Goal: Find specific page/section: Find specific page/section

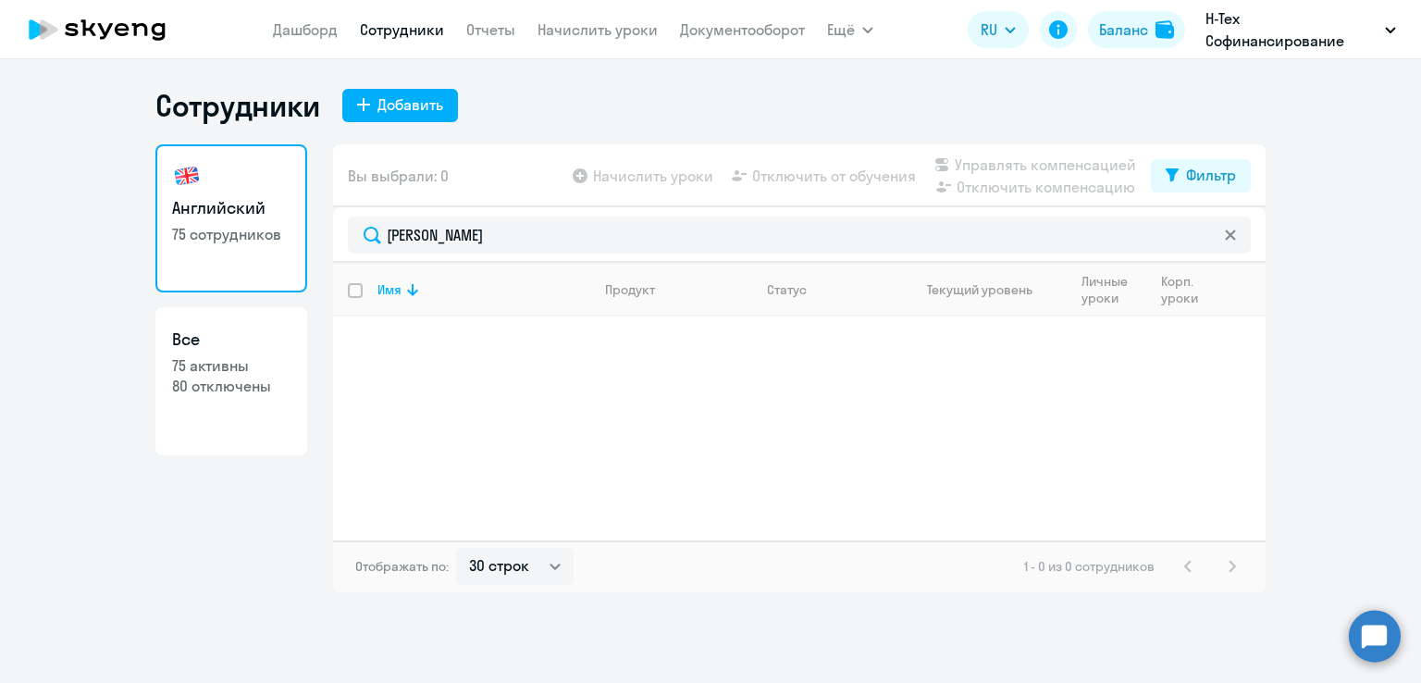
select select "30"
click at [423, 30] on link "Сотрудники" at bounding box center [402, 29] width 84 height 19
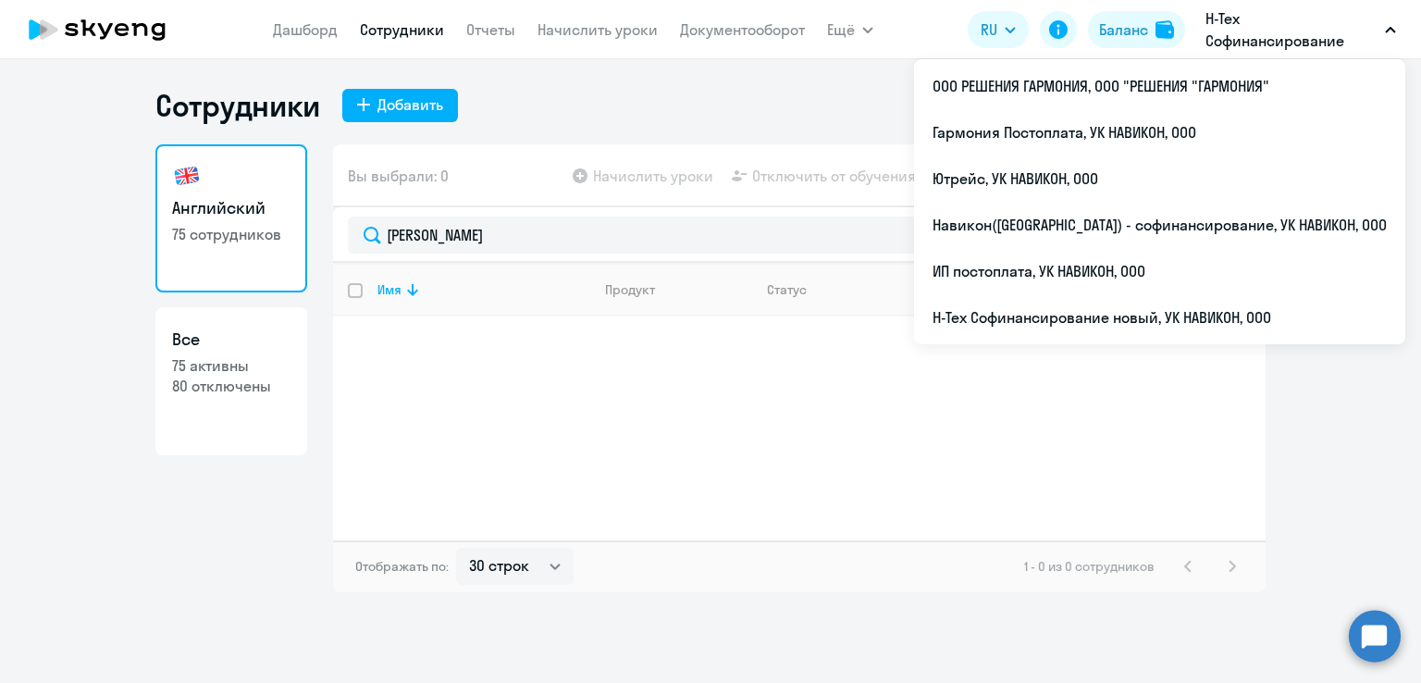
click at [1211, 31] on p "Н-Тех Софинансирование новый, УК НАВИКОН, ООО" at bounding box center [1292, 29] width 172 height 44
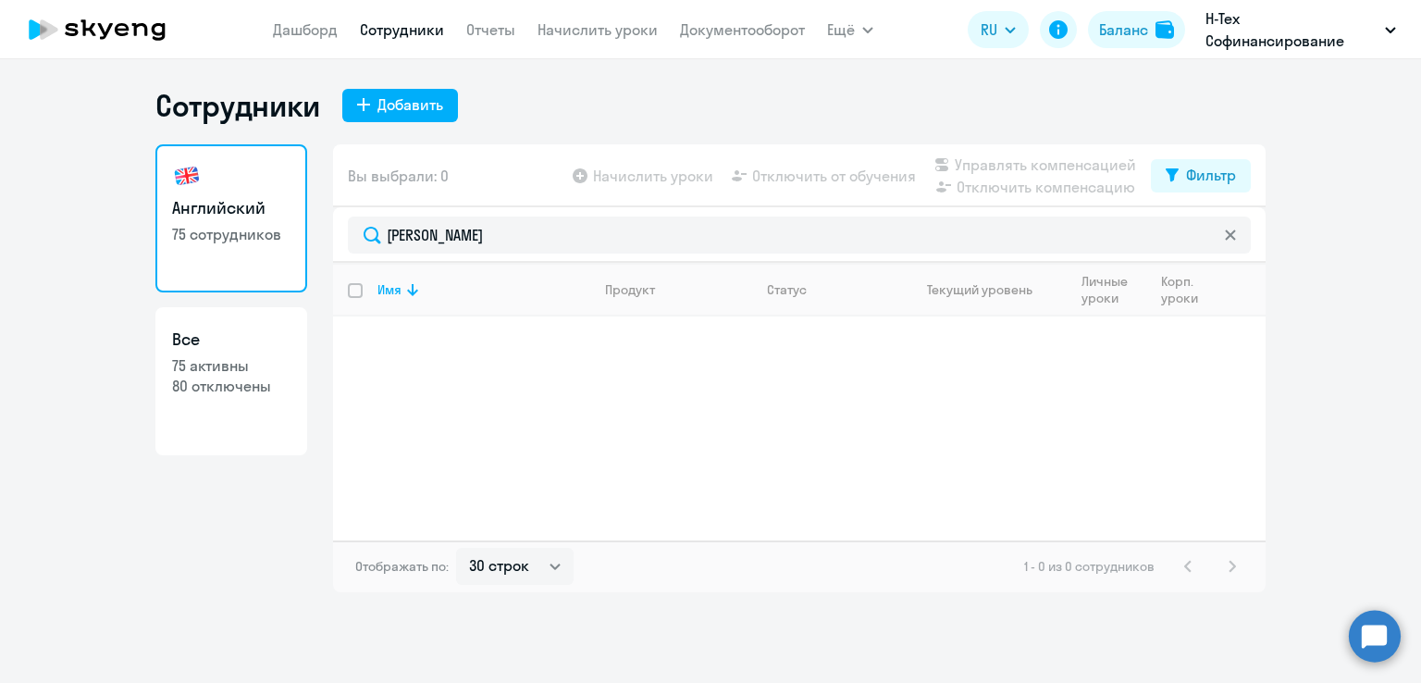
click at [1215, 34] on p "Н-Тех Софинансирование новый, УК НАВИКОН, ООО" at bounding box center [1292, 29] width 172 height 44
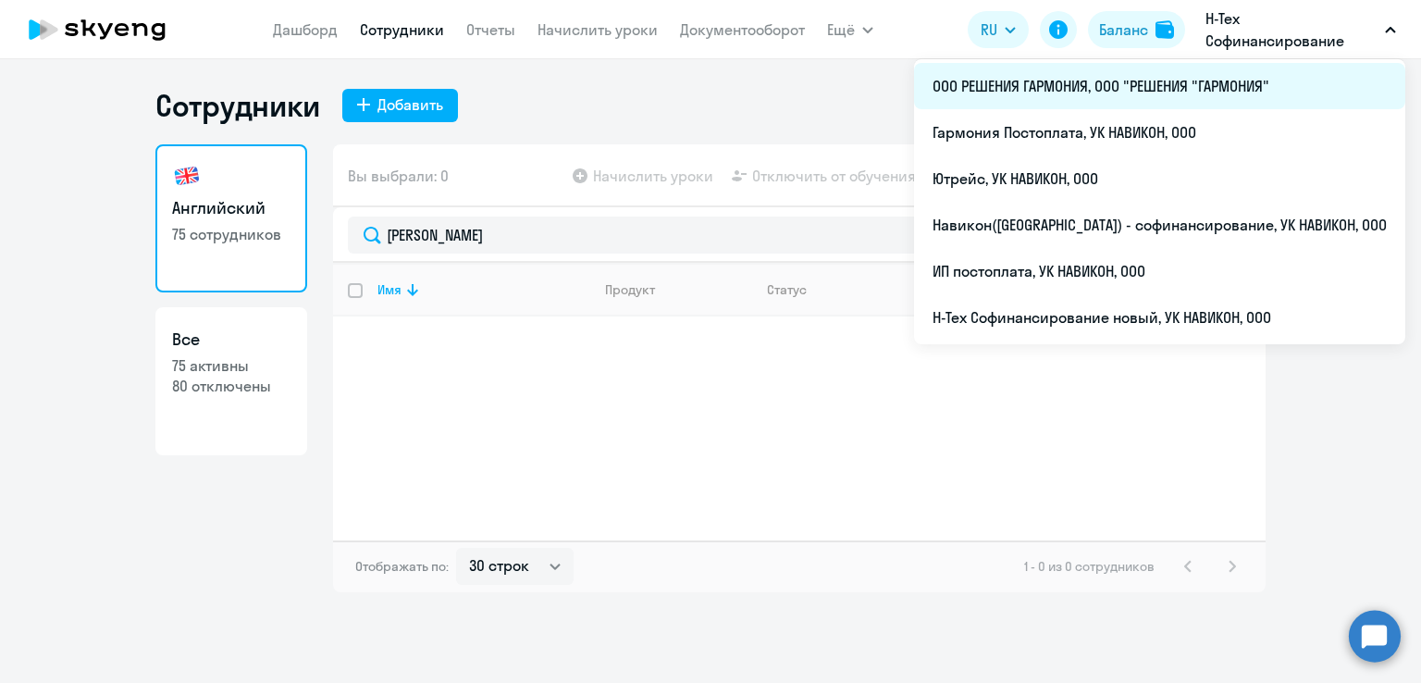
click at [1181, 82] on li "ООО РЕШЕНИЯ ГАРМОНИЯ, ООО "РЕШЕНИЯ "ГАРМОНИЯ"" at bounding box center [1159, 86] width 491 height 46
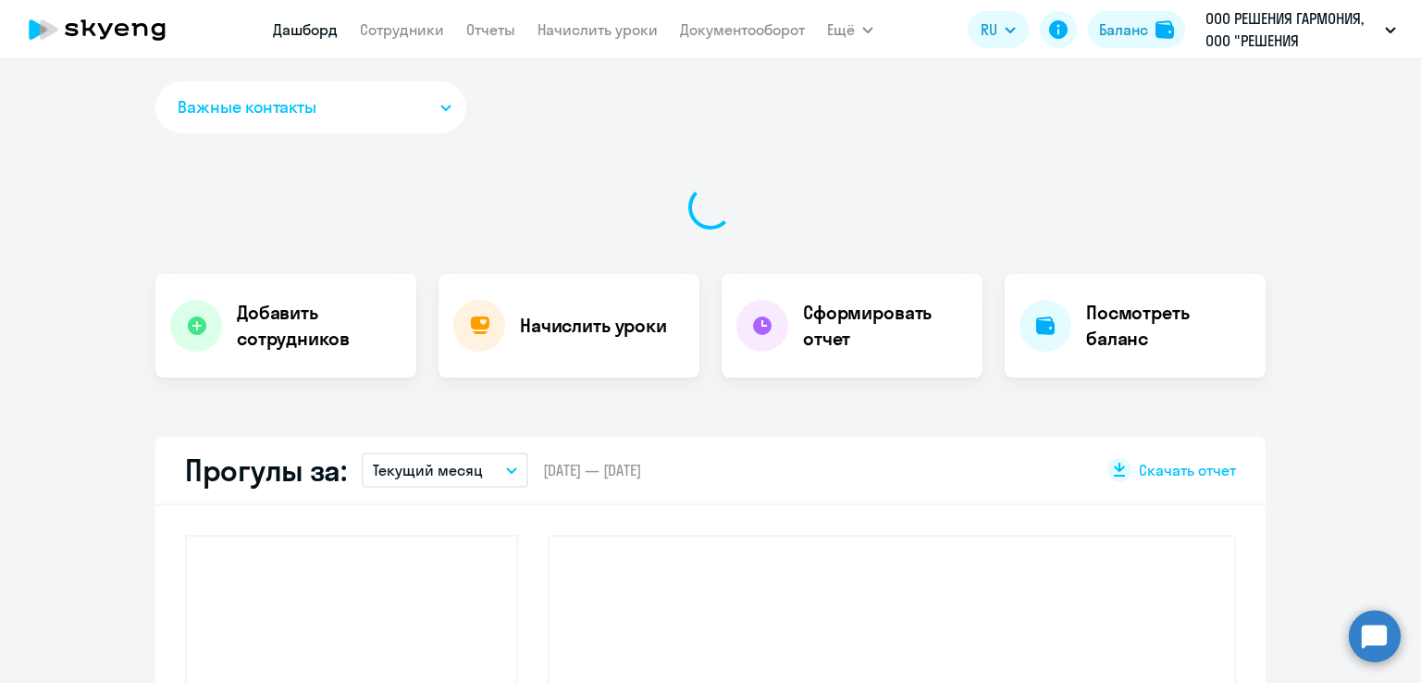
select select "30"
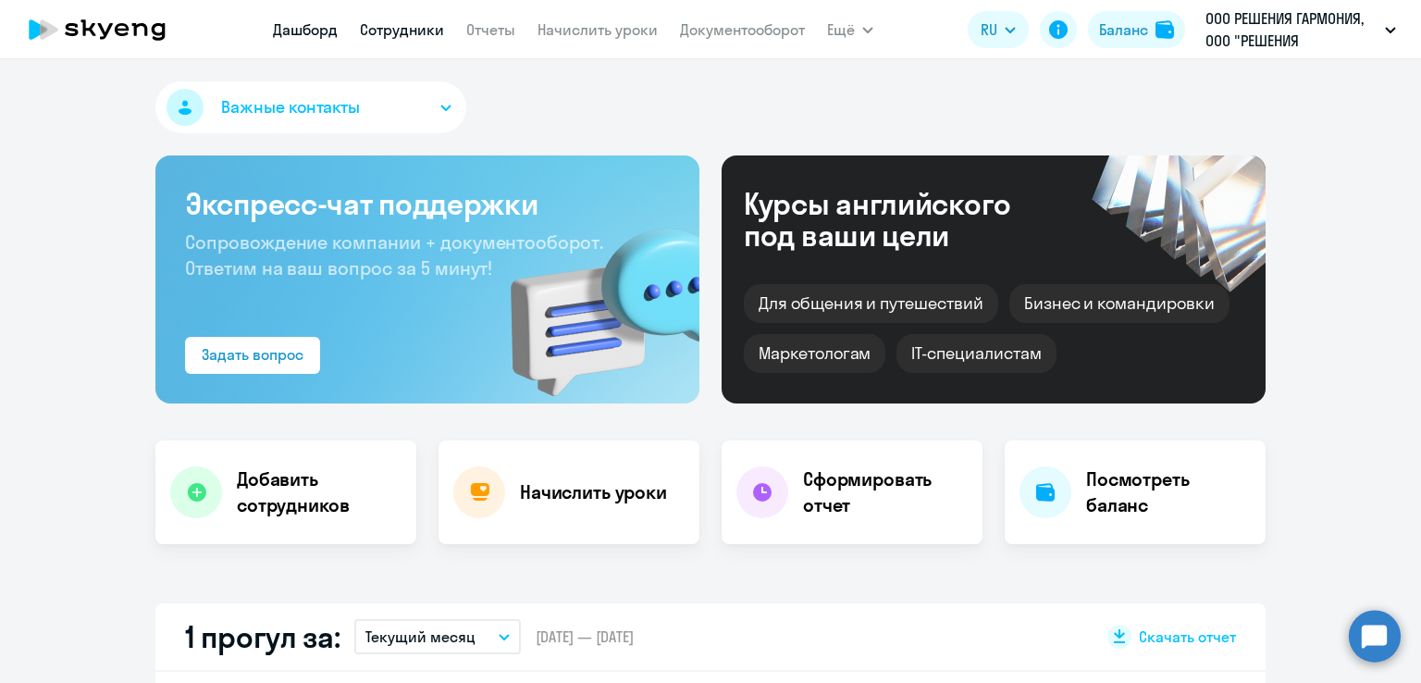
click at [413, 31] on link "Сотрудники" at bounding box center [402, 29] width 84 height 19
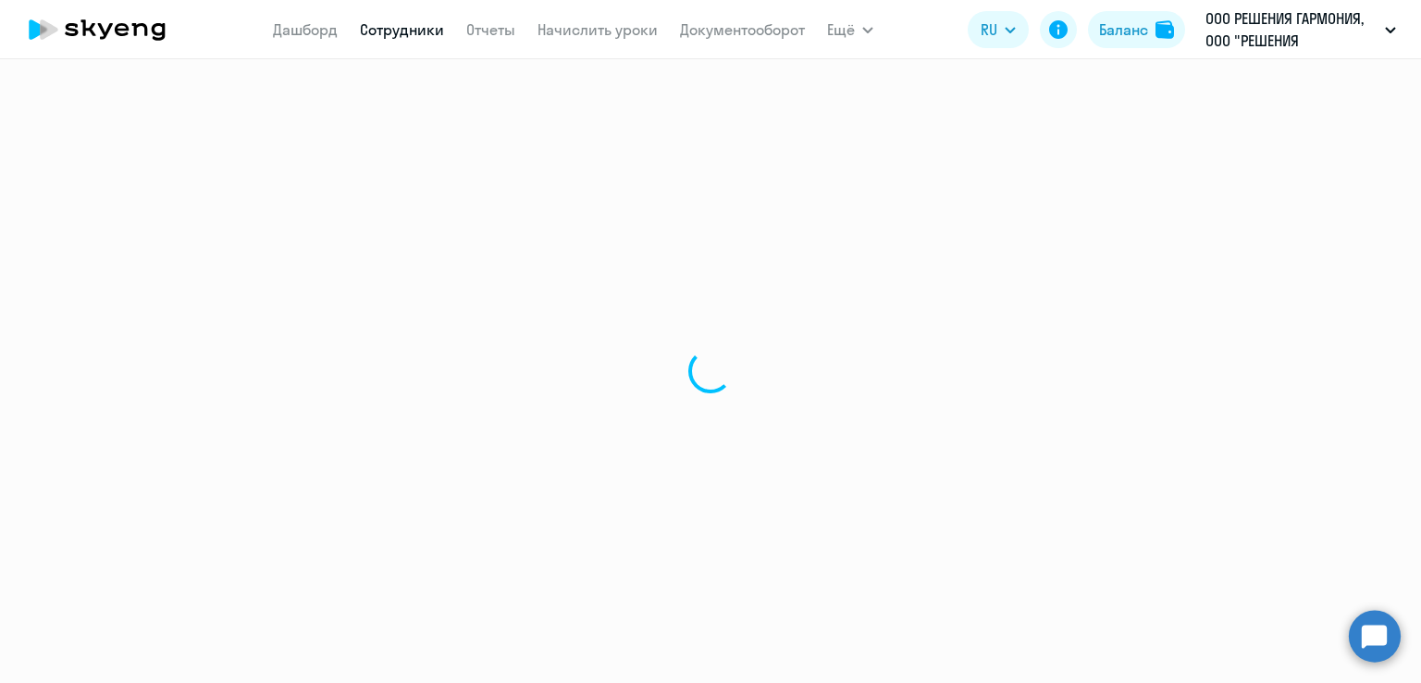
select select "30"
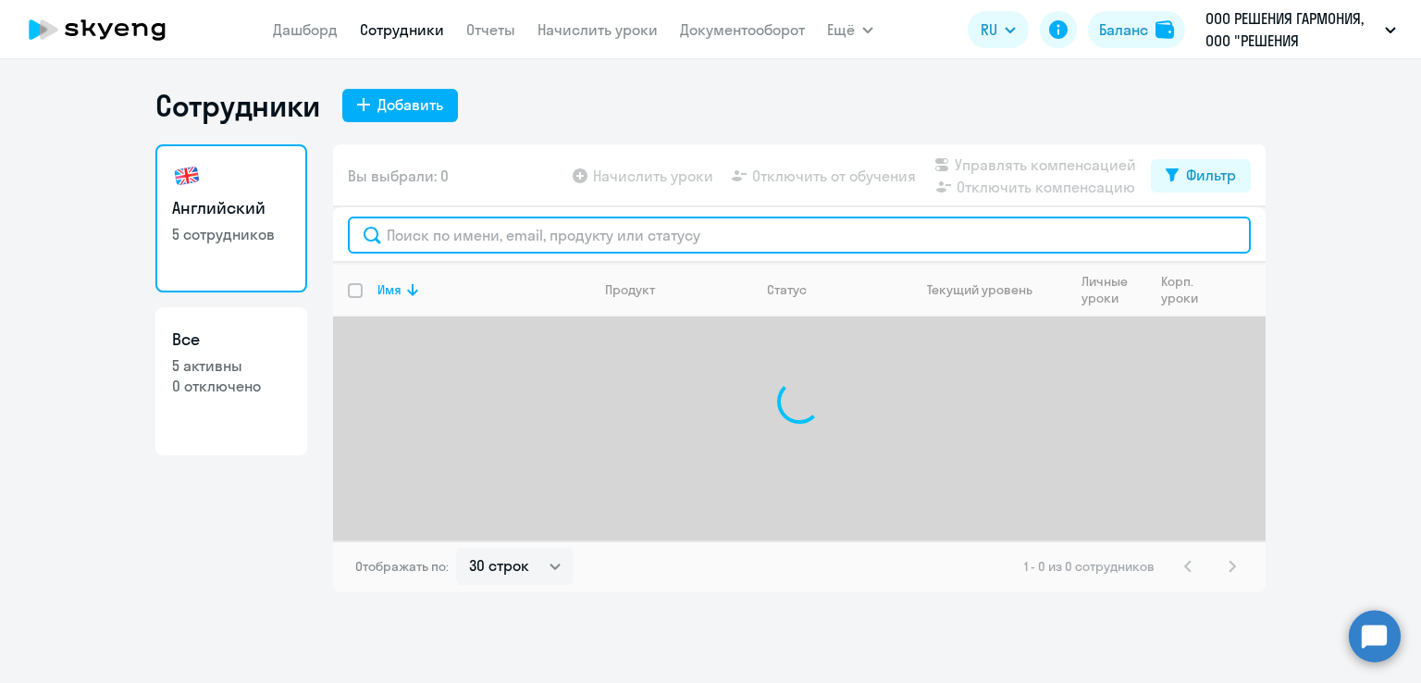
click at [434, 232] on input "text" at bounding box center [799, 235] width 903 height 37
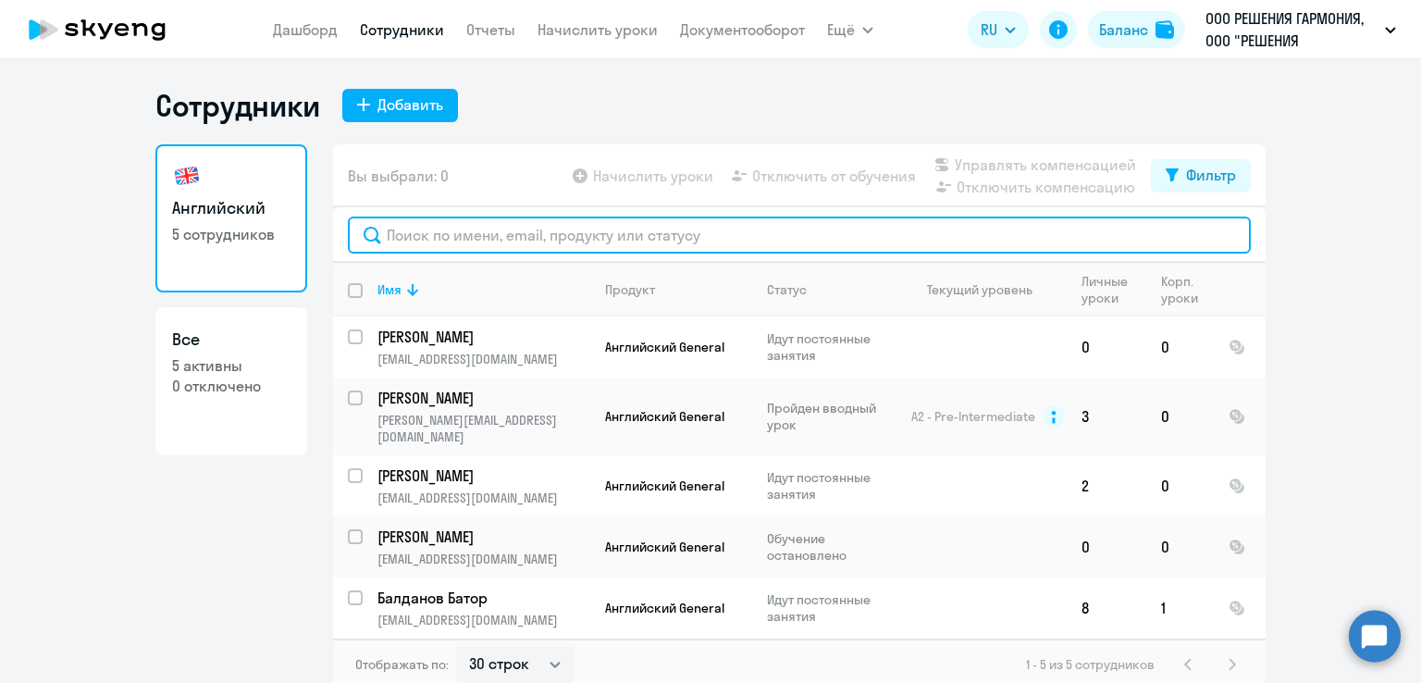
paste input "[PERSON_NAME]"
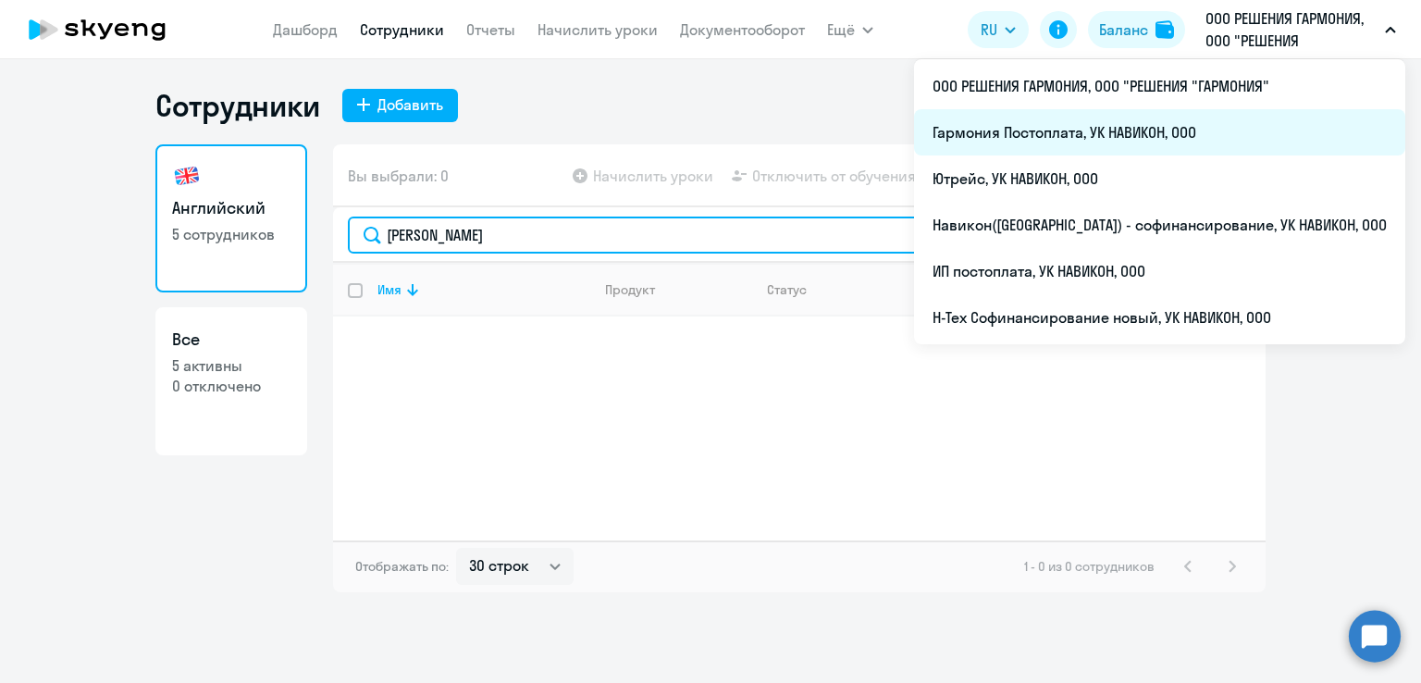
type input "[PERSON_NAME]"
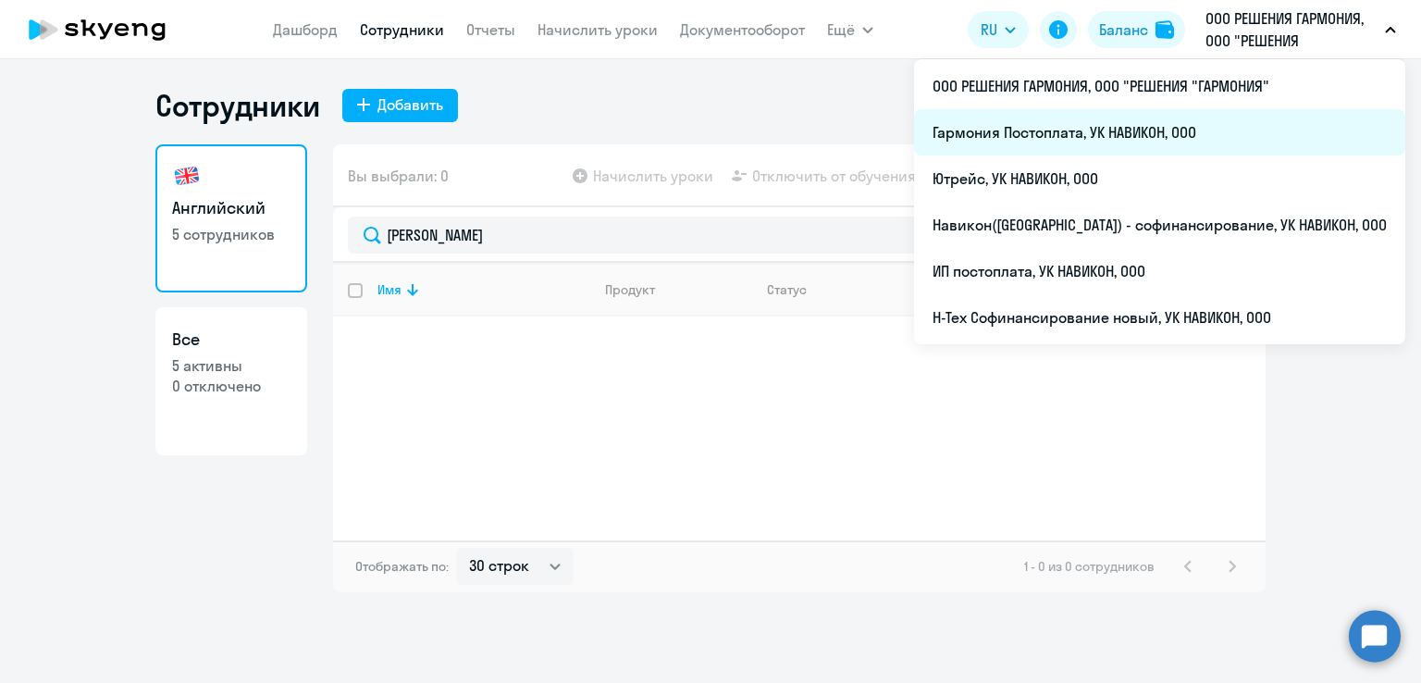
click at [1203, 130] on li "Гармония Постоплата, УК НАВИКОН, ООО" at bounding box center [1159, 132] width 491 height 46
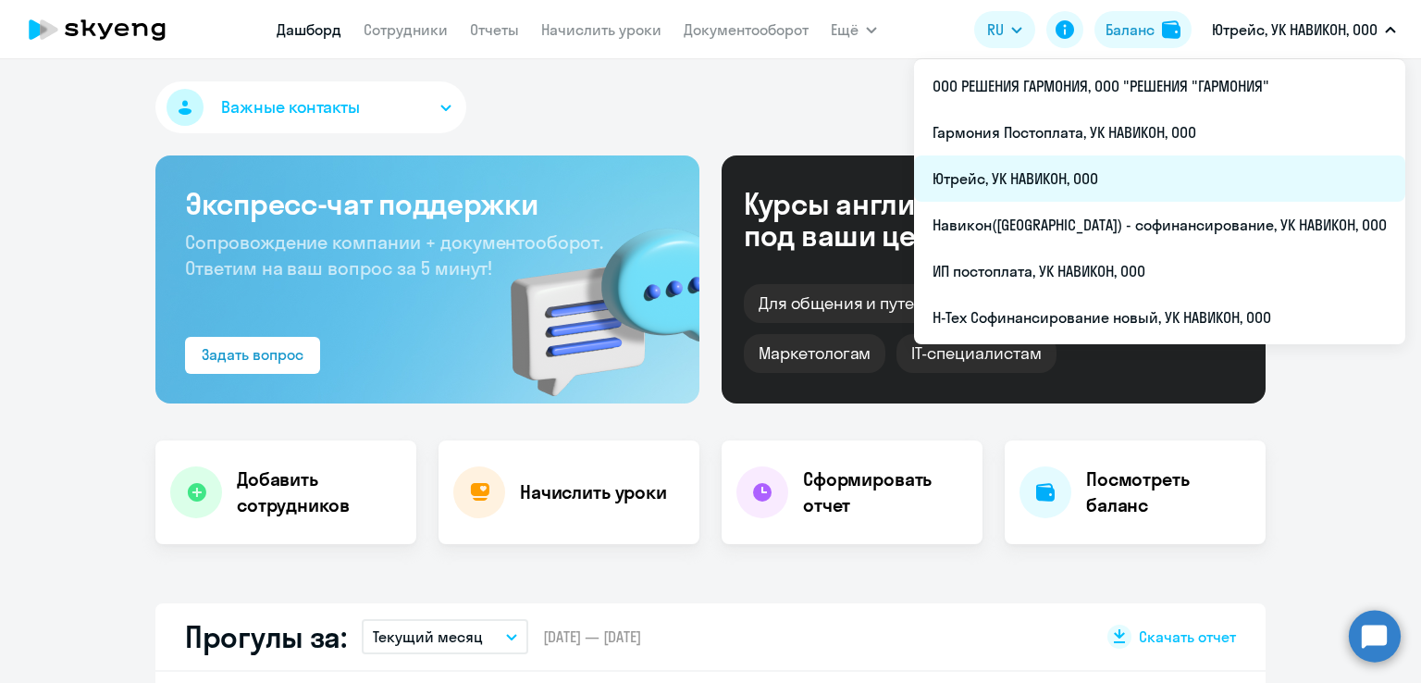
click at [1177, 176] on li "Ютрейс, УК НАВИКОН, ООО" at bounding box center [1159, 178] width 491 height 46
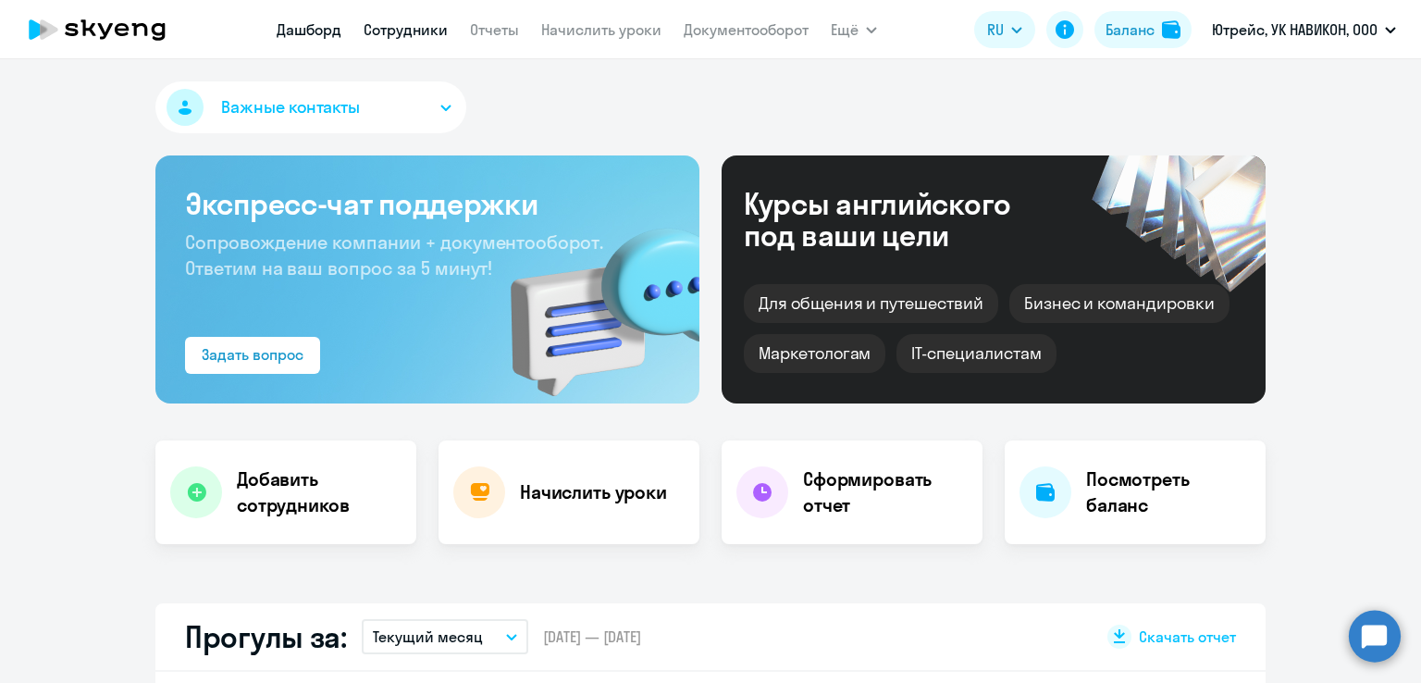
click at [394, 34] on link "Сотрудники" at bounding box center [406, 29] width 84 height 19
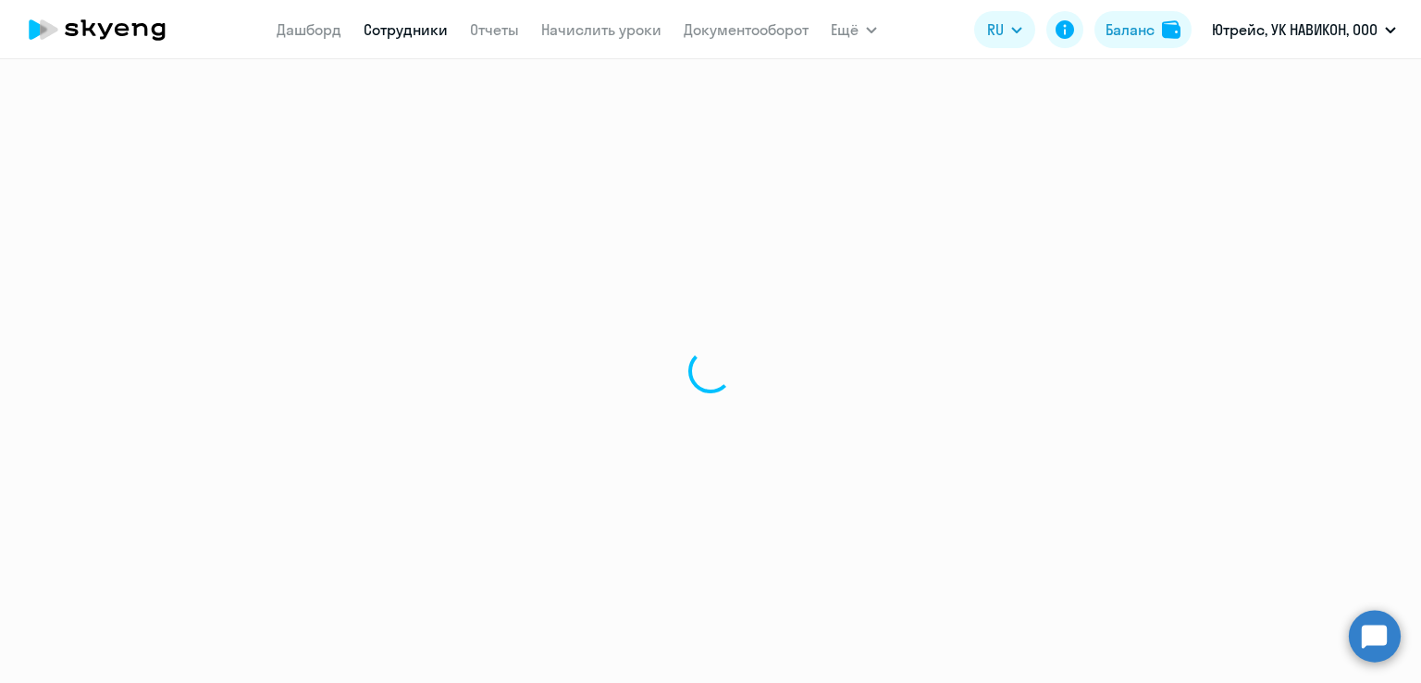
select select "30"
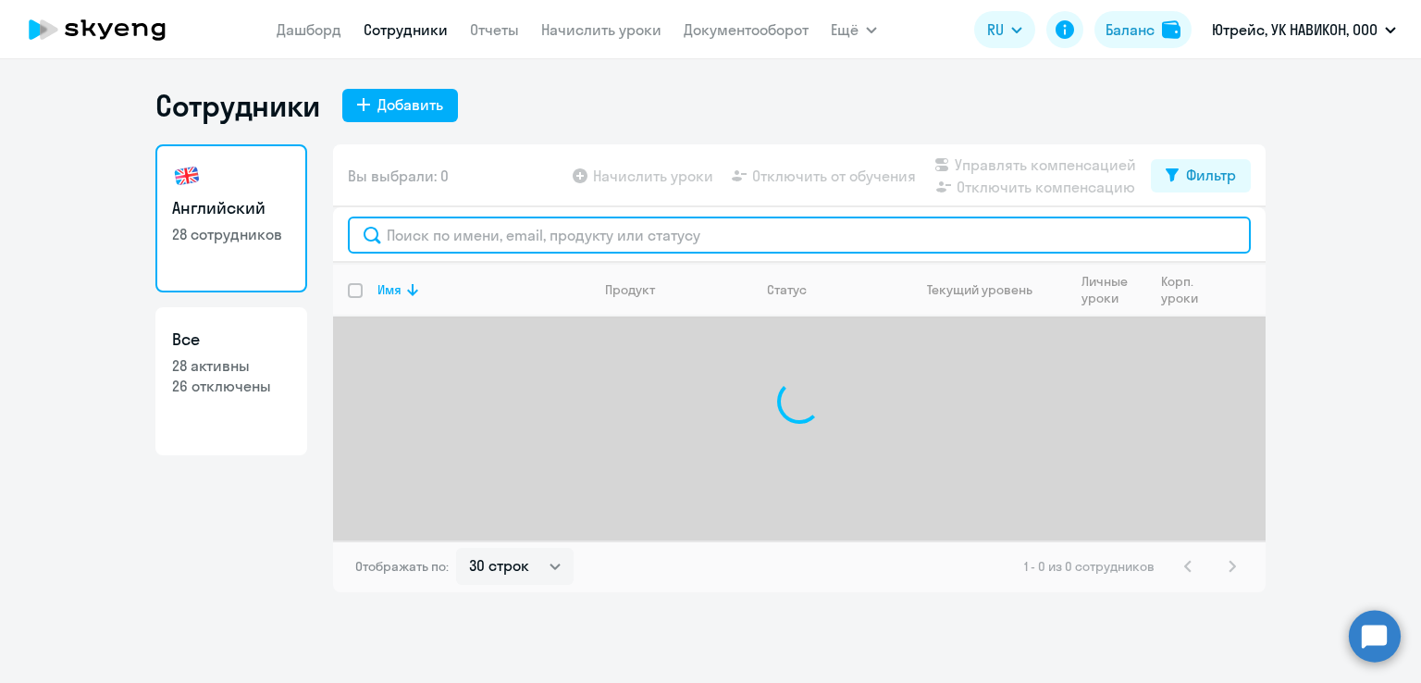
click at [532, 229] on input "text" at bounding box center [799, 235] width 903 height 37
paste input "[PERSON_NAME]"
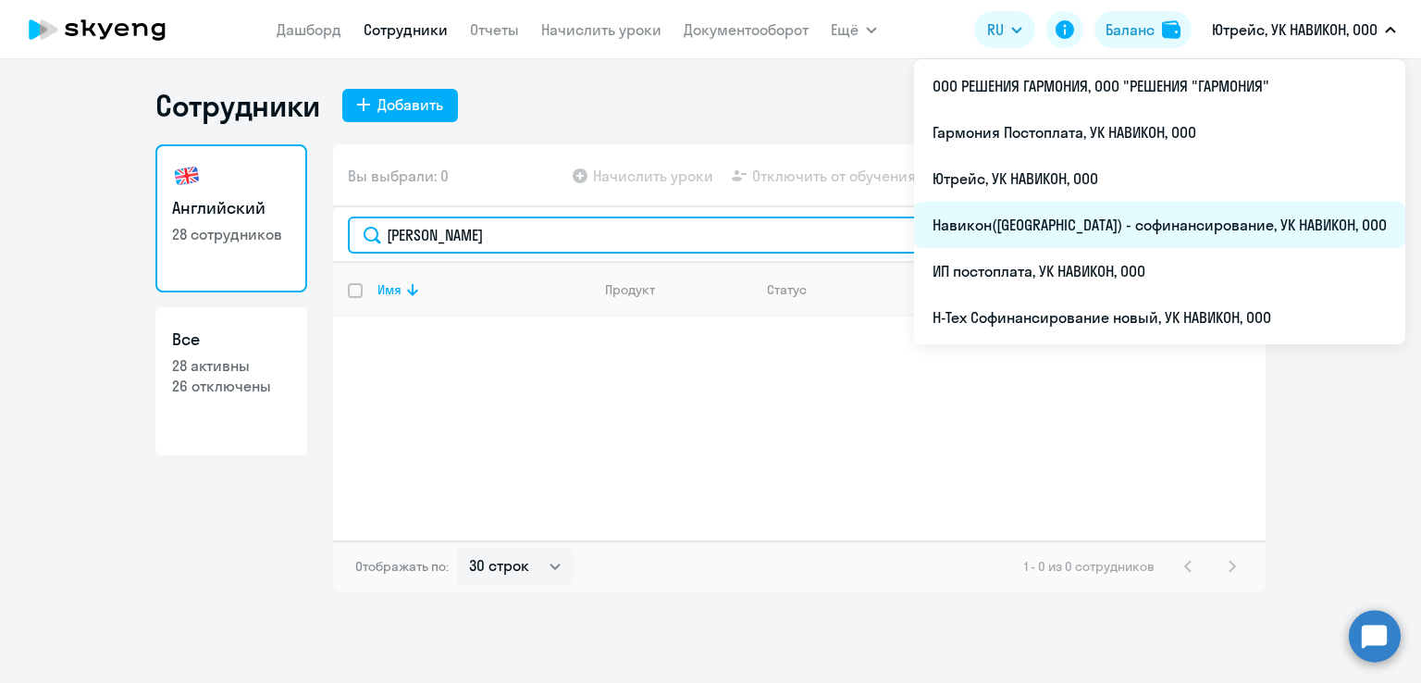
type input "[PERSON_NAME]"
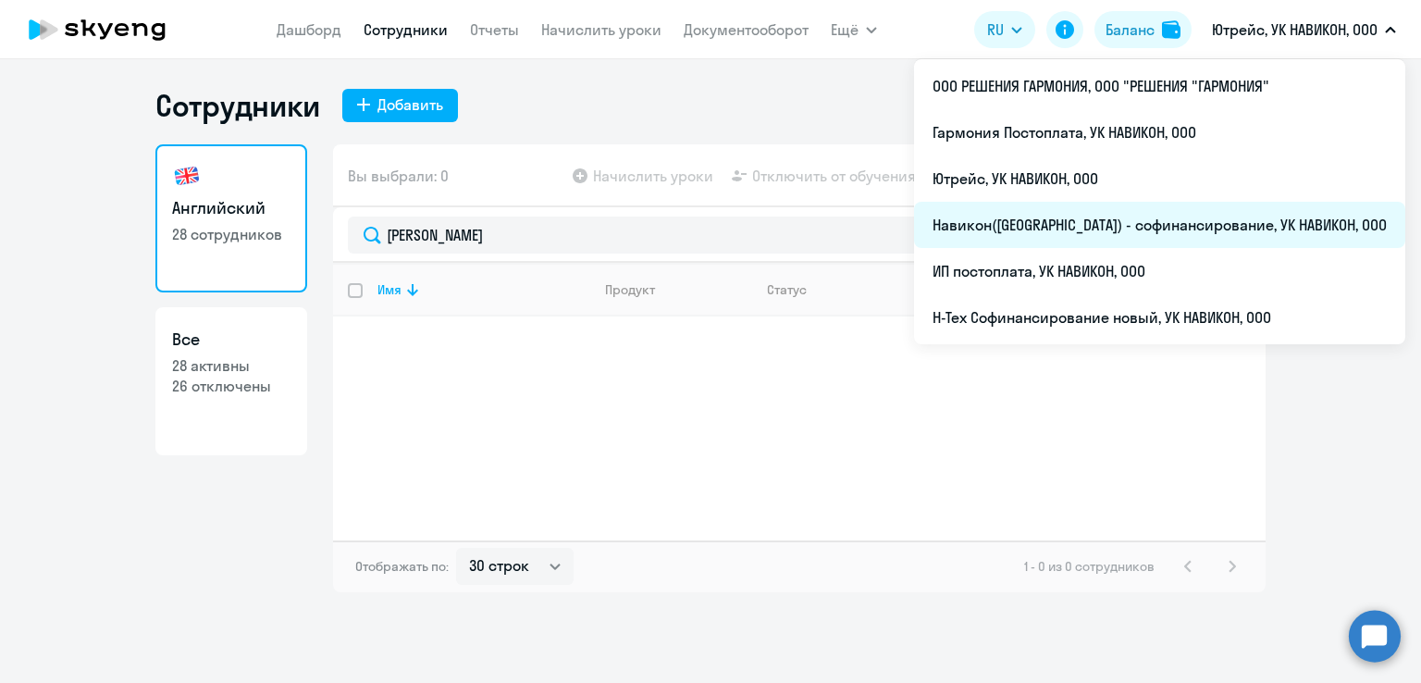
click at [1101, 216] on li "Навикон([GEOGRAPHIC_DATA]) - софинансирование, УК НАВИКОН, ООО" at bounding box center [1159, 225] width 491 height 46
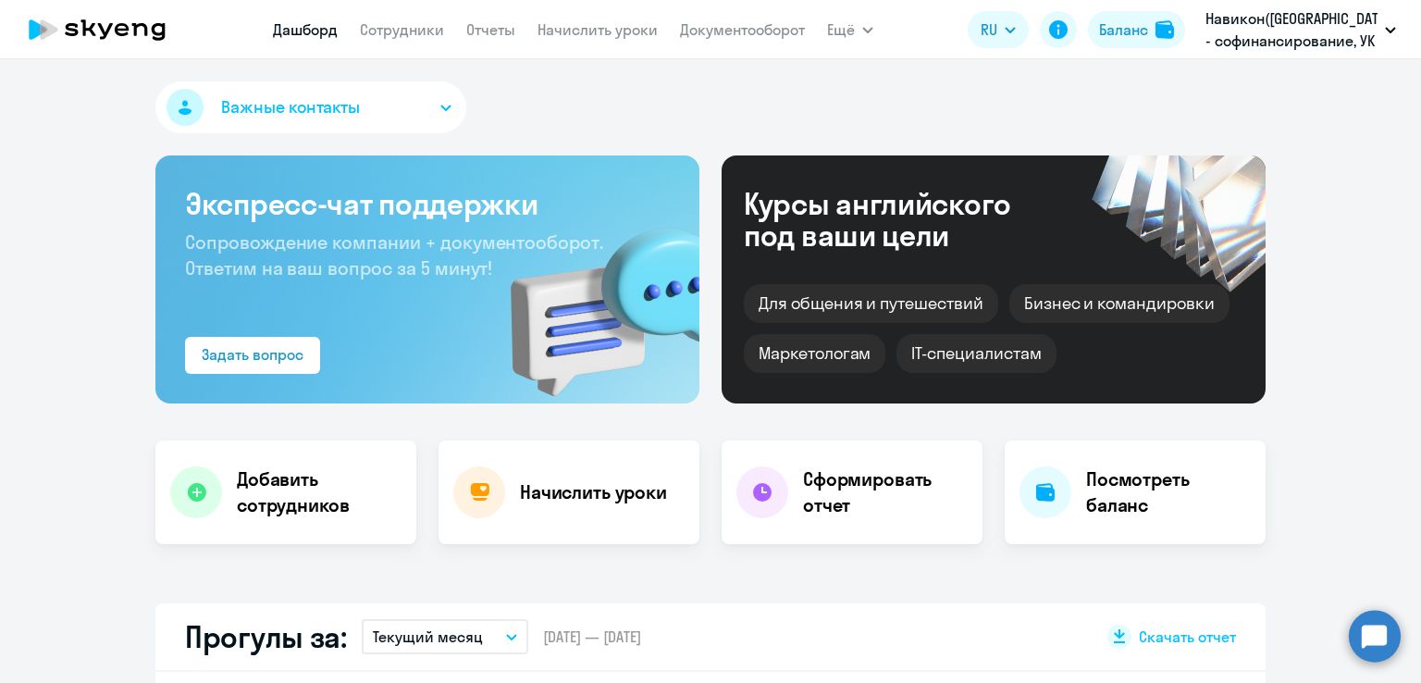
click at [425, 19] on app-menu-item-link "Сотрудники" at bounding box center [402, 30] width 84 height 23
click at [427, 25] on link "Сотрудники" at bounding box center [402, 29] width 84 height 19
select select "30"
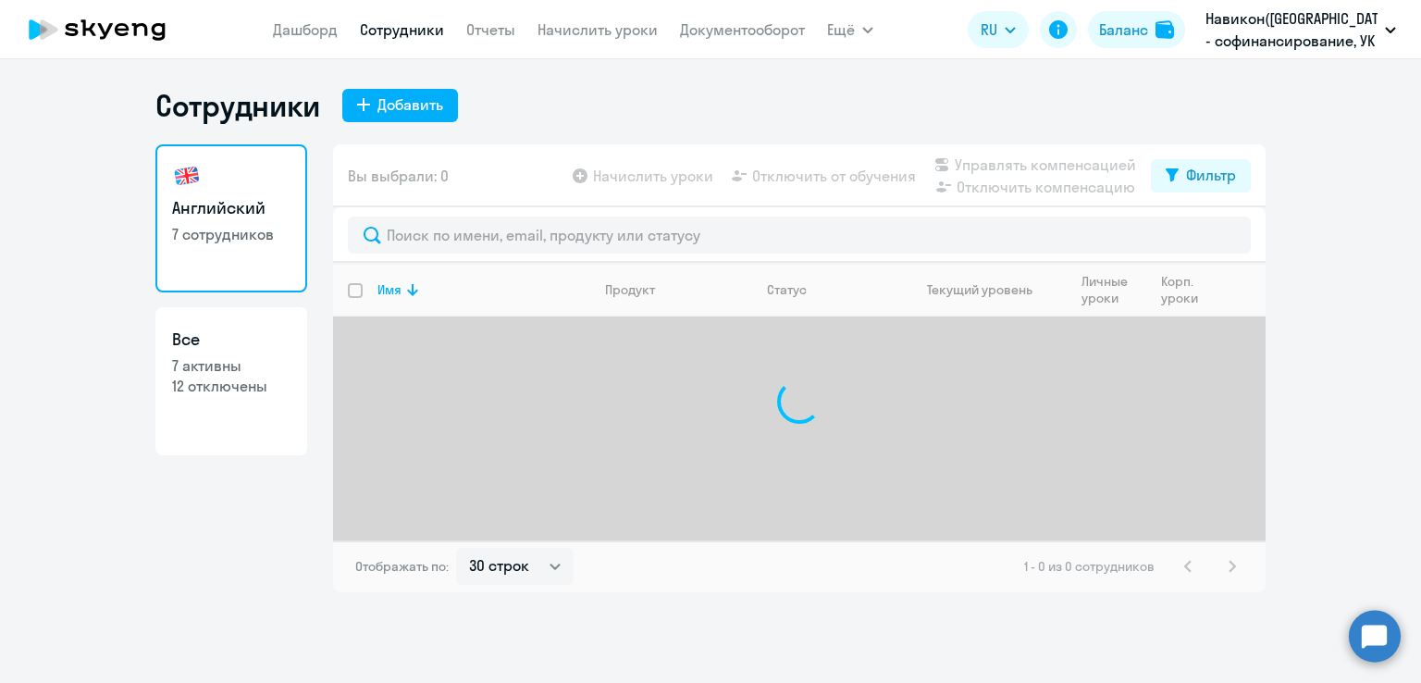
click at [510, 256] on div at bounding box center [799, 235] width 933 height 56
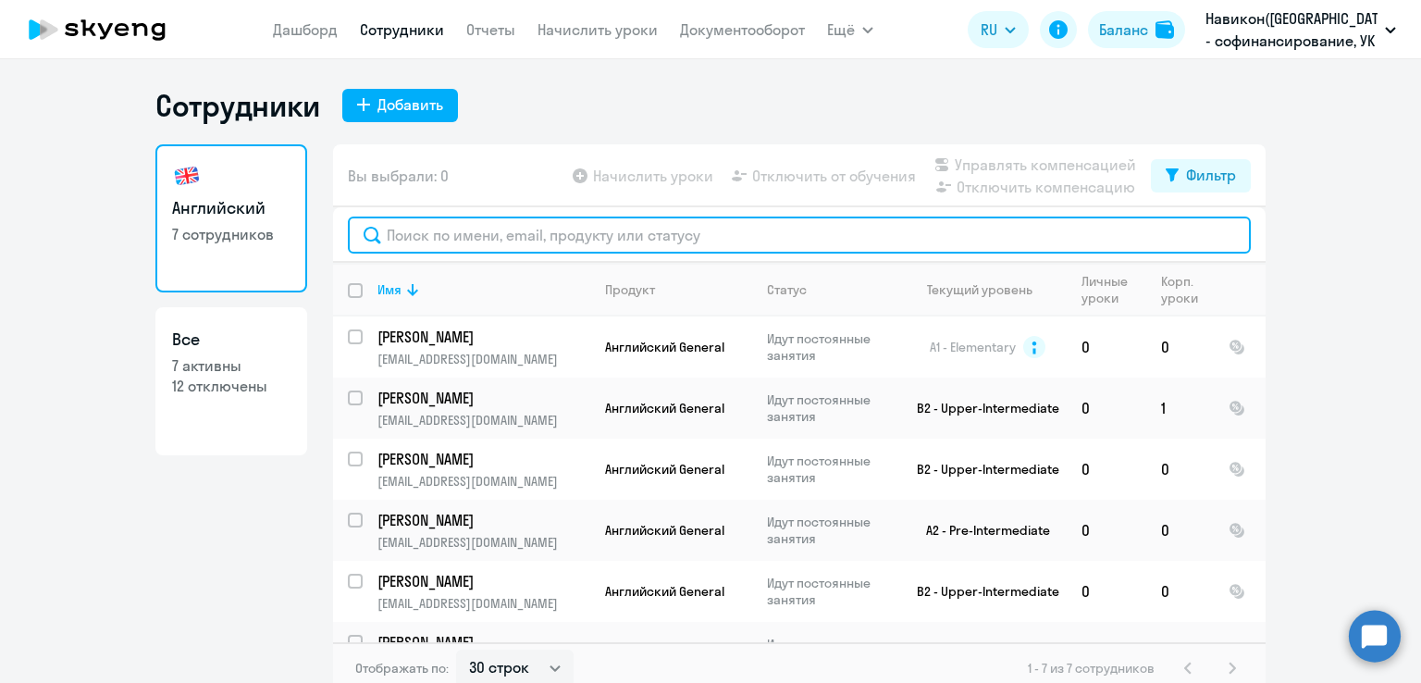
click at [502, 236] on input "text" at bounding box center [799, 235] width 903 height 37
paste input "[PERSON_NAME]"
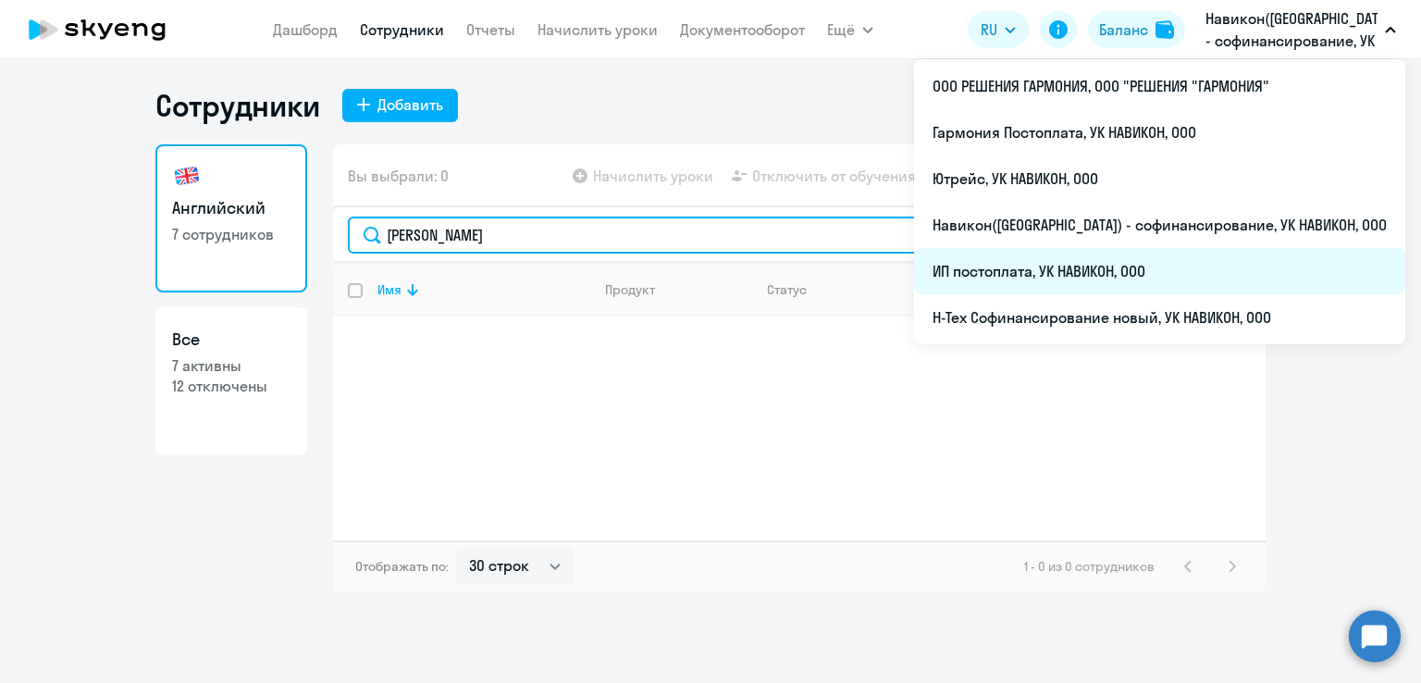
type input "[PERSON_NAME]"
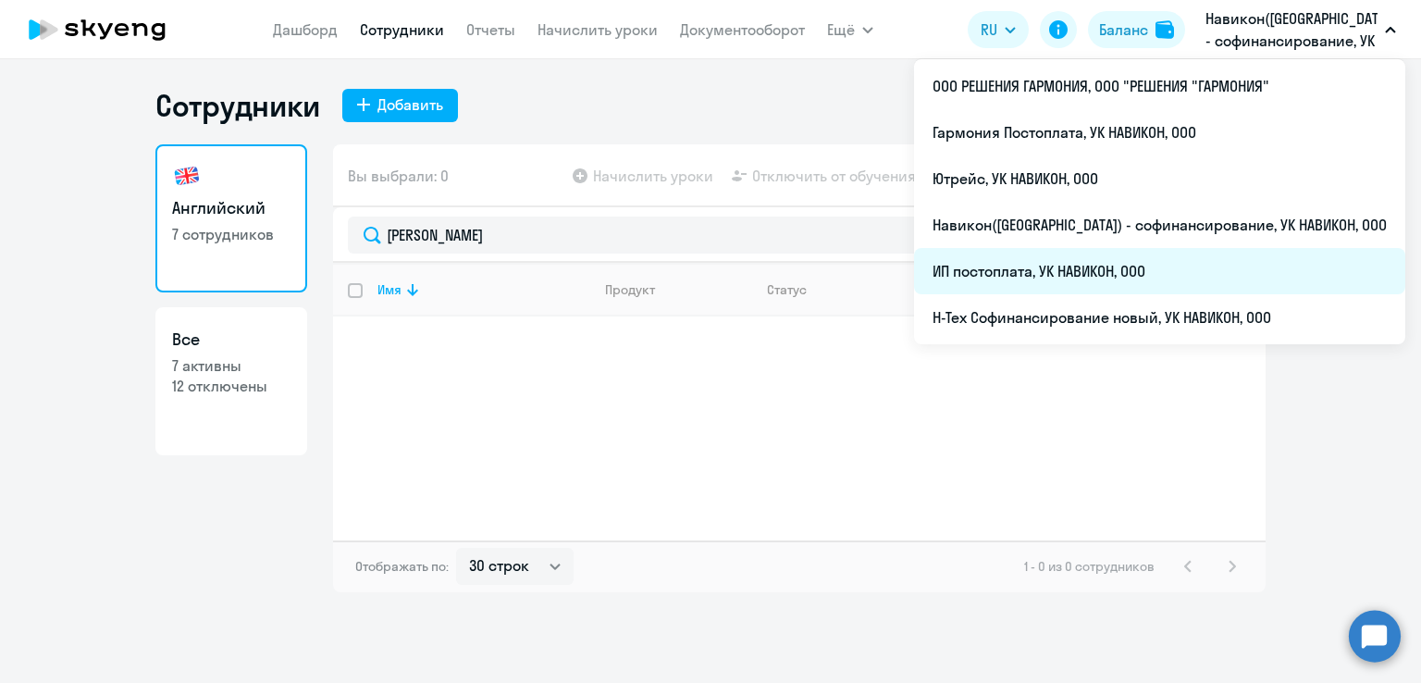
click at [1137, 256] on li "ИП постоплата, УК НАВИКОН, ООО" at bounding box center [1159, 271] width 491 height 46
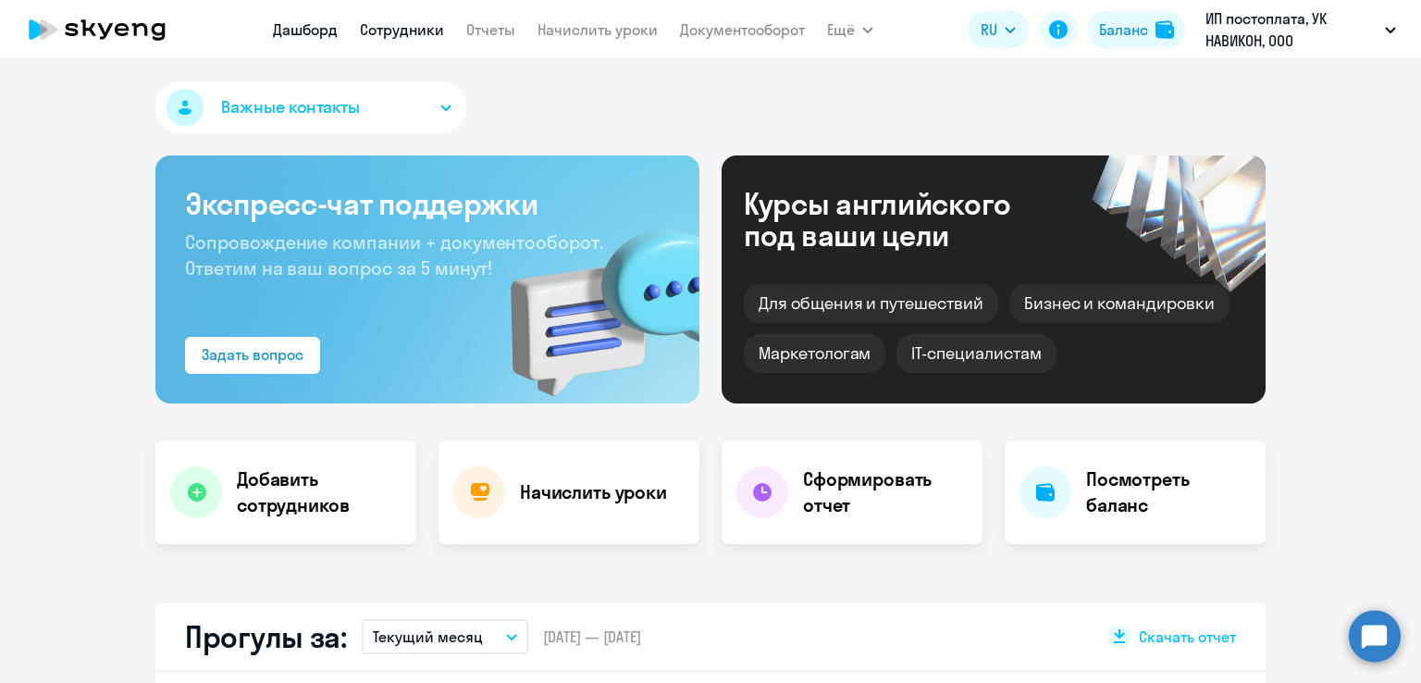
click at [378, 26] on link "Сотрудники" at bounding box center [402, 29] width 84 height 19
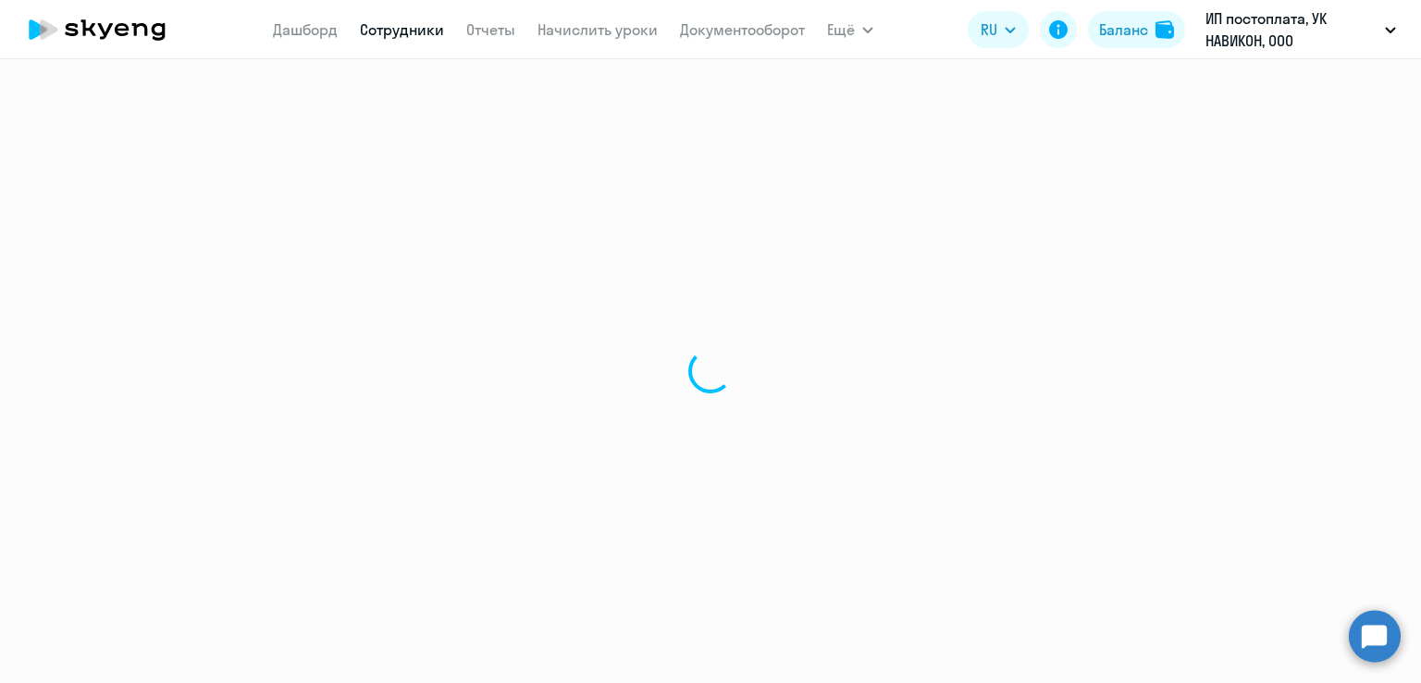
select select "30"
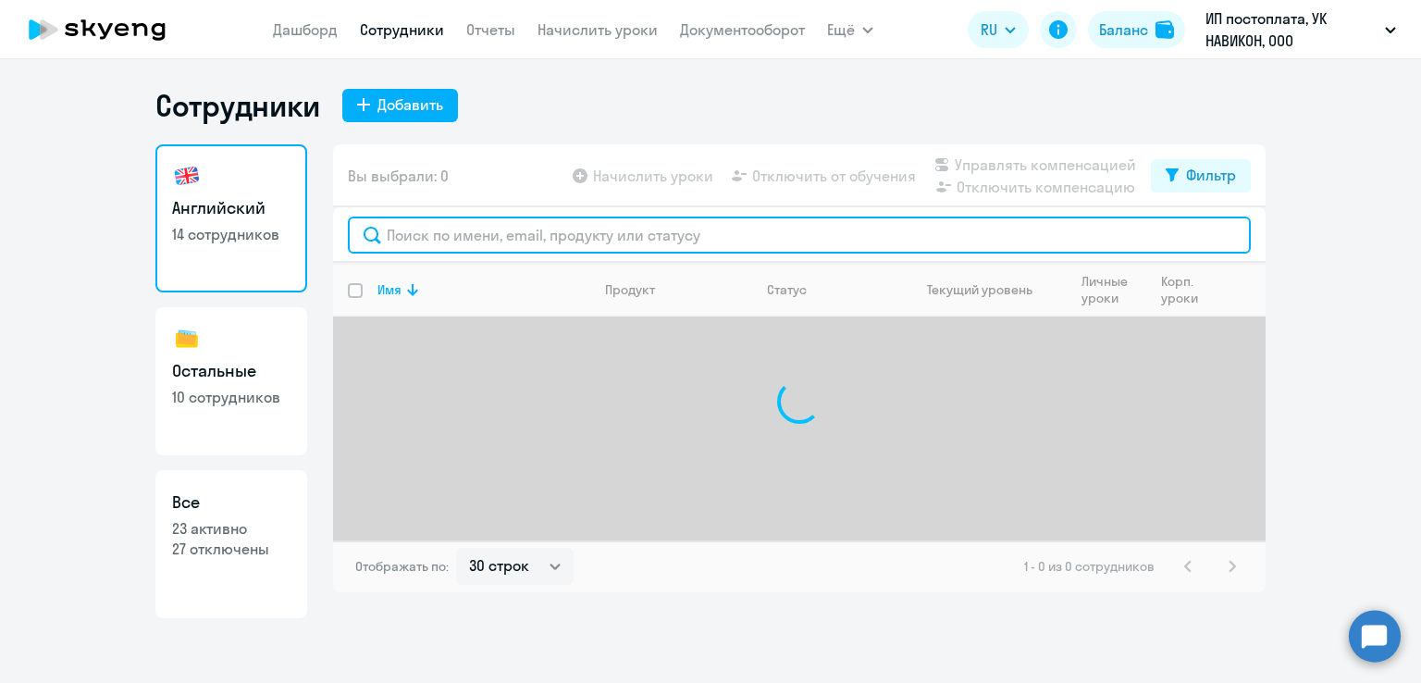
click at [572, 229] on input "text" at bounding box center [799, 235] width 903 height 37
paste input "[PERSON_NAME]"
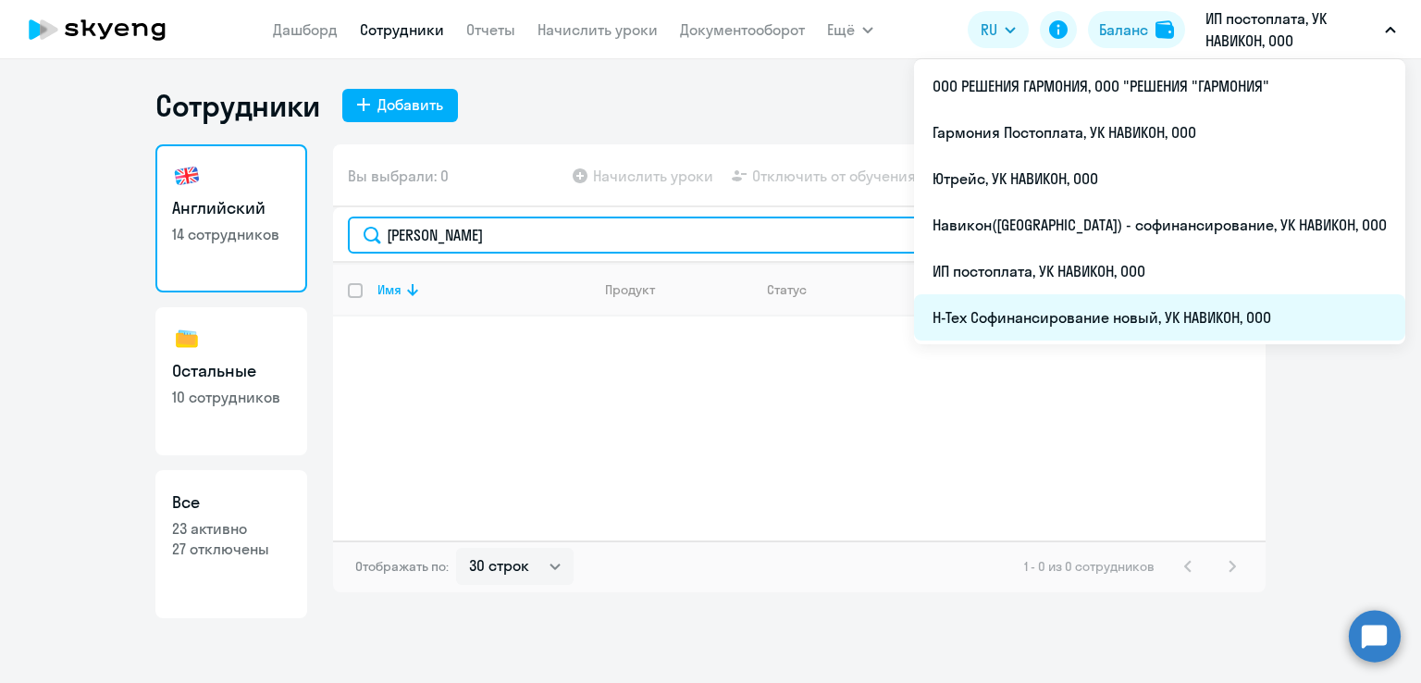
type input "[PERSON_NAME]"
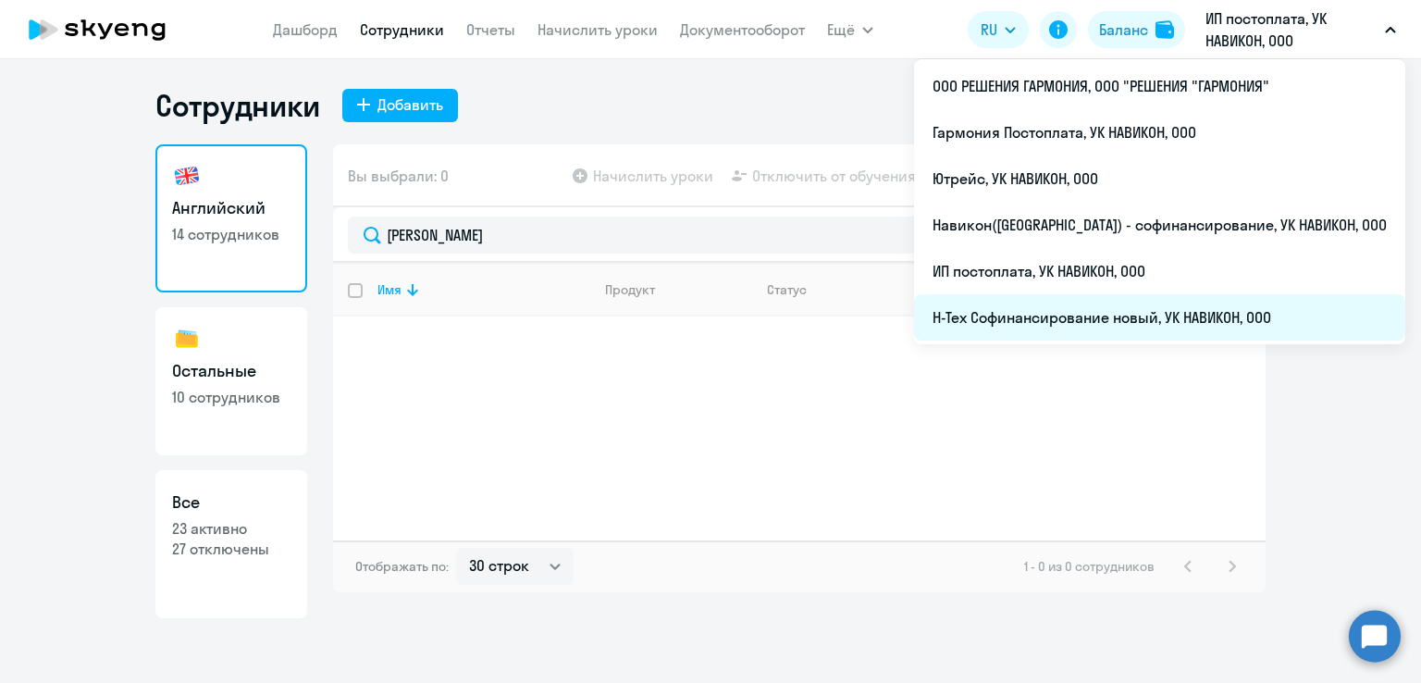
click at [1122, 300] on li "Н-Тех Софинансирование новый, УК НАВИКОН, ООО" at bounding box center [1159, 317] width 491 height 46
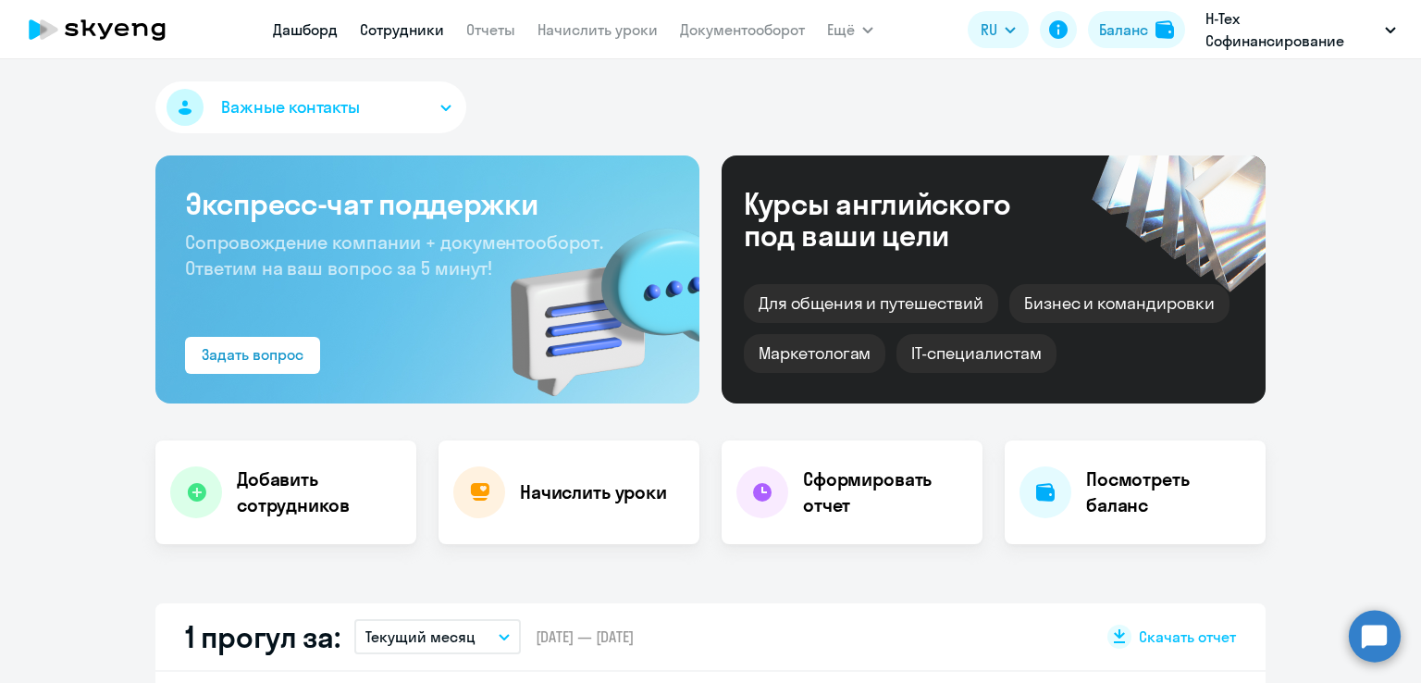
click at [383, 21] on link "Сотрудники" at bounding box center [402, 29] width 84 height 19
select select "30"
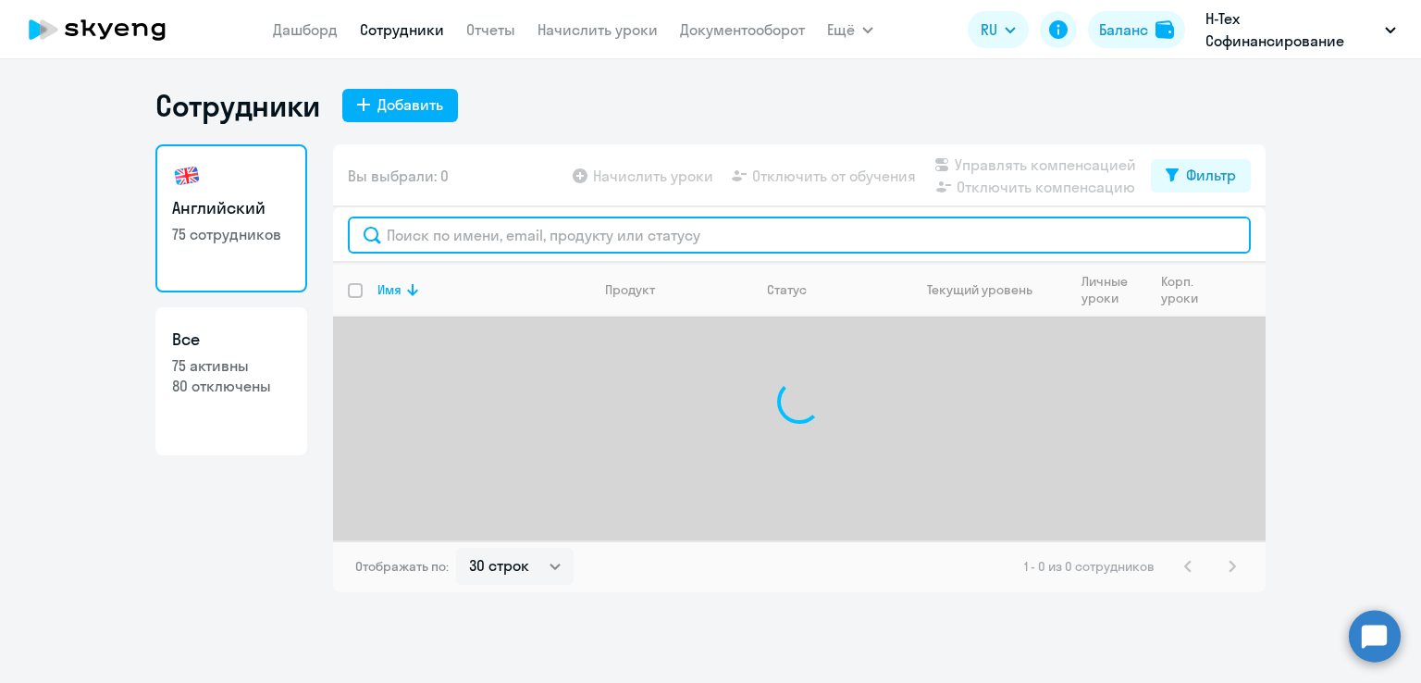
click at [422, 237] on input "text" at bounding box center [799, 235] width 903 height 37
paste input "[PERSON_NAME]"
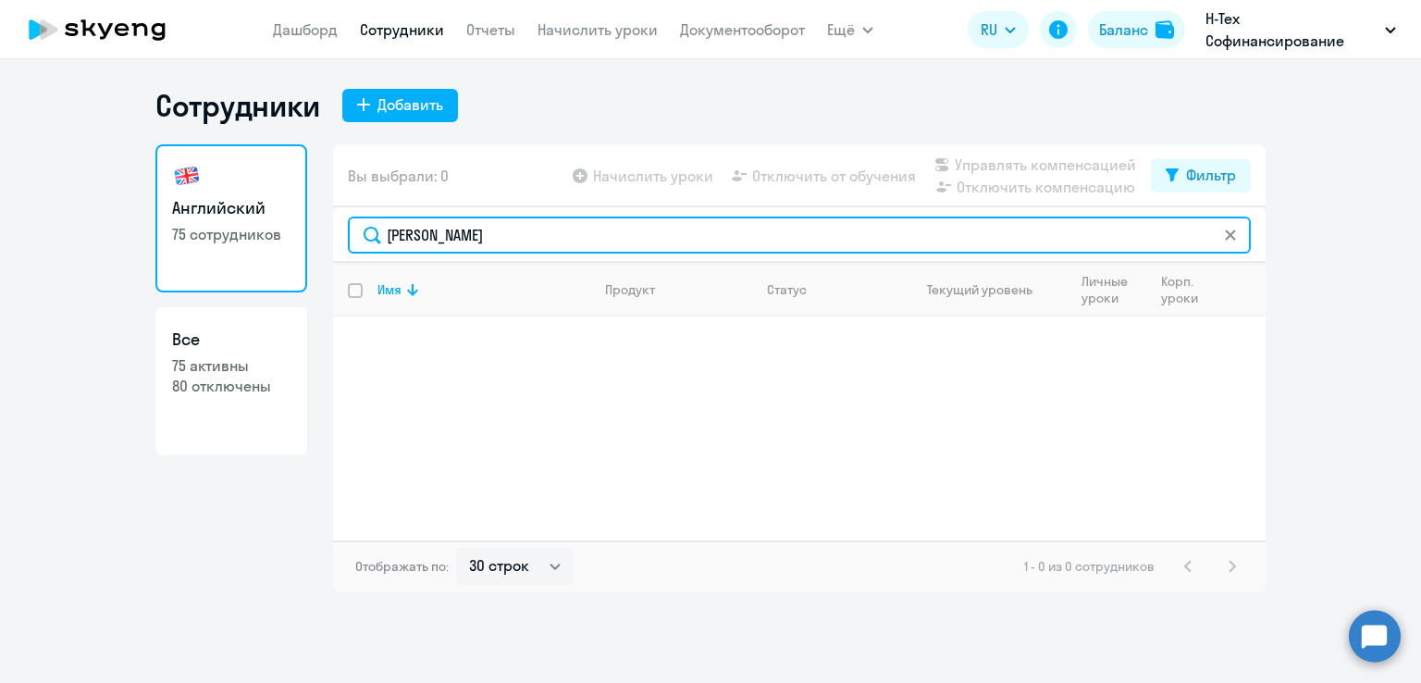
type input "[PERSON_NAME]"
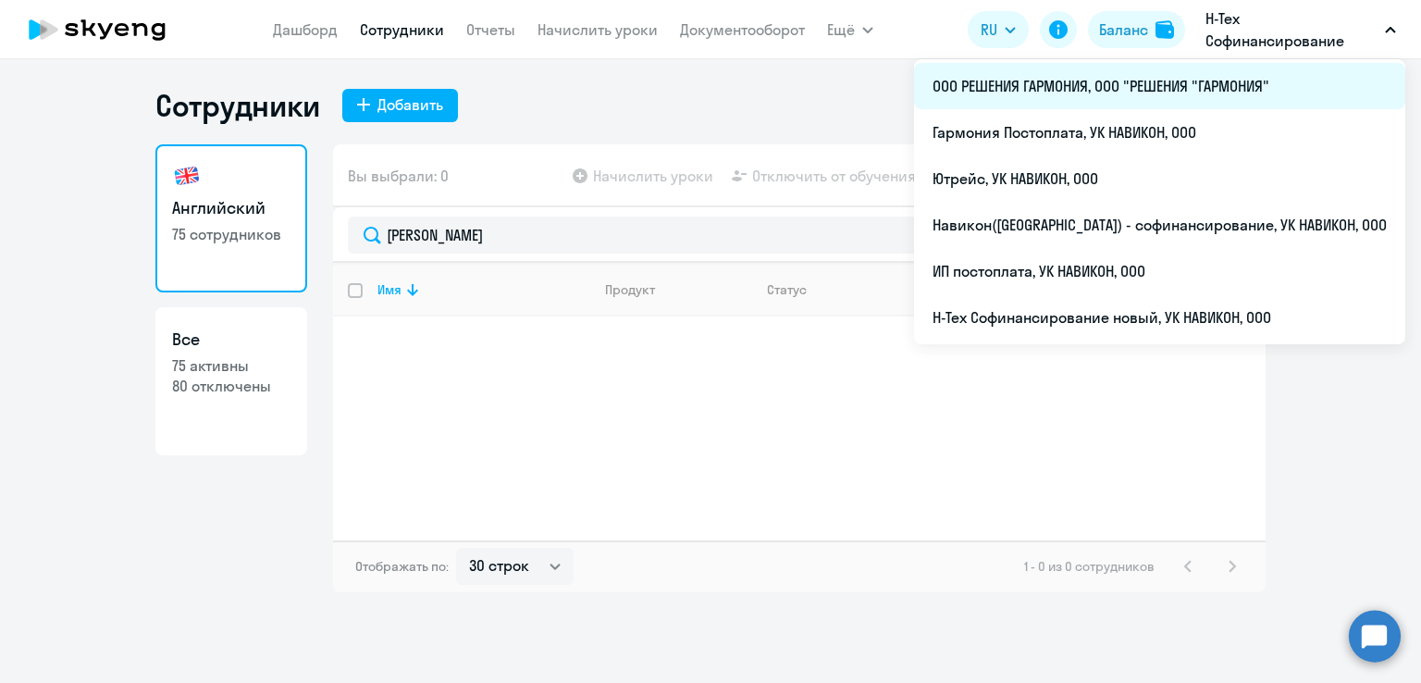
click at [1157, 73] on li "ООО РЕШЕНИЯ ГАРМОНИЯ, ООО "РЕШЕНИЯ "ГАРМОНИЯ"" at bounding box center [1159, 86] width 491 height 46
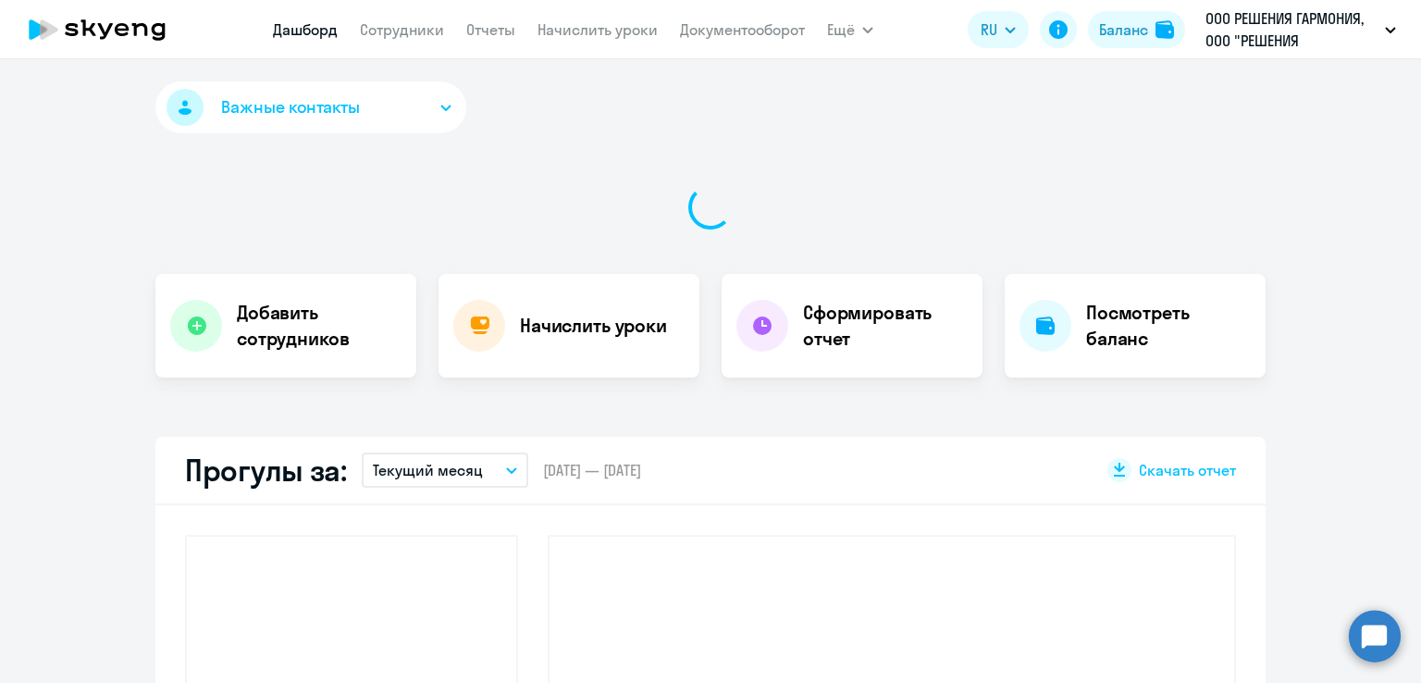
select select "30"
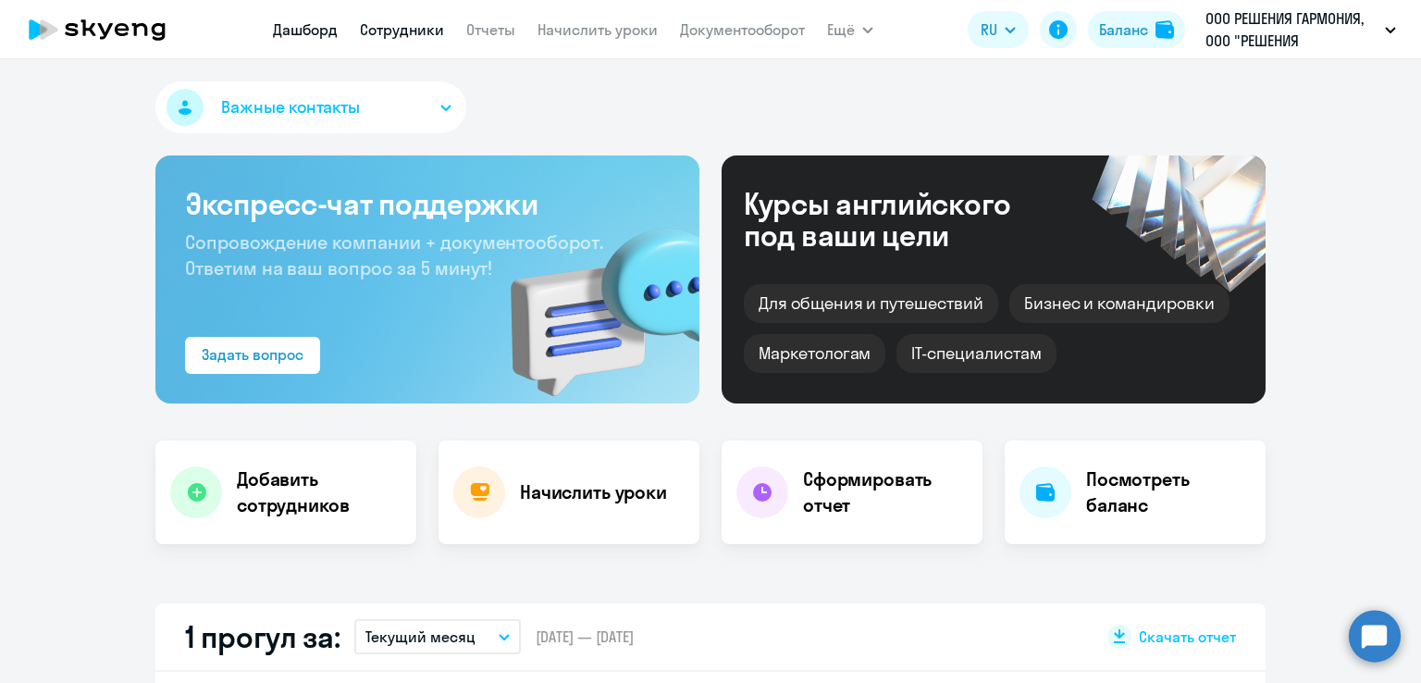
click at [392, 36] on link "Сотрудники" at bounding box center [402, 29] width 84 height 19
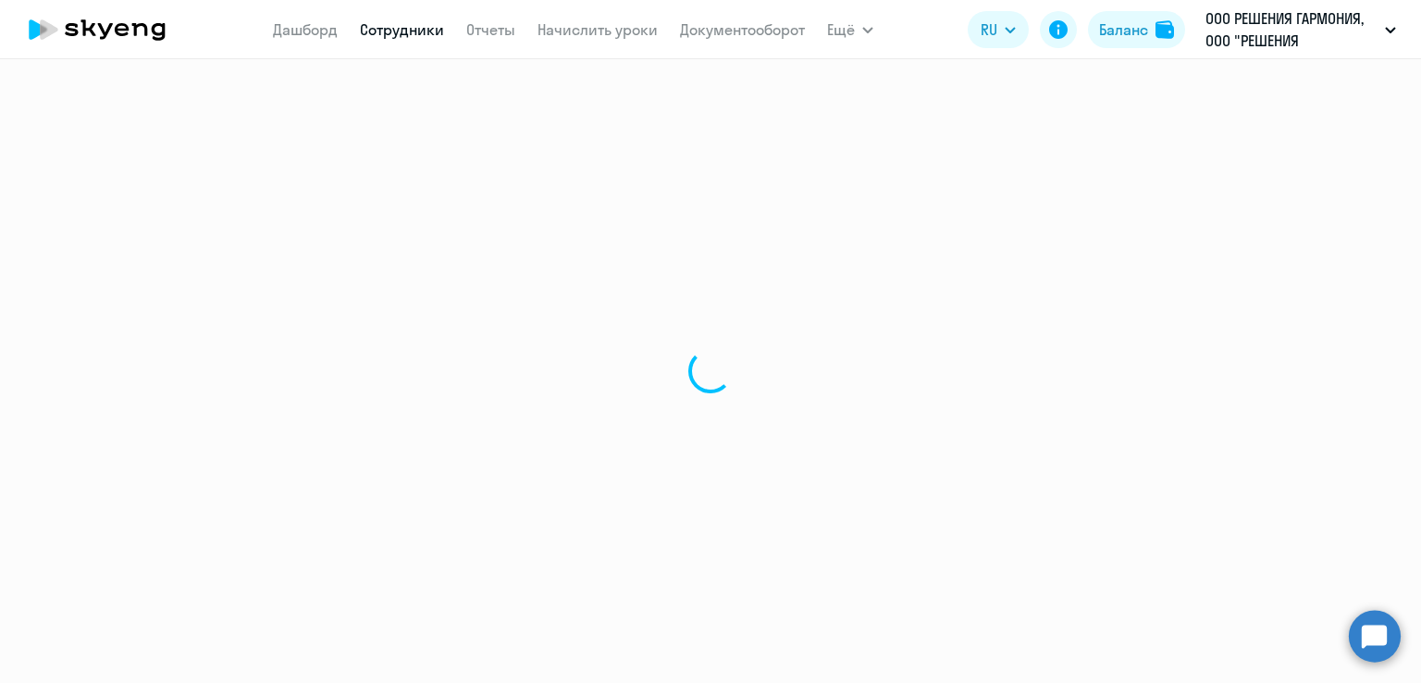
select select "30"
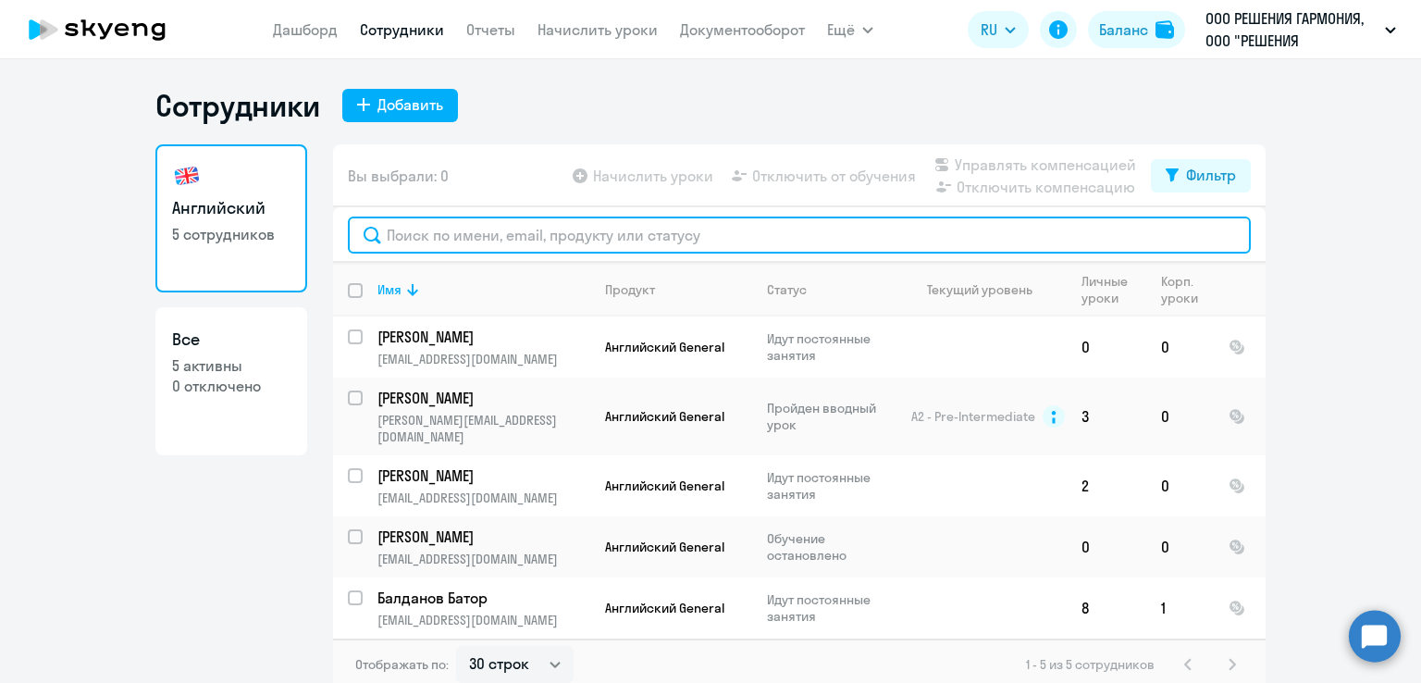
click at [451, 242] on input "text" at bounding box center [799, 235] width 903 height 37
paste input "[EMAIL_ADDRESS][DOMAIN_NAME]"
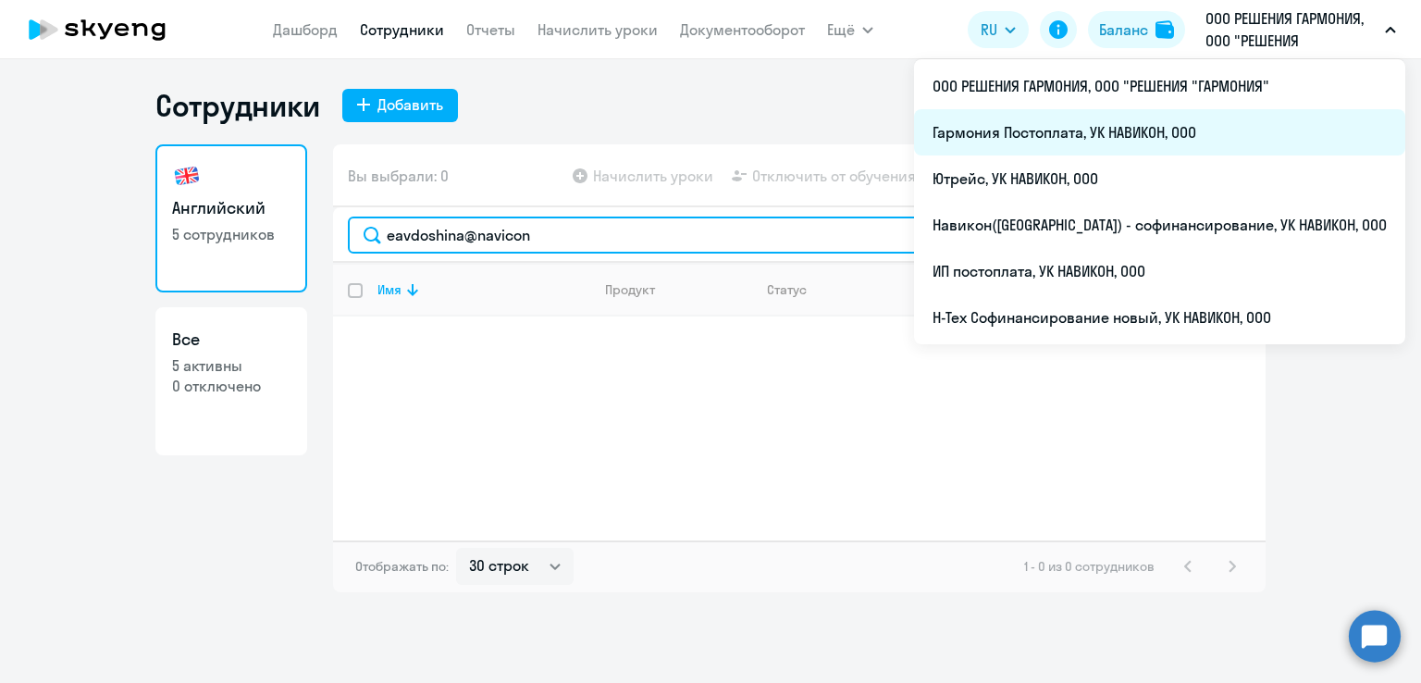
type input "eavdoshina@navicon"
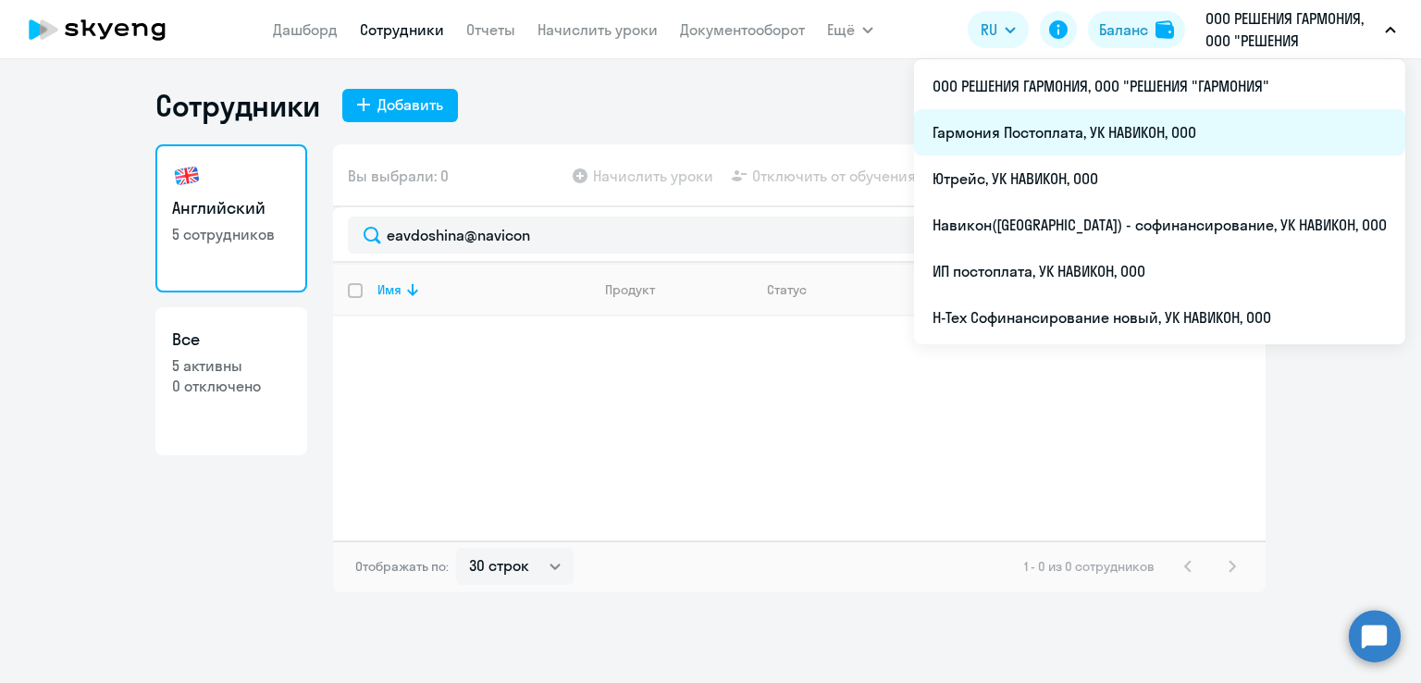
click at [1164, 118] on li "Гармония Постоплата, УК НАВИКОН, ООО" at bounding box center [1159, 132] width 491 height 46
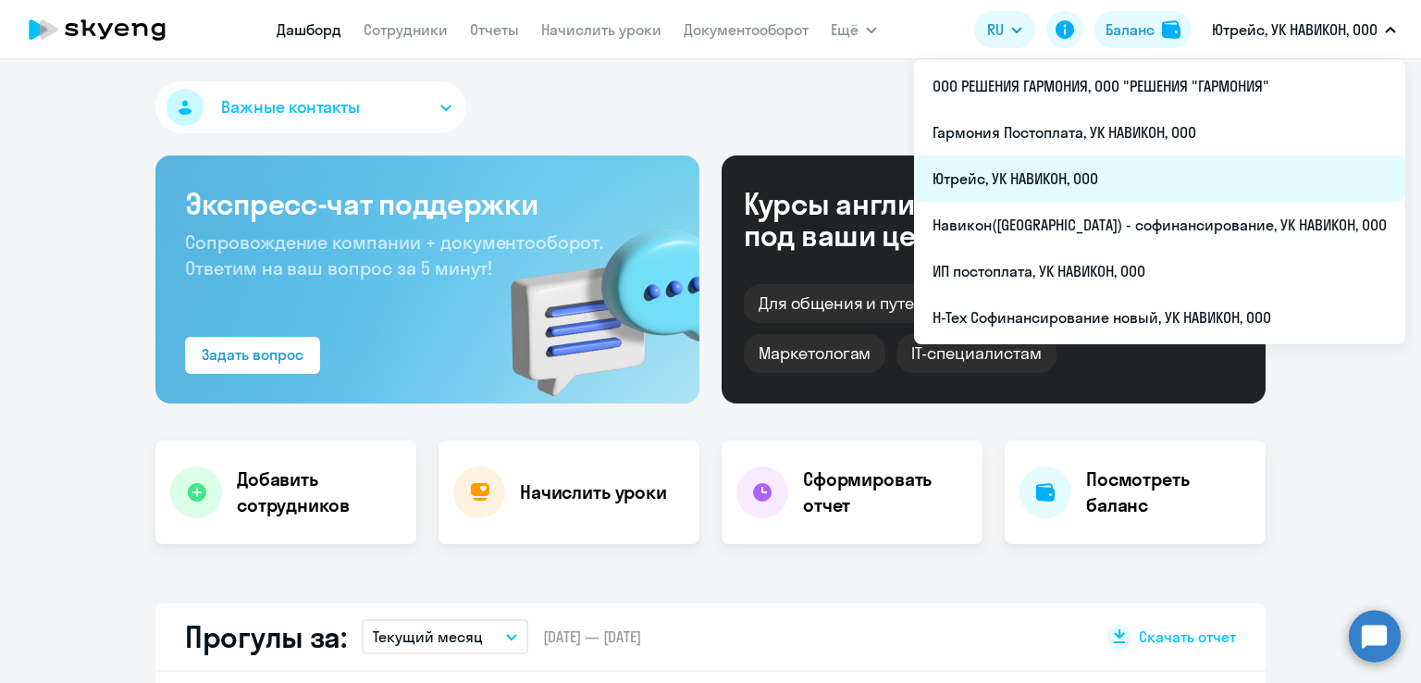
click at [1108, 180] on li "Ютрейс, УК НАВИКОН, ООО" at bounding box center [1159, 178] width 491 height 46
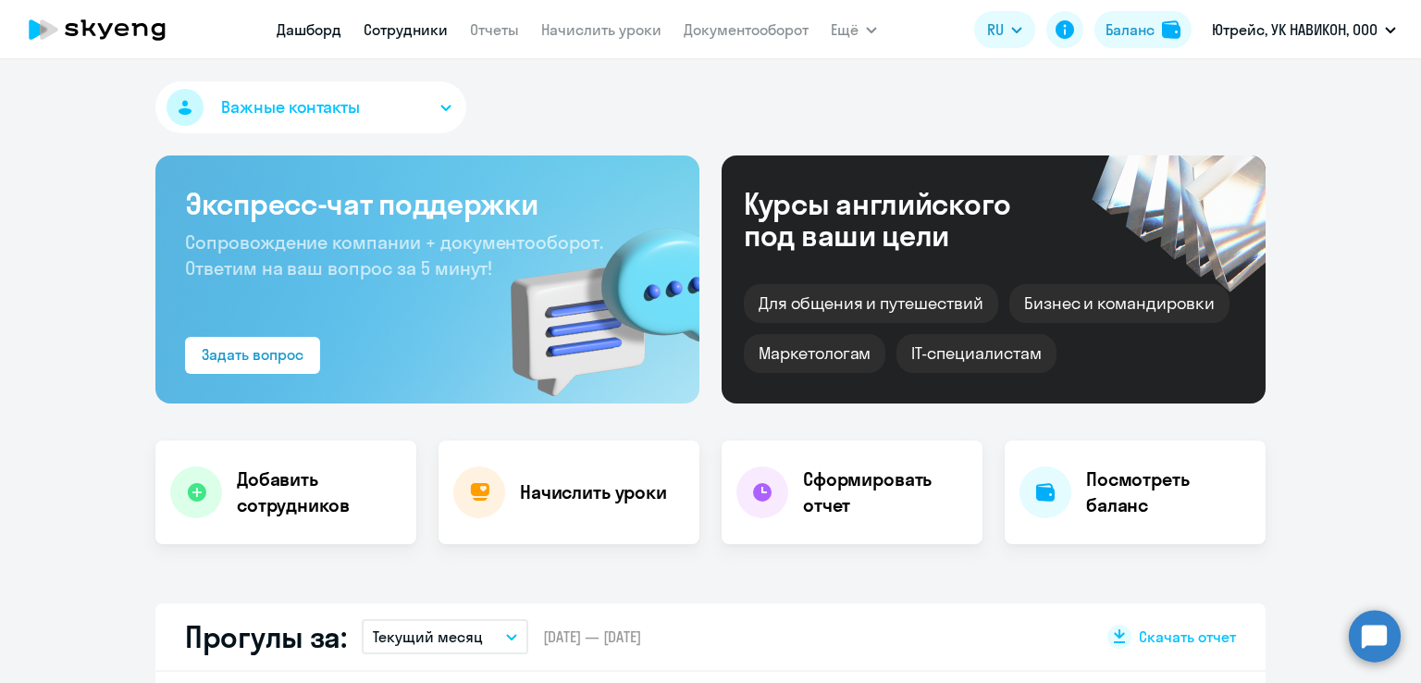
click at [422, 20] on link "Сотрудники" at bounding box center [406, 29] width 84 height 19
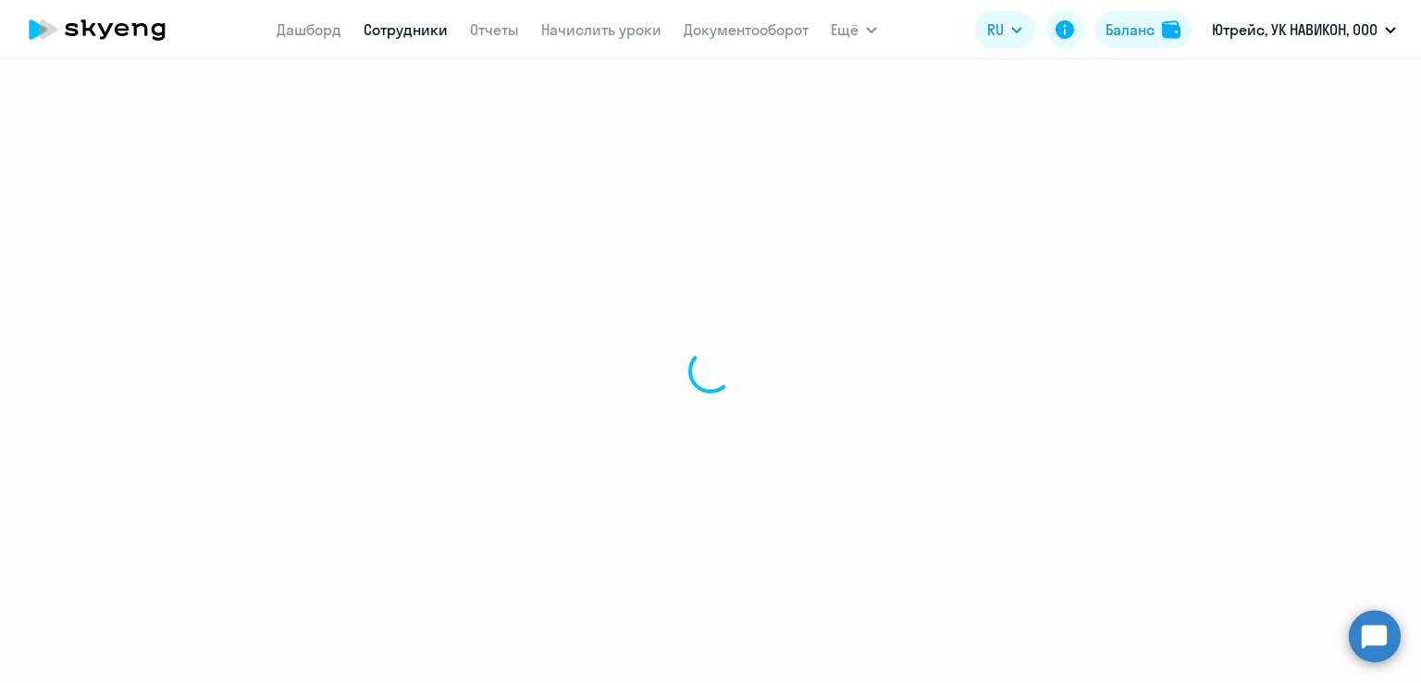
select select "30"
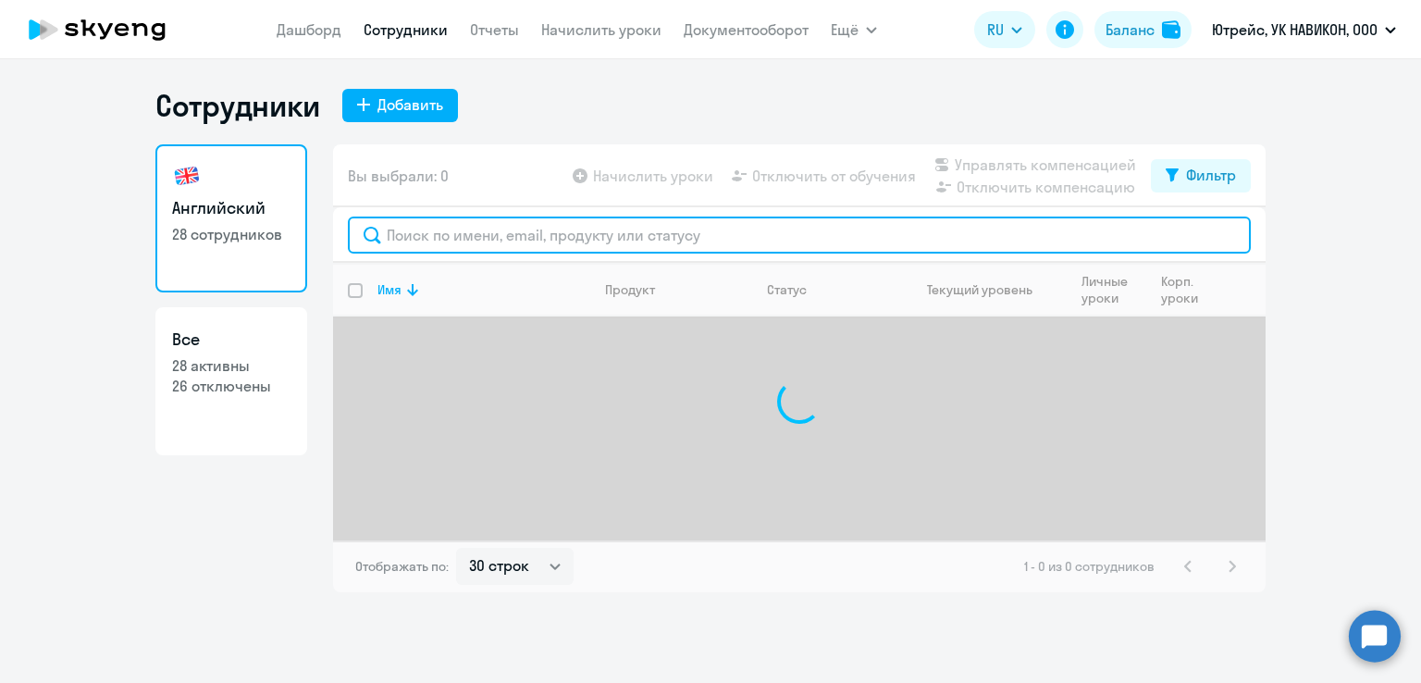
click at [589, 235] on input "text" at bounding box center [799, 235] width 903 height 37
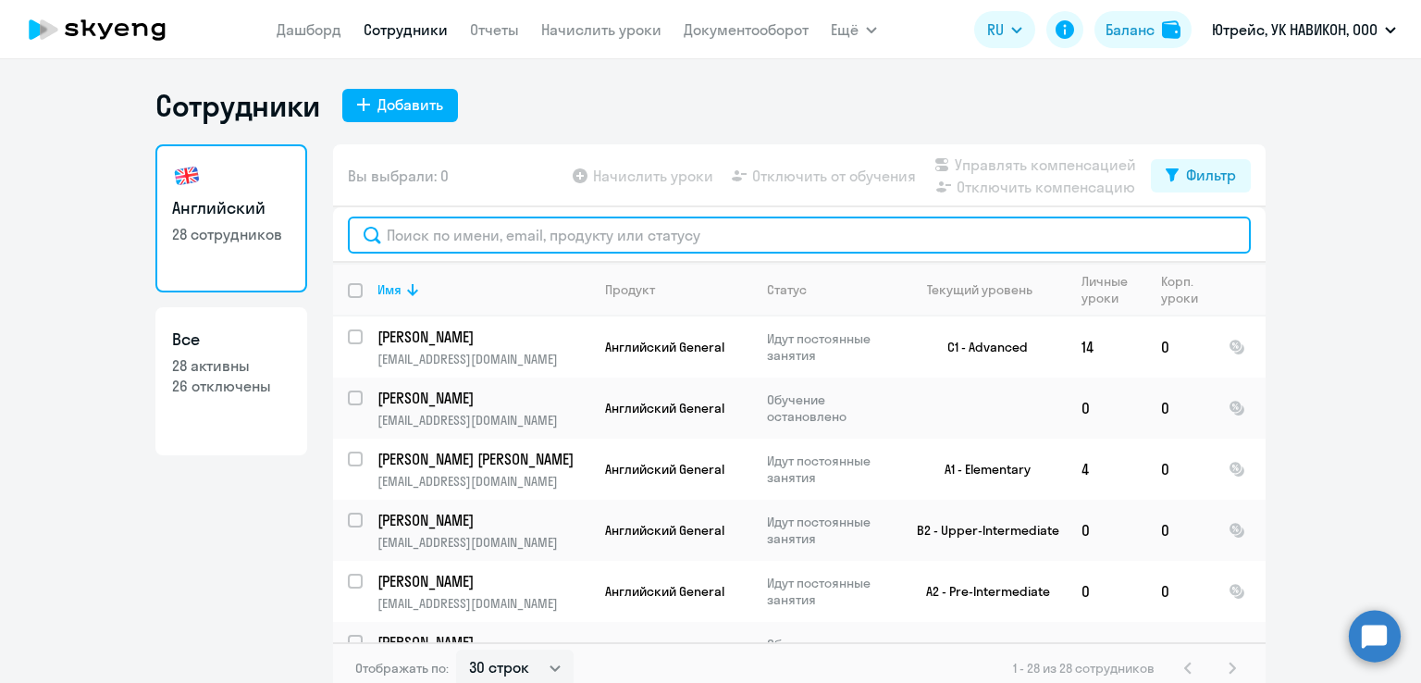
paste input "[EMAIL_ADDRESS][DOMAIN_NAME]"
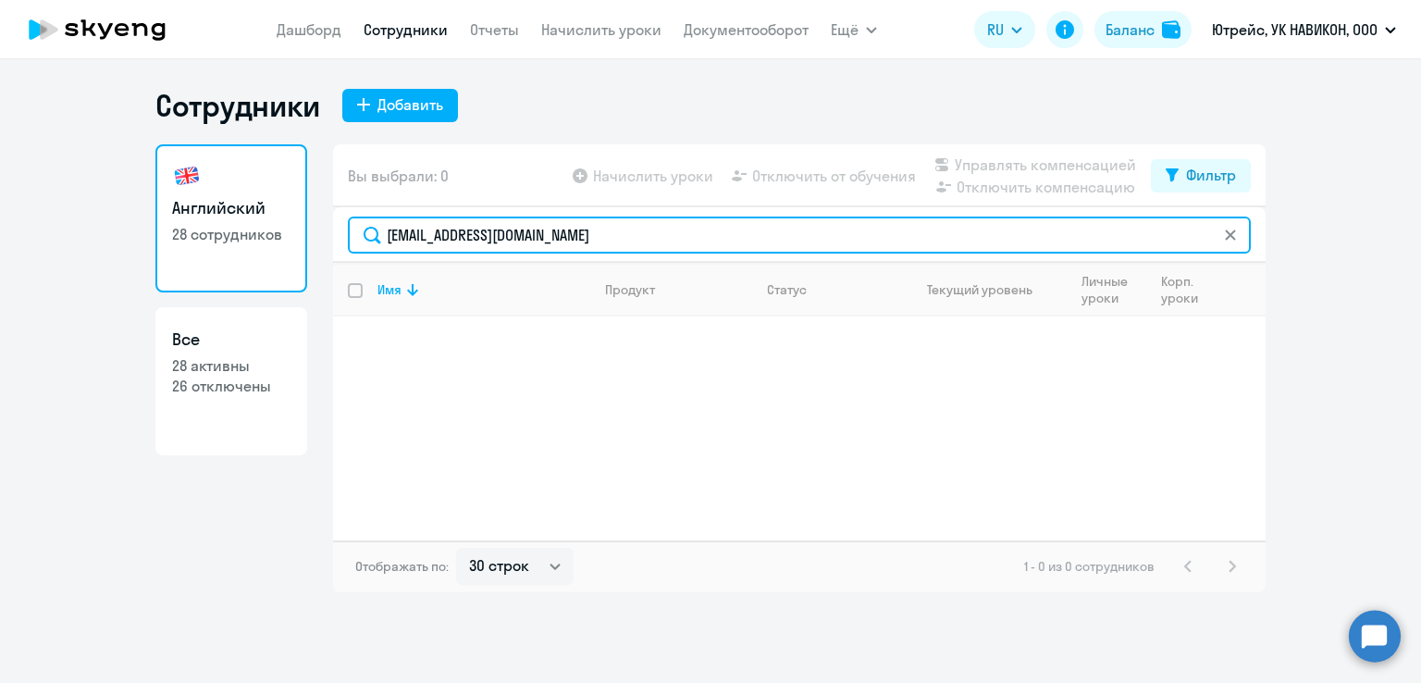
type input "[EMAIL_ADDRESS][DOMAIN_NAME]"
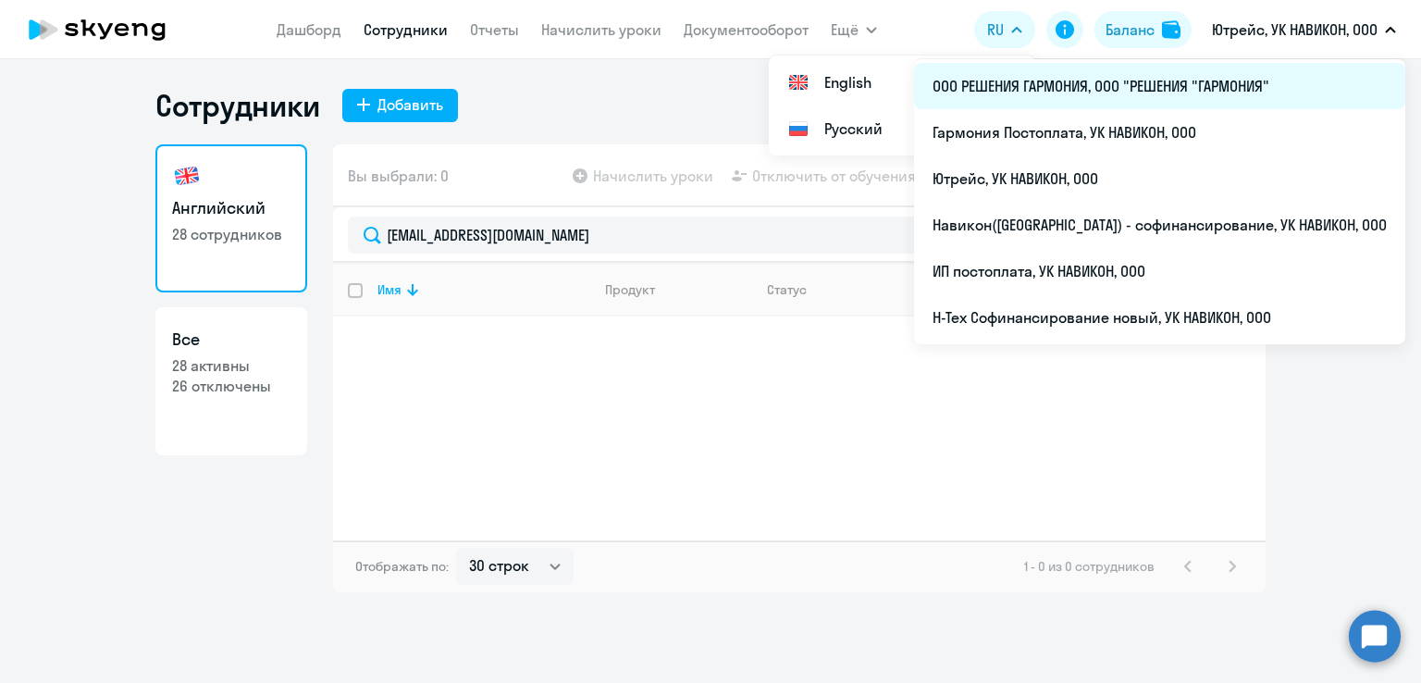
click at [1204, 78] on li "ООО РЕШЕНИЯ ГАРМОНИЯ, ООО "РЕШЕНИЯ "ГАРМОНИЯ"" at bounding box center [1159, 86] width 491 height 46
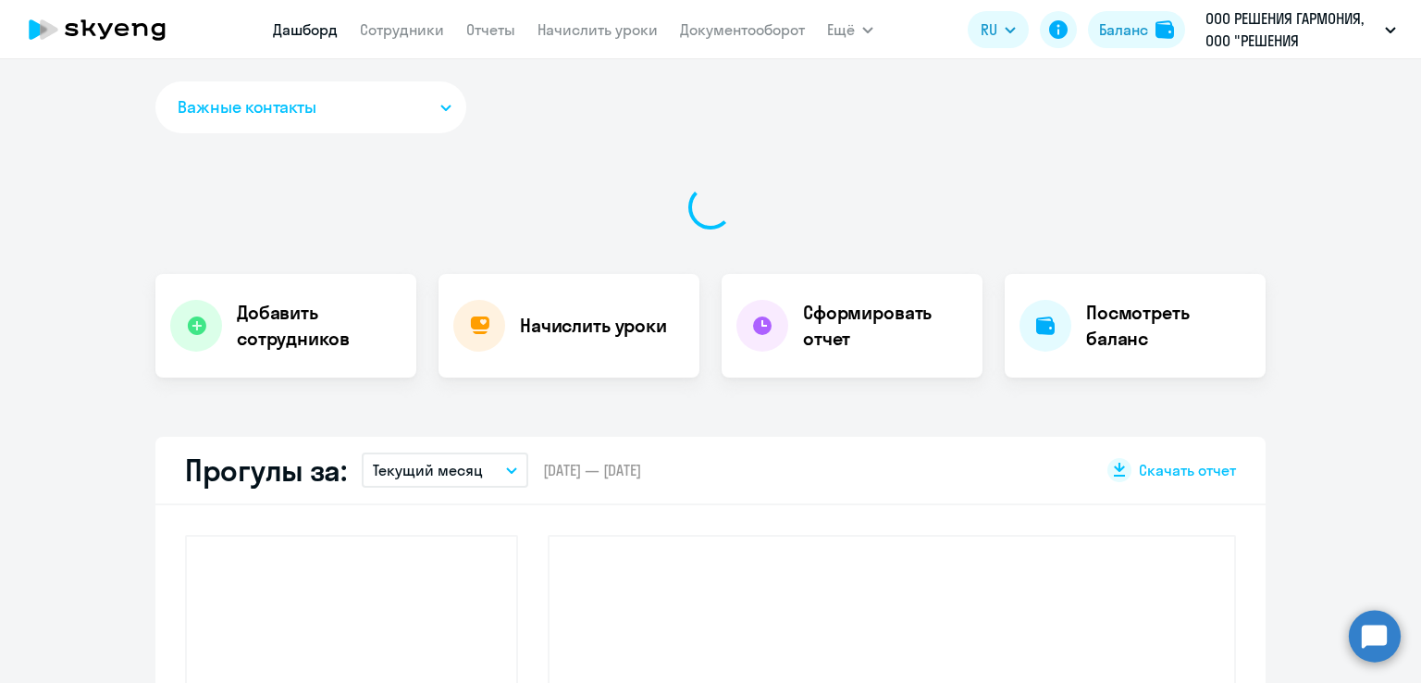
select select "30"
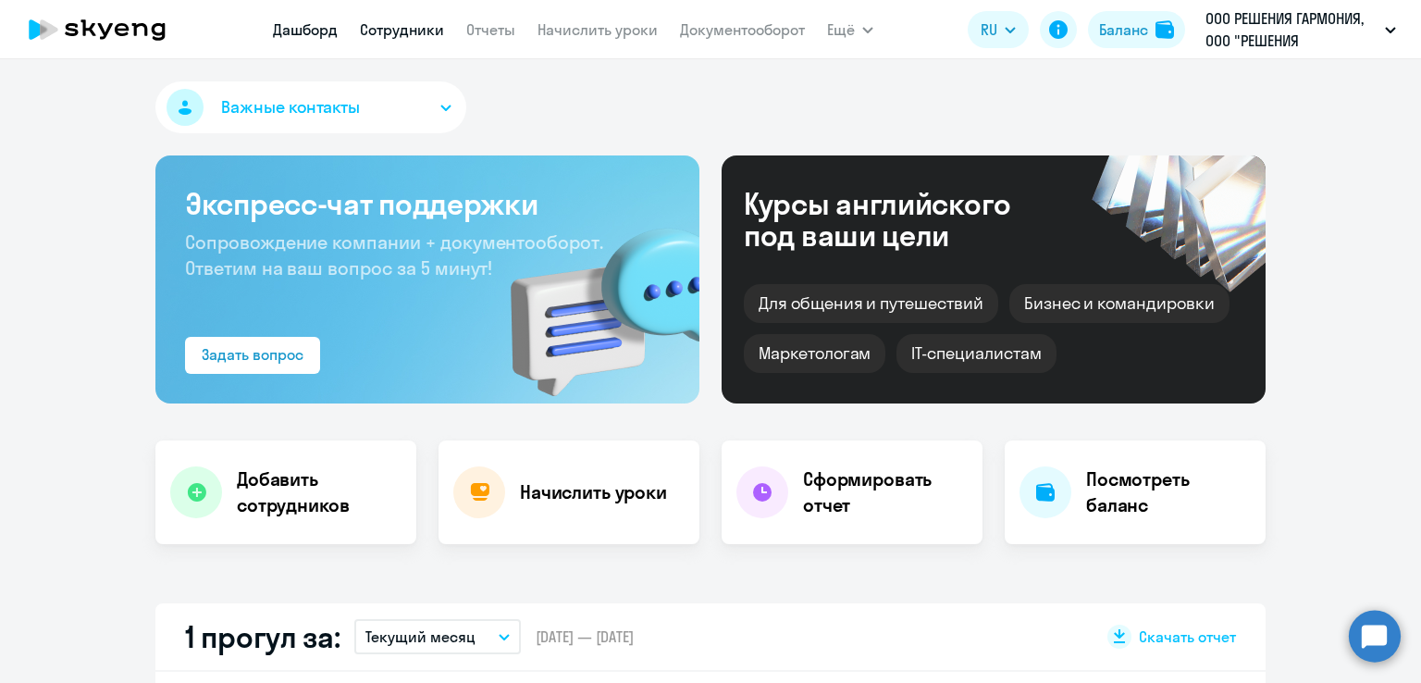
click at [389, 25] on link "Сотрудники" at bounding box center [402, 29] width 84 height 19
select select "30"
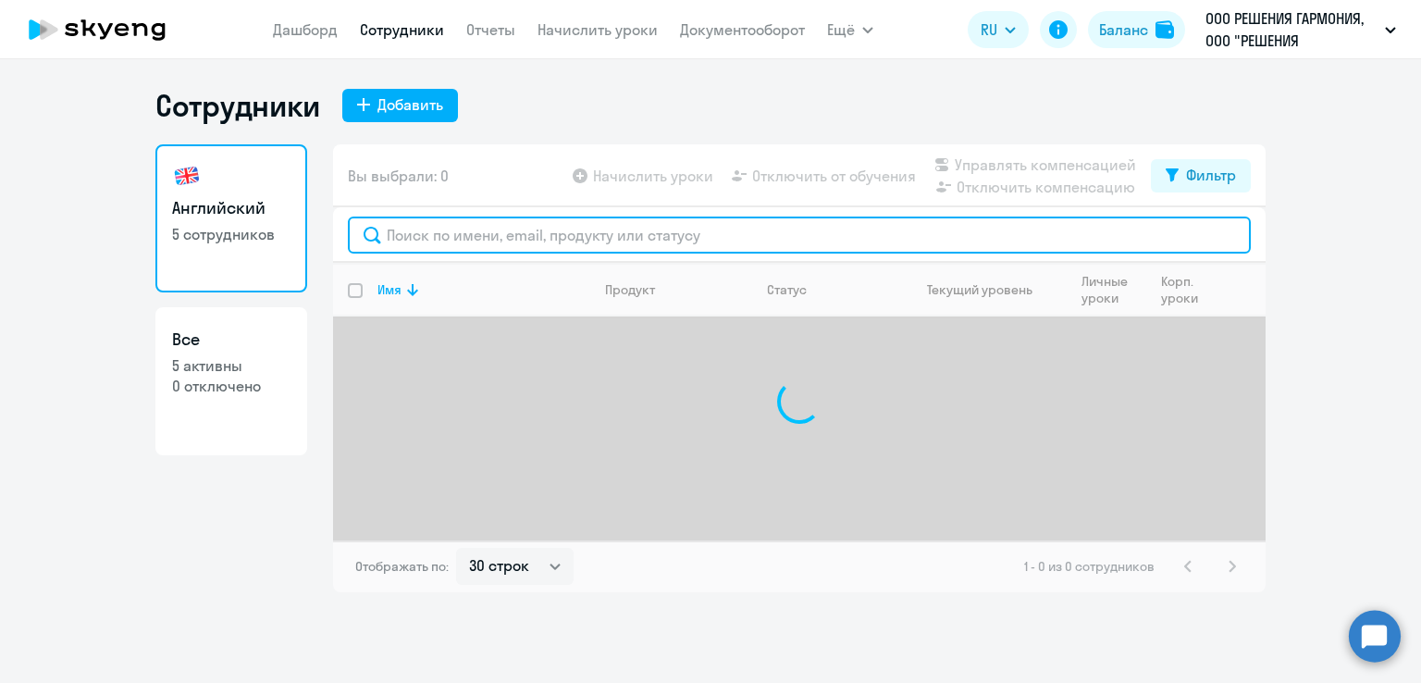
click at [399, 235] on input "text" at bounding box center [799, 235] width 903 height 37
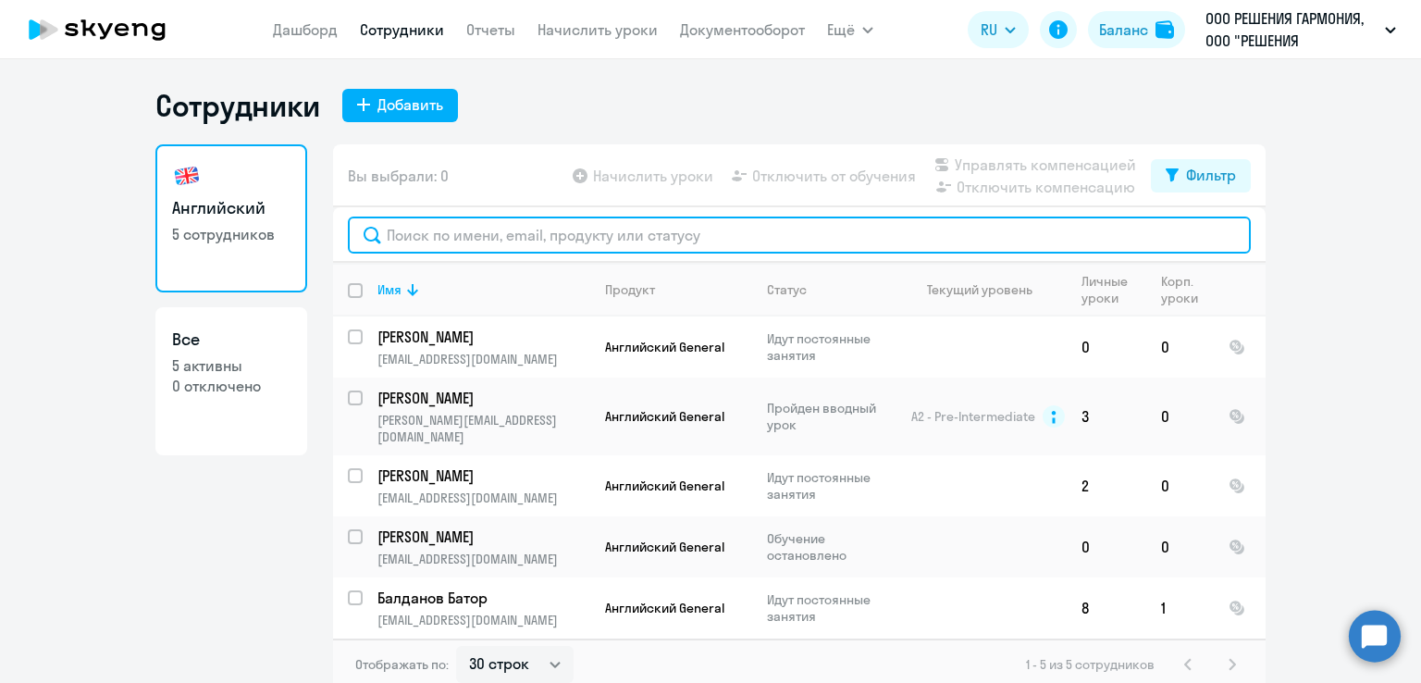
paste input "Авдошина Елена"
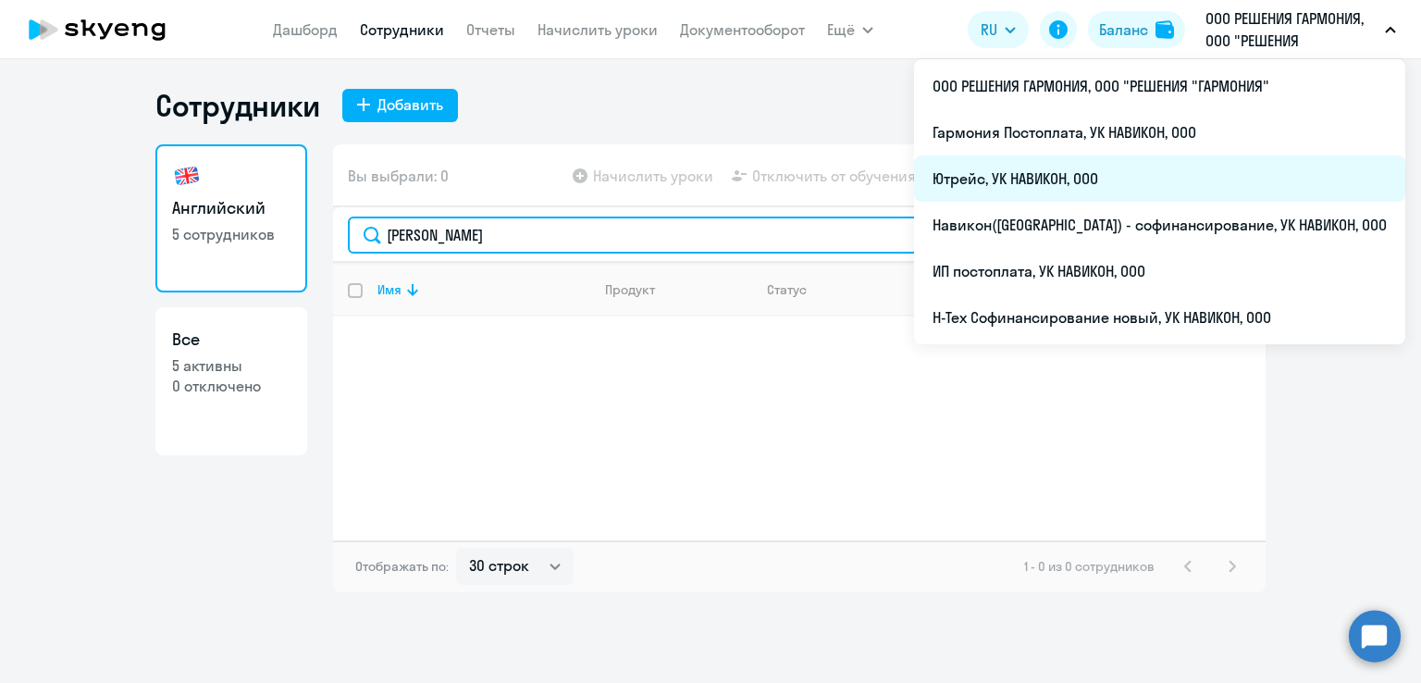
type input "Авдошина Елена"
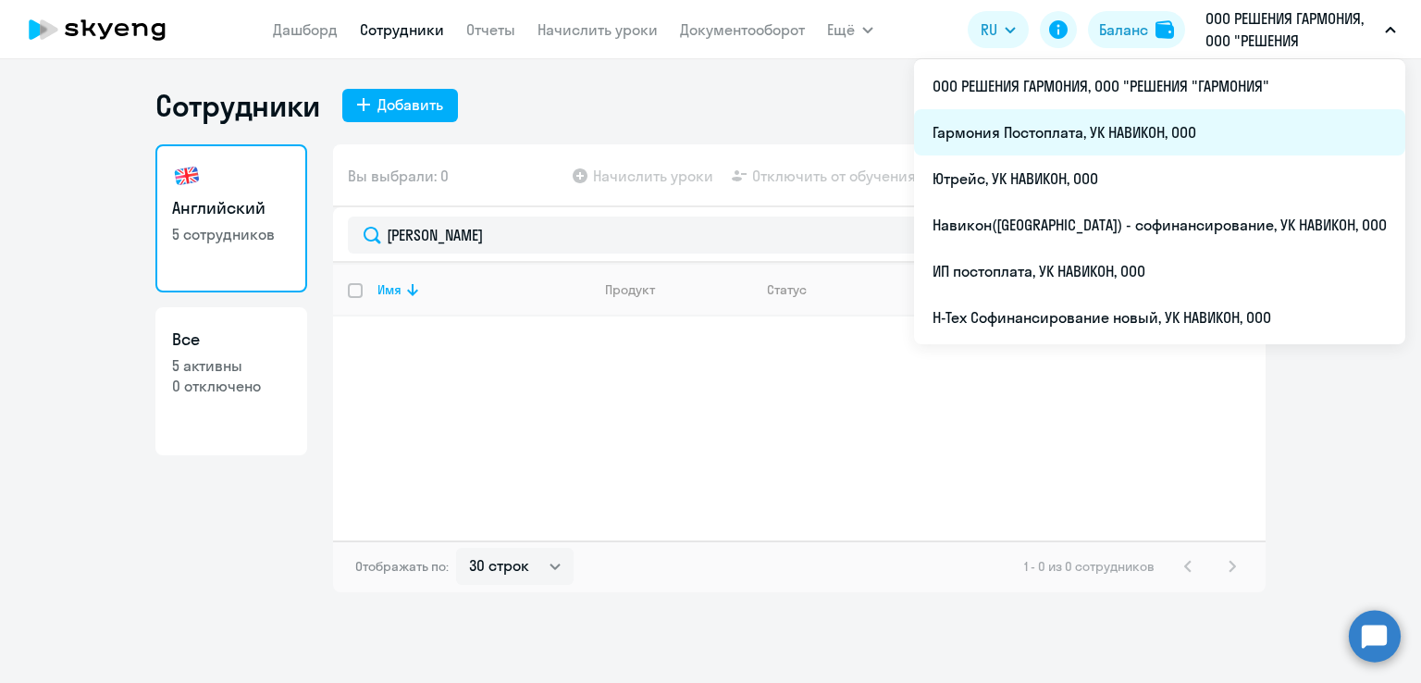
click at [1164, 154] on li "Гармония Постоплата, УК НАВИКОН, ООО" at bounding box center [1159, 132] width 491 height 46
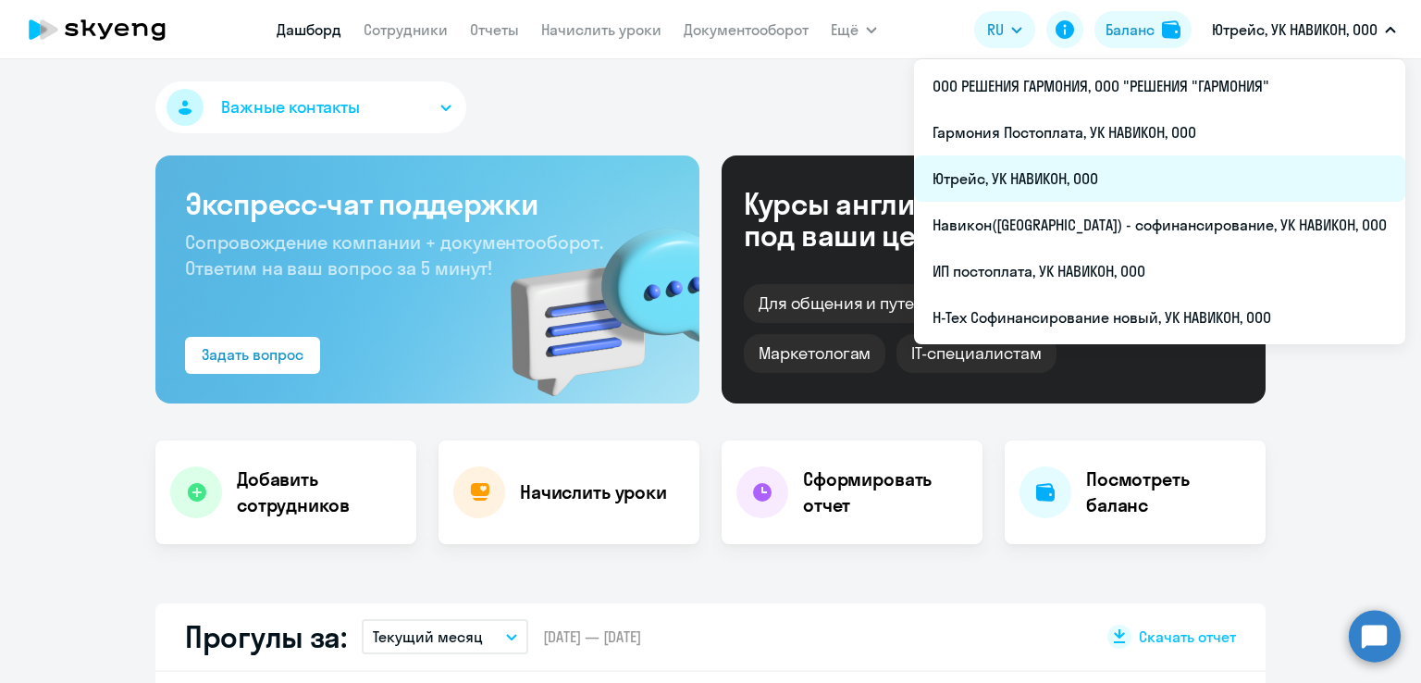
click at [1152, 175] on li "Ютрейс, УК НАВИКОН, ООО" at bounding box center [1159, 178] width 491 height 46
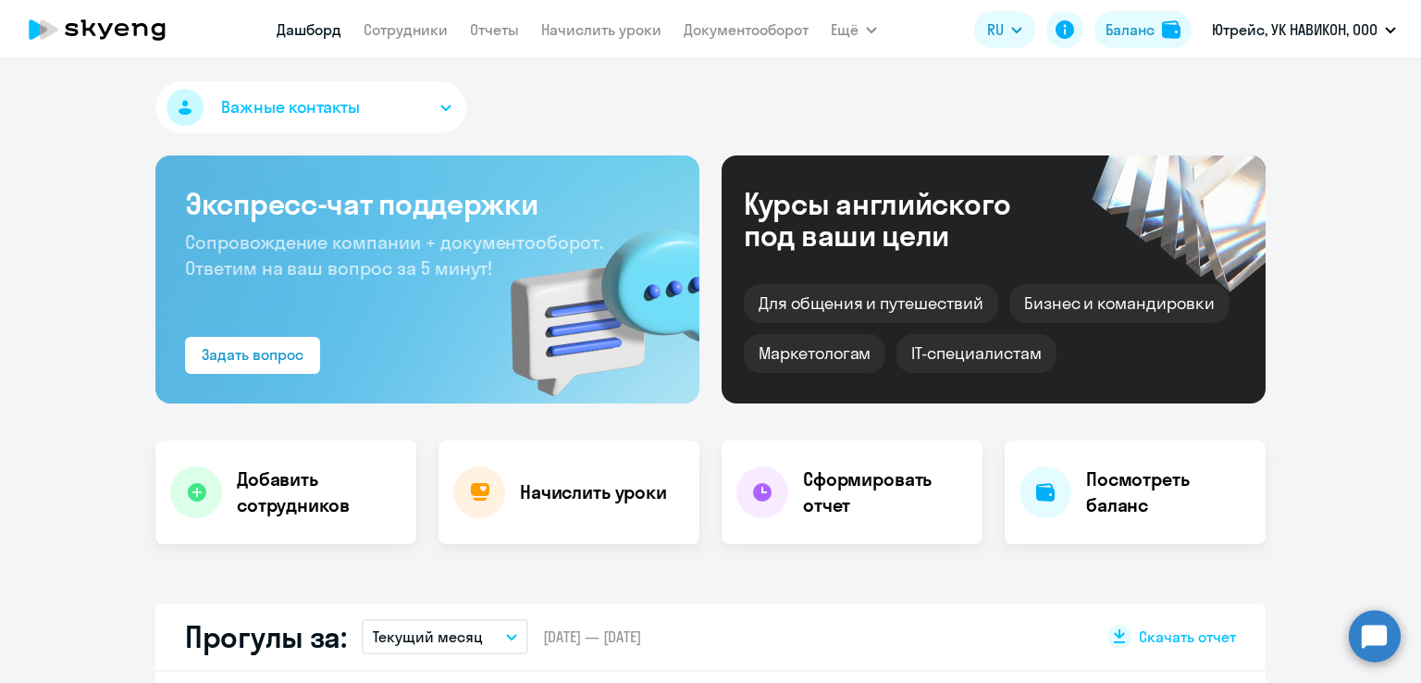
select select "30"
click at [415, 37] on link "Сотрудники" at bounding box center [406, 29] width 84 height 19
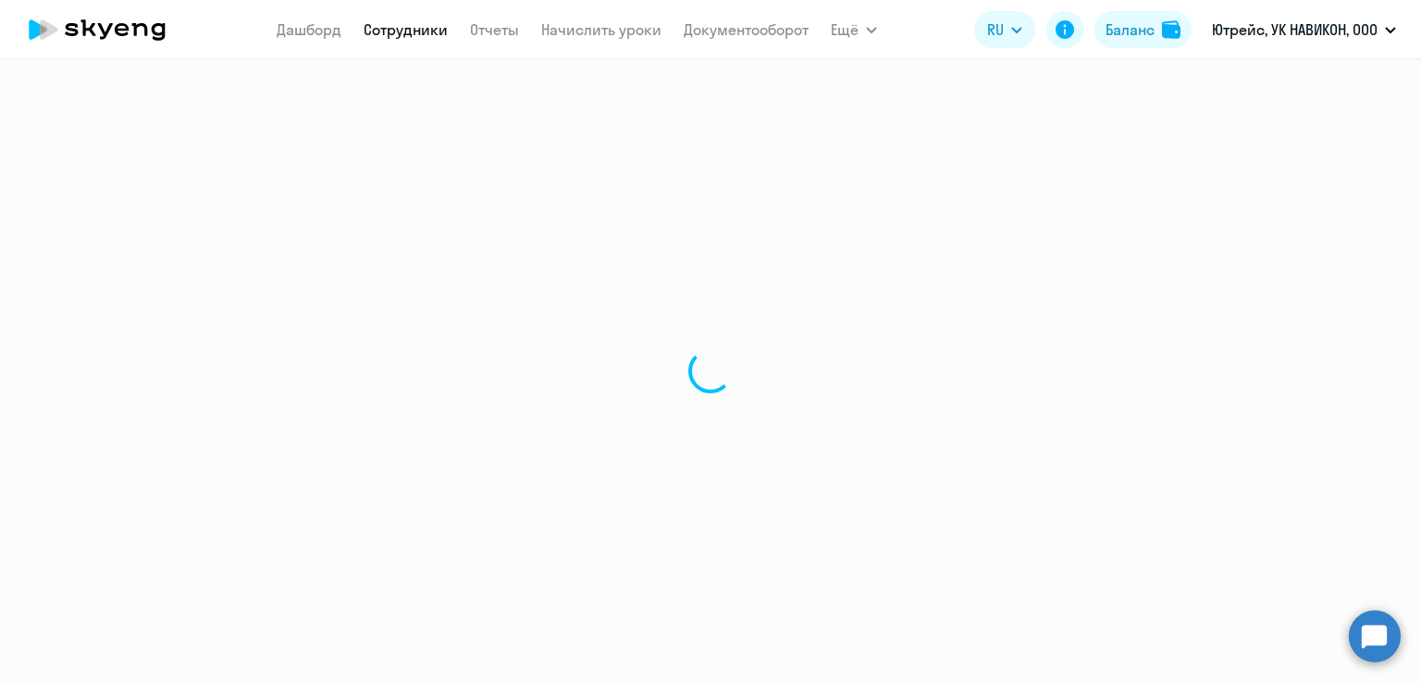
select select "30"
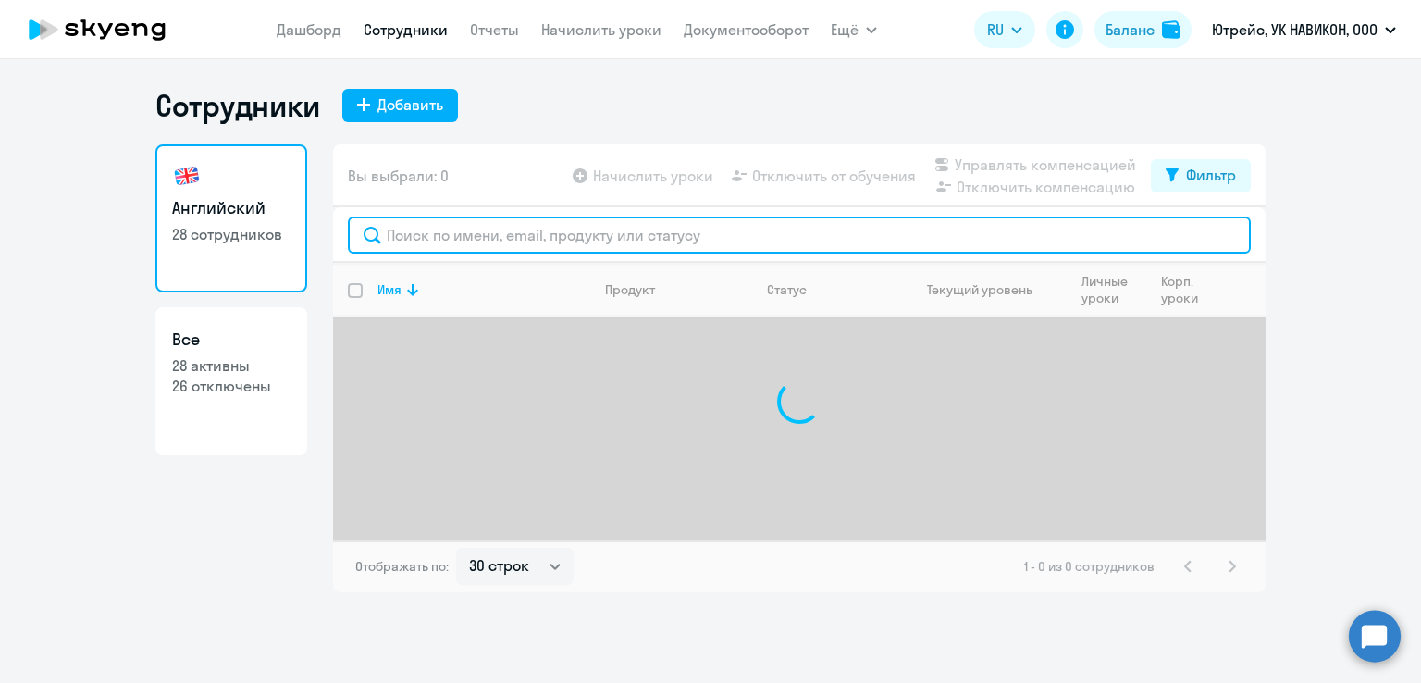
click at [517, 233] on input "text" at bounding box center [799, 235] width 903 height 37
paste input "Авдошина Елена"
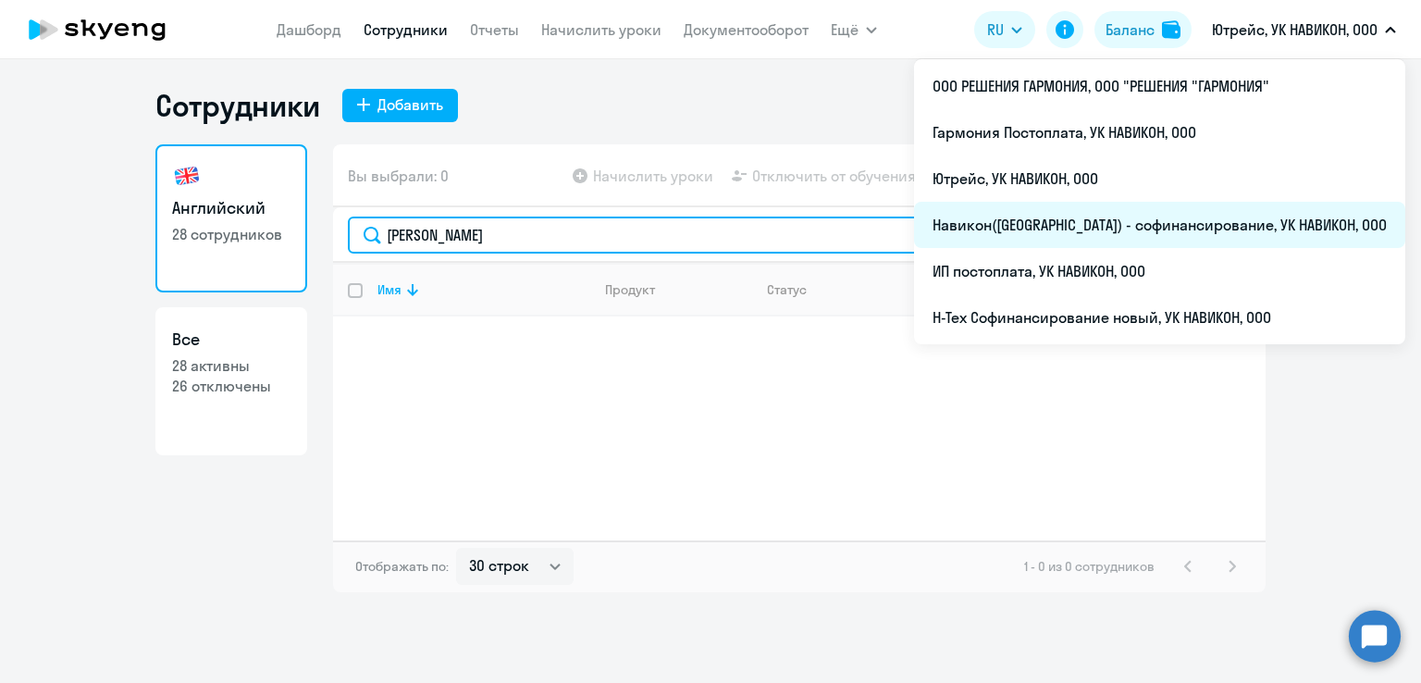
type input "Авдошина Елена"
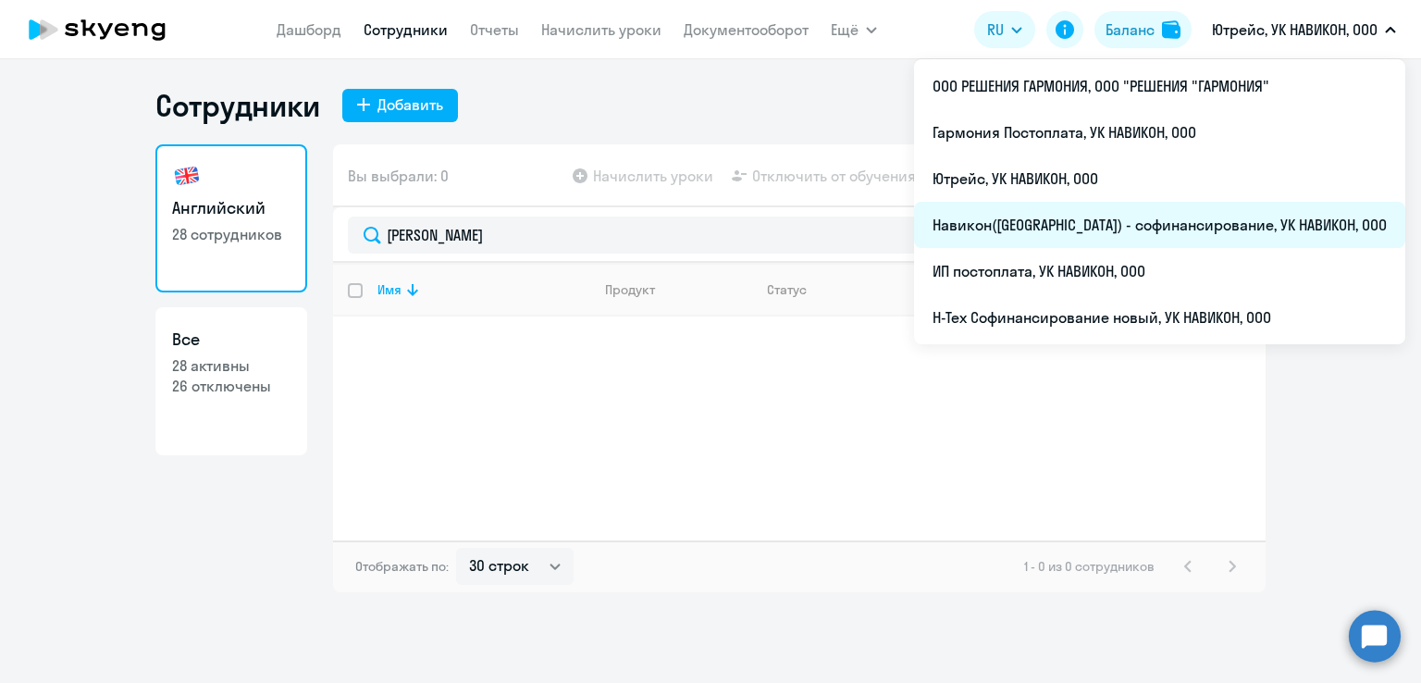
click at [1146, 232] on li "Навикон([GEOGRAPHIC_DATA]) - софинансирование, УК НАВИКОН, ООО" at bounding box center [1159, 225] width 491 height 46
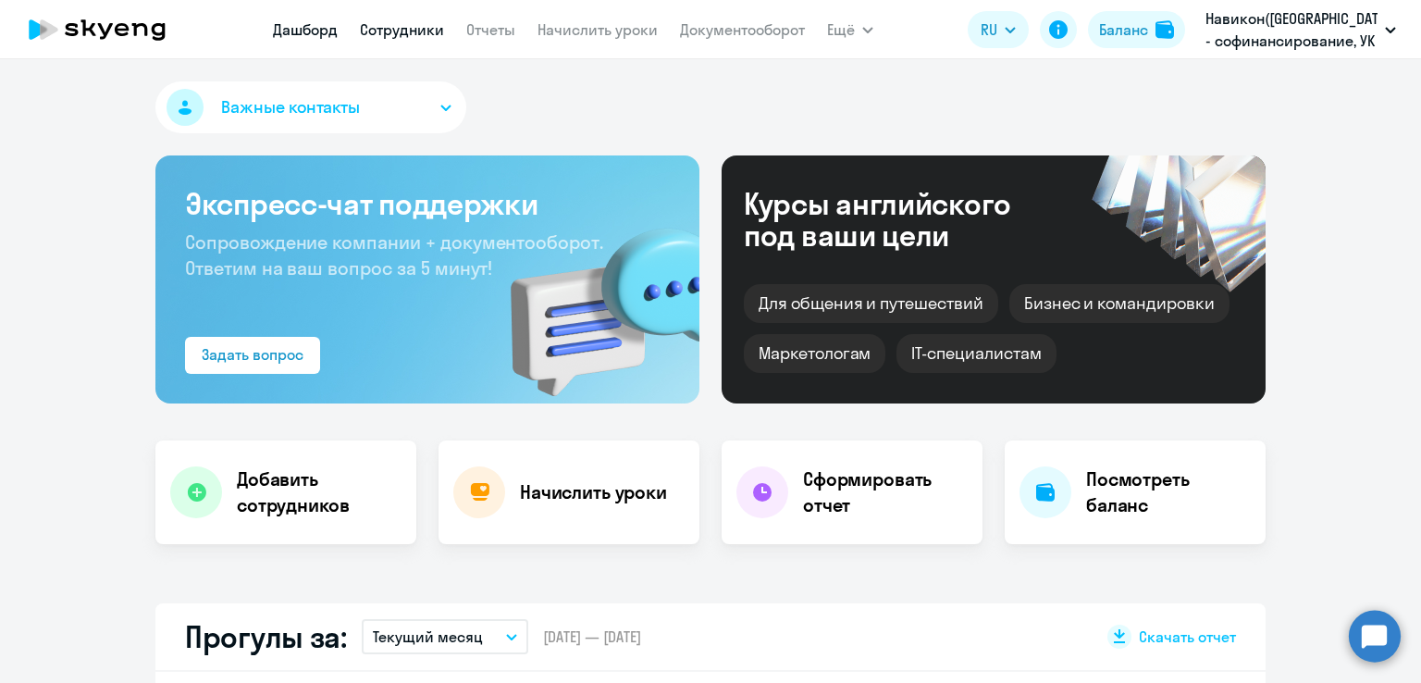
click at [418, 30] on link "Сотрудники" at bounding box center [402, 29] width 84 height 19
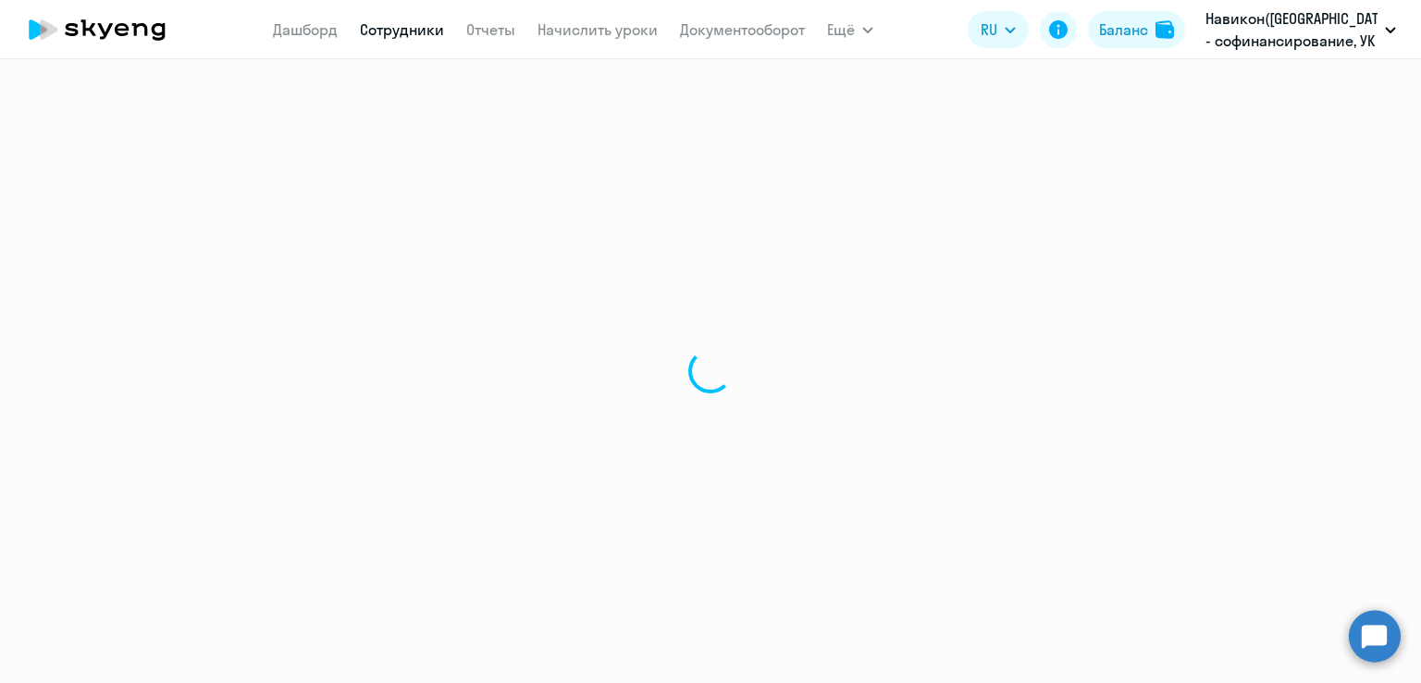
select select "30"
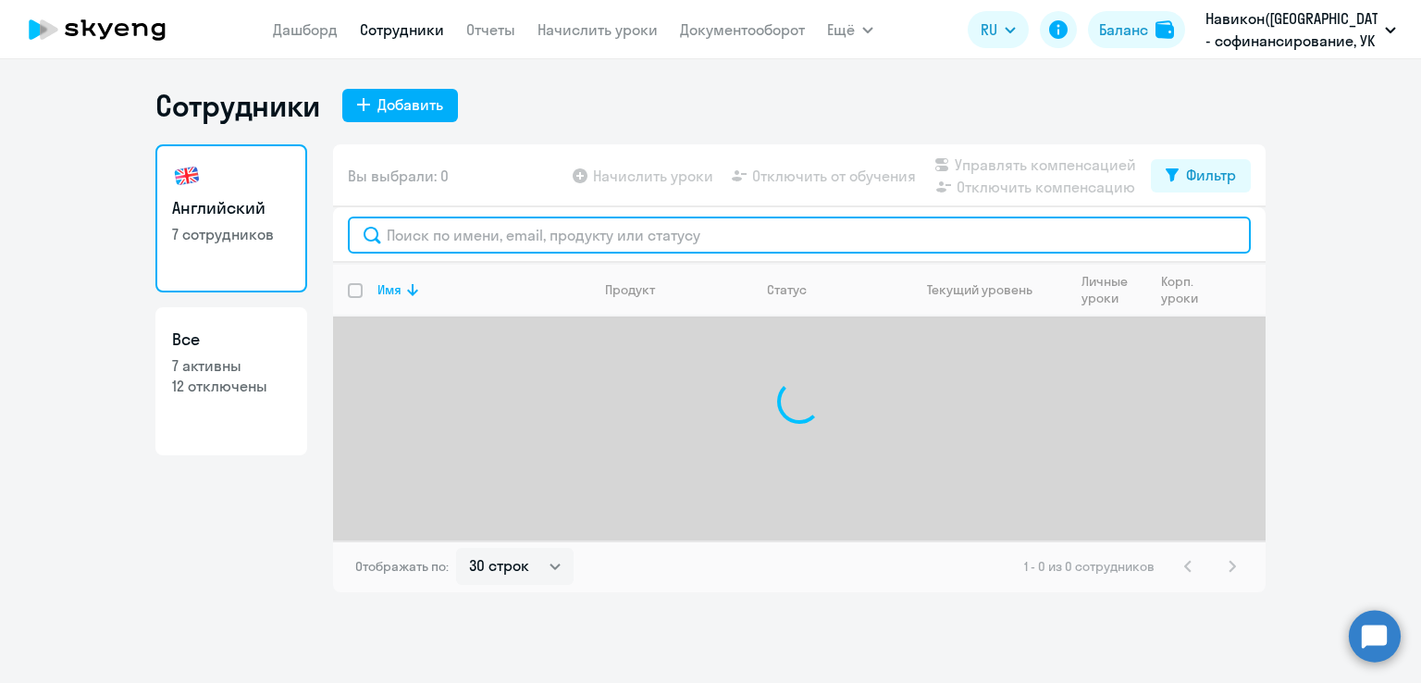
click at [604, 228] on input "text" at bounding box center [799, 235] width 903 height 37
paste input "Авдошина Елена"
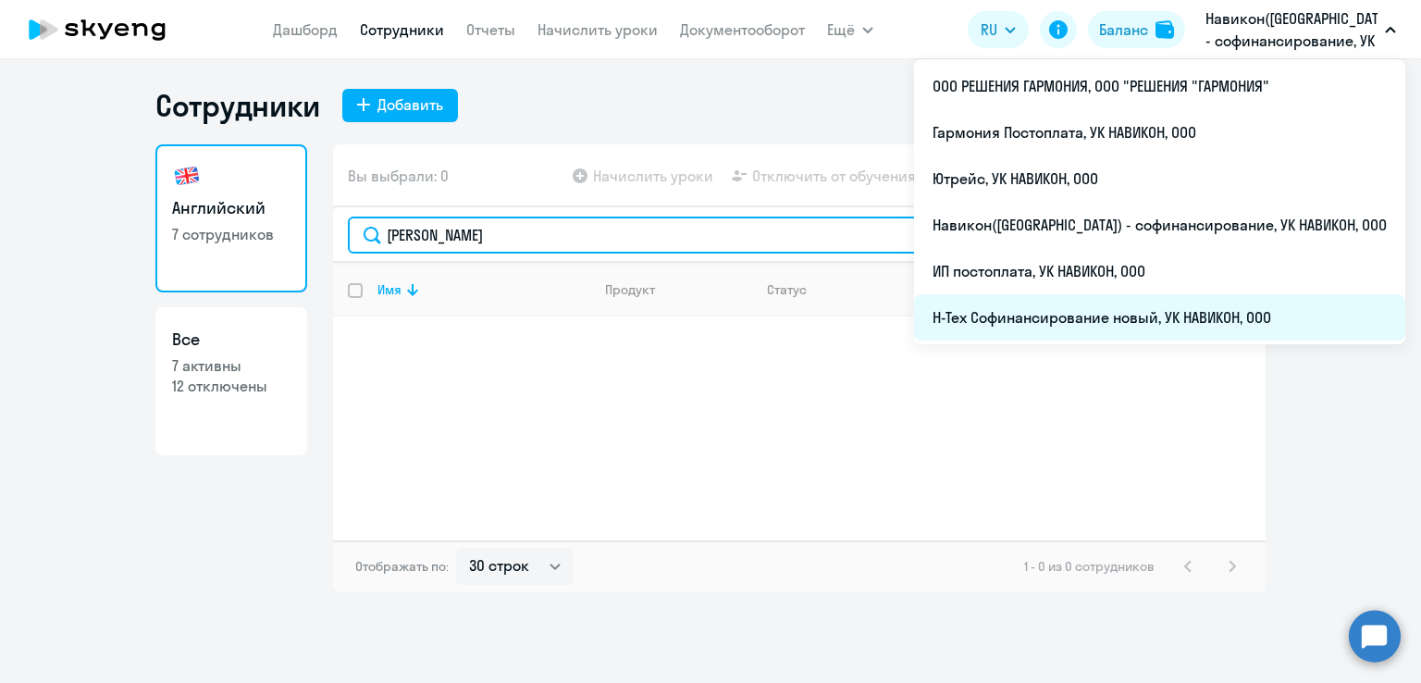
type input "Авдошина Елена"
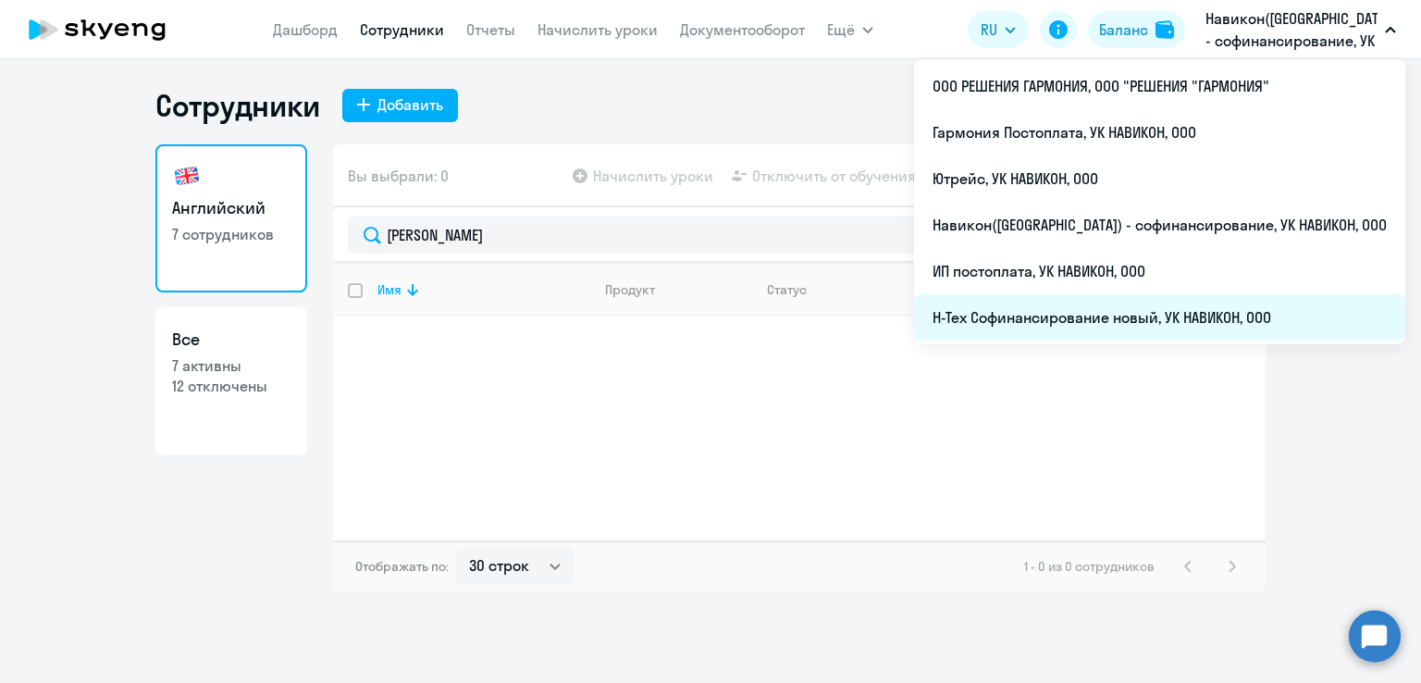
click at [1172, 310] on li "Н-Тех Софинансирование новый, УК НАВИКОН, ООО" at bounding box center [1159, 317] width 491 height 46
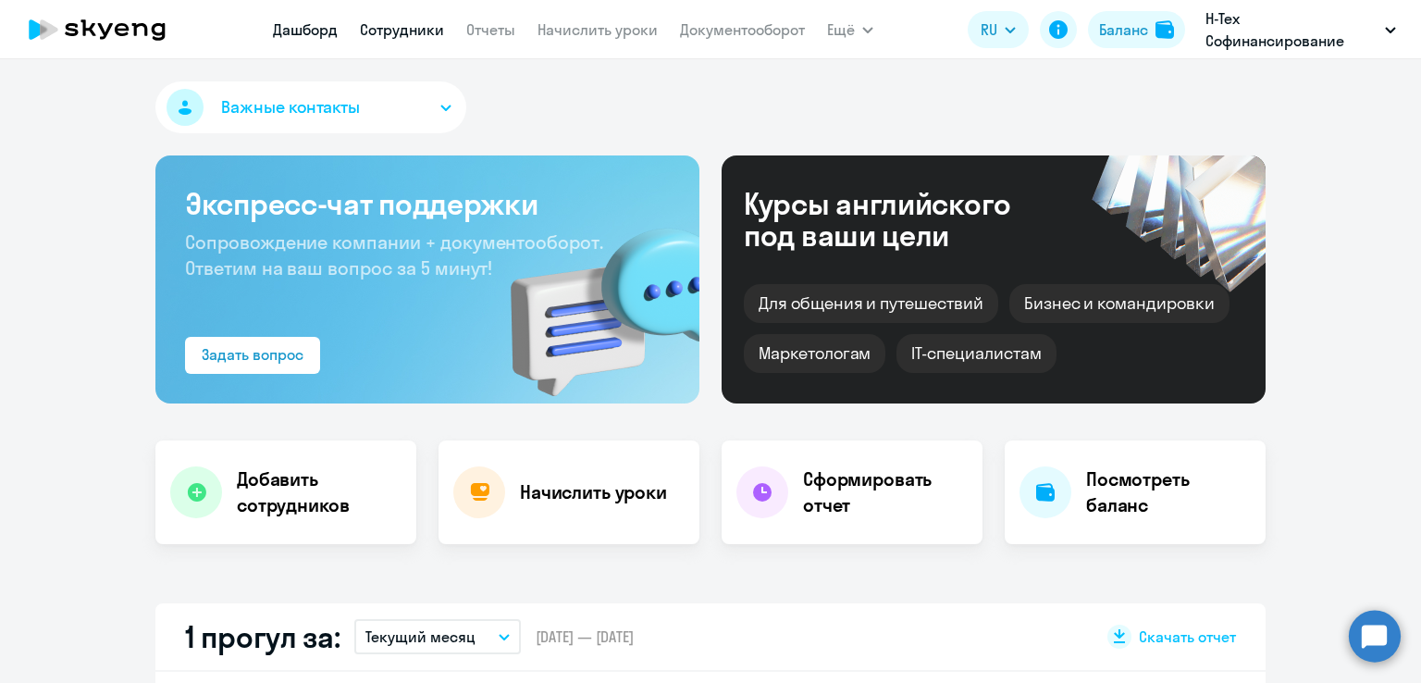
click at [411, 31] on link "Сотрудники" at bounding box center [402, 29] width 84 height 19
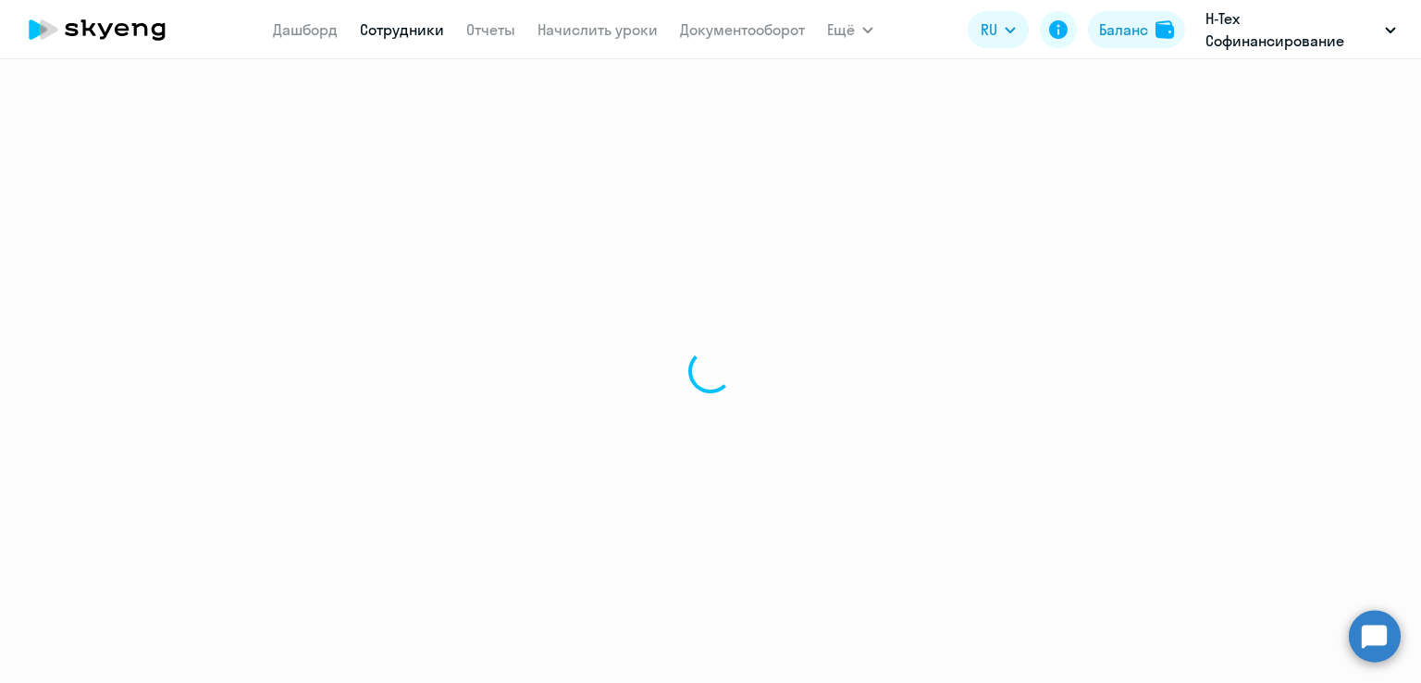
select select "30"
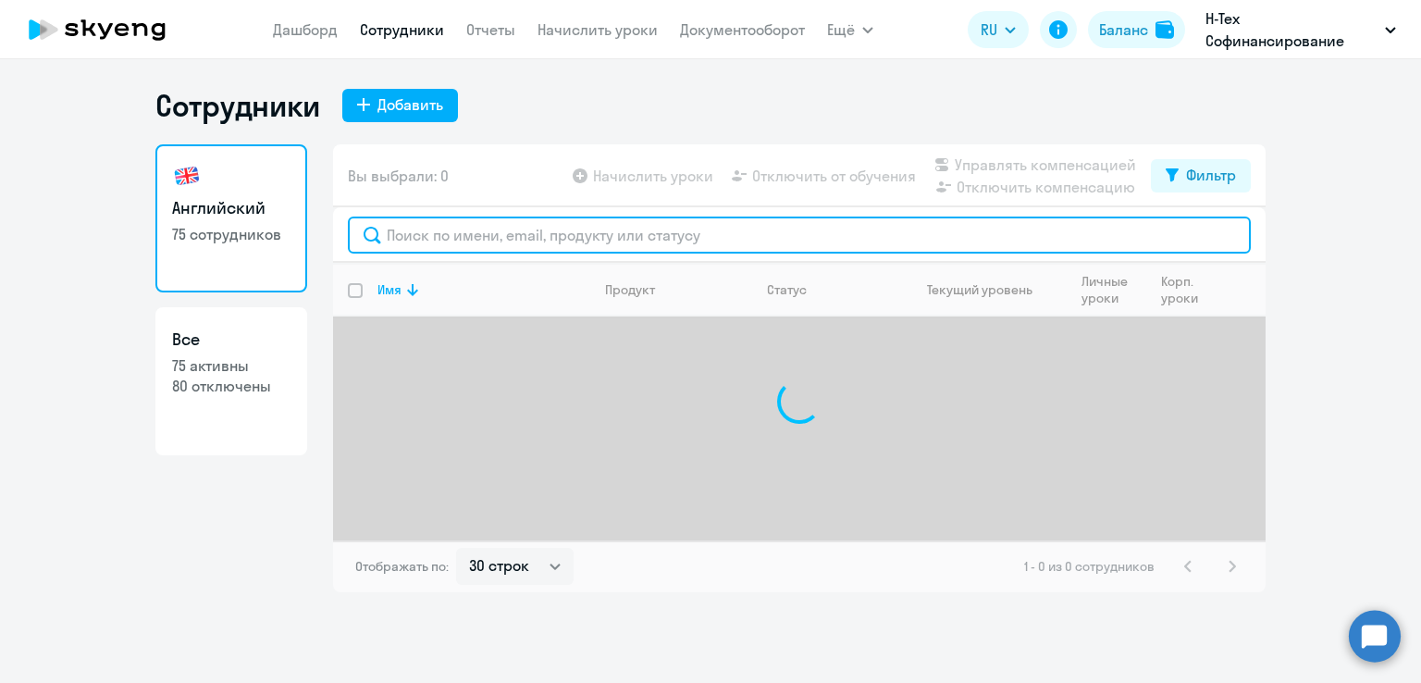
click at [659, 245] on input "text" at bounding box center [799, 235] width 903 height 37
paste input "Авдошина Елена"
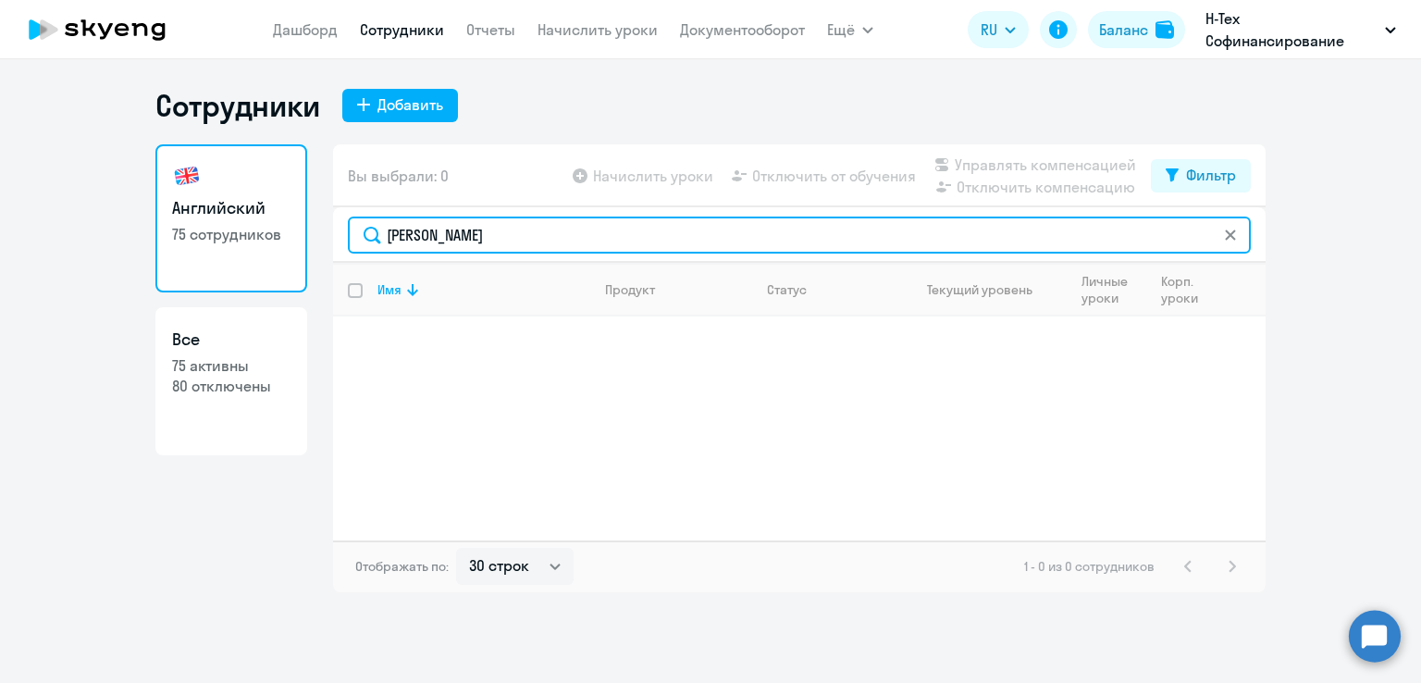
type input "Авдошина Елена"
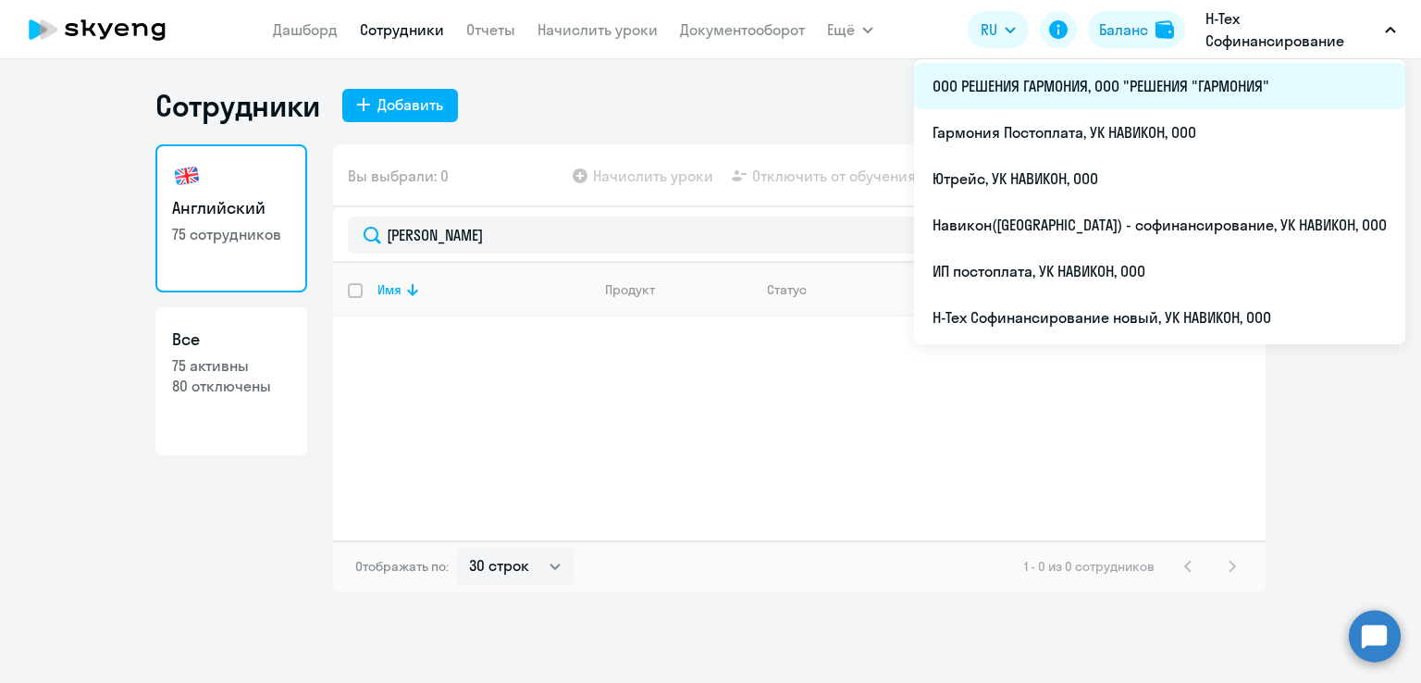
click at [1202, 74] on li "ООО РЕШЕНИЯ ГАРМОНИЯ, ООО "РЕШЕНИЯ "ГАРМОНИЯ"" at bounding box center [1159, 86] width 491 height 46
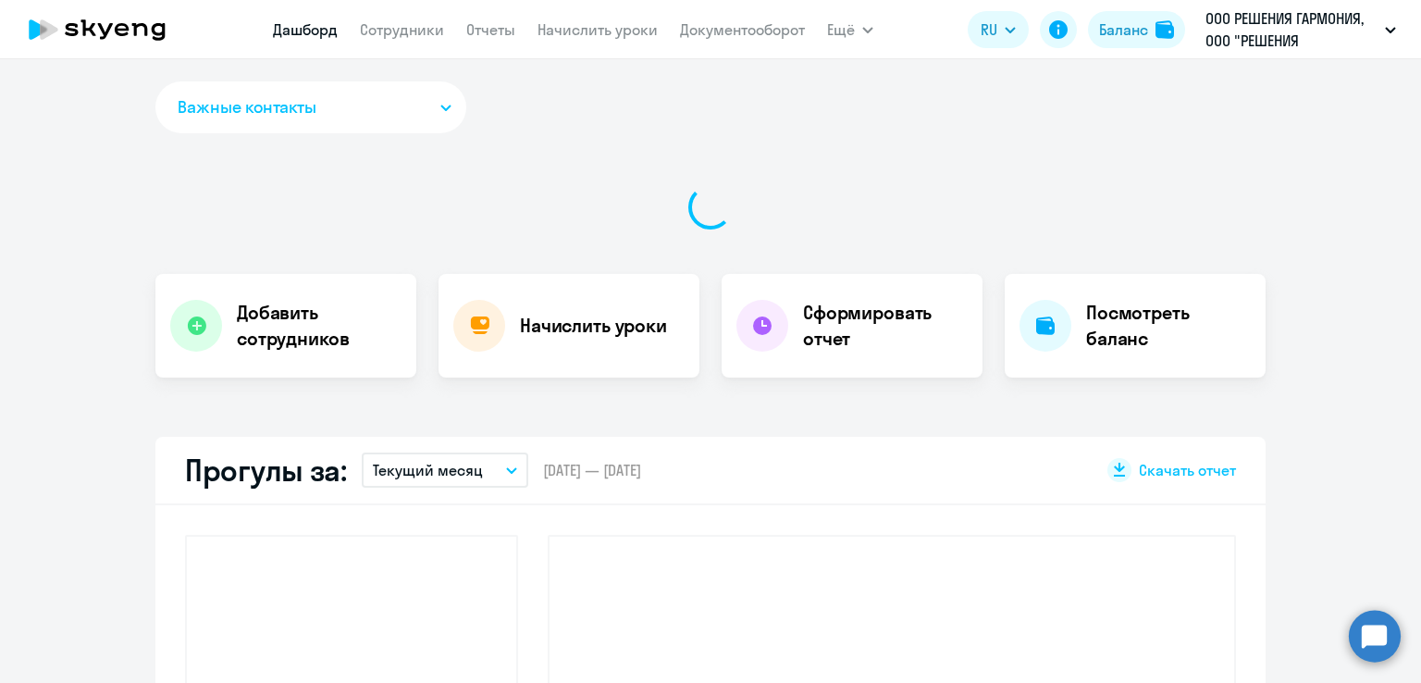
select select "30"
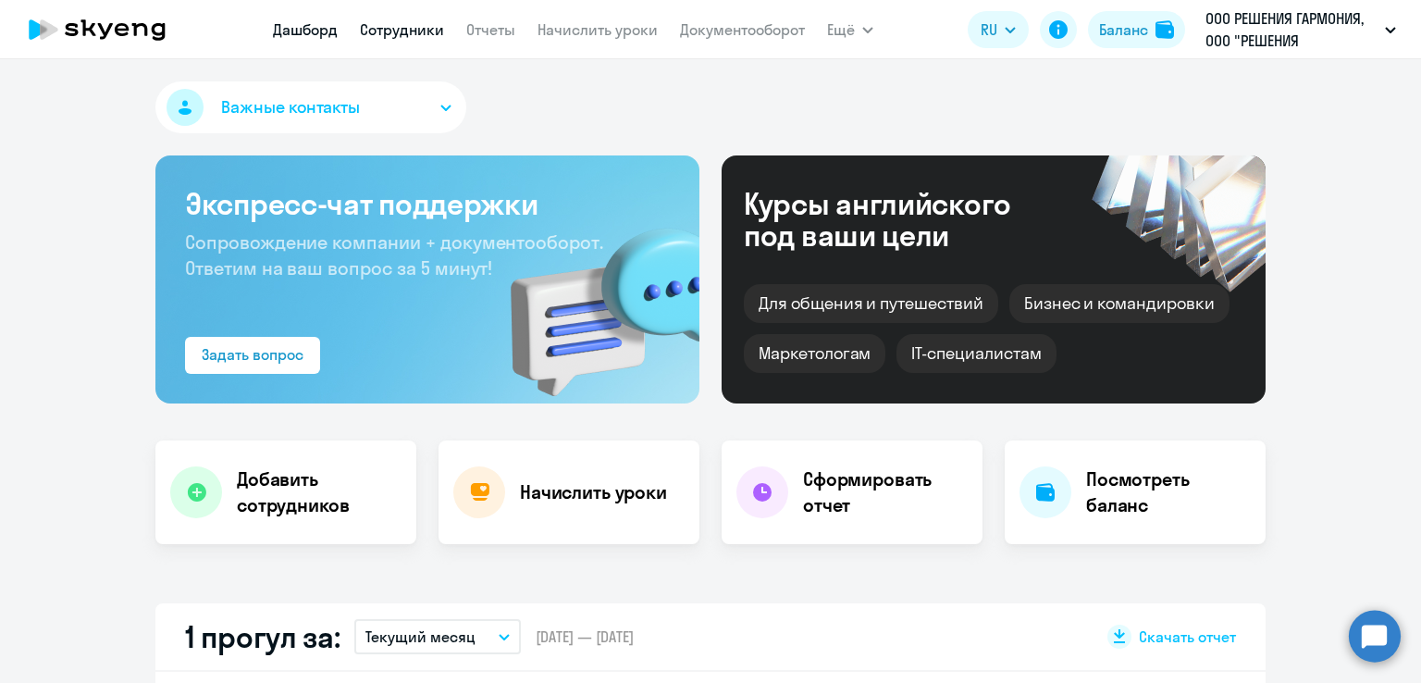
click at [417, 34] on link "Сотрудники" at bounding box center [402, 29] width 84 height 19
select select "30"
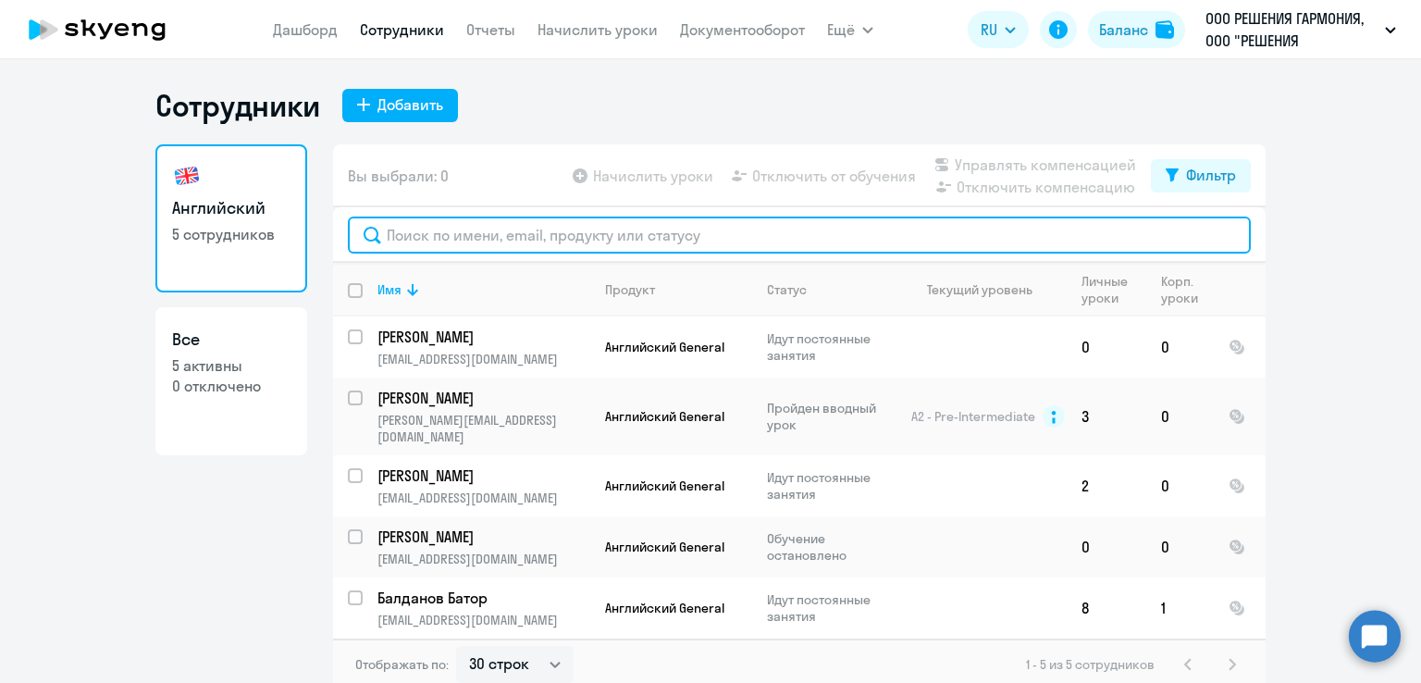
click at [414, 248] on input "text" at bounding box center [799, 235] width 903 height 37
paste input "Шевченко Алена"
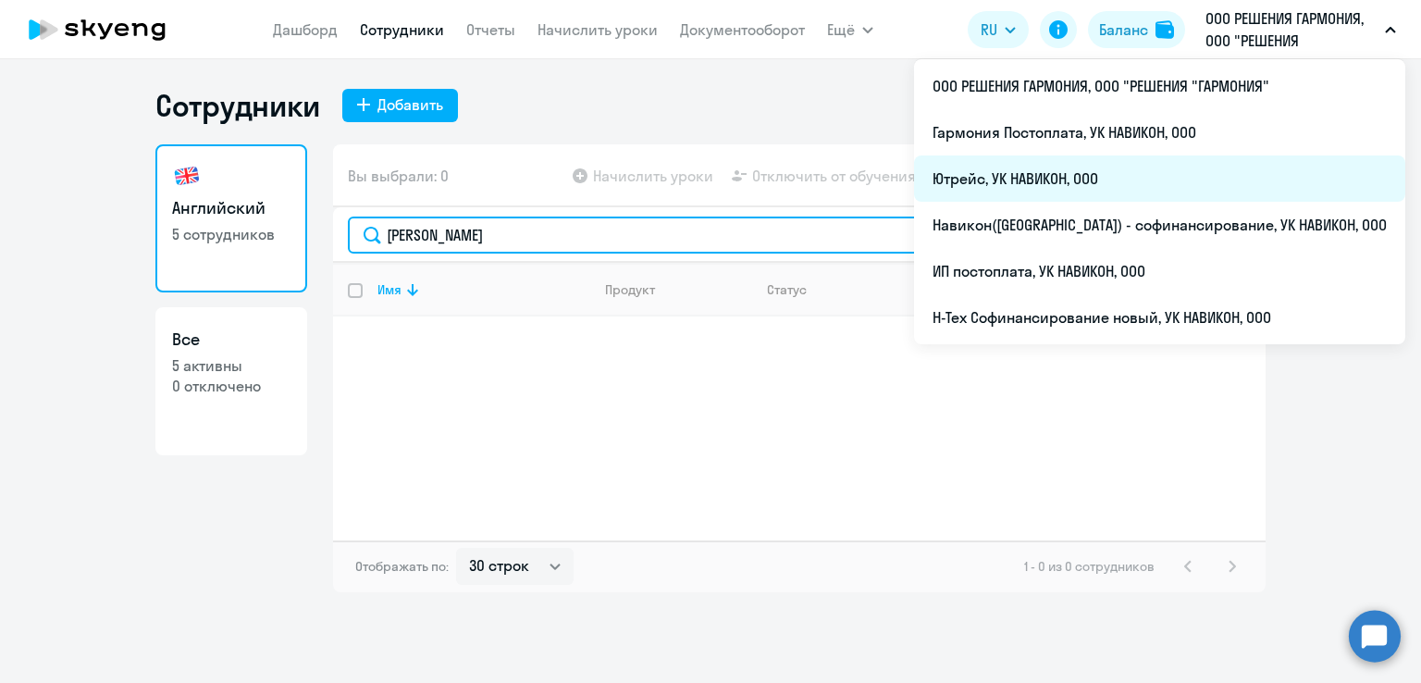
type input "Шевченко Алена"
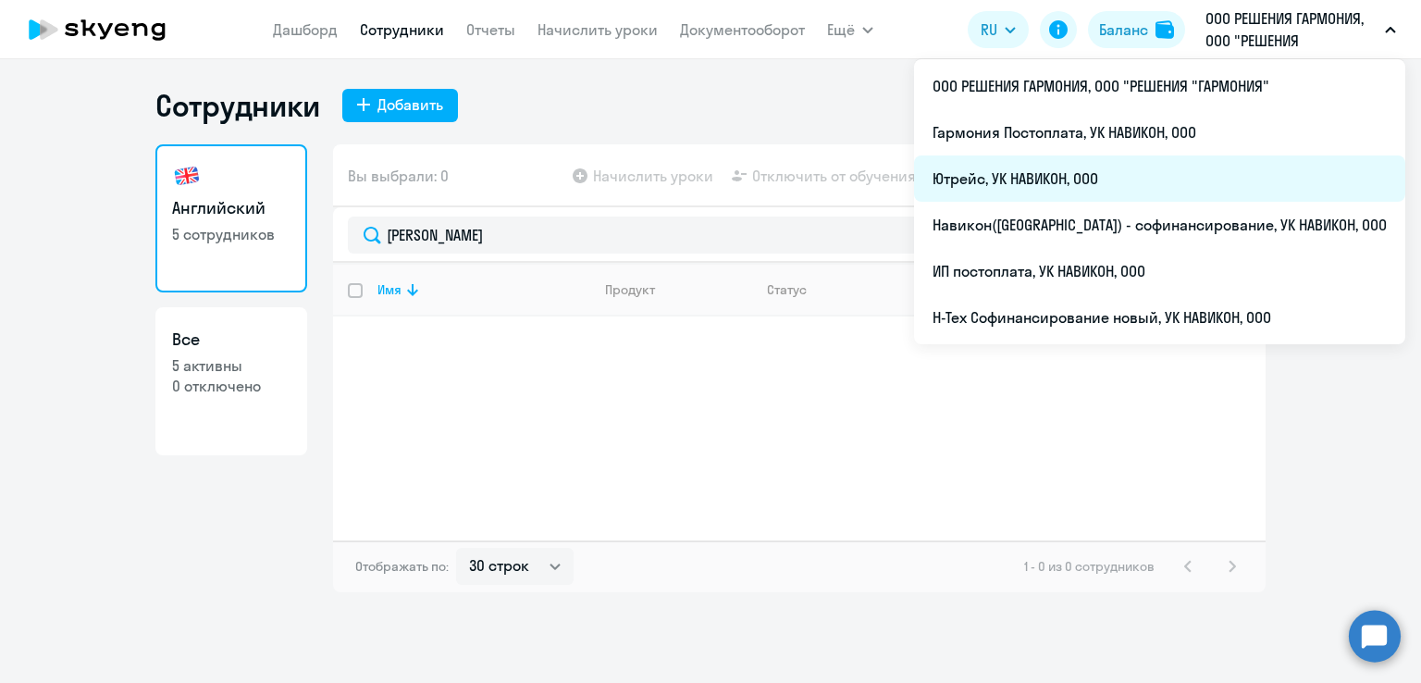
click at [1190, 165] on li "Ютрейс, УК НАВИКОН, ООО" at bounding box center [1159, 178] width 491 height 46
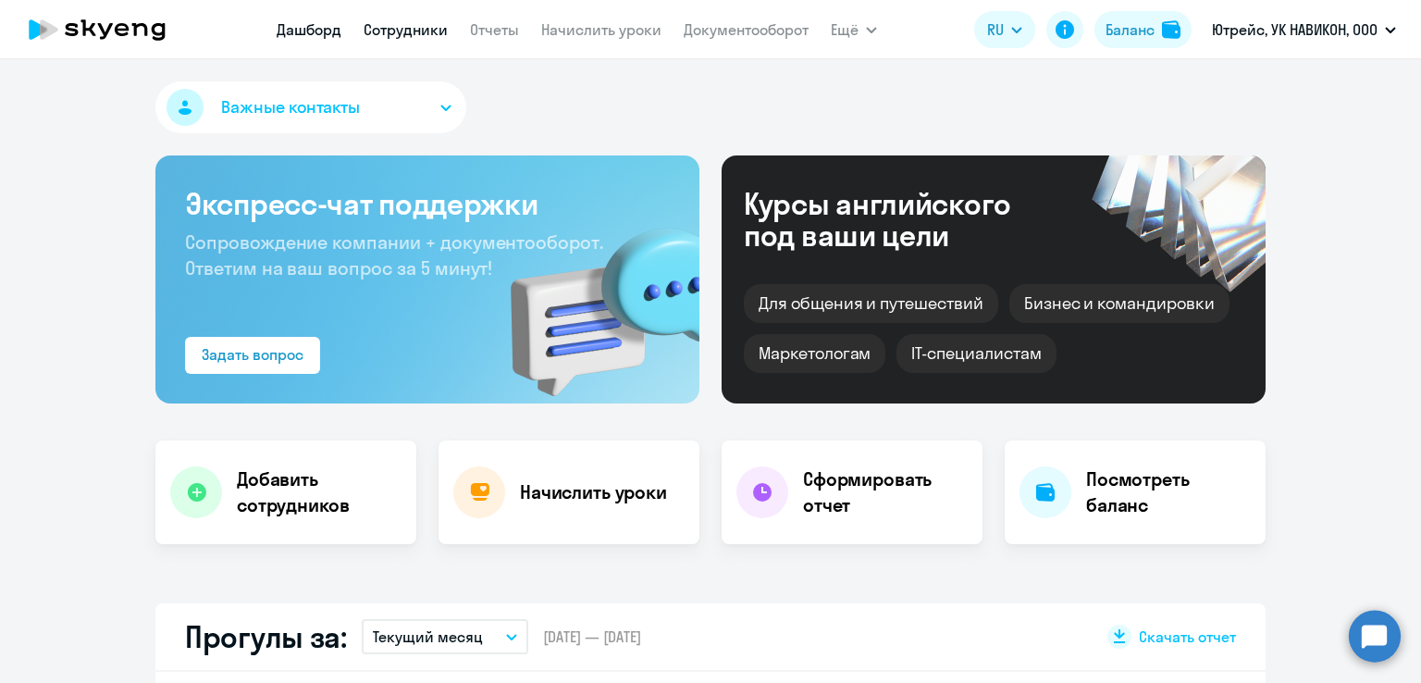
click at [415, 36] on link "Сотрудники" at bounding box center [406, 29] width 84 height 19
select select "30"
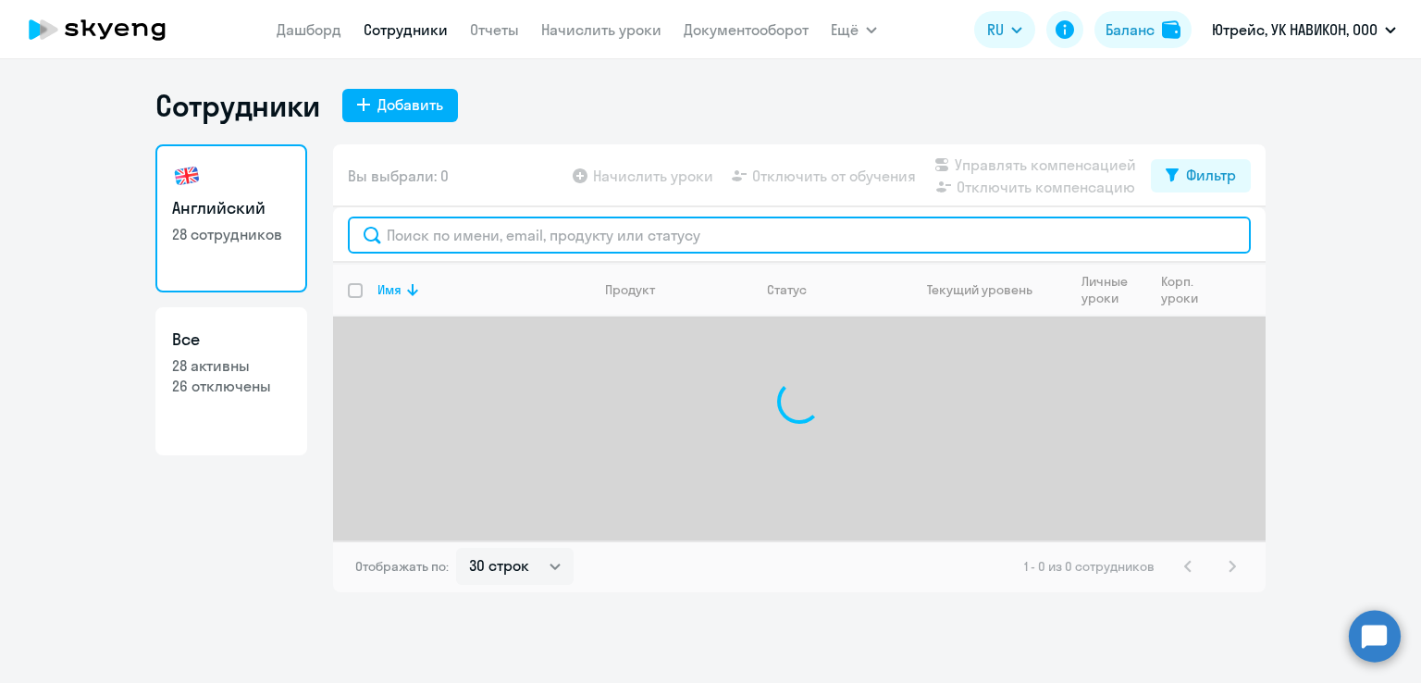
click at [442, 231] on input "text" at bounding box center [799, 235] width 903 height 37
paste input "Шевченко Алена"
type input "Шевченко Алена"
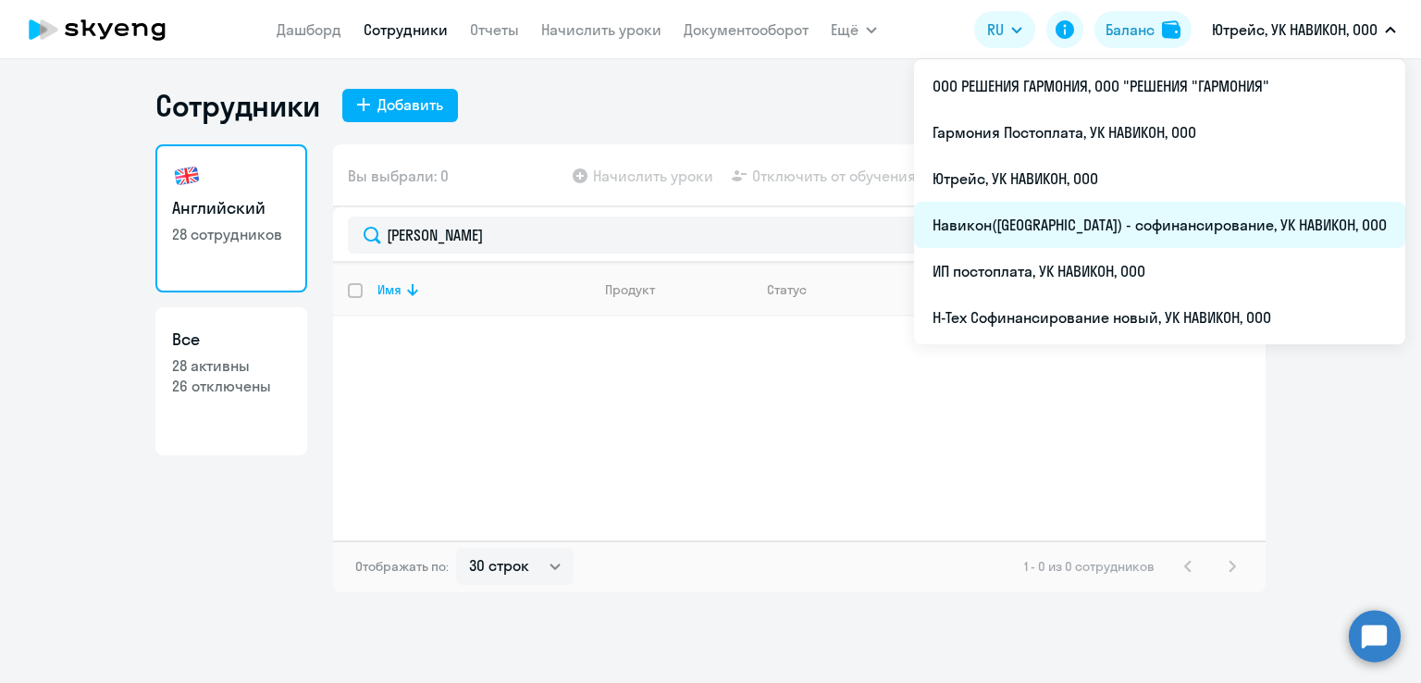
click at [1105, 223] on li "Навикон([GEOGRAPHIC_DATA]) - софинансирование, УК НАВИКОН, ООО" at bounding box center [1159, 225] width 491 height 46
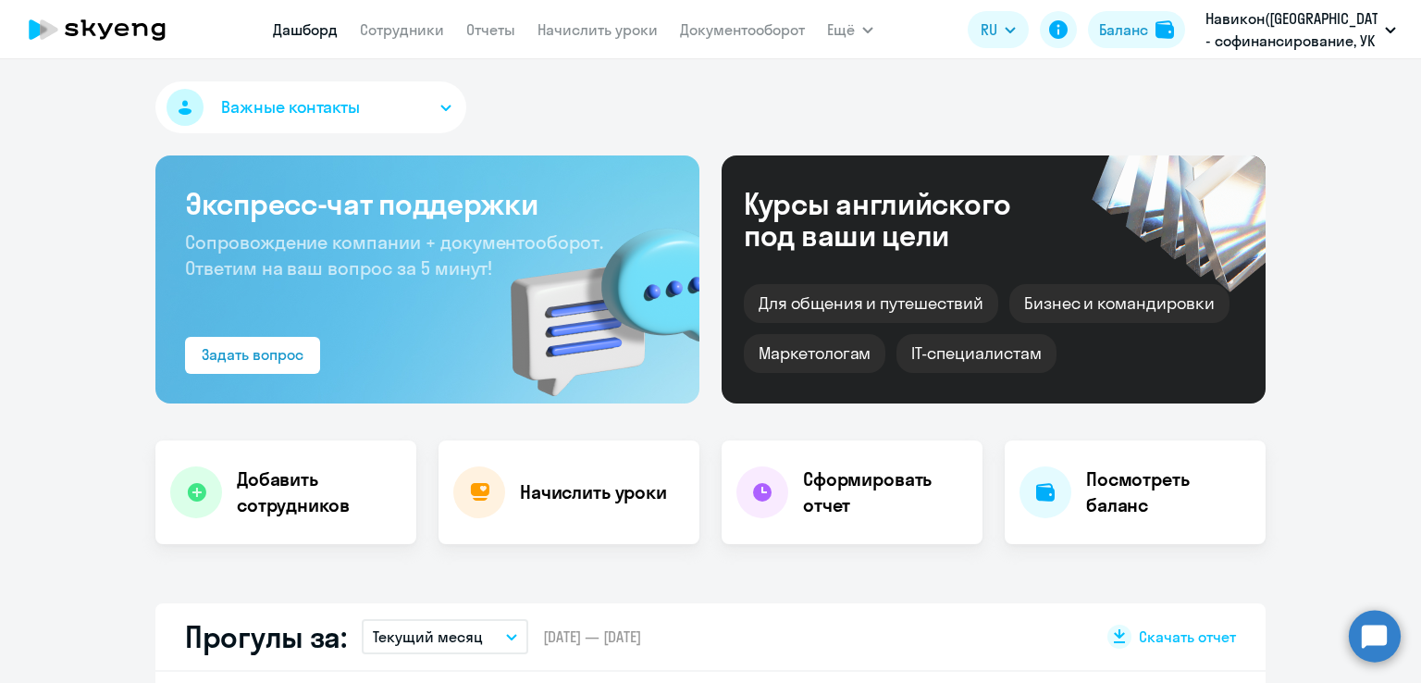
click at [407, 44] on nav "Дашборд Сотрудники Отчеты Начислить уроки Документооборот" at bounding box center [539, 29] width 532 height 37
click at [404, 32] on link "Сотрудники" at bounding box center [402, 29] width 84 height 19
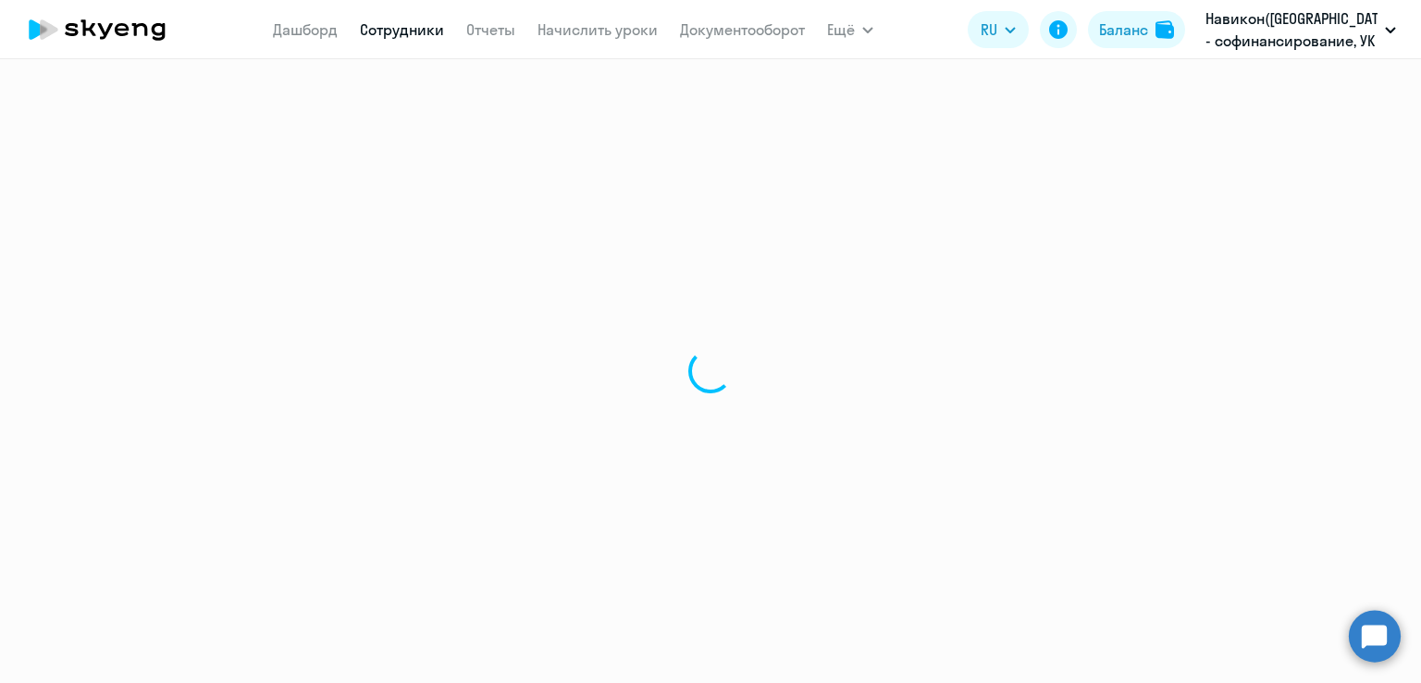
select select "30"
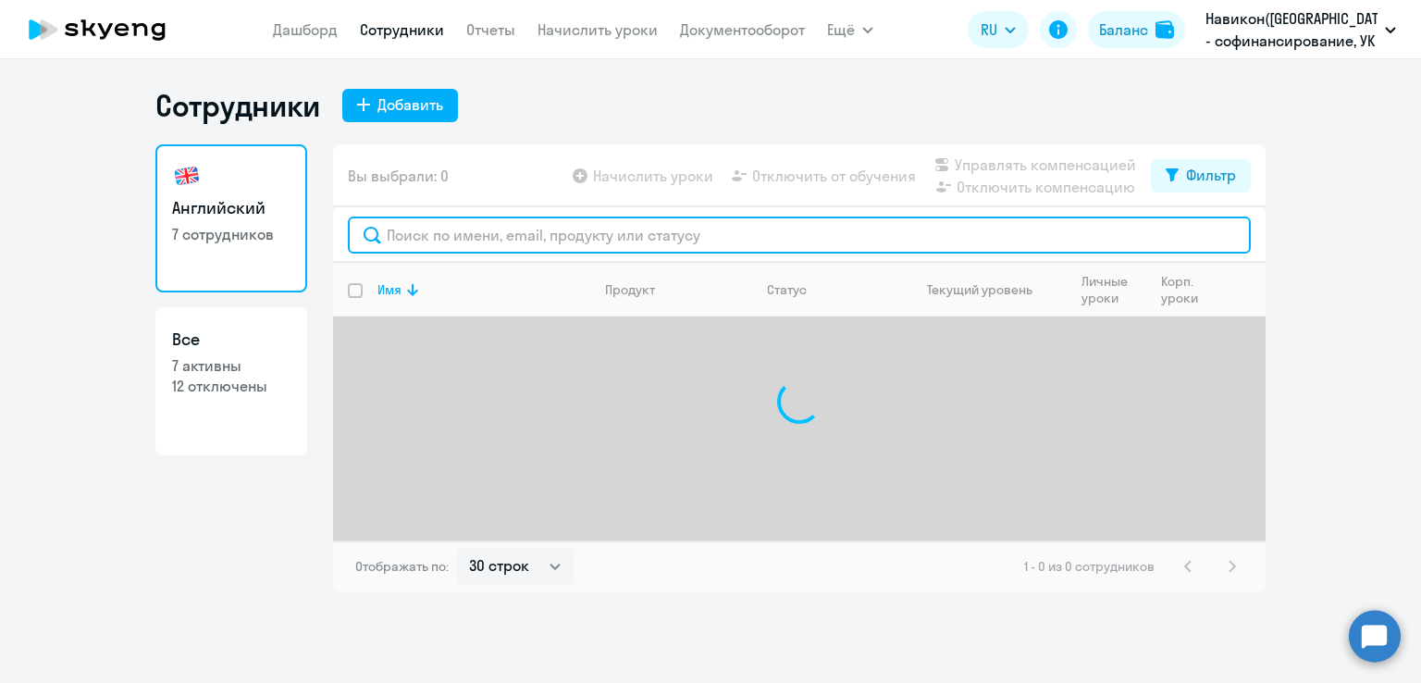
click at [538, 245] on input "text" at bounding box center [799, 235] width 903 height 37
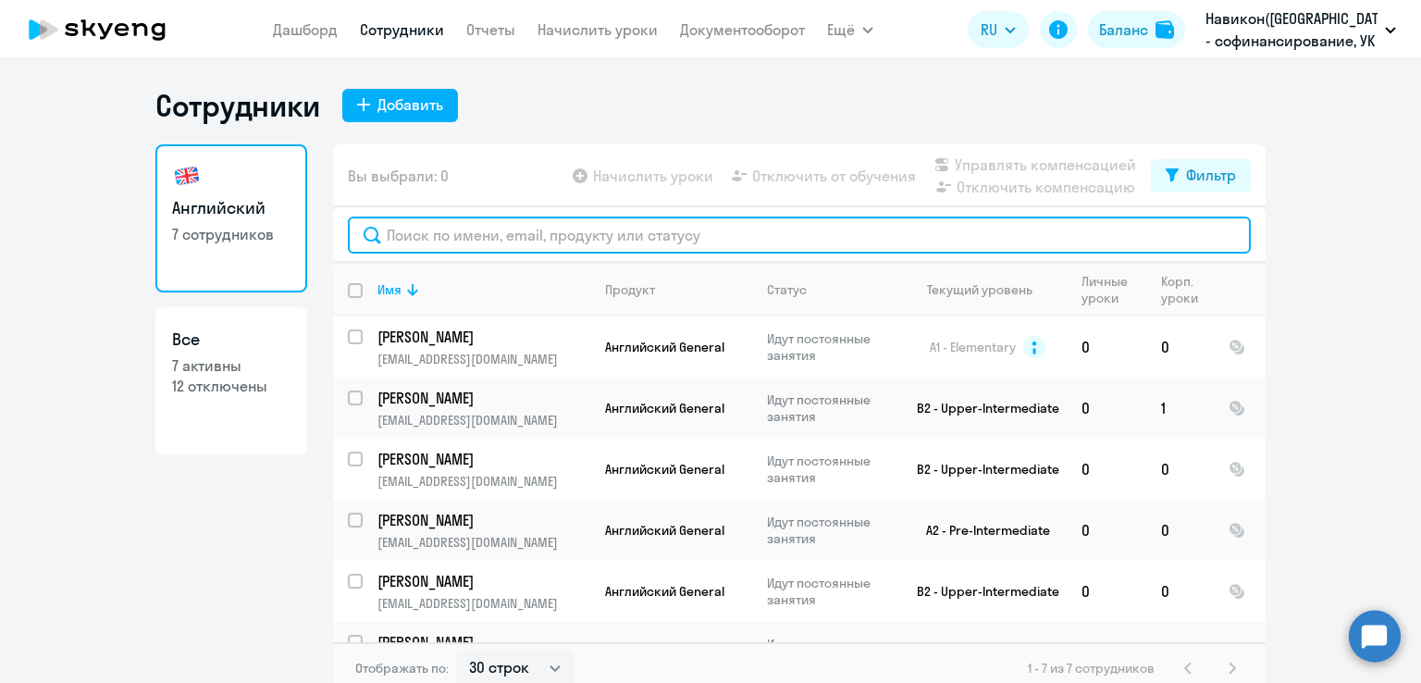
paste input "Шевченко Алена"
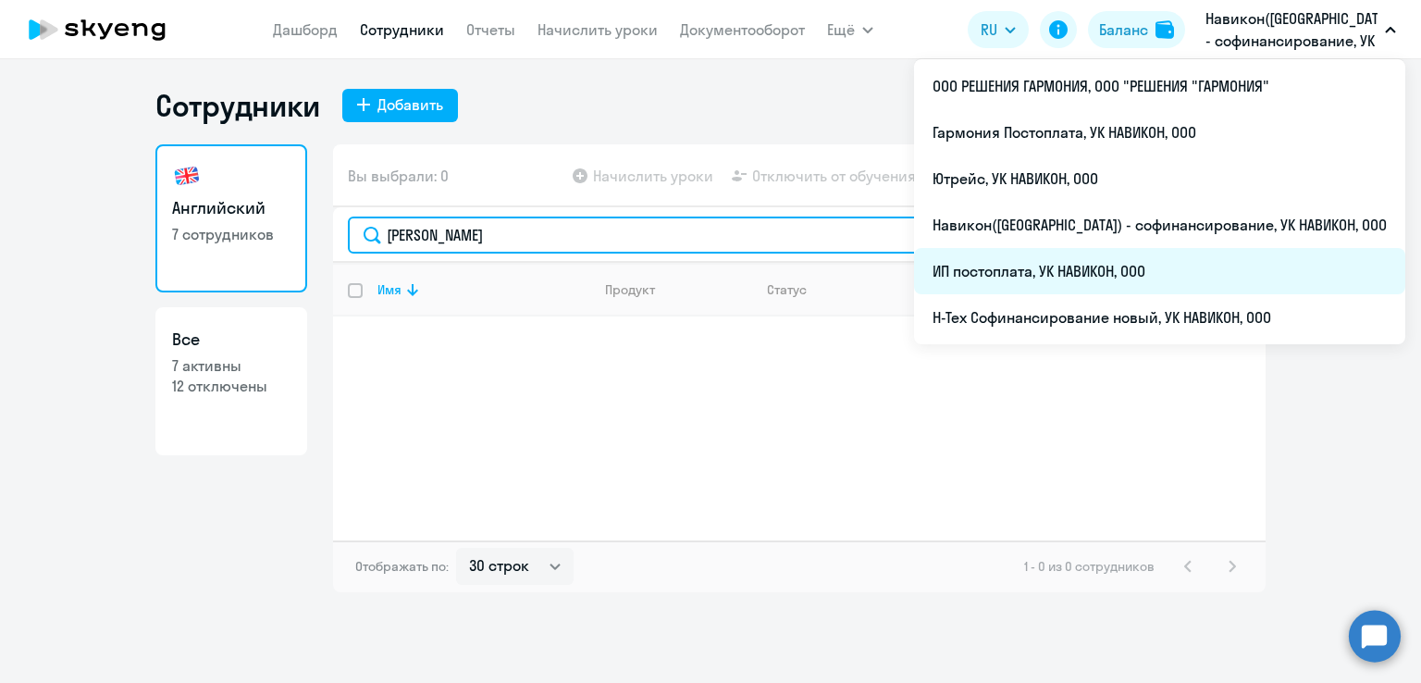
type input "Шевченко Алена"
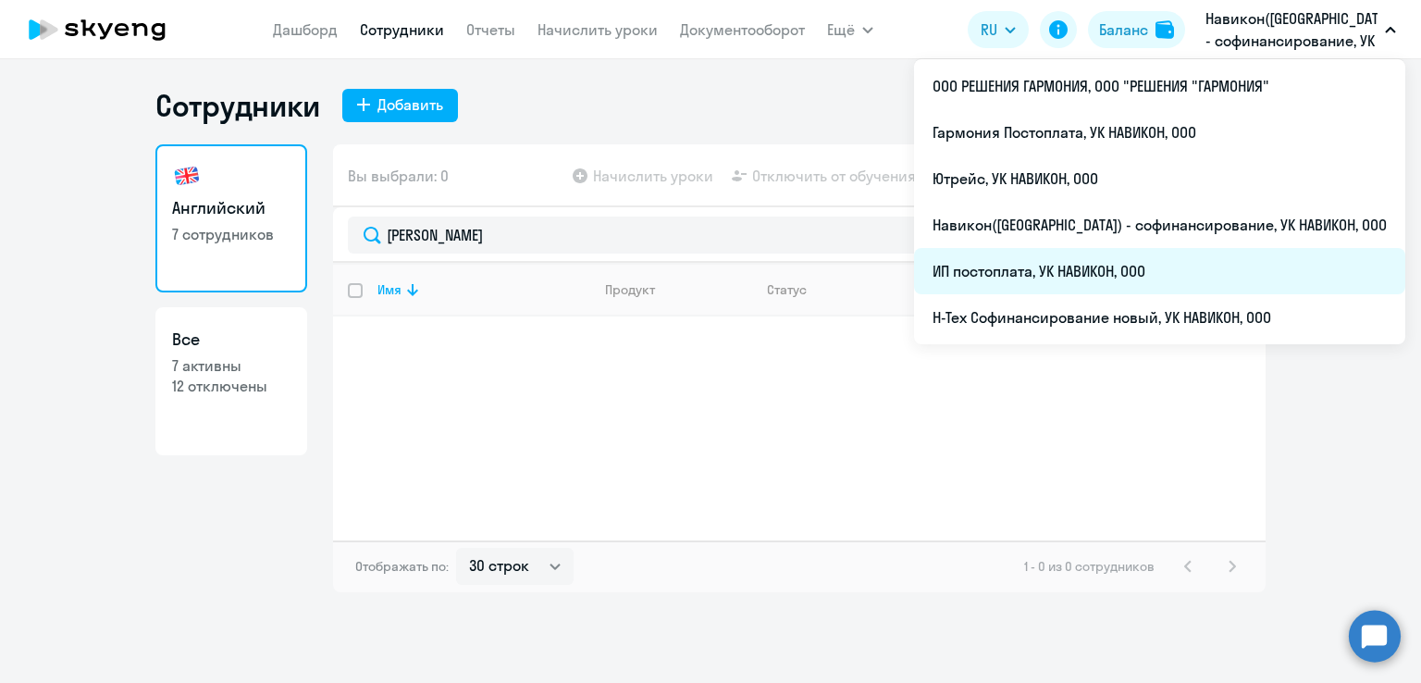
click at [1133, 267] on li "ИП постоплата, УК НАВИКОН, ООО" at bounding box center [1159, 271] width 491 height 46
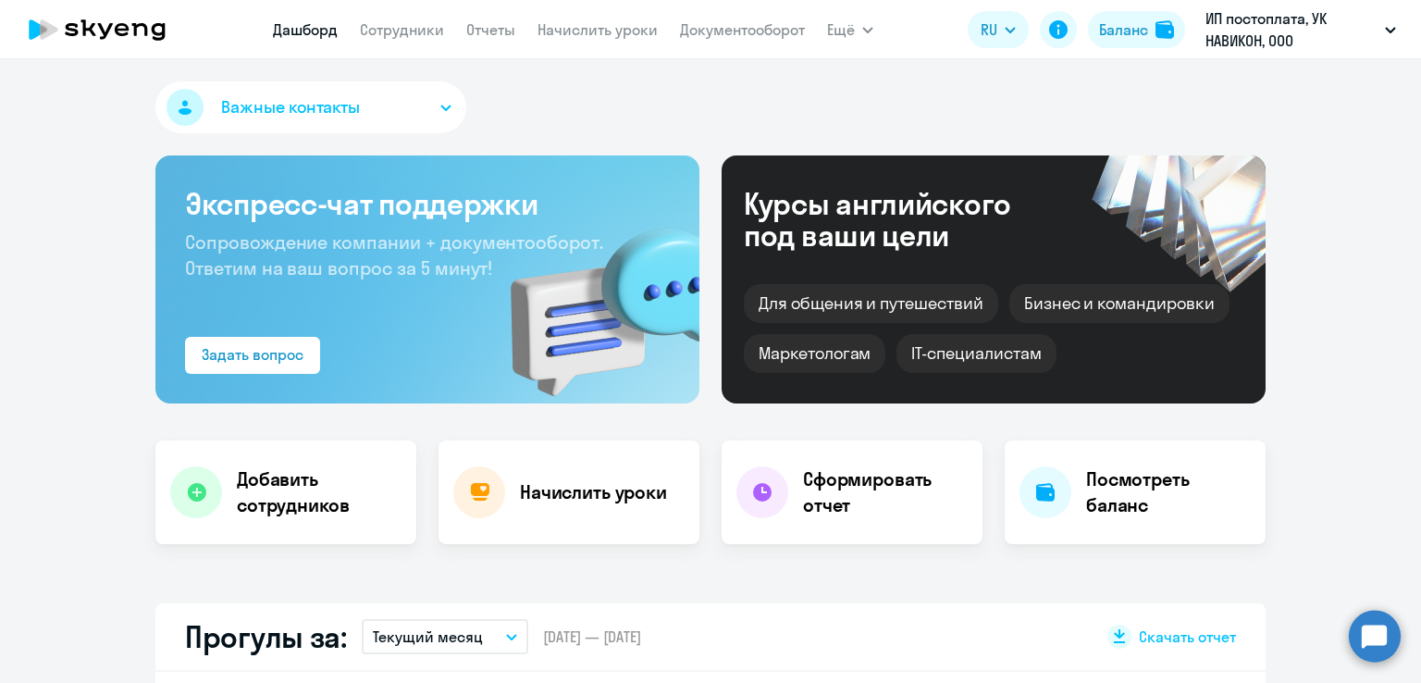
select select "30"
click at [398, 34] on link "Сотрудники" at bounding box center [402, 29] width 84 height 19
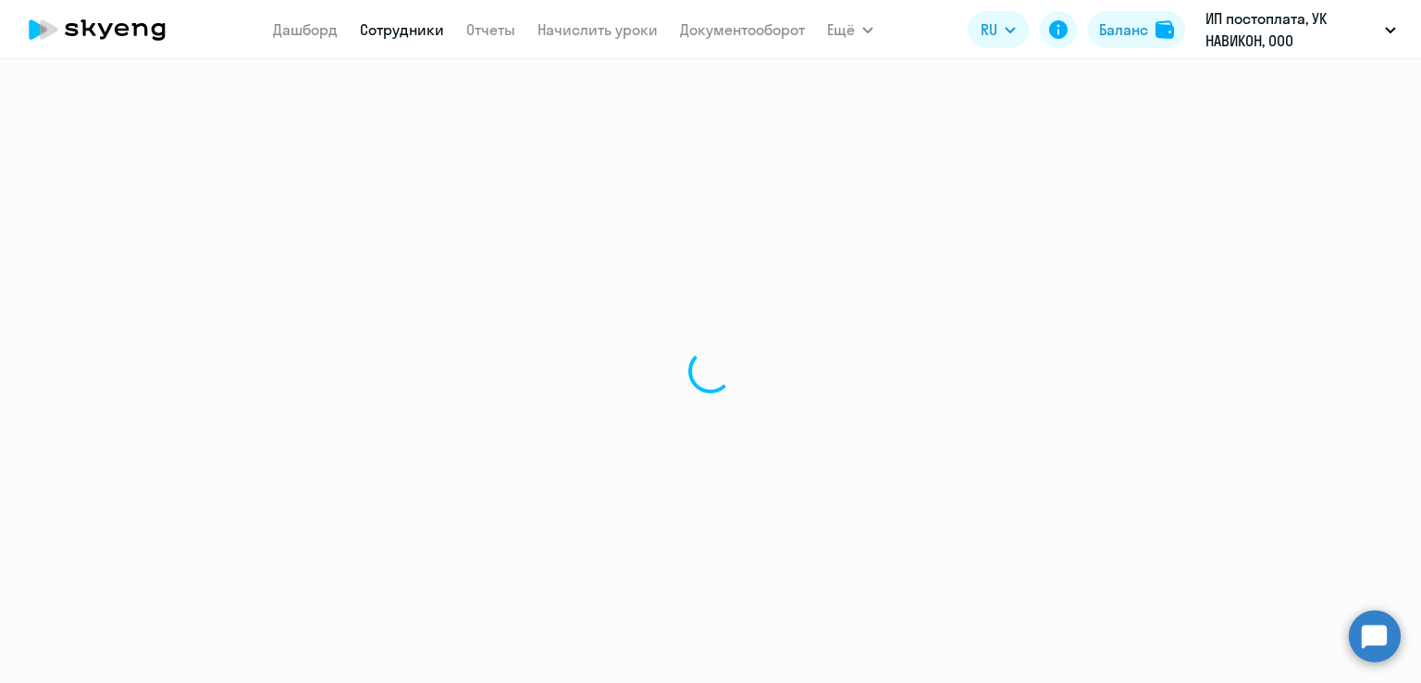
select select "30"
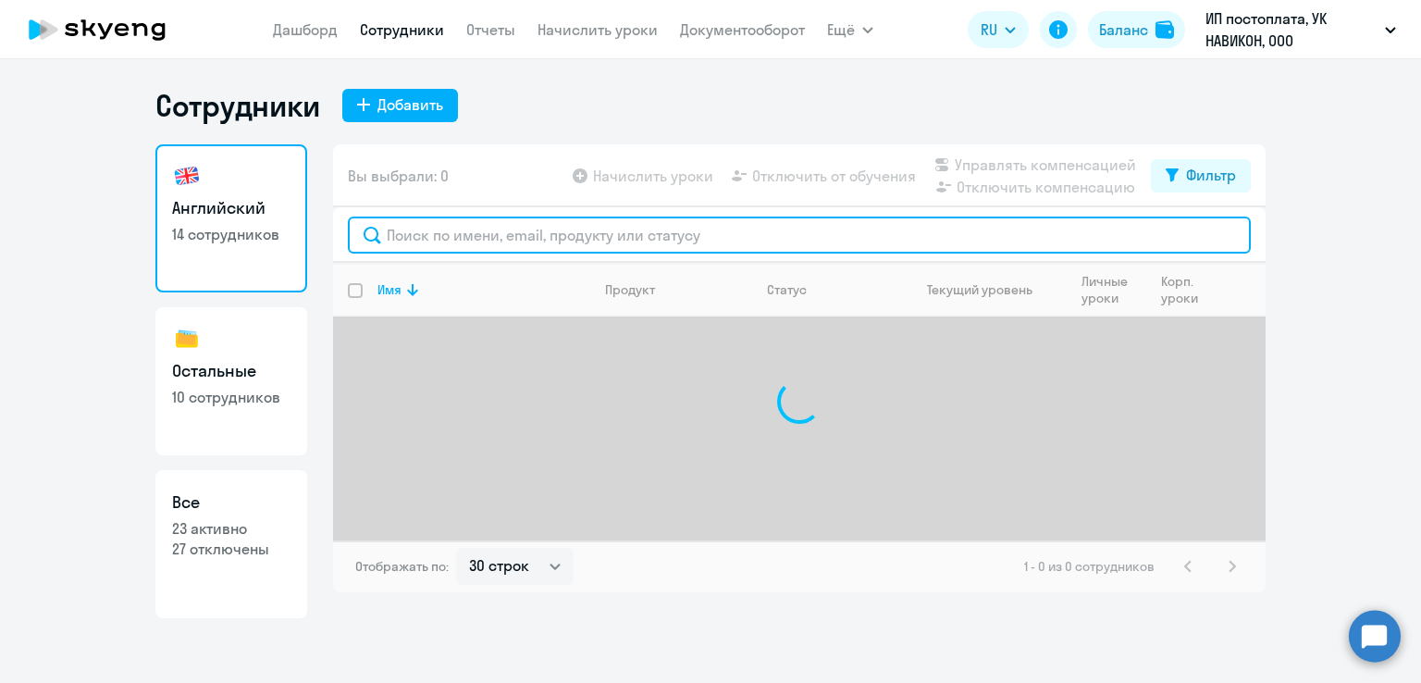
click at [455, 230] on input "text" at bounding box center [799, 235] width 903 height 37
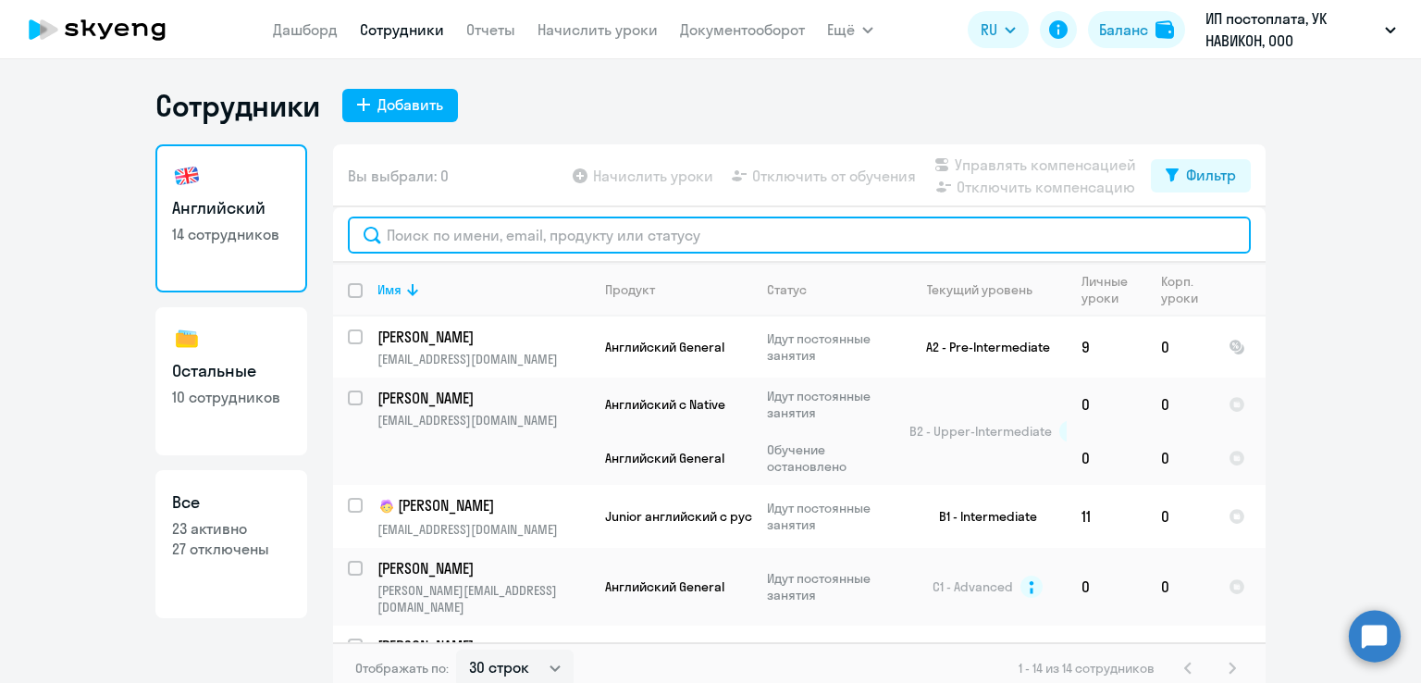
paste input "Шевченко Алена"
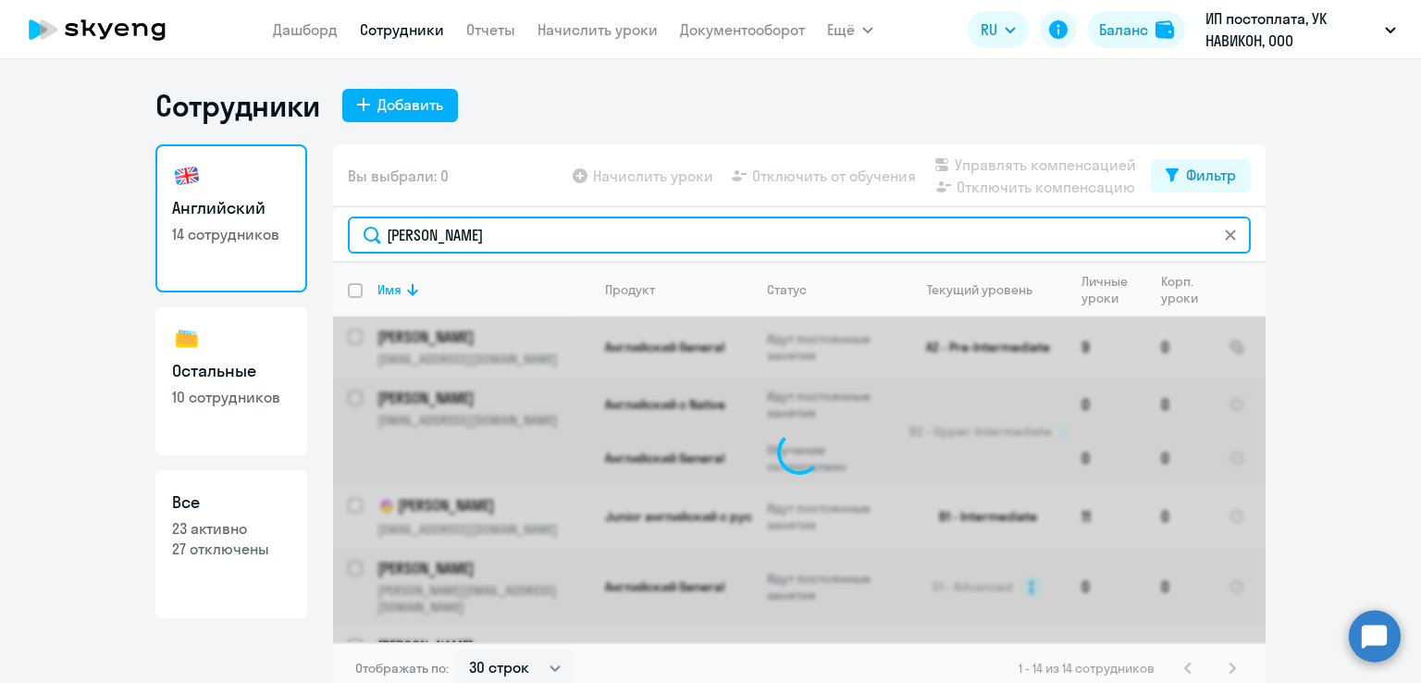
type input "Шевченко Алена"
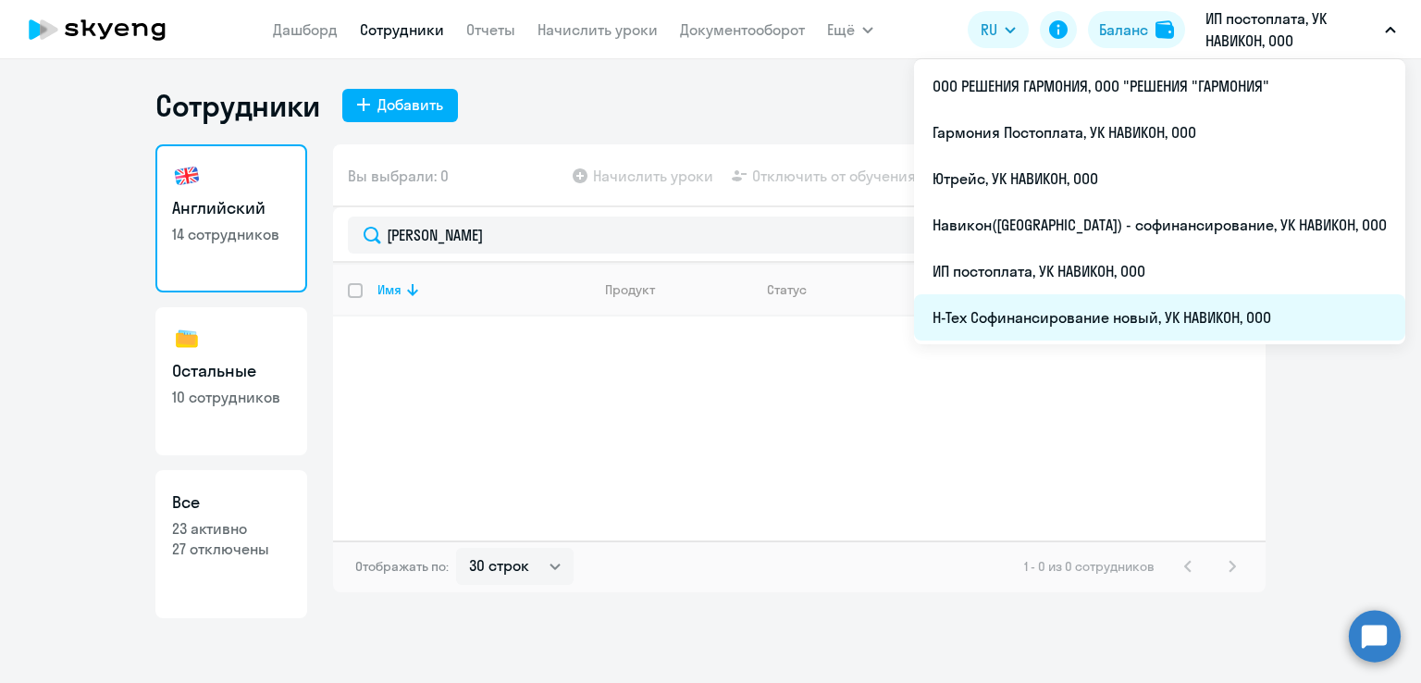
click at [1077, 318] on li "Н-Тех Софинансирование новый, УК НАВИКОН, ООО" at bounding box center [1159, 317] width 491 height 46
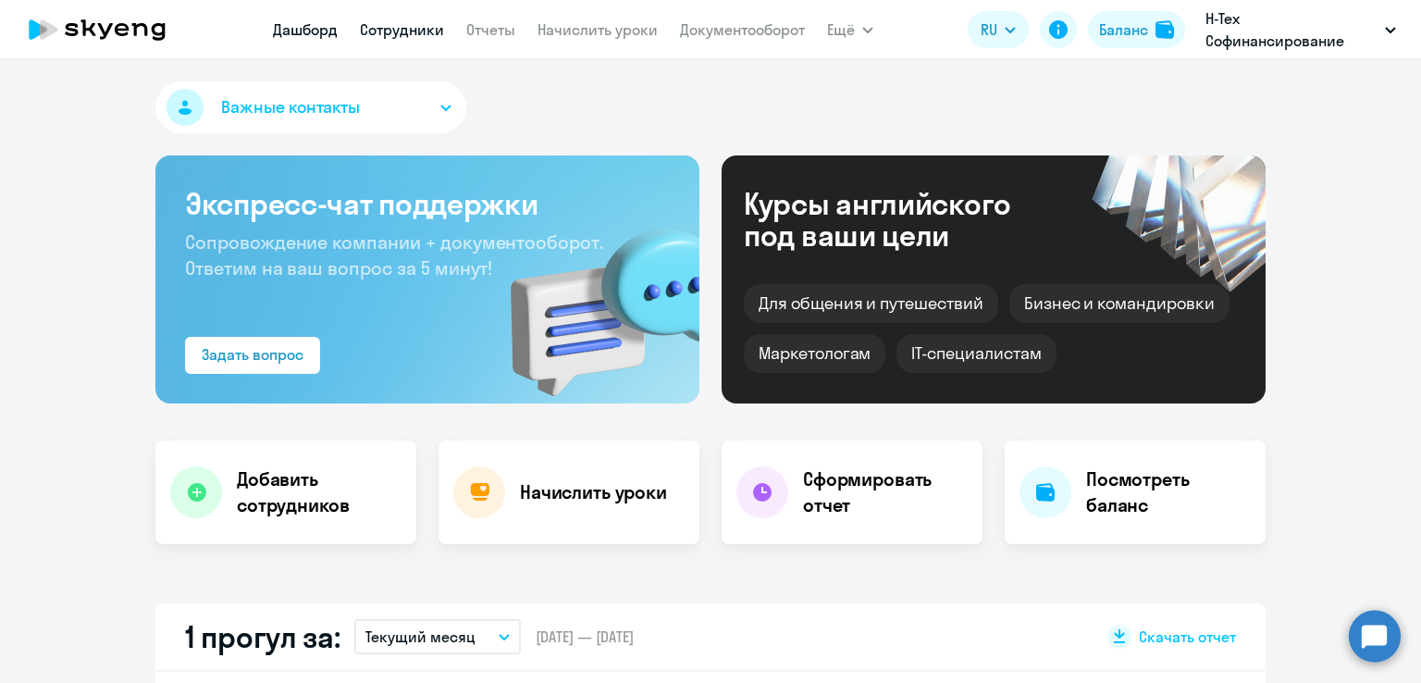
click at [428, 36] on link "Сотрудники" at bounding box center [402, 29] width 84 height 19
select select "30"
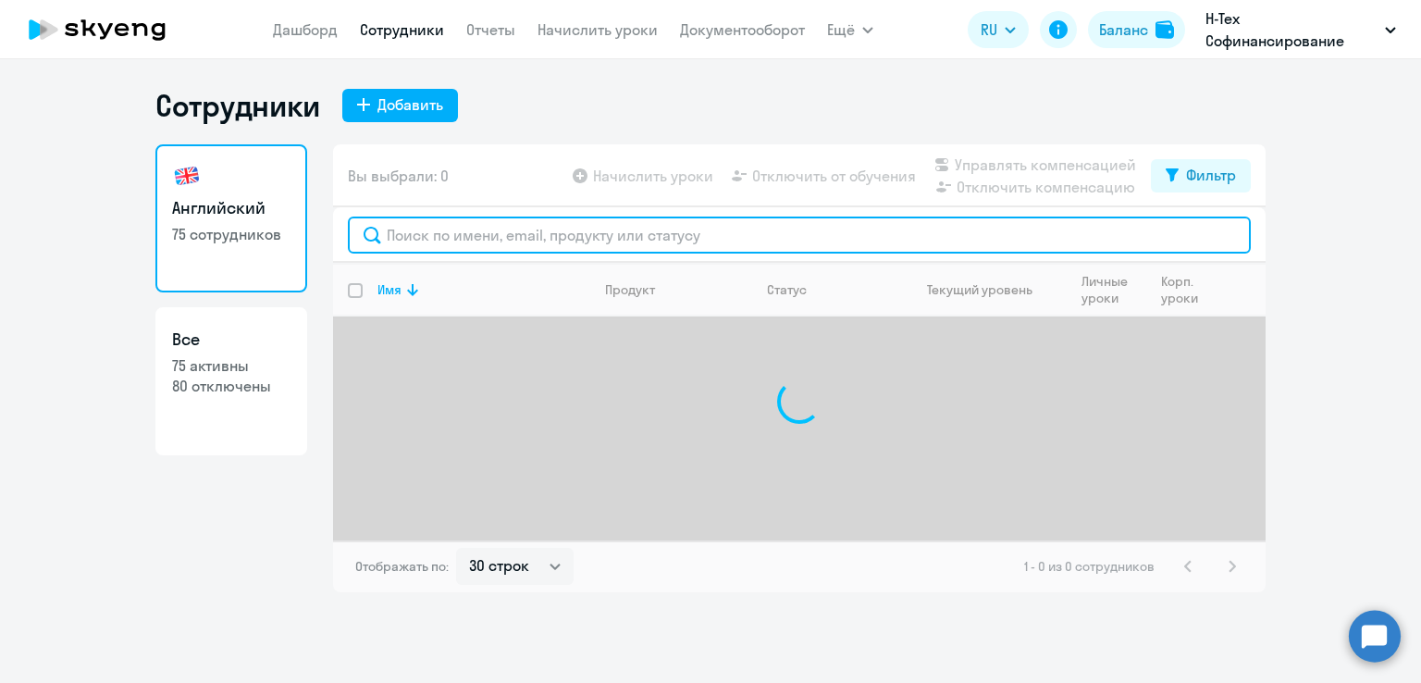
click at [471, 229] on input "text" at bounding box center [799, 235] width 903 height 37
paste input "Шевченко Алена"
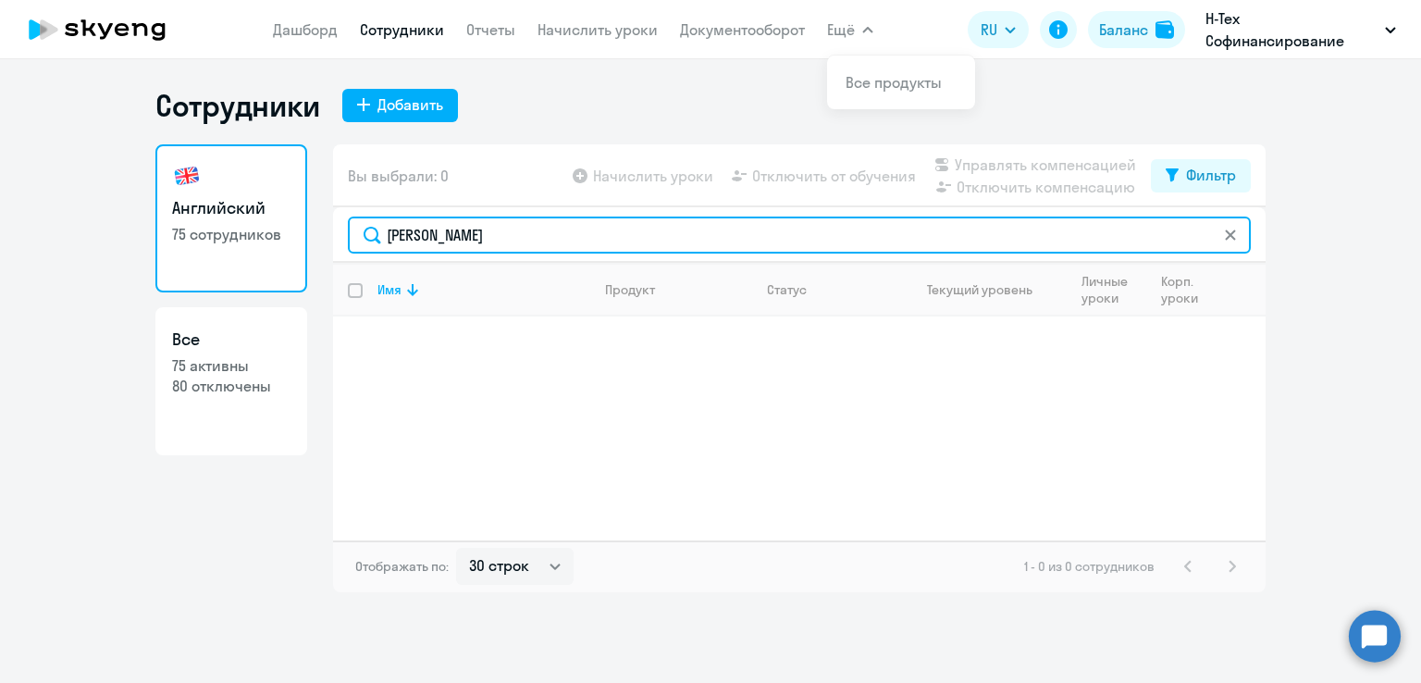
drag, startPoint x: 523, startPoint y: 234, endPoint x: 333, endPoint y: 231, distance: 189.7
click at [333, 231] on div "Шевченко Алена" at bounding box center [799, 235] width 933 height 56
paste input "олдатов Никит"
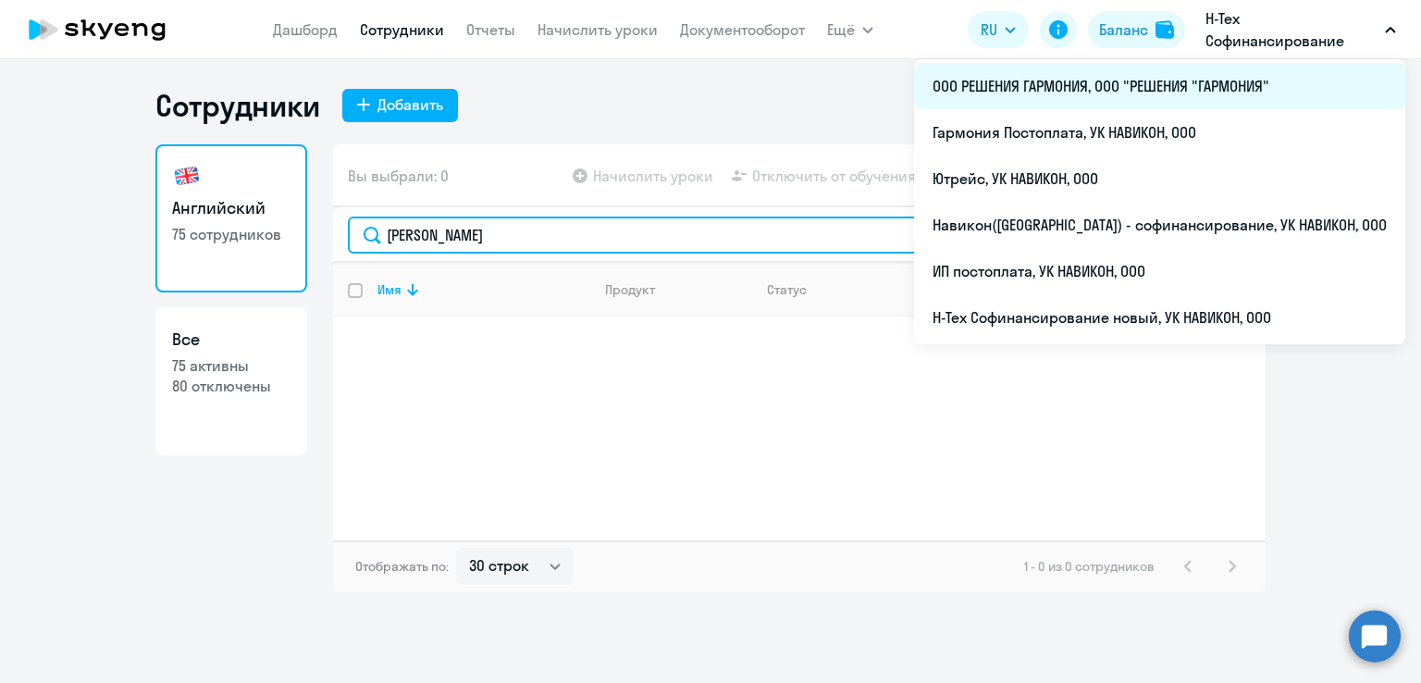
type input "Солдатов Никита"
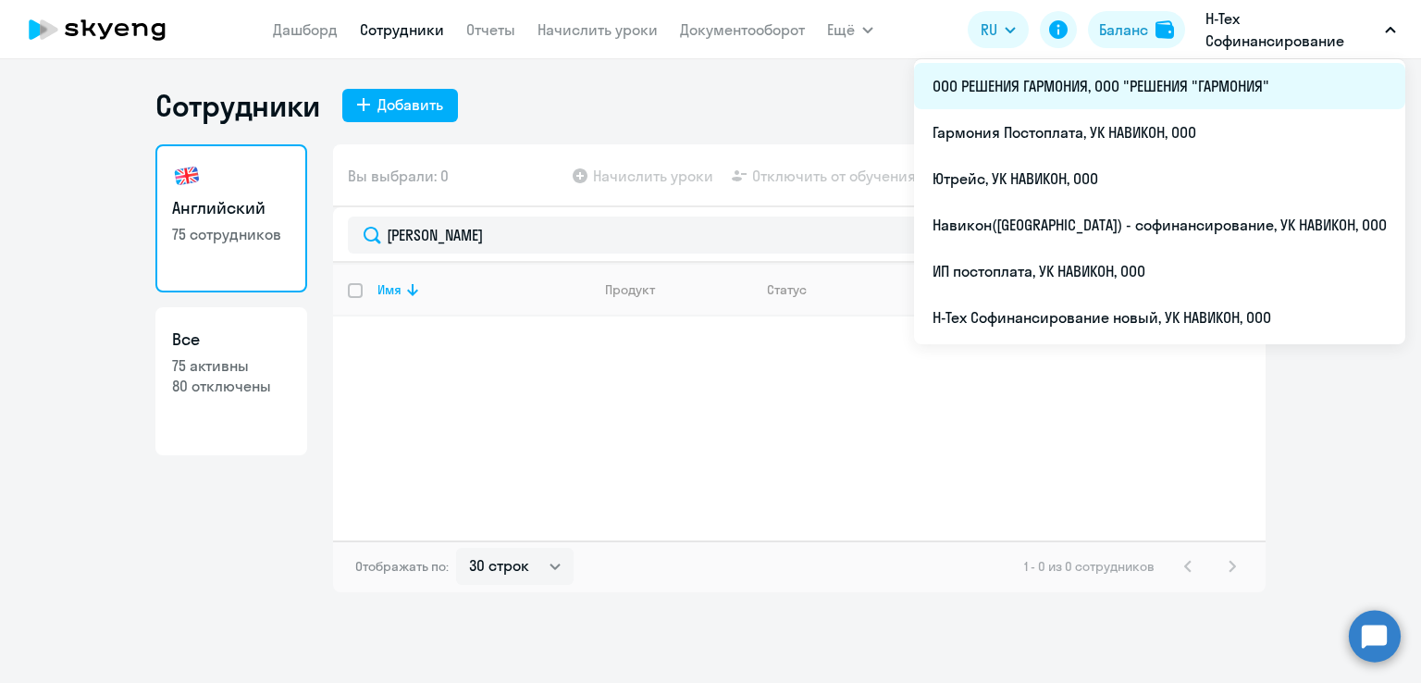
click at [1190, 95] on li "ООО РЕШЕНИЯ ГАРМОНИЯ, ООО "РЕШЕНИЯ "ГАРМОНИЯ"" at bounding box center [1159, 86] width 491 height 46
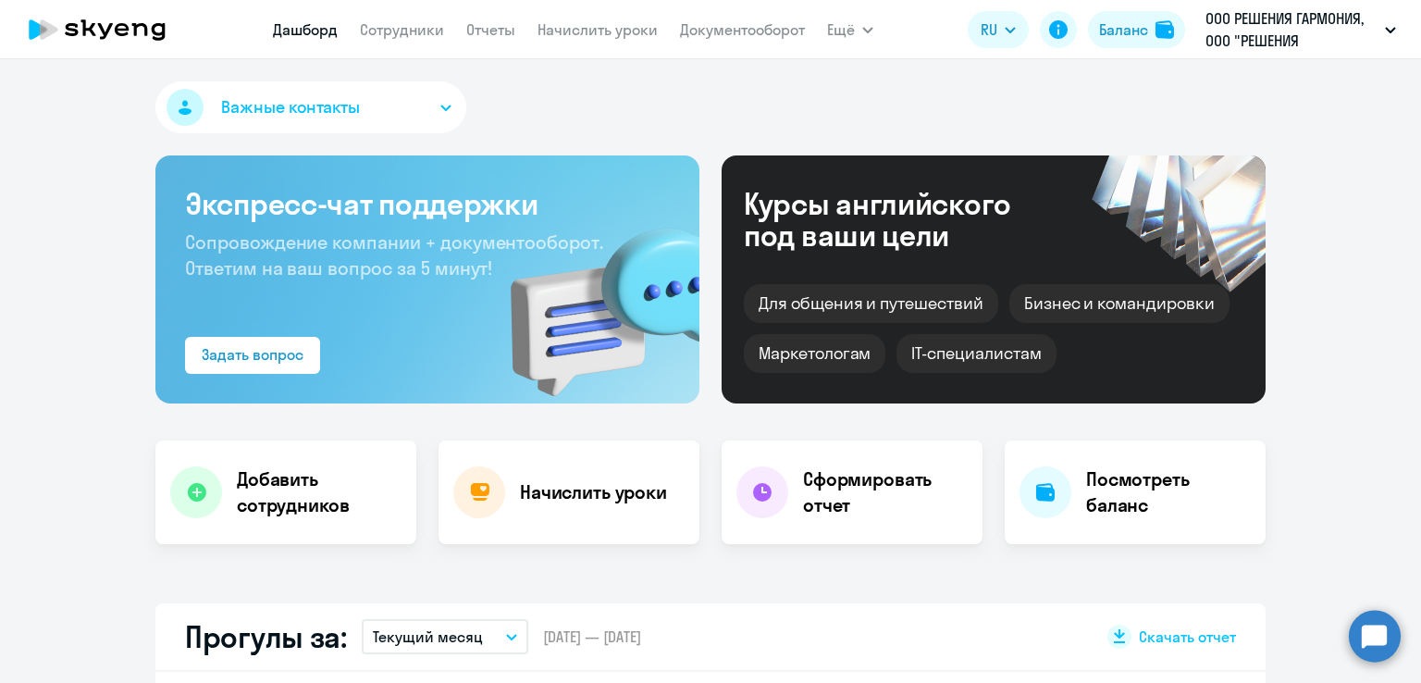
select select "30"
click at [398, 23] on link "Сотрудники" at bounding box center [402, 29] width 84 height 19
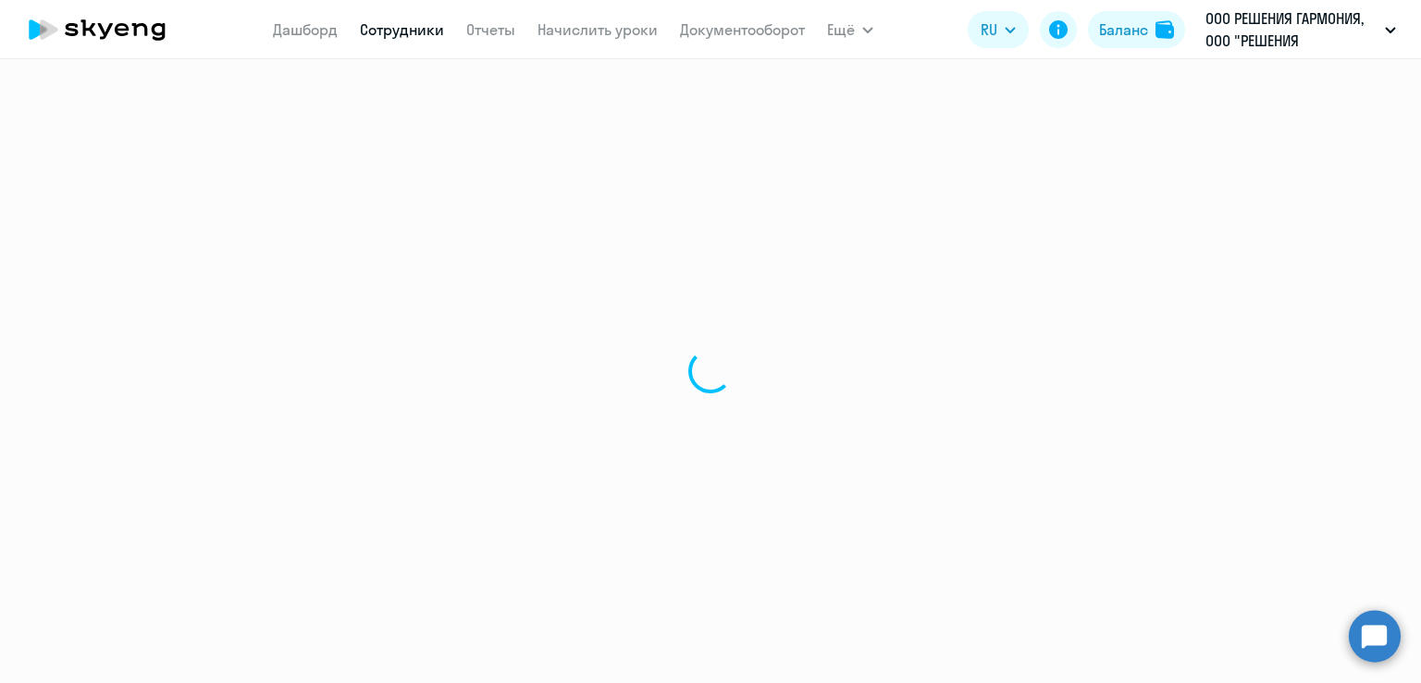
select select "30"
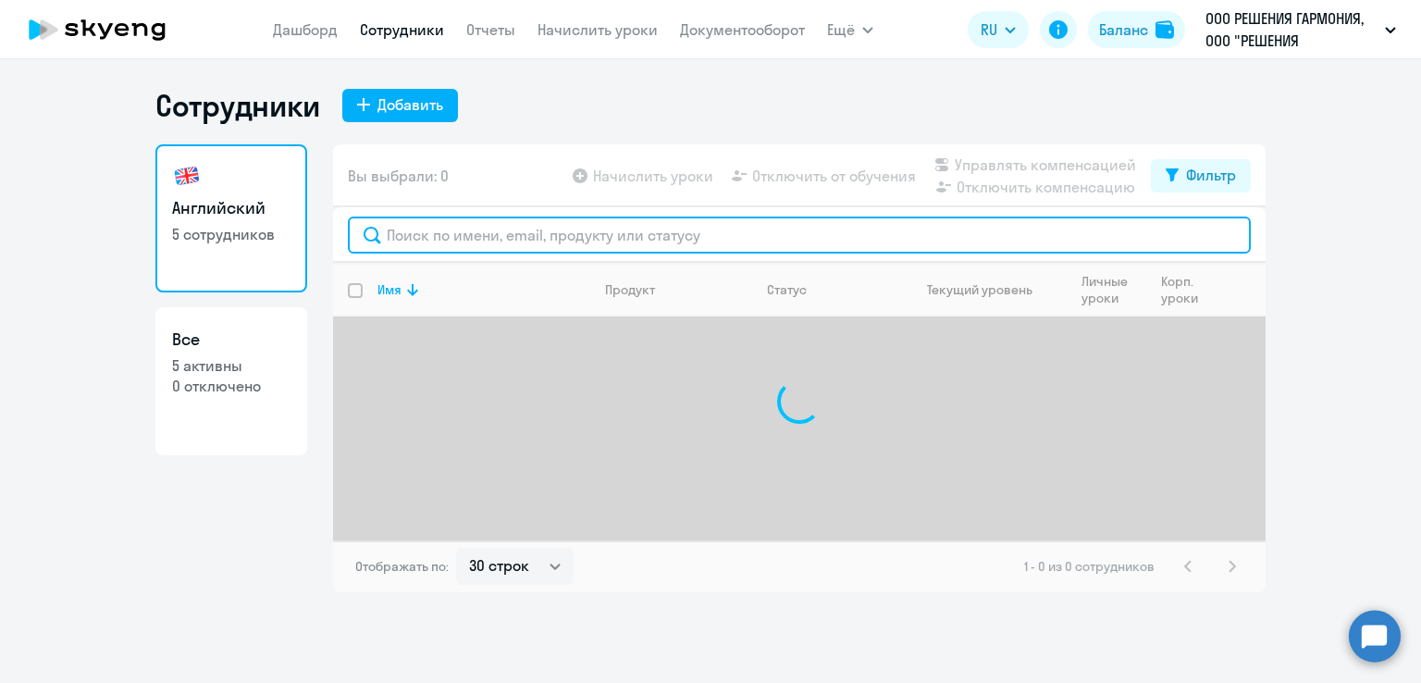
click at [500, 241] on input "text" at bounding box center [799, 235] width 903 height 37
paste input "Солдатов Никита"
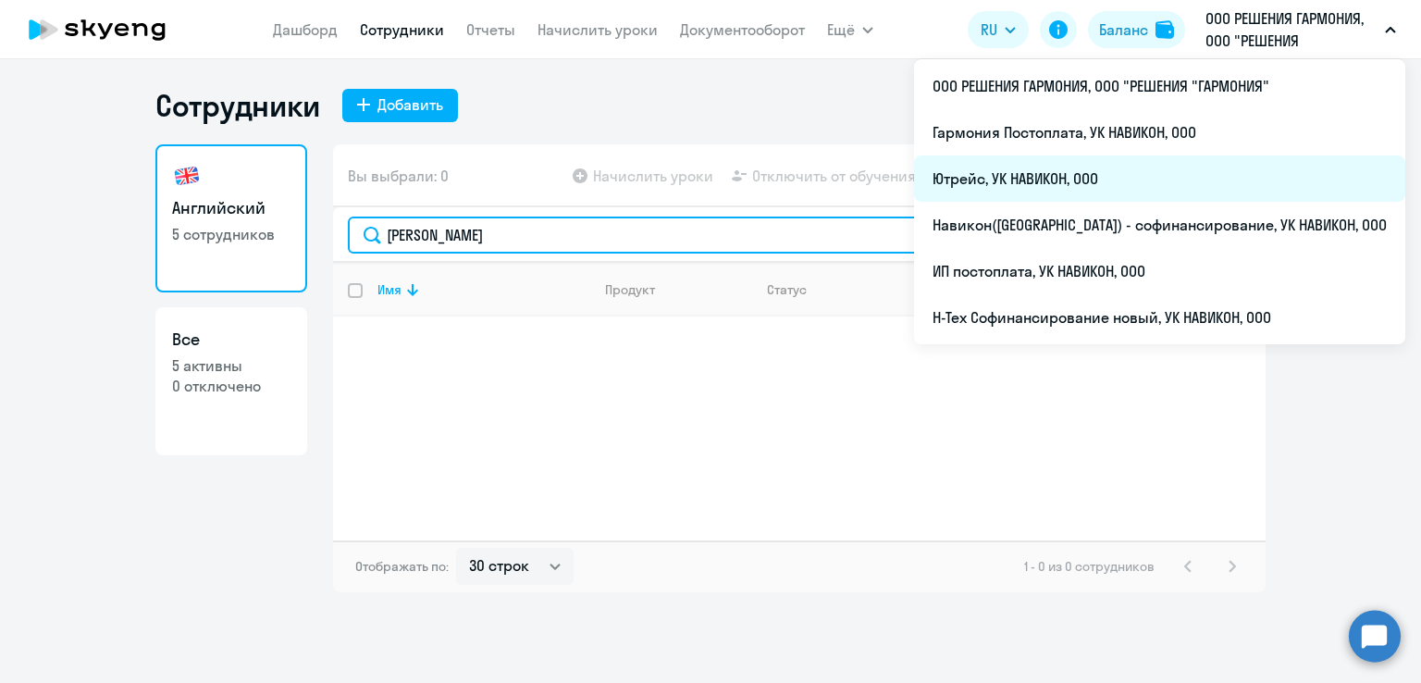
type input "Солдатов Никита"
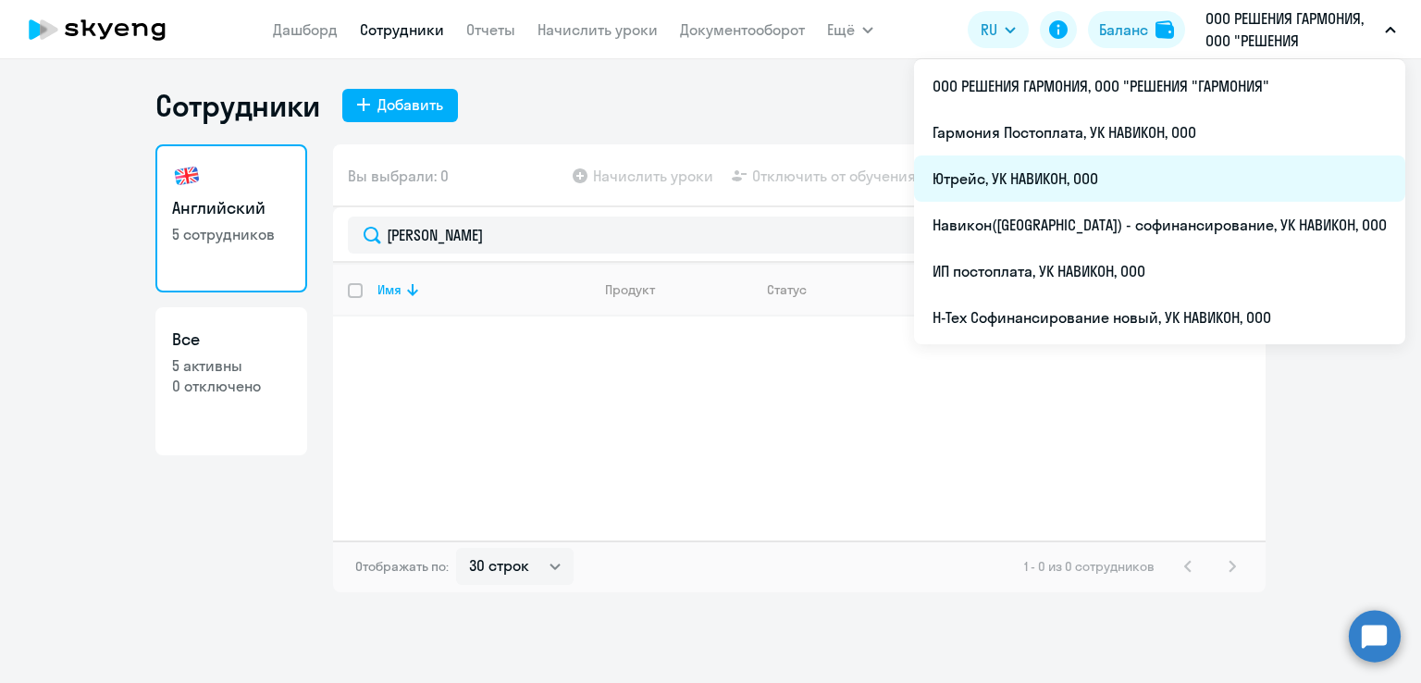
click at [1144, 169] on li "Ютрейс, УК НАВИКОН, ООО" at bounding box center [1159, 178] width 491 height 46
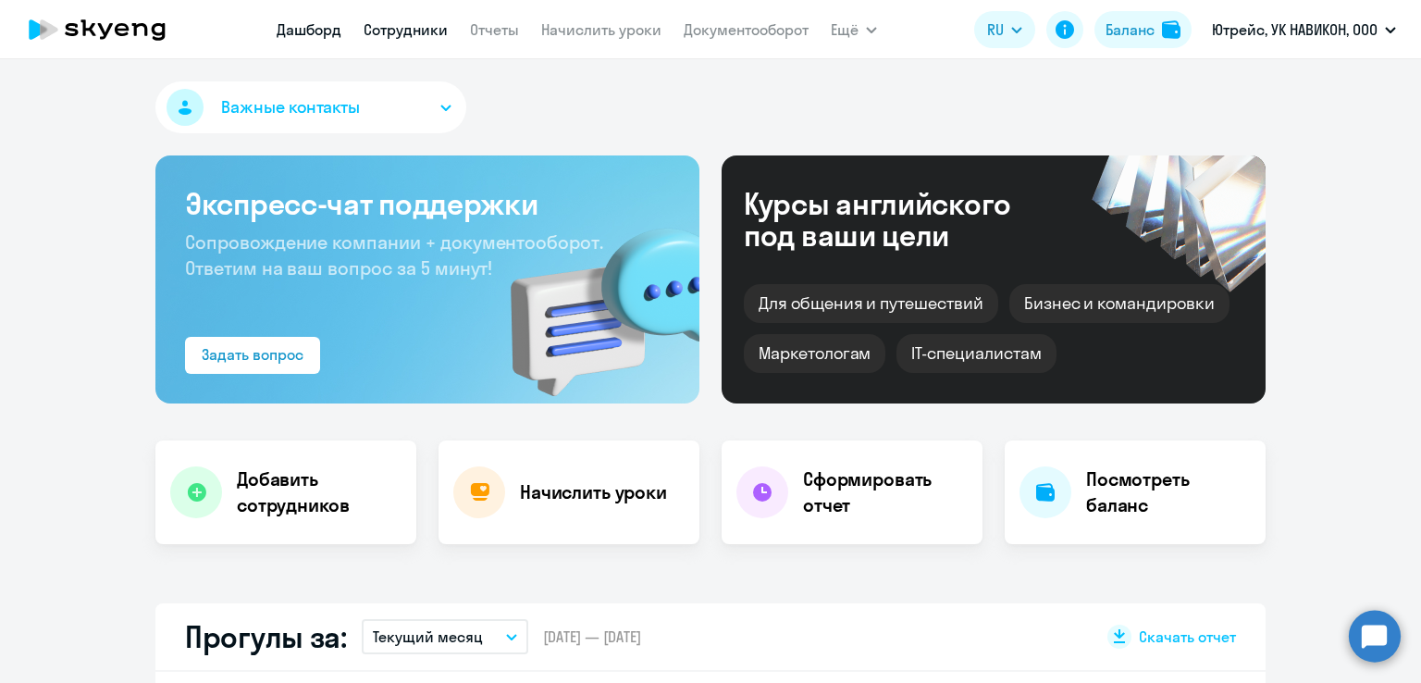
click at [425, 24] on link "Сотрудники" at bounding box center [406, 29] width 84 height 19
select select "30"
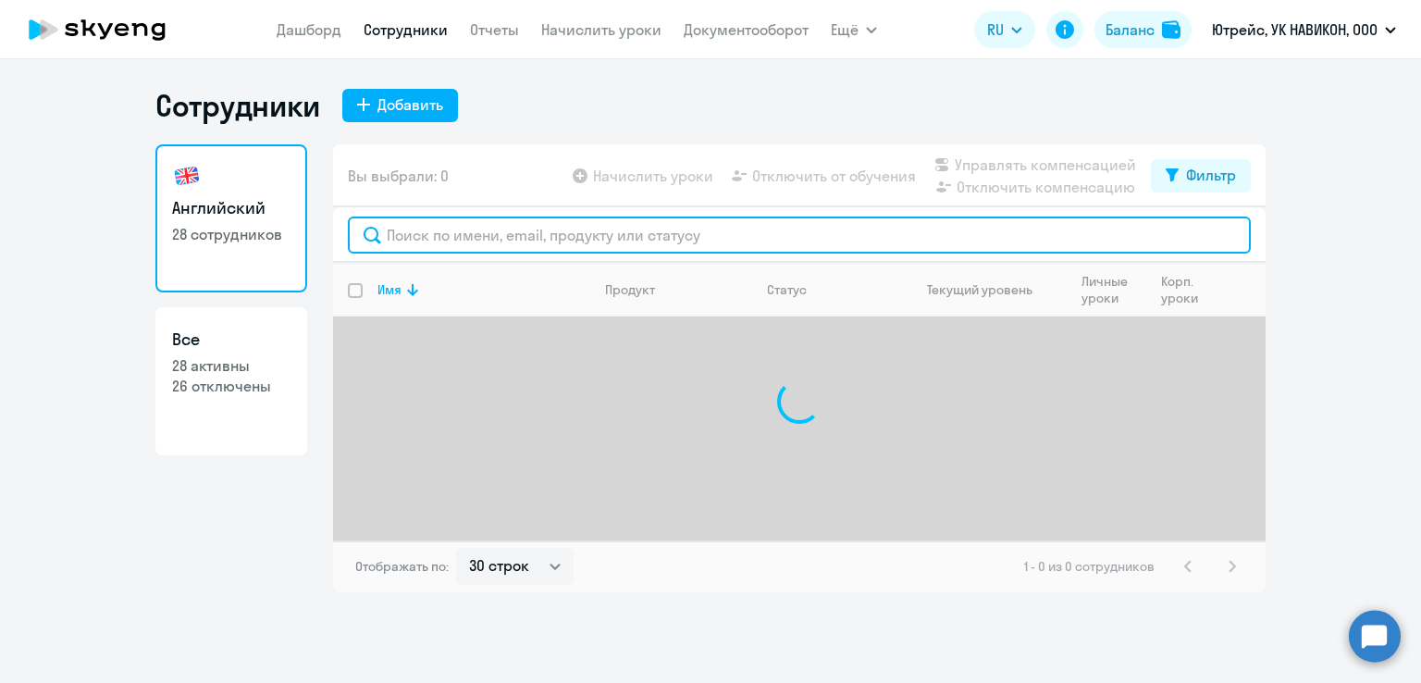
click at [521, 230] on input "text" at bounding box center [799, 235] width 903 height 37
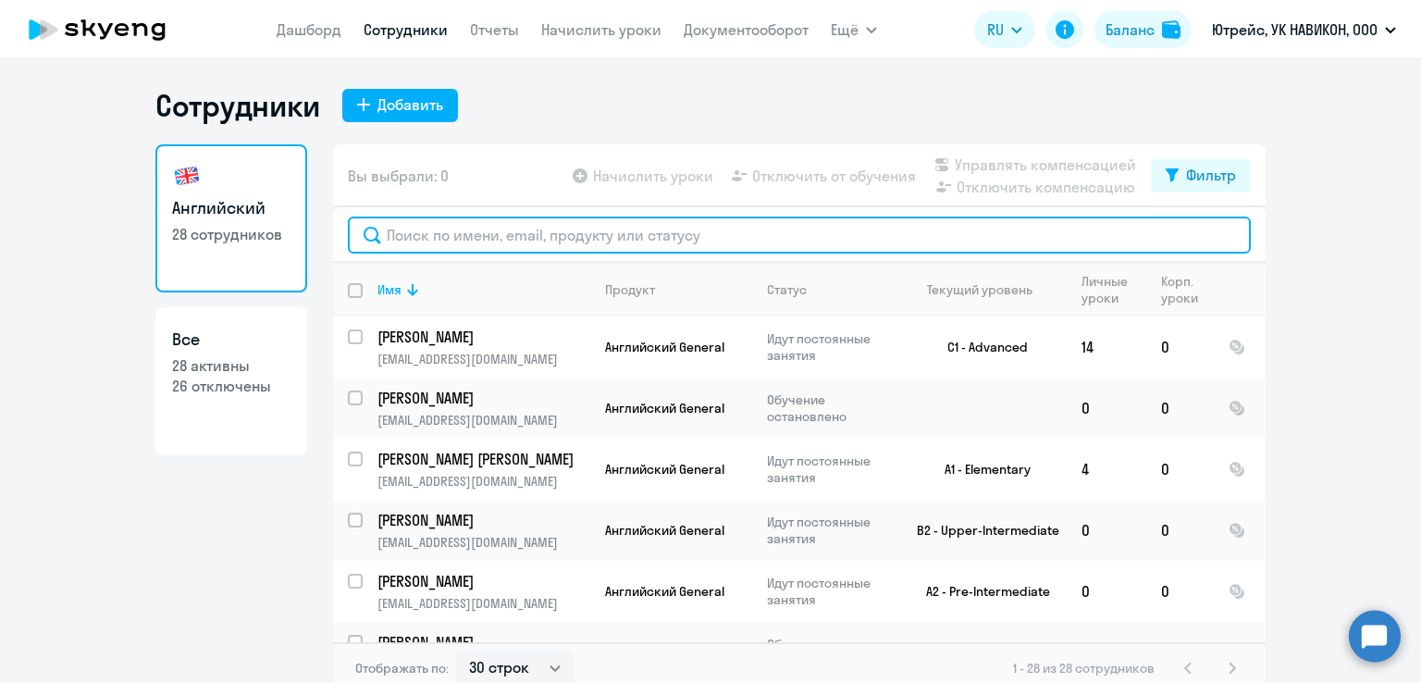
paste input "Солдатов Никита"
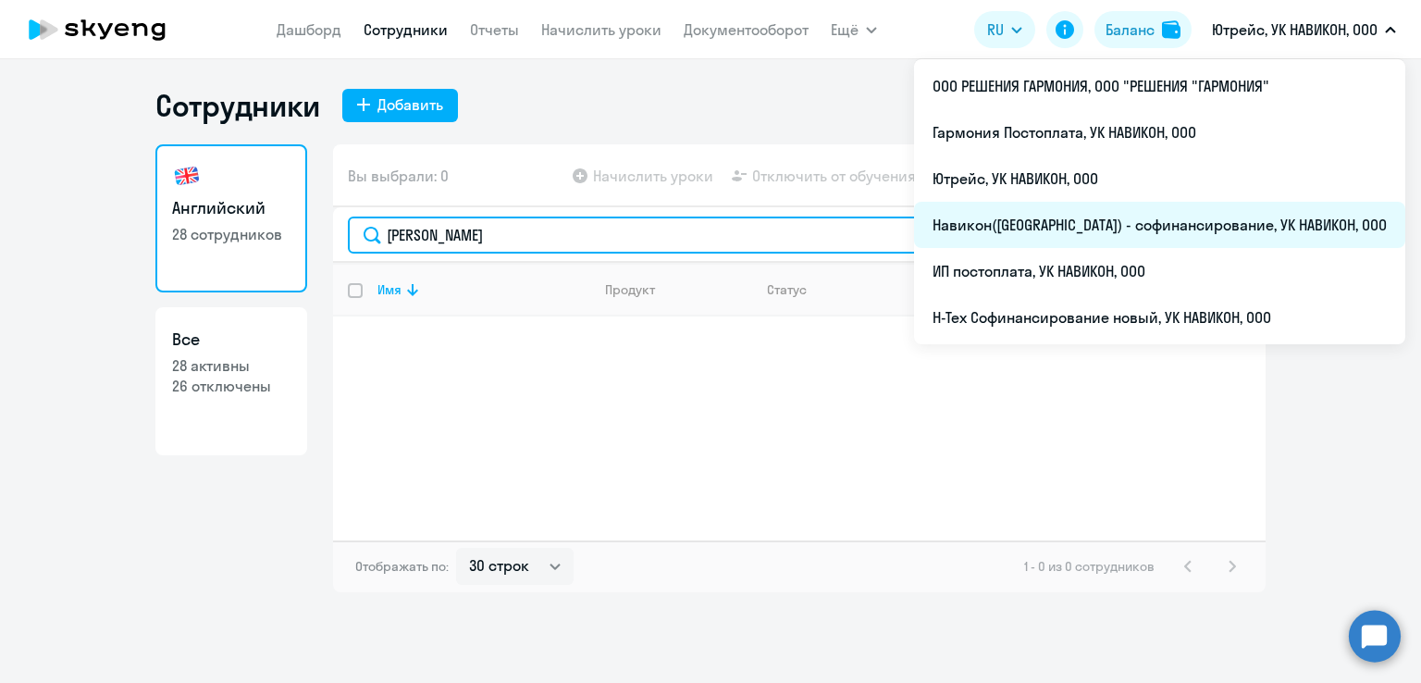
type input "Солдатов Никита"
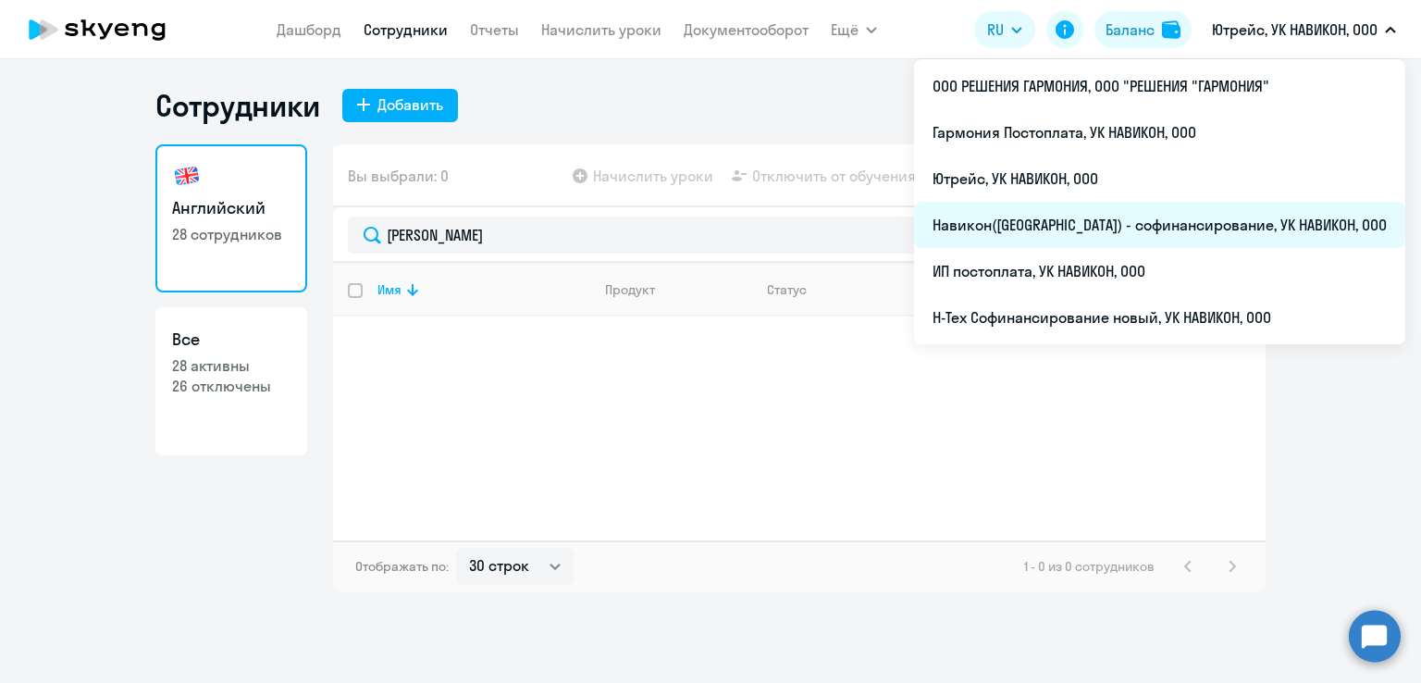
click at [1125, 235] on li "Навикон([GEOGRAPHIC_DATA]) - софинансирование, УК НАВИКОН, ООО" at bounding box center [1159, 225] width 491 height 46
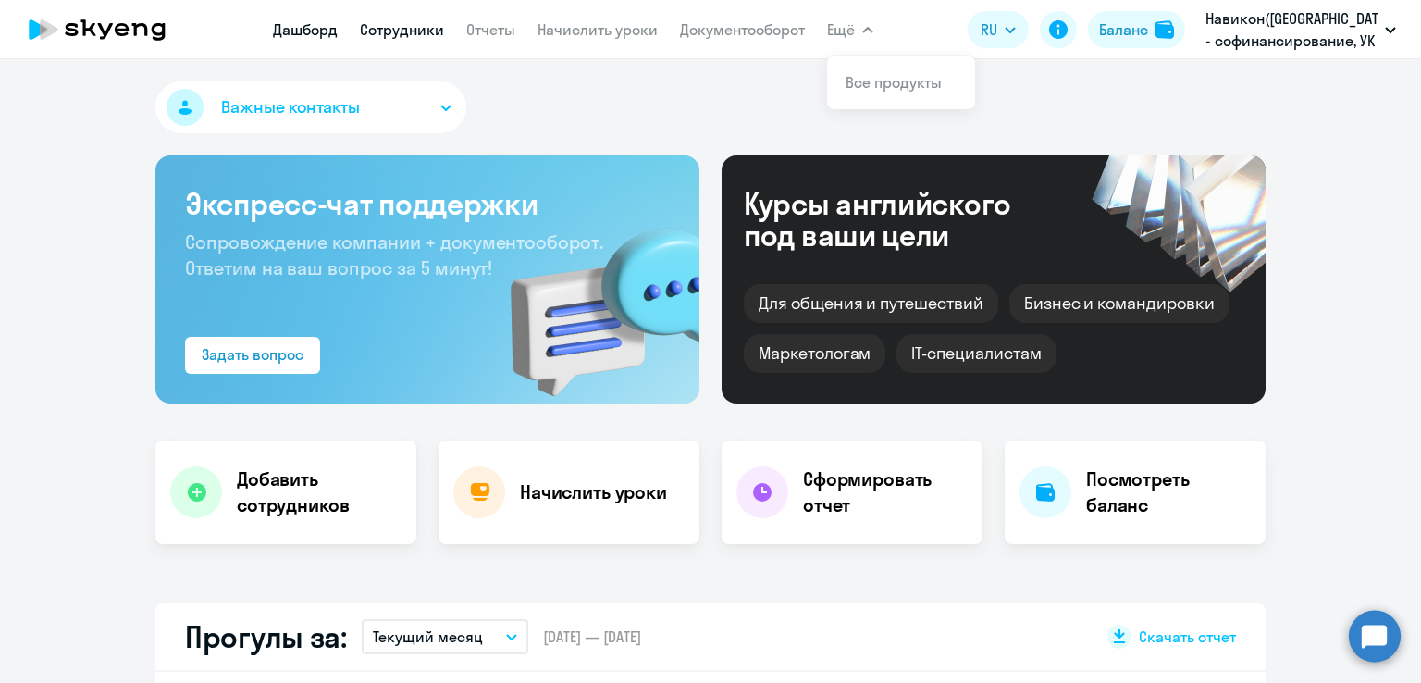
click at [396, 37] on link "Сотрудники" at bounding box center [402, 29] width 84 height 19
select select "30"
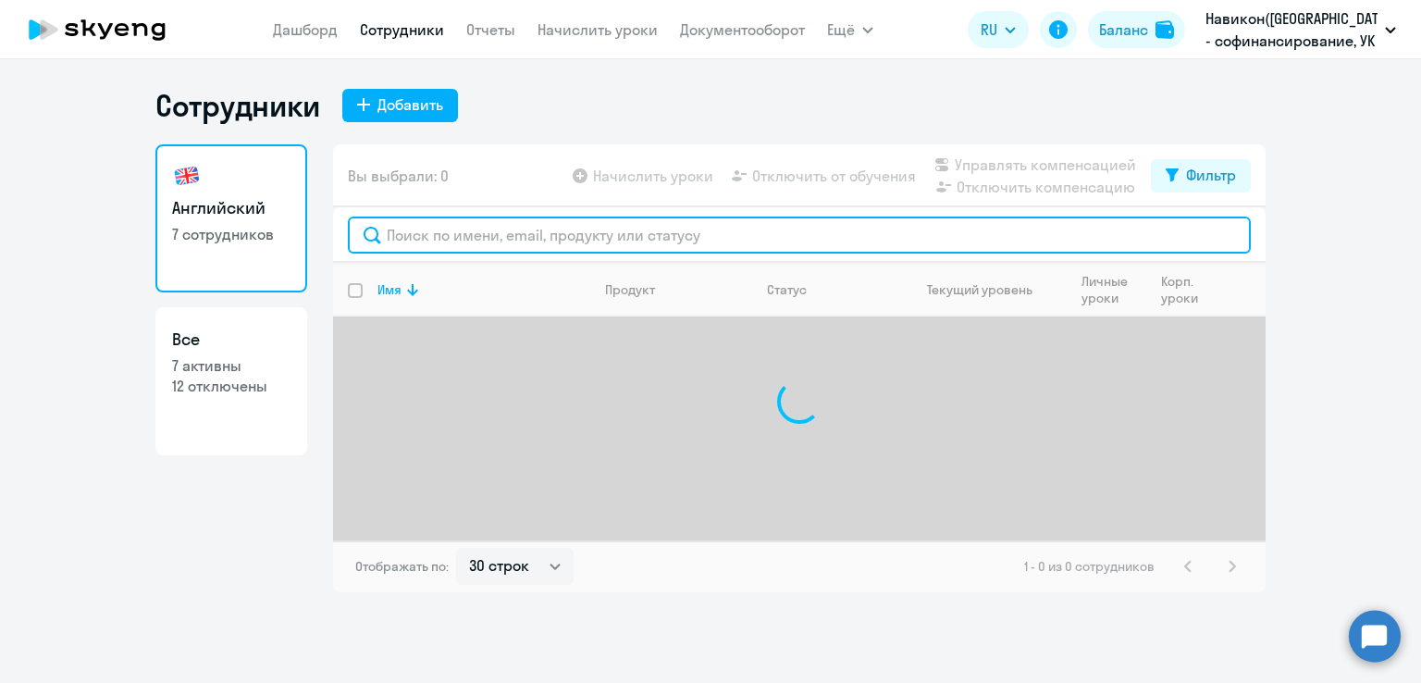
click at [447, 242] on input "text" at bounding box center [799, 235] width 903 height 37
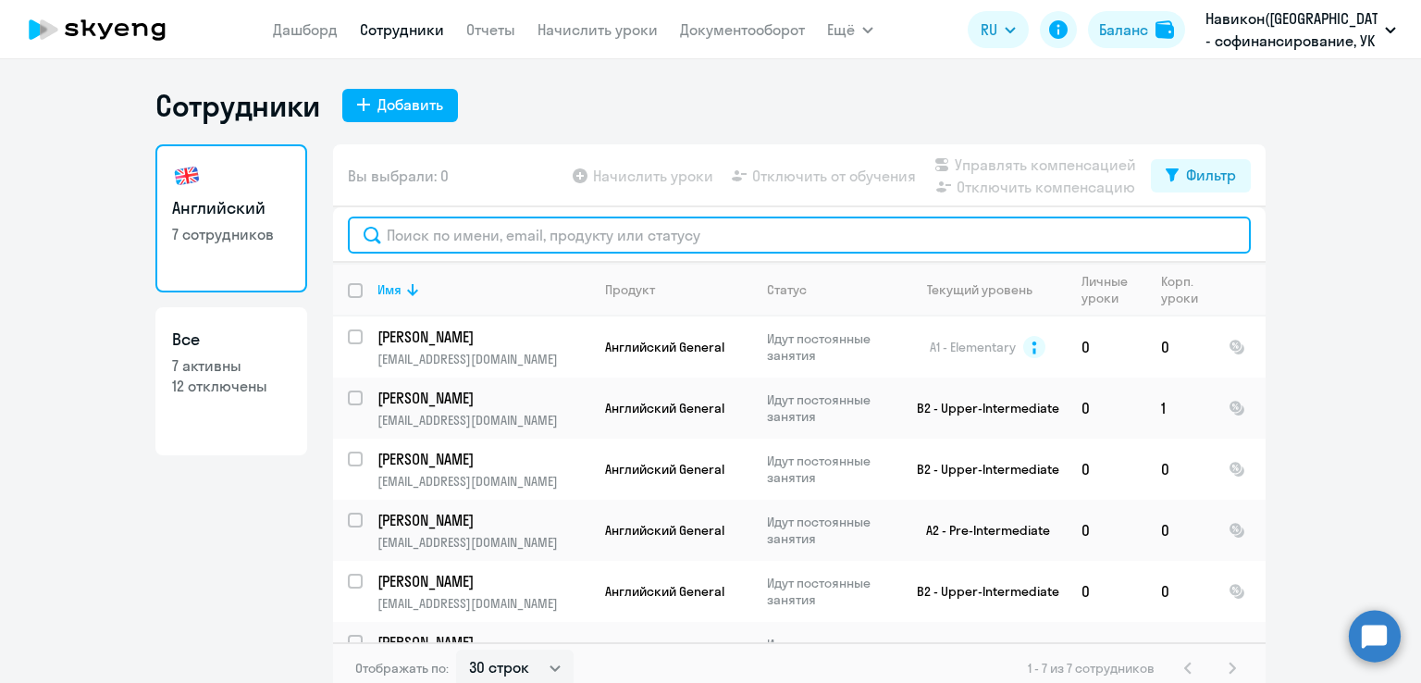
paste input "Солдатов Никита"
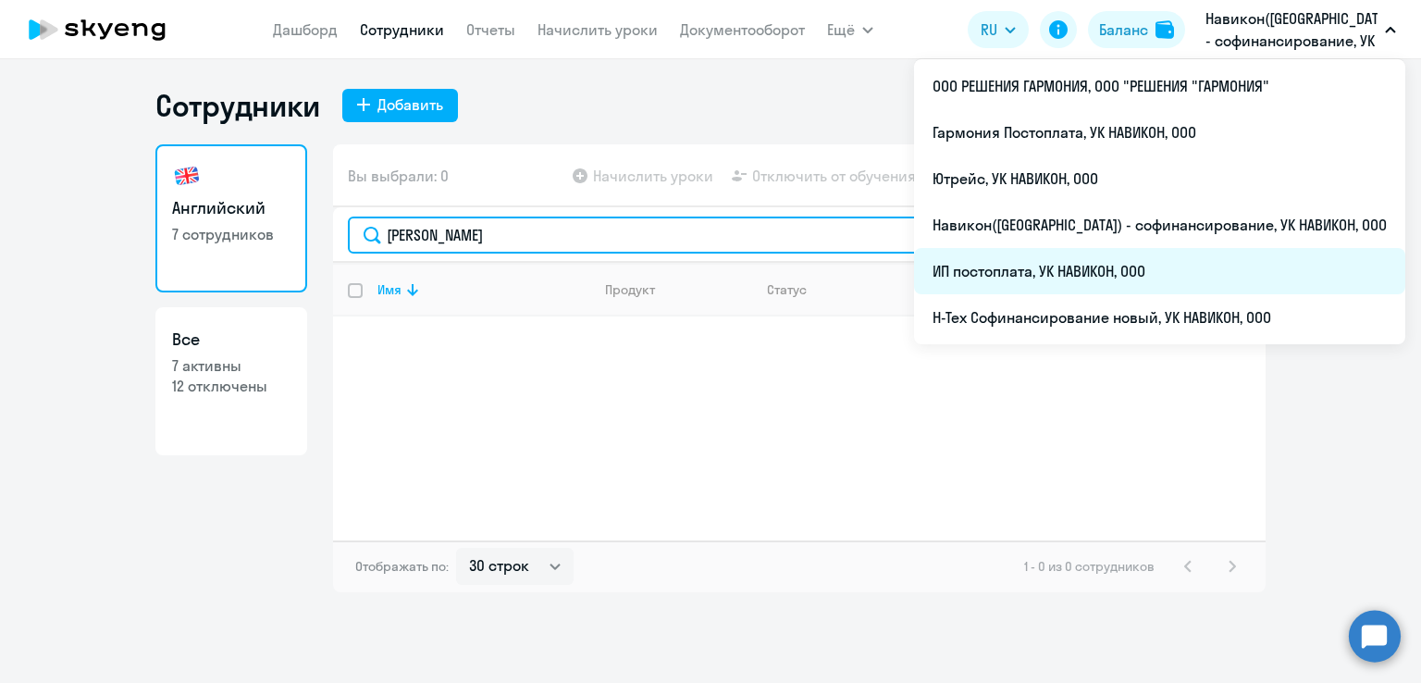
type input "Солдатов Никита"
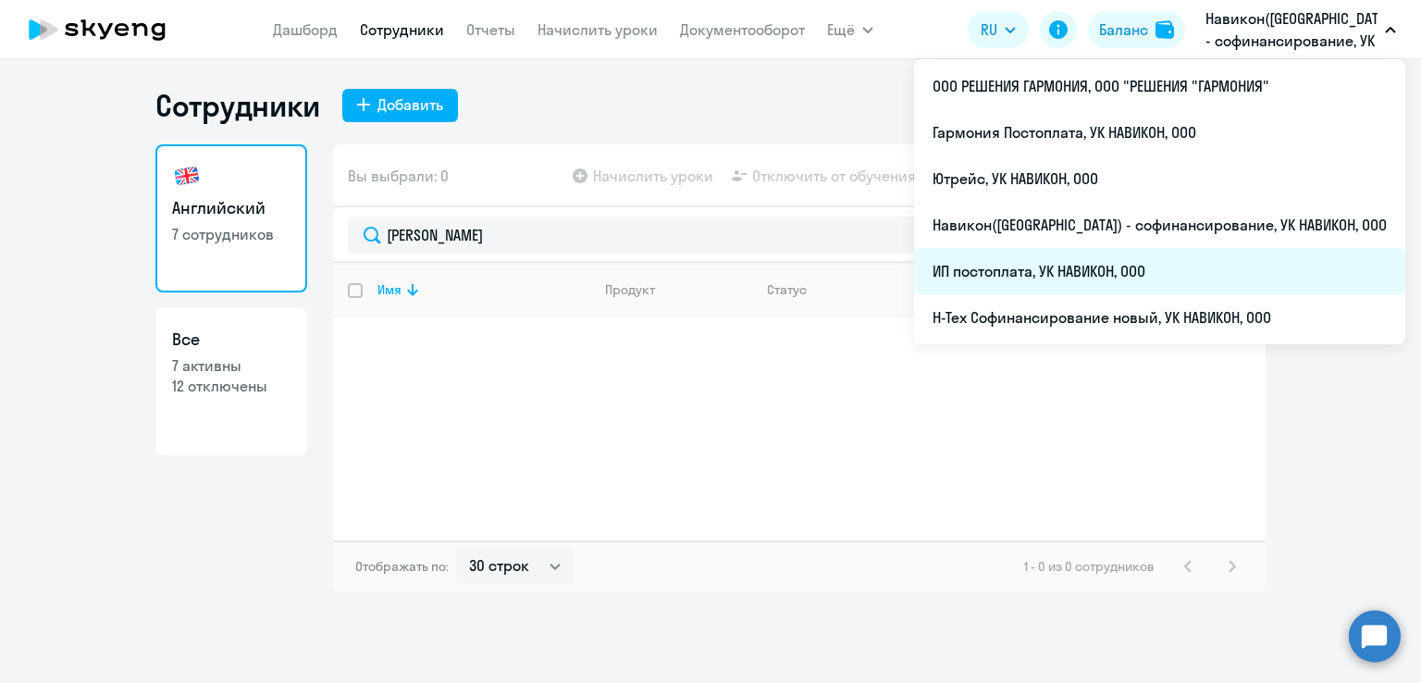
click at [1153, 273] on li "ИП постоплата, УК НАВИКОН, ООО" at bounding box center [1159, 271] width 491 height 46
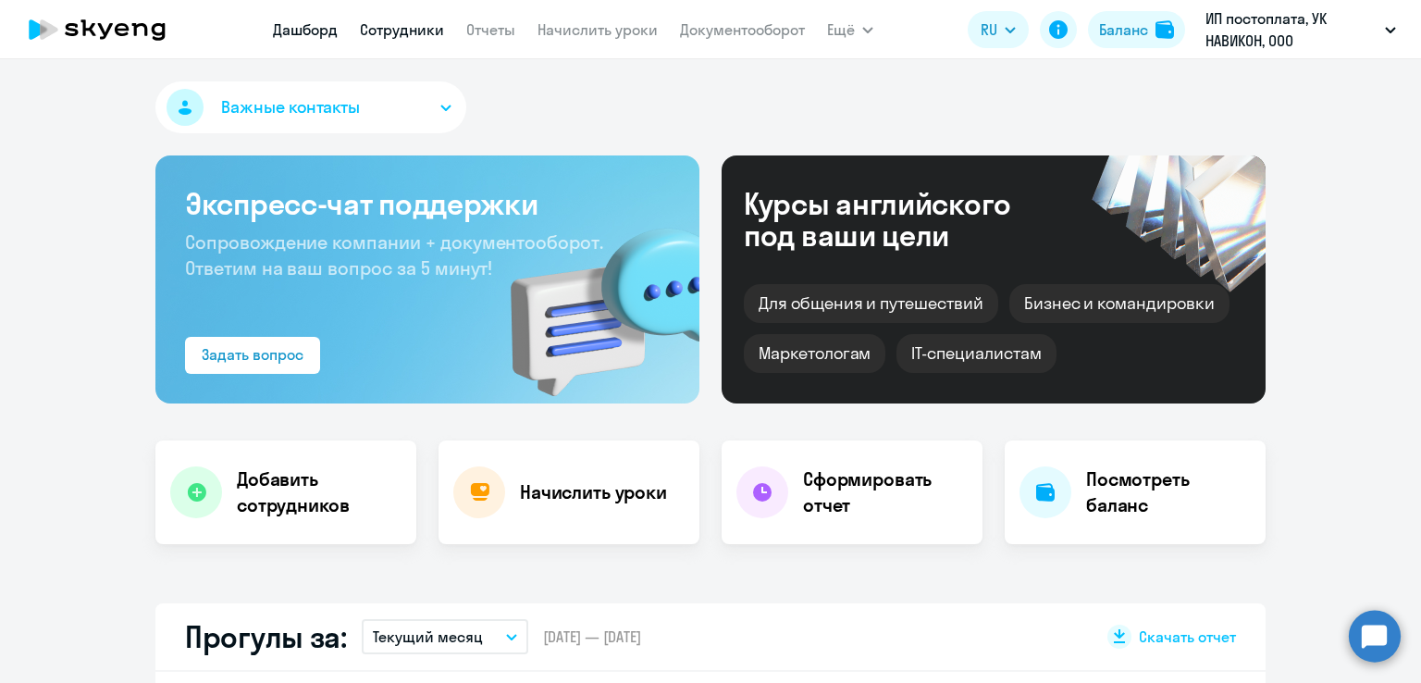
click at [413, 23] on link "Сотрудники" at bounding box center [402, 29] width 84 height 19
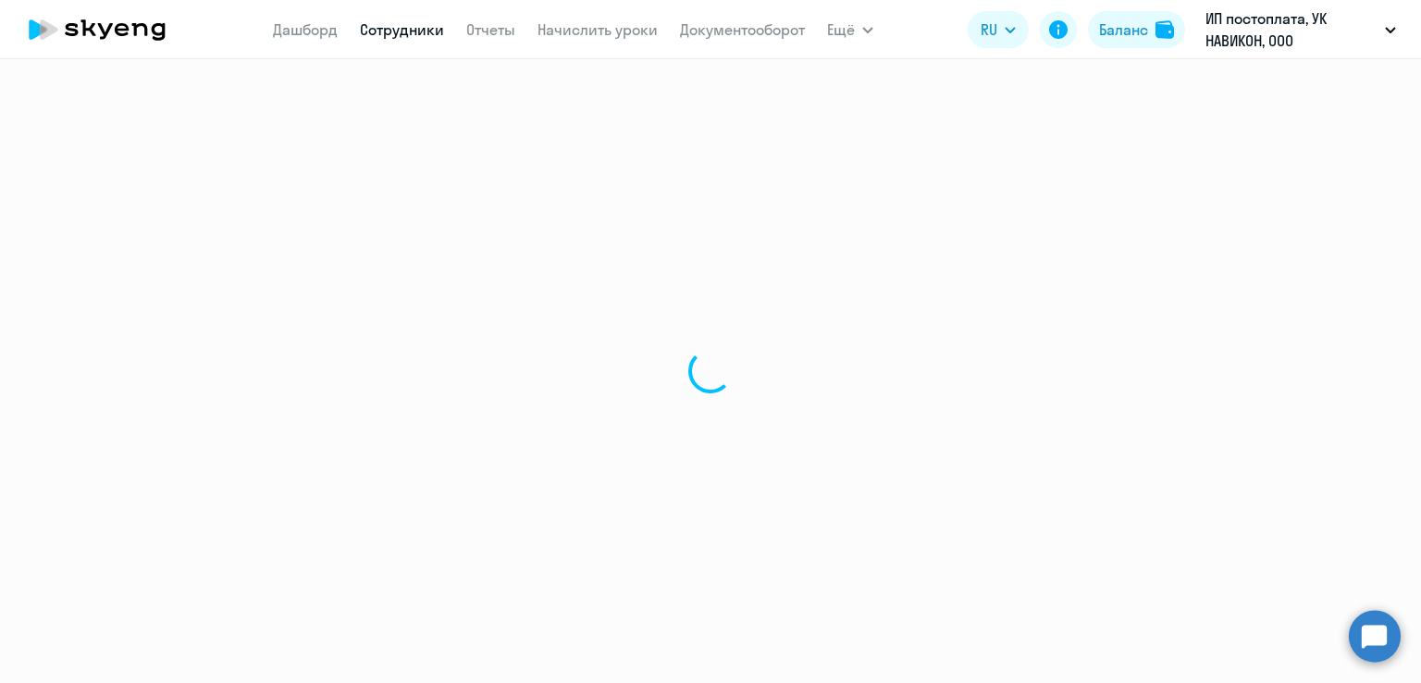
select select "30"
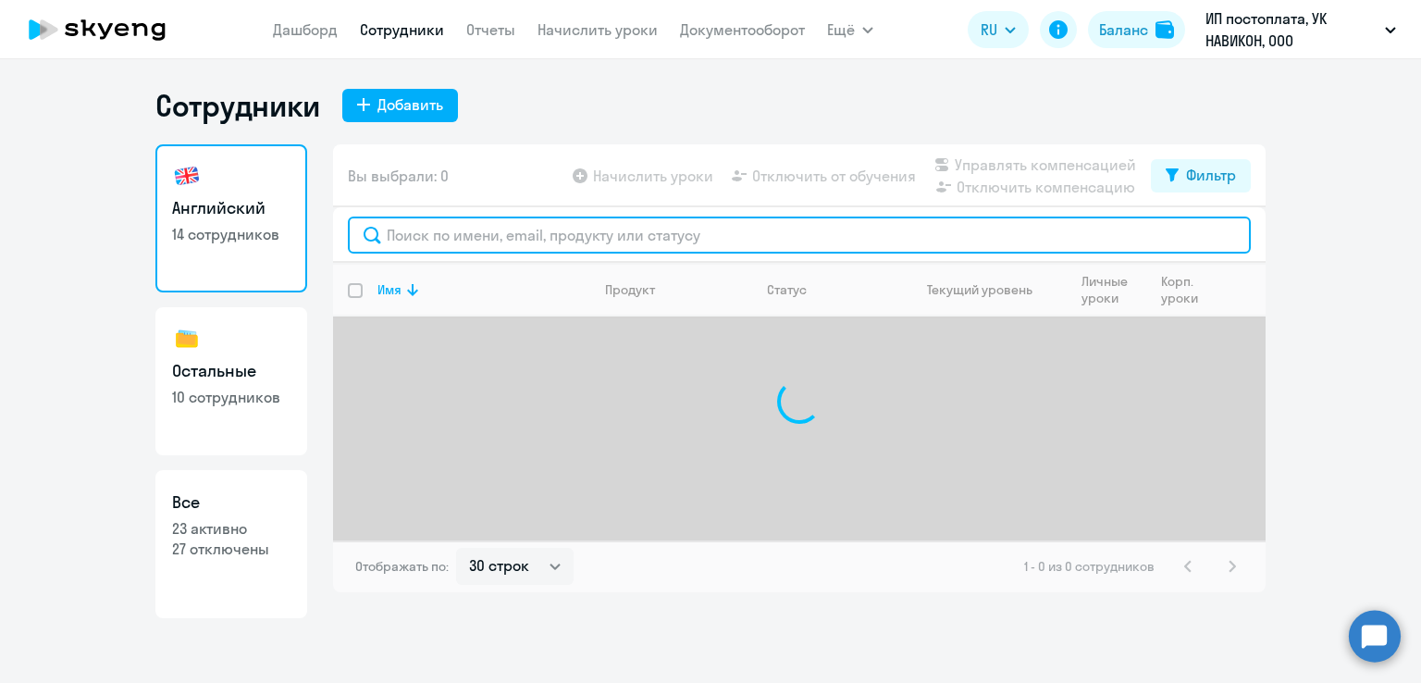
click at [585, 239] on input "text" at bounding box center [799, 235] width 903 height 37
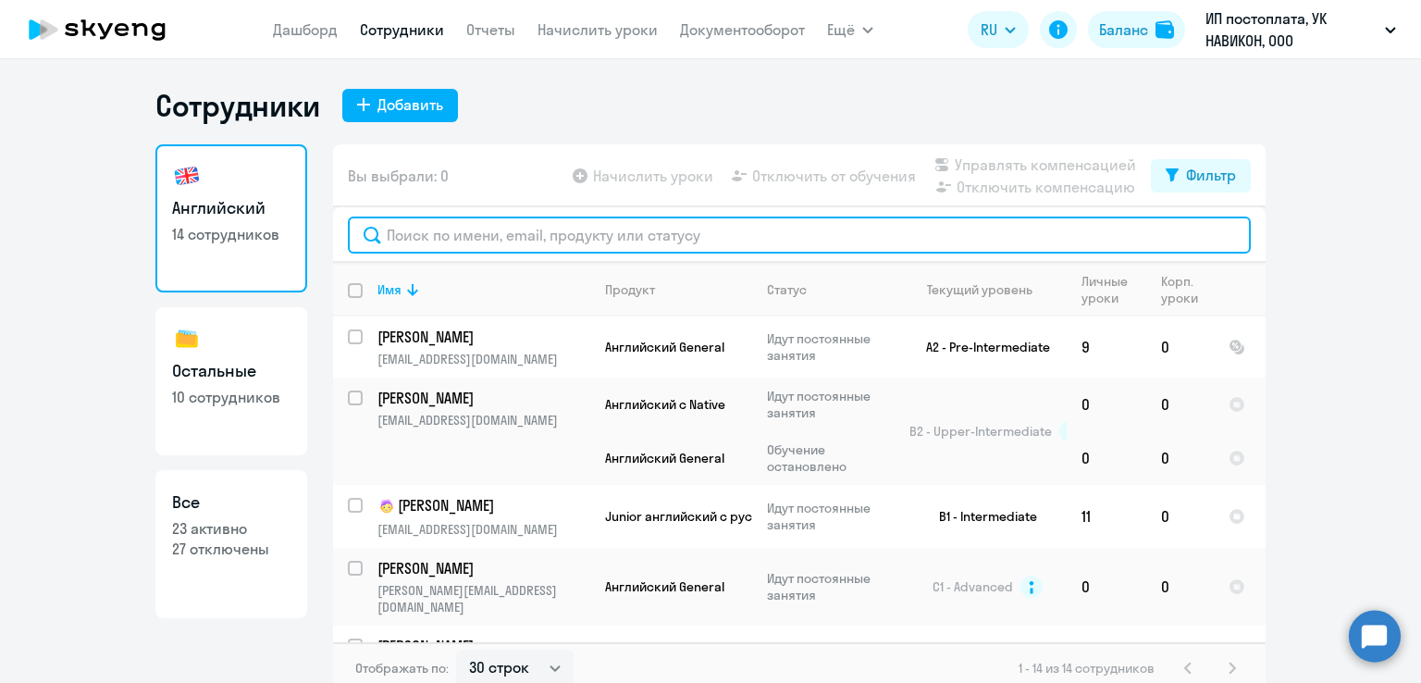
paste input "Солдатов Никита"
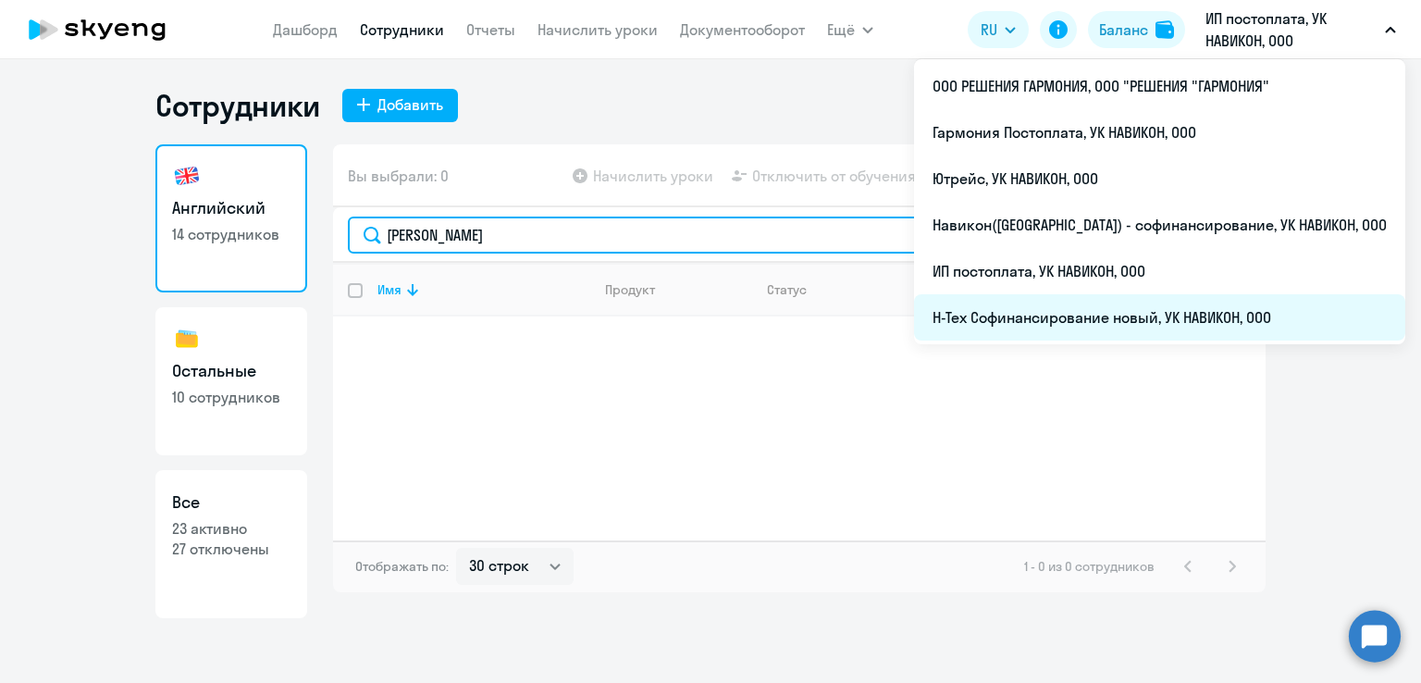
type input "Солдатов Никита"
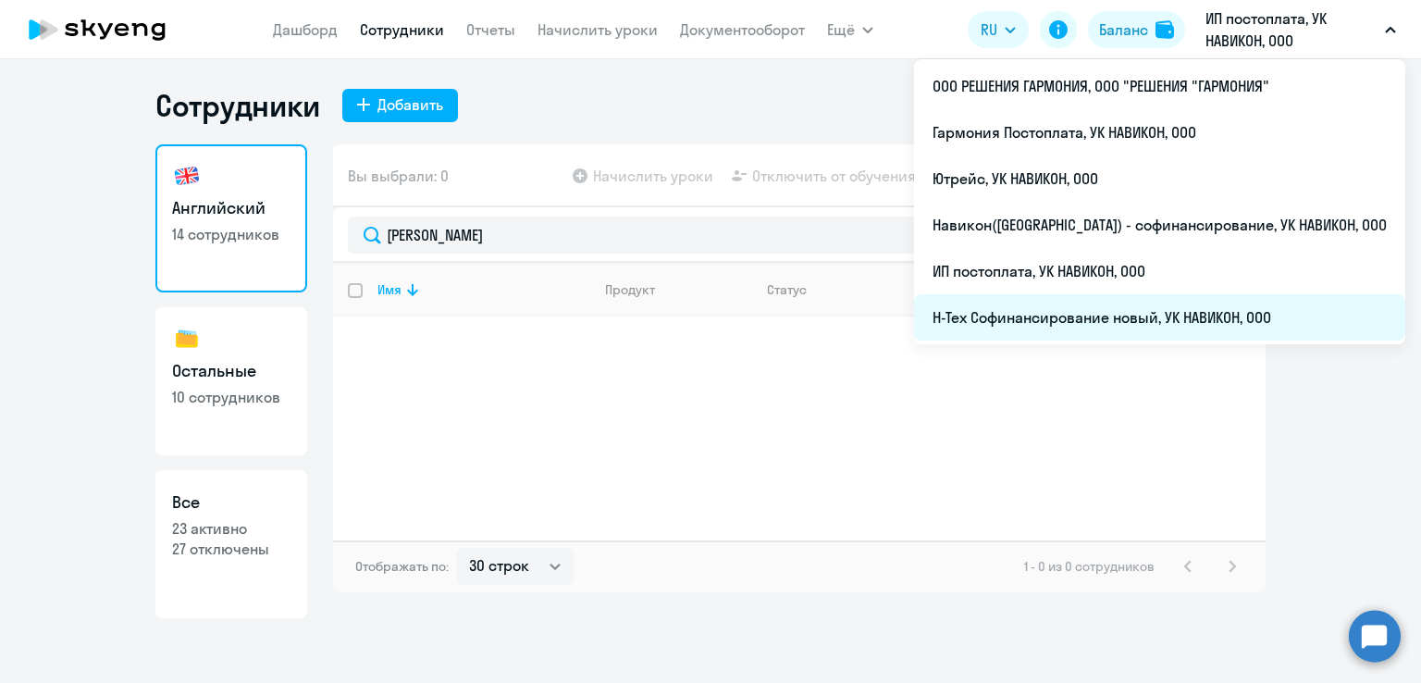
click at [1170, 320] on li "Н-Тех Софинансирование новый, УК НАВИКОН, ООО" at bounding box center [1159, 317] width 491 height 46
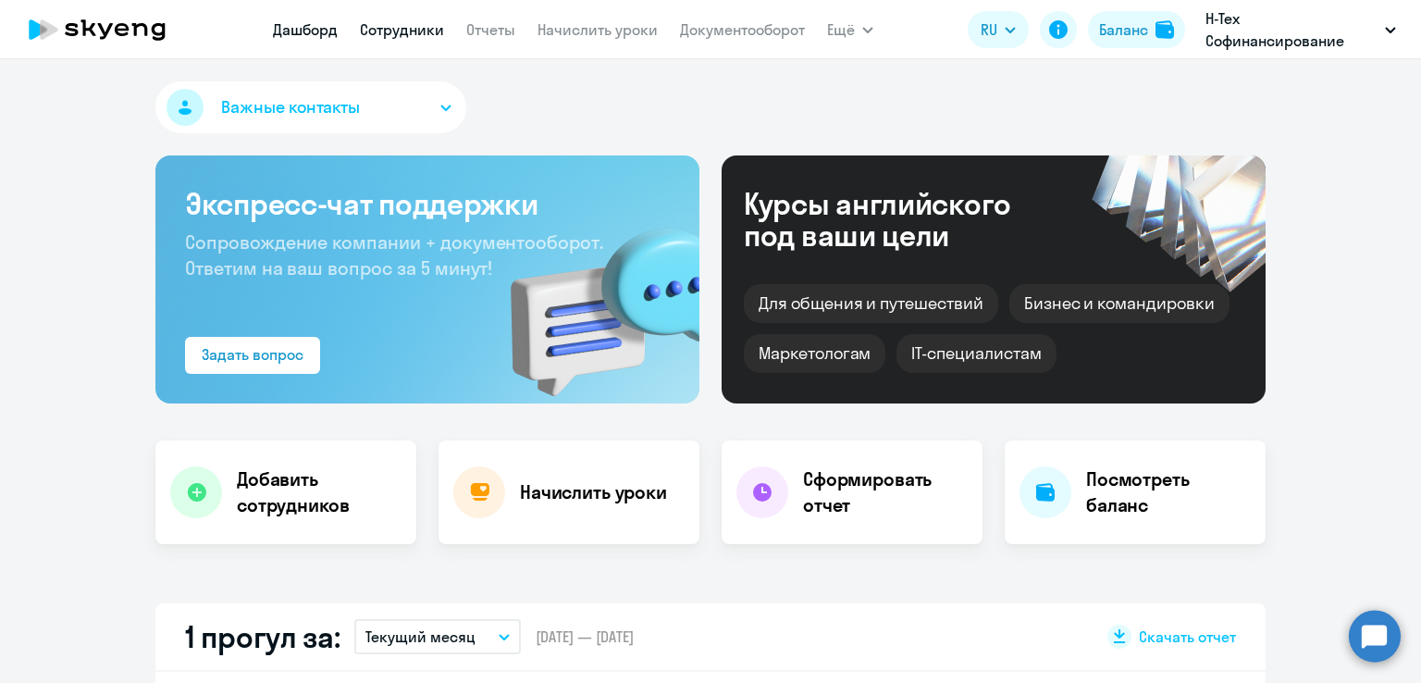
click at [415, 23] on link "Сотрудники" at bounding box center [402, 29] width 84 height 19
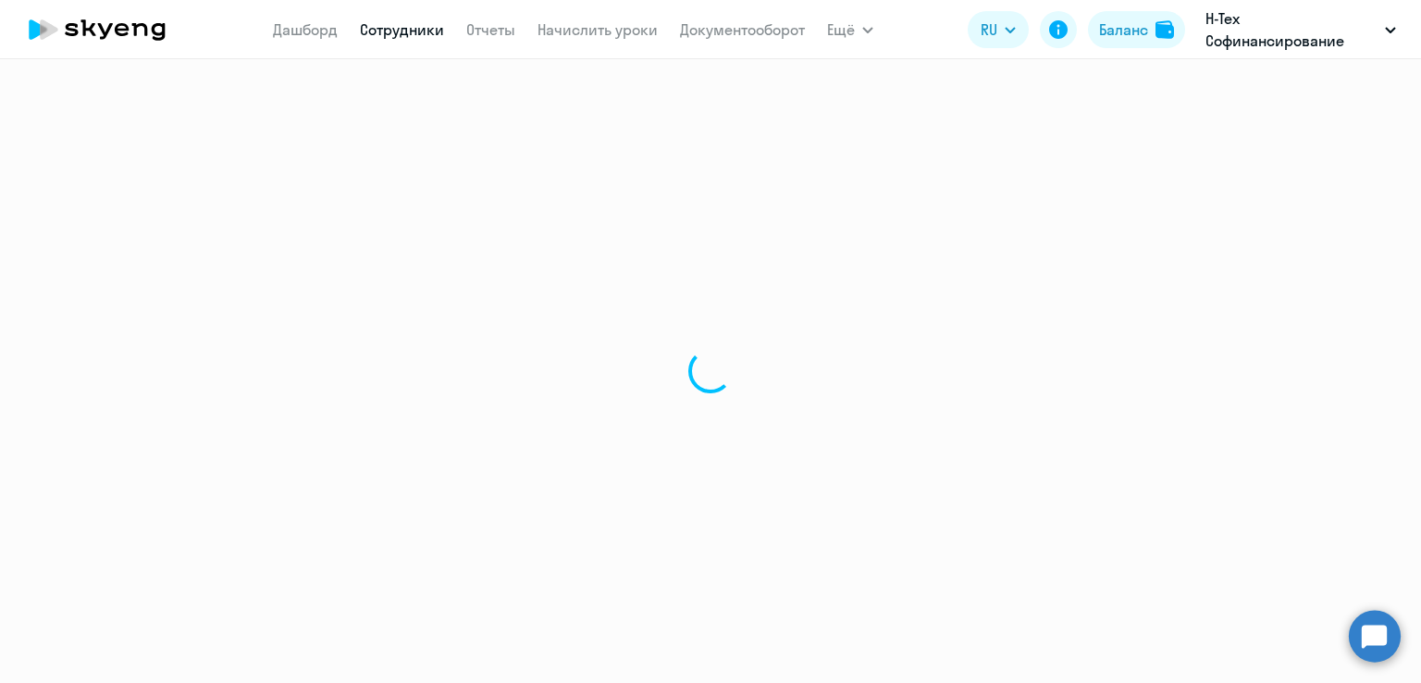
select select "30"
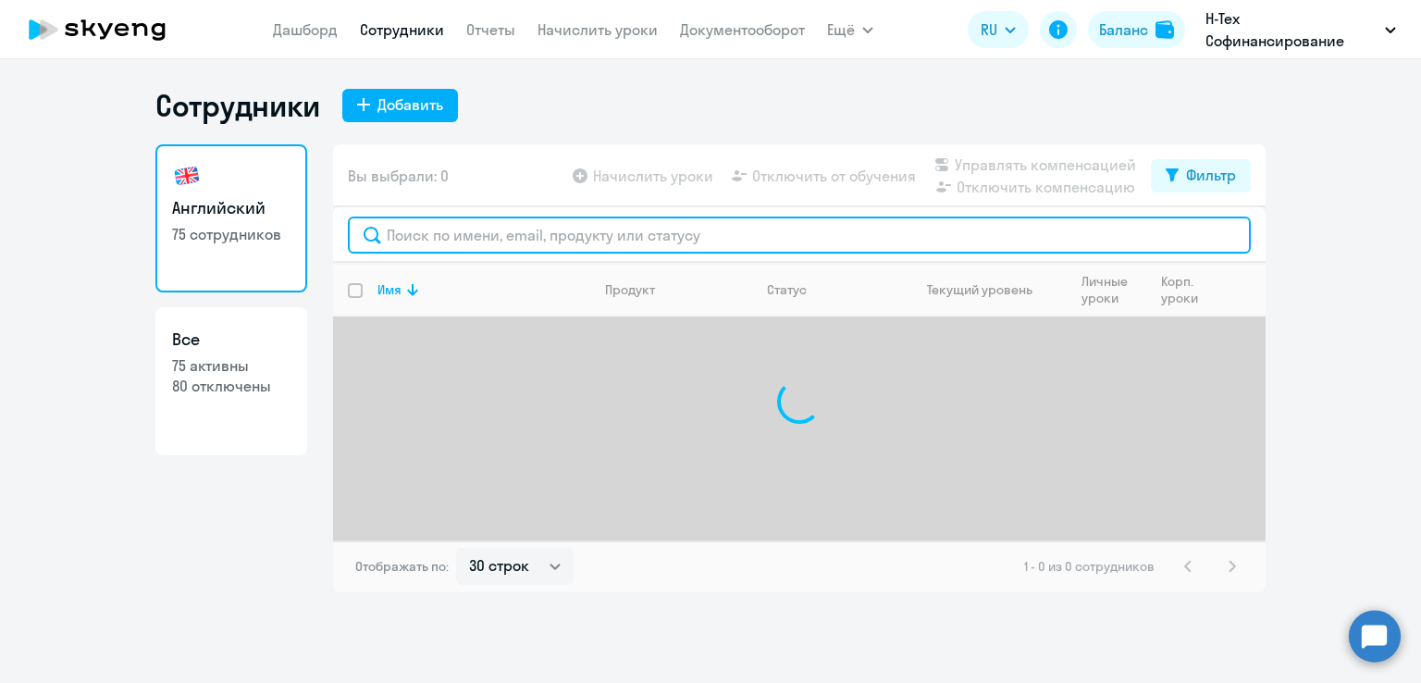
click at [514, 243] on input "text" at bounding box center [799, 235] width 903 height 37
paste input "Солдатов Никита"
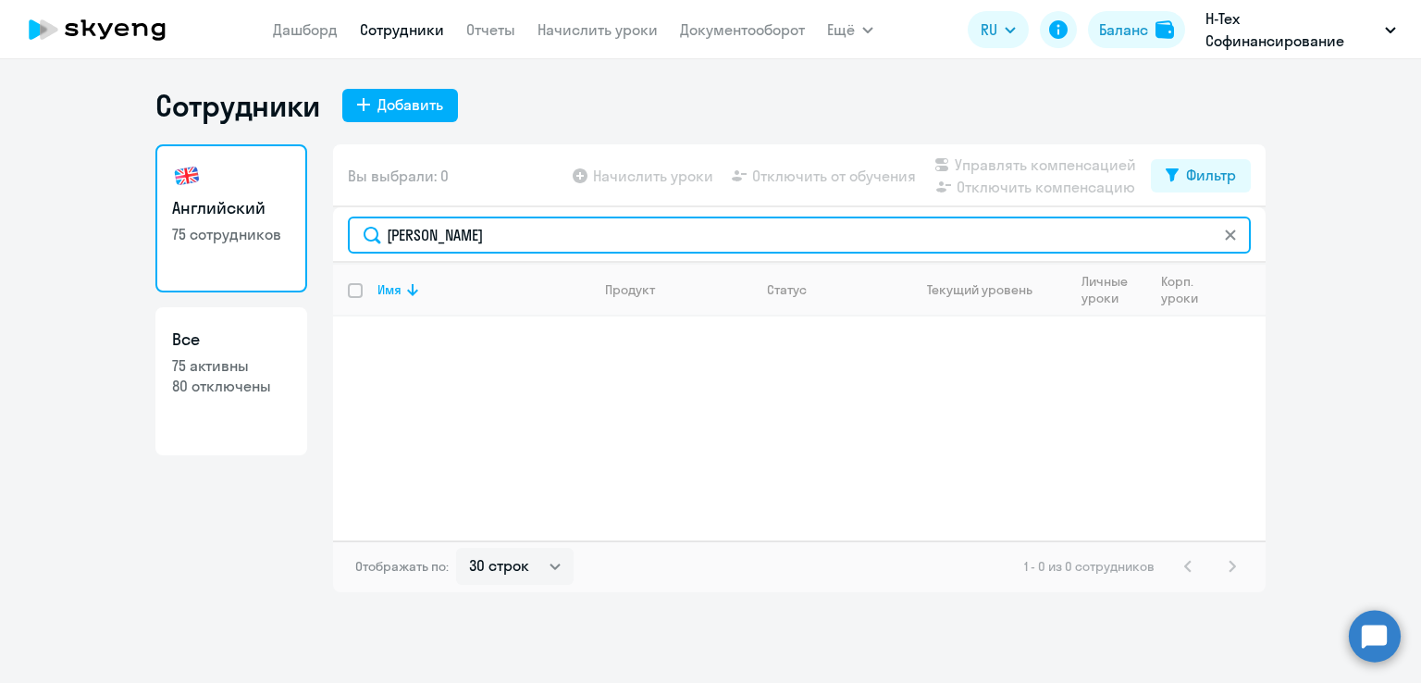
type input "Солдатов Никита"
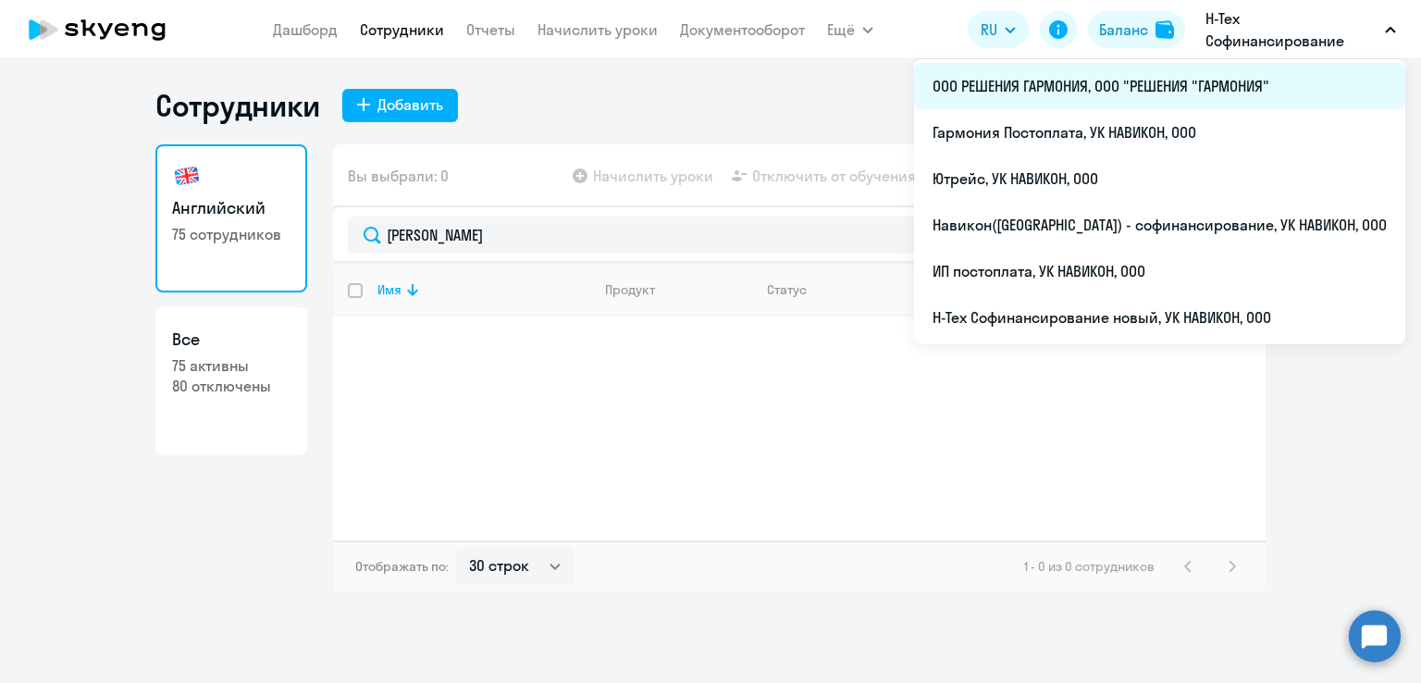
click at [1178, 80] on li "ООО РЕШЕНИЯ ГАРМОНИЯ, ООО "РЕШЕНИЯ "ГАРМОНИЯ"" at bounding box center [1159, 86] width 491 height 46
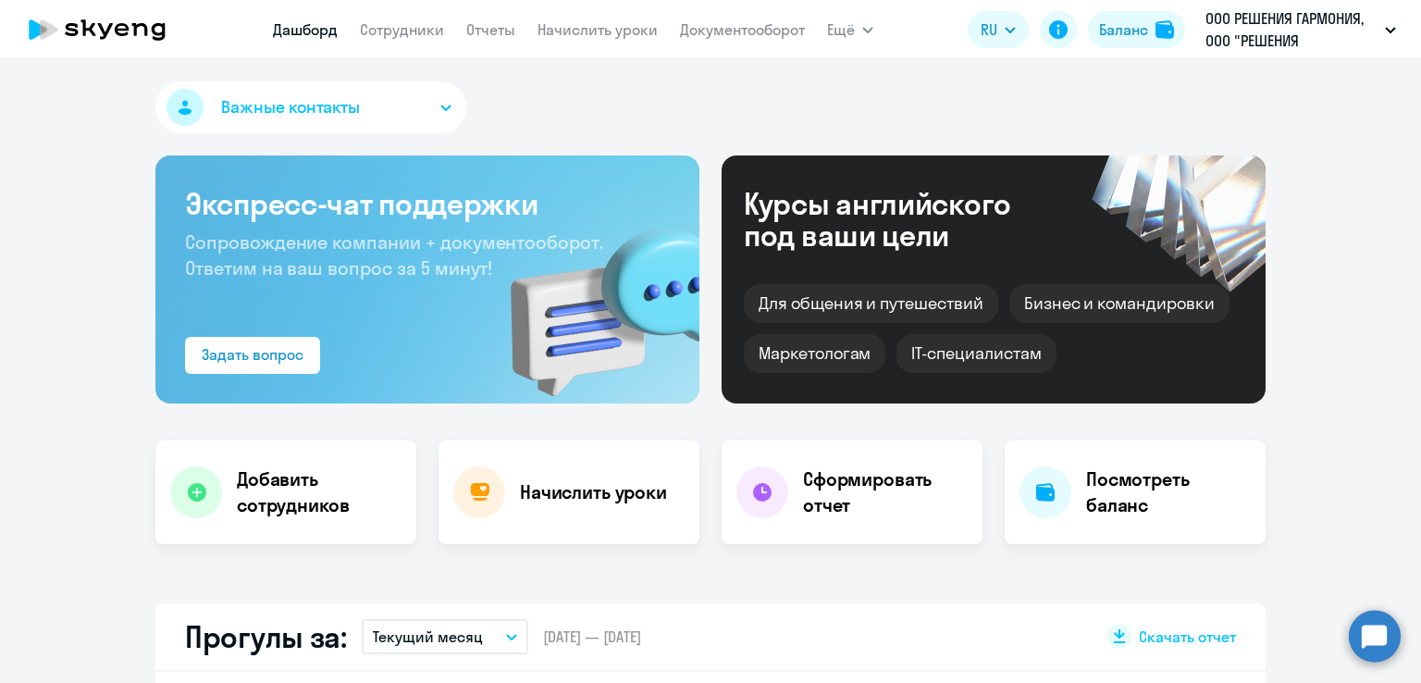
select select "30"
click at [420, 19] on app-menu-item-link "Сотрудники" at bounding box center [402, 30] width 84 height 23
click at [421, 31] on link "Сотрудники" at bounding box center [402, 29] width 84 height 19
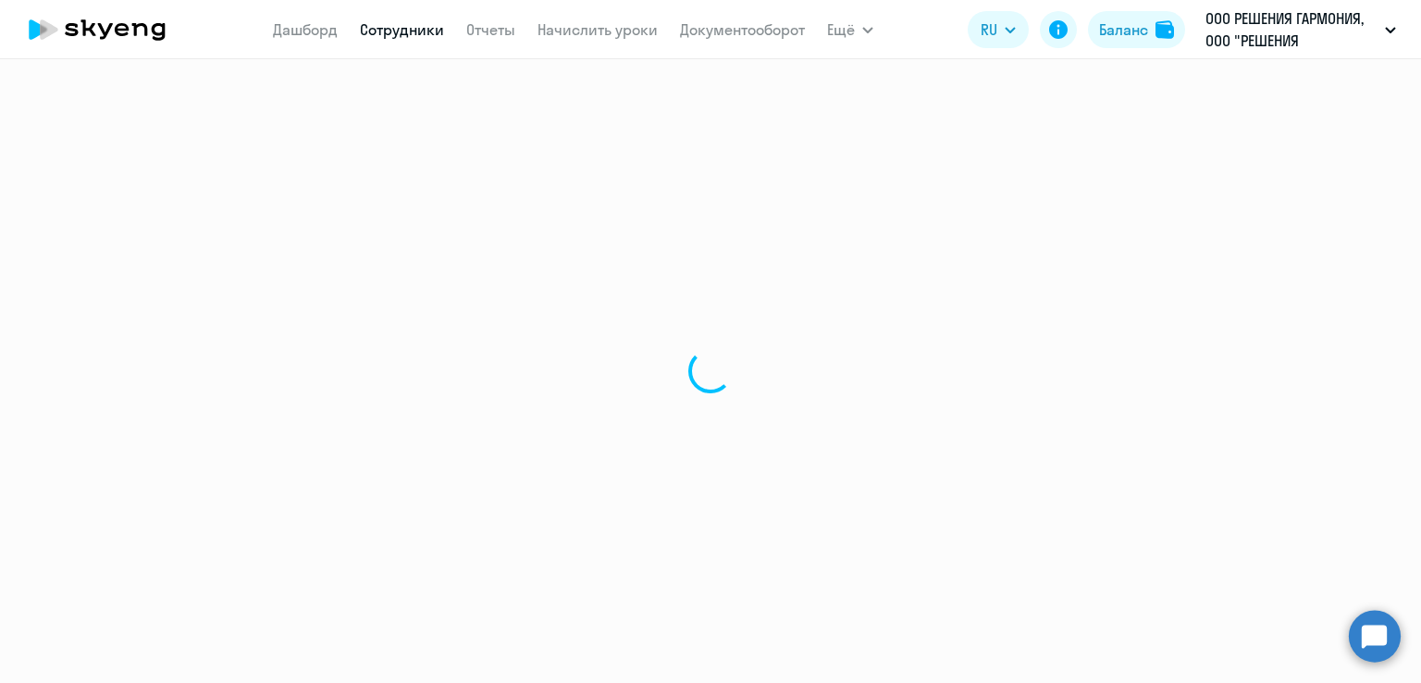
select select "30"
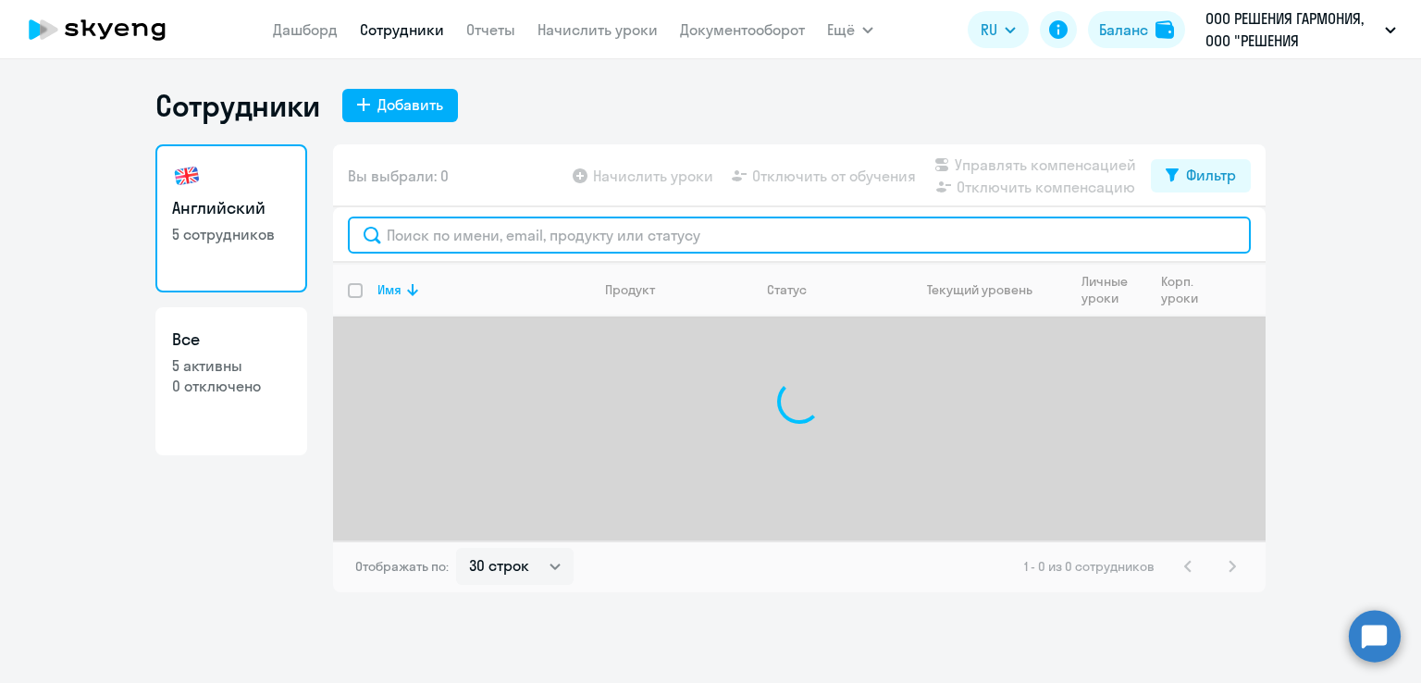
click at [420, 229] on input "text" at bounding box center [799, 235] width 903 height 37
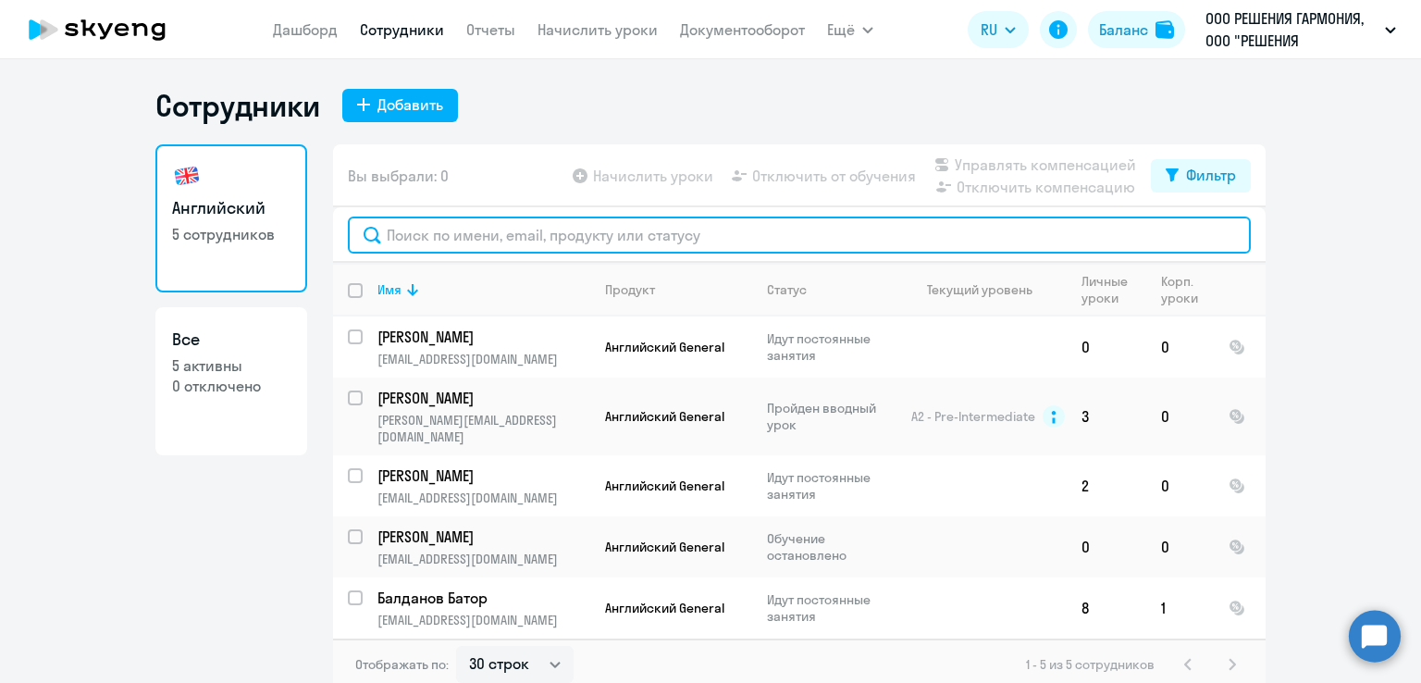
paste input "Хуснутдинова Айгуль"
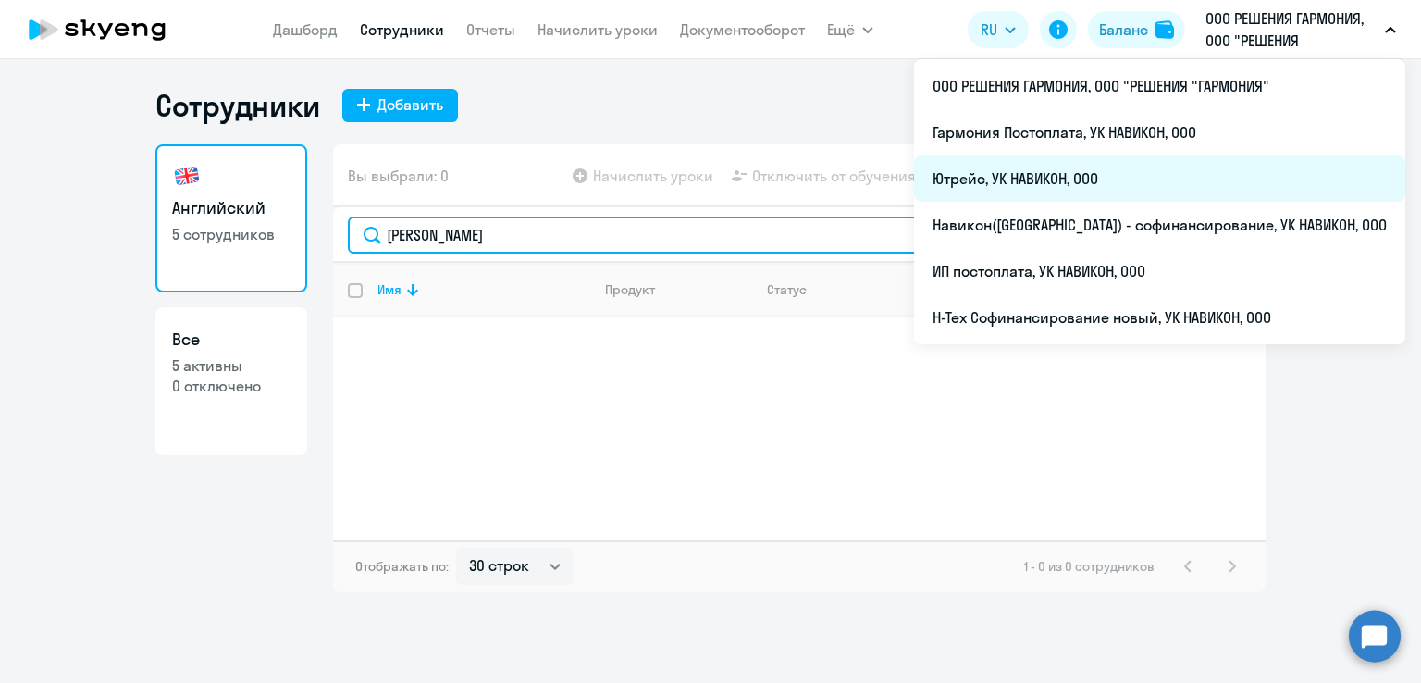
type input "Хуснутдинова Айгуль"
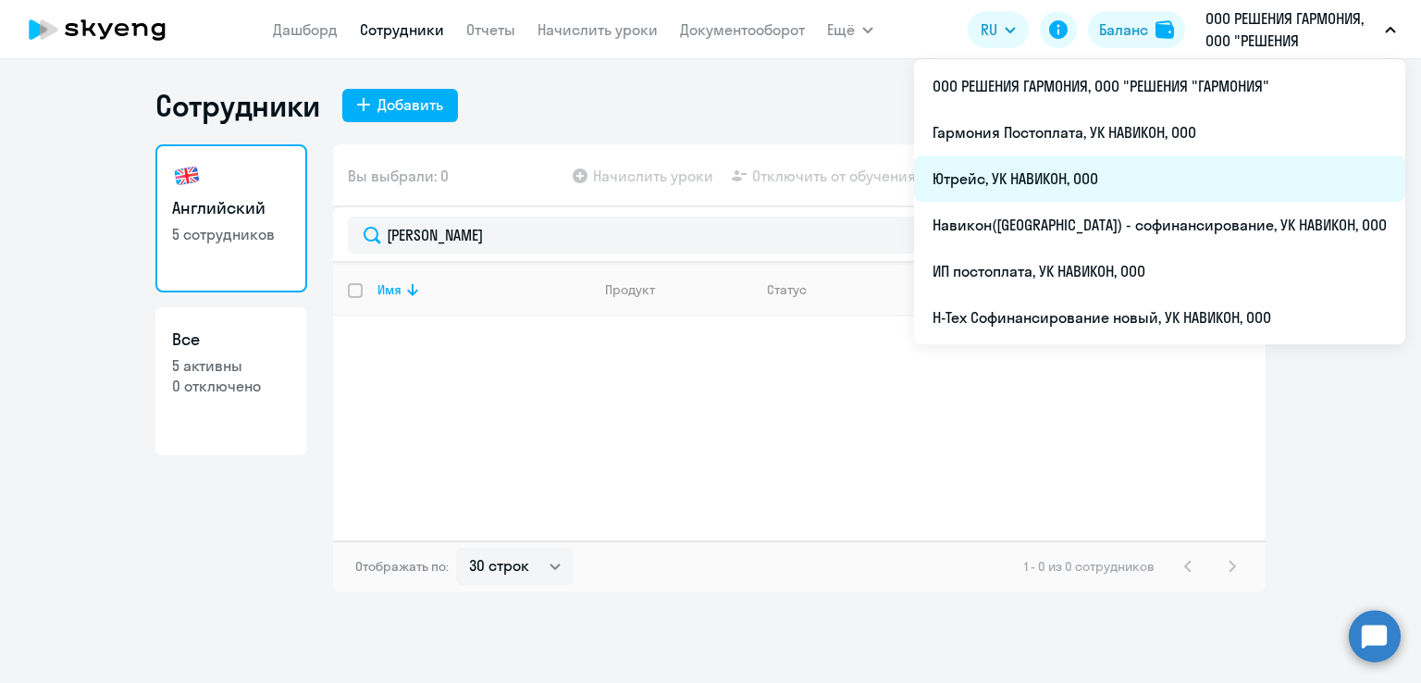
click at [1154, 182] on li "Ютрейс, УК НАВИКОН, ООО" at bounding box center [1159, 178] width 491 height 46
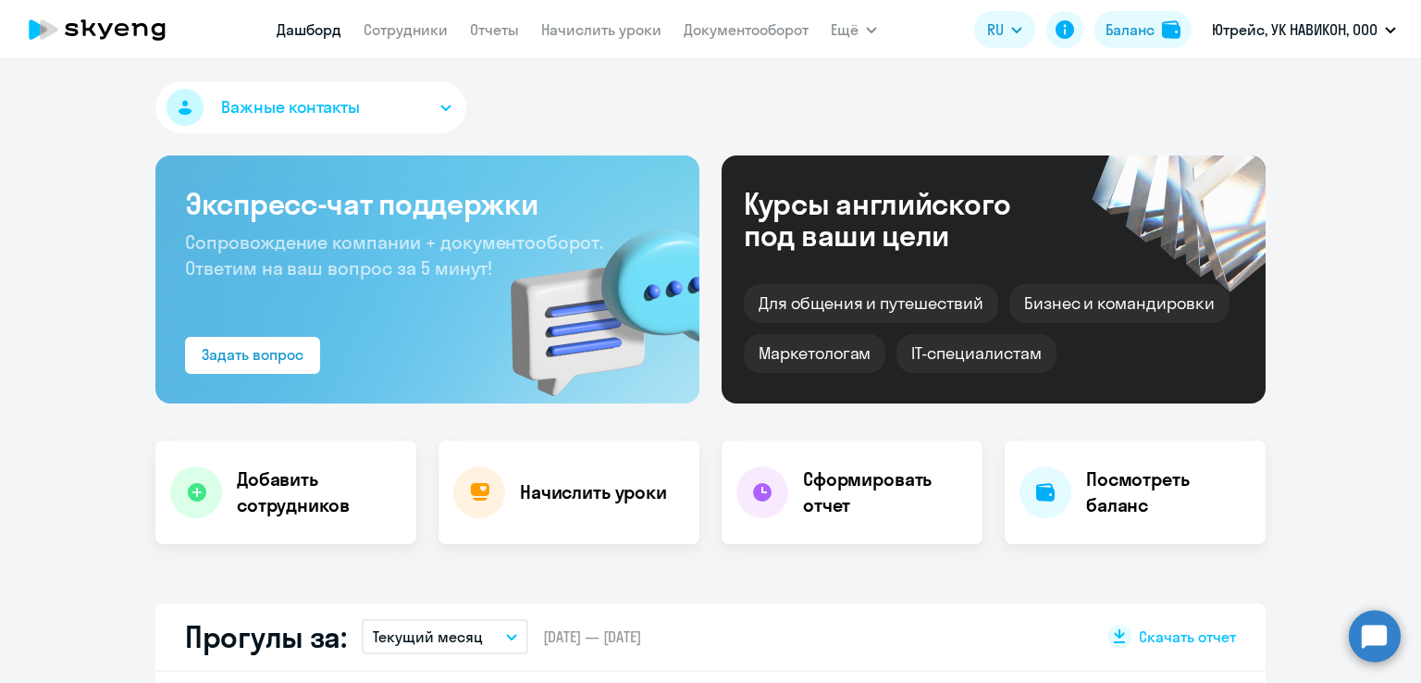
select select "30"
click at [413, 31] on link "Сотрудники" at bounding box center [406, 29] width 84 height 19
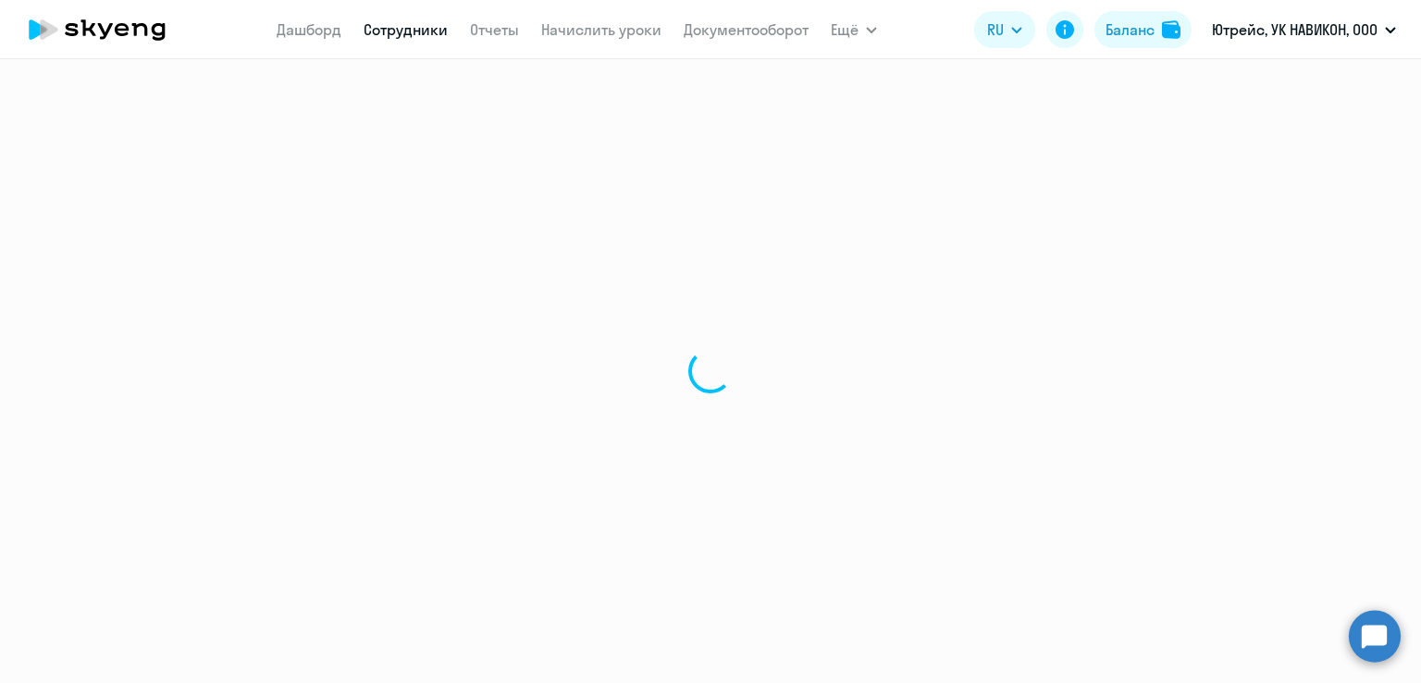
select select "30"
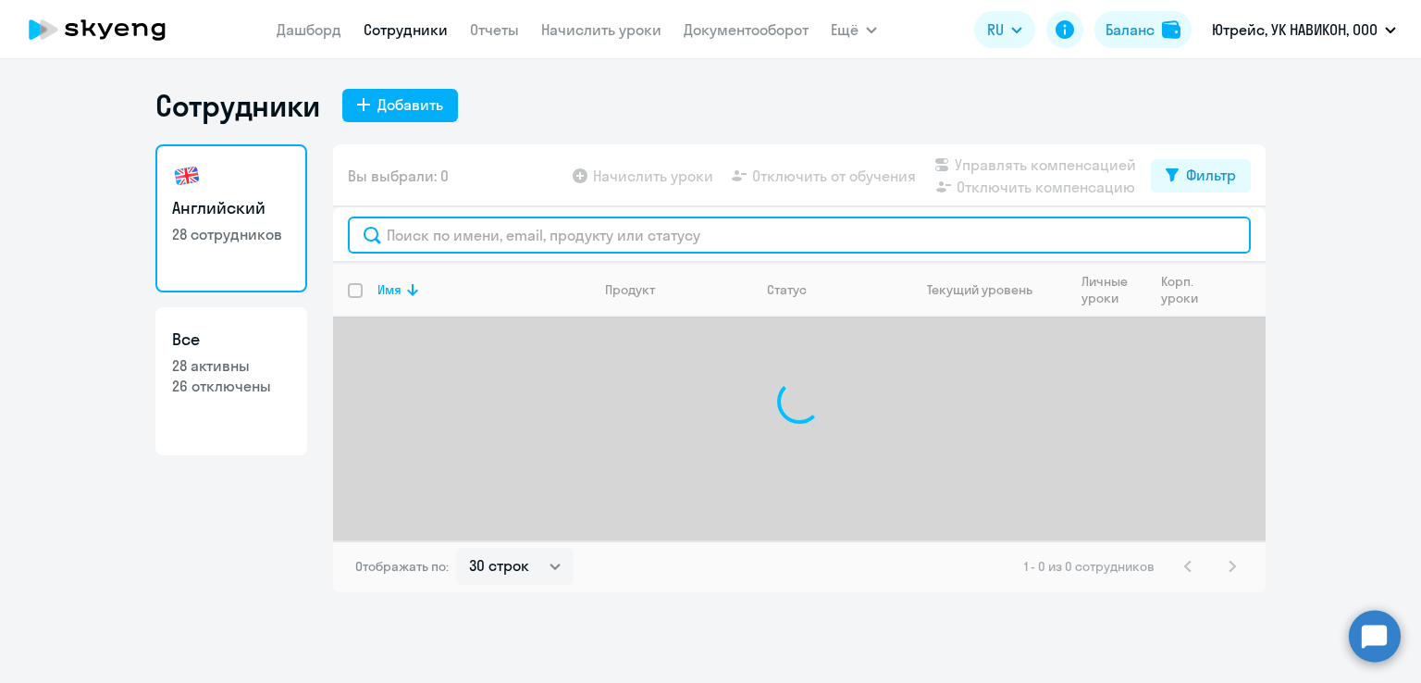
click at [468, 229] on input "text" at bounding box center [799, 235] width 903 height 37
paste input "Хуснутдинова Айгуль"
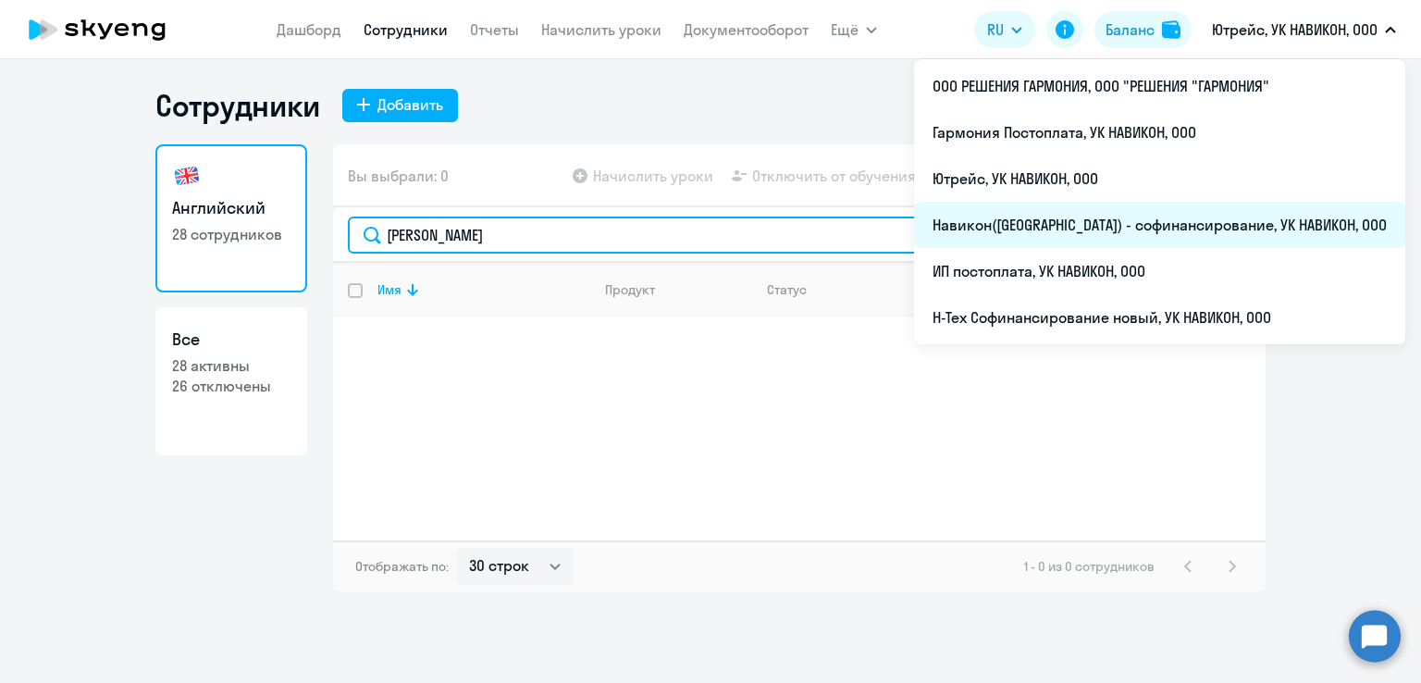
type input "Хуснутдинова Айгуль"
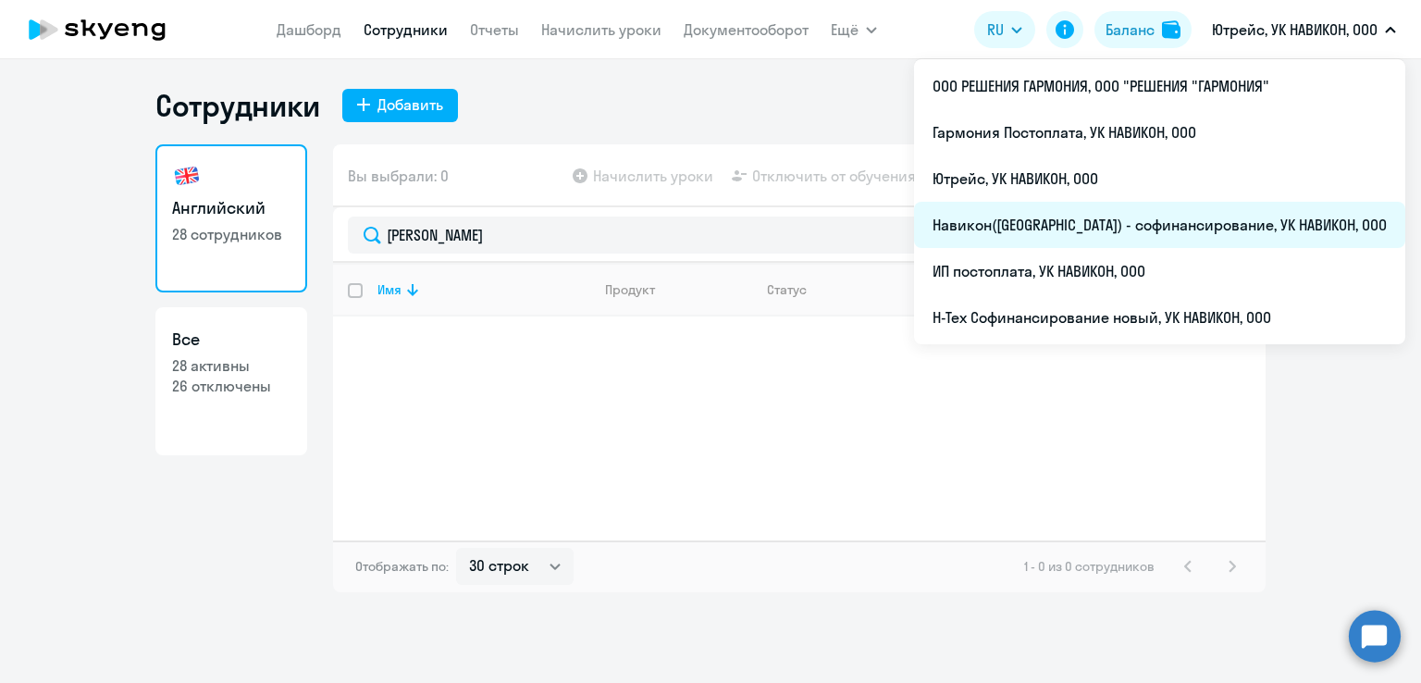
click at [1141, 211] on li "Навикон([GEOGRAPHIC_DATA]) - софинансирование, УК НАВИКОН, ООО" at bounding box center [1159, 225] width 491 height 46
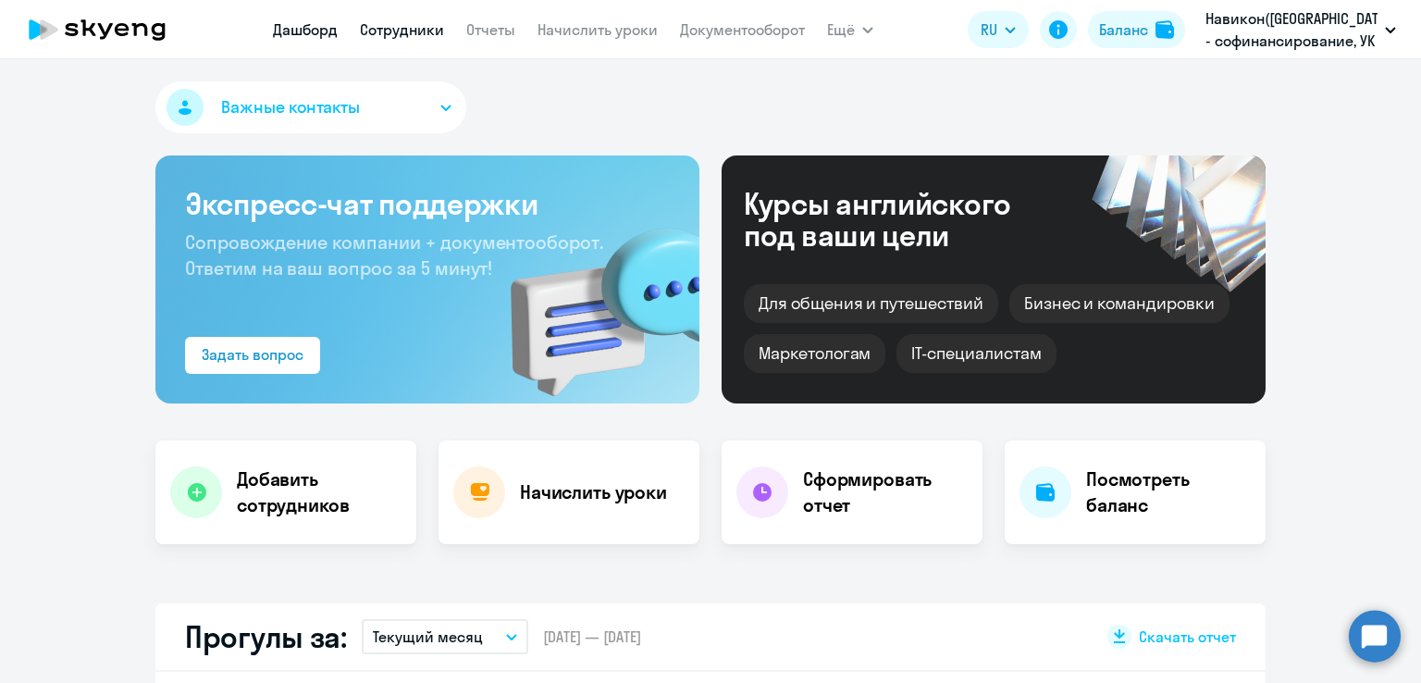
click at [410, 28] on link "Сотрудники" at bounding box center [402, 29] width 84 height 19
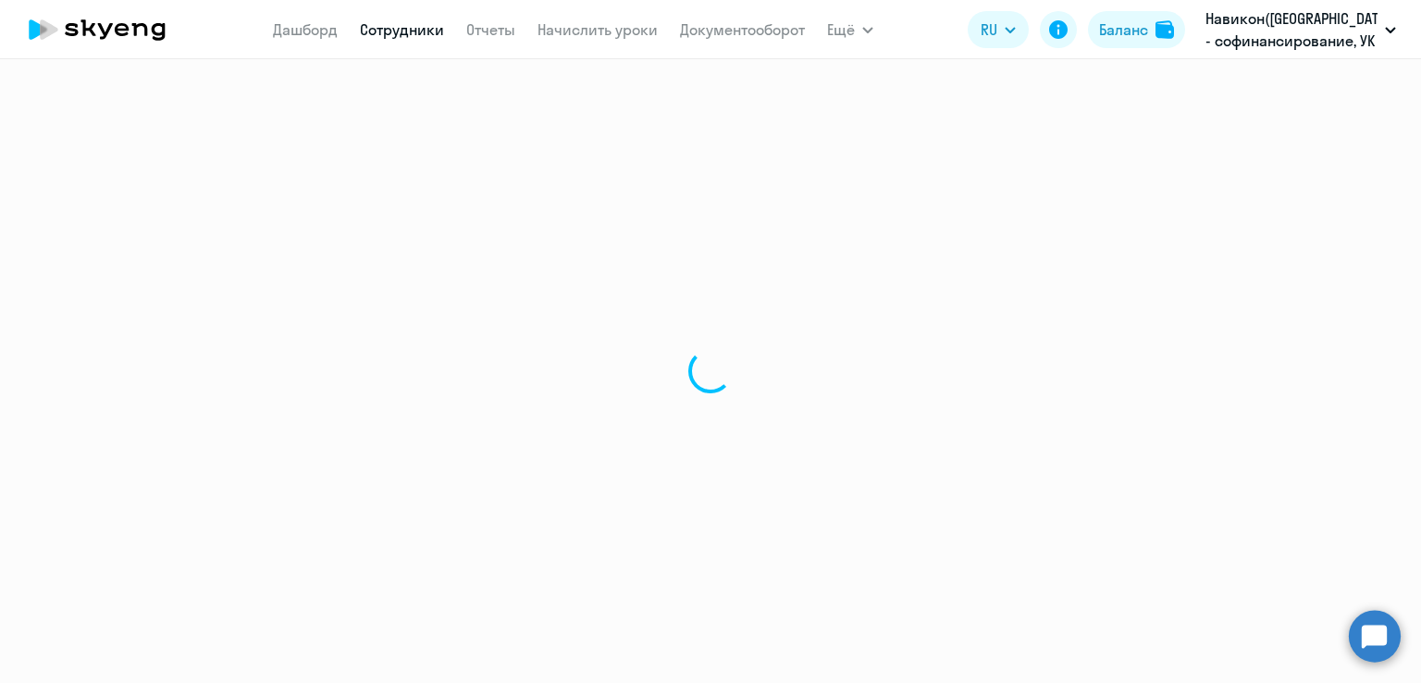
select select "30"
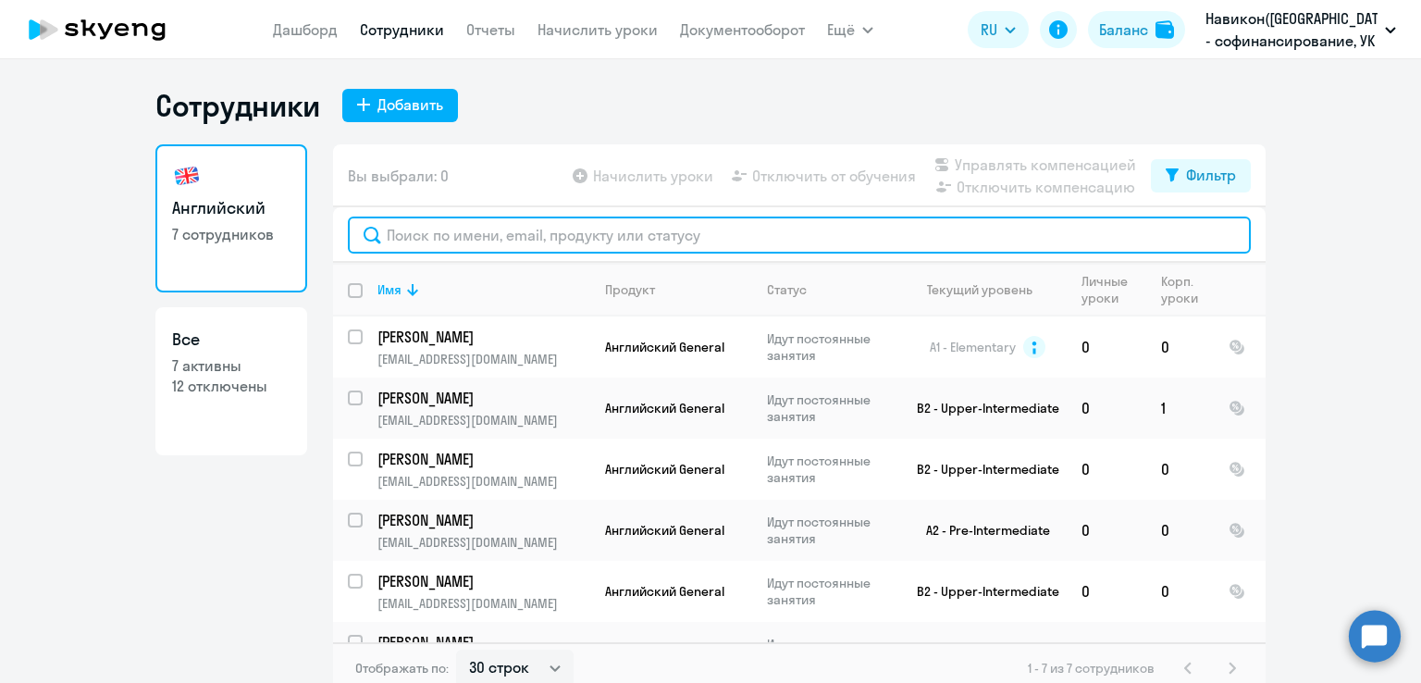
click at [554, 225] on input "text" at bounding box center [799, 235] width 903 height 37
paste input "Хуснутдинова Айгуль"
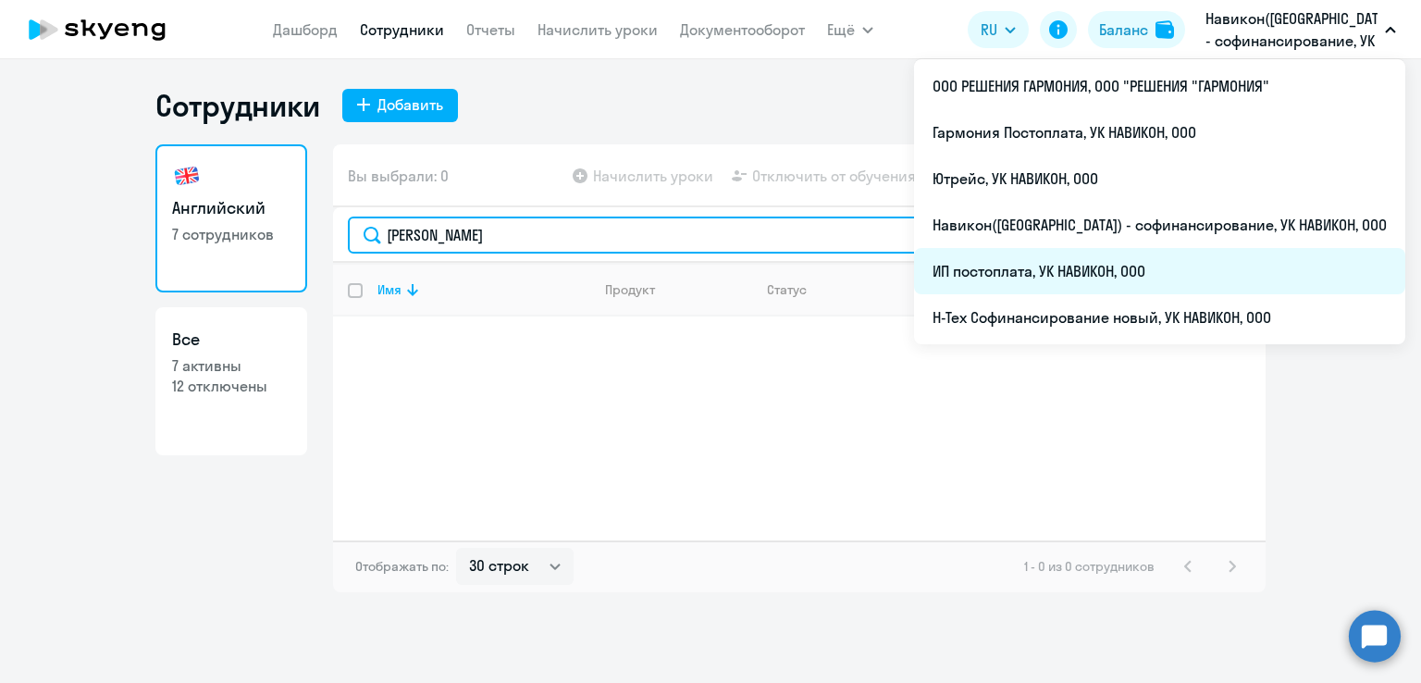
type input "Хуснутдинова Айгуль"
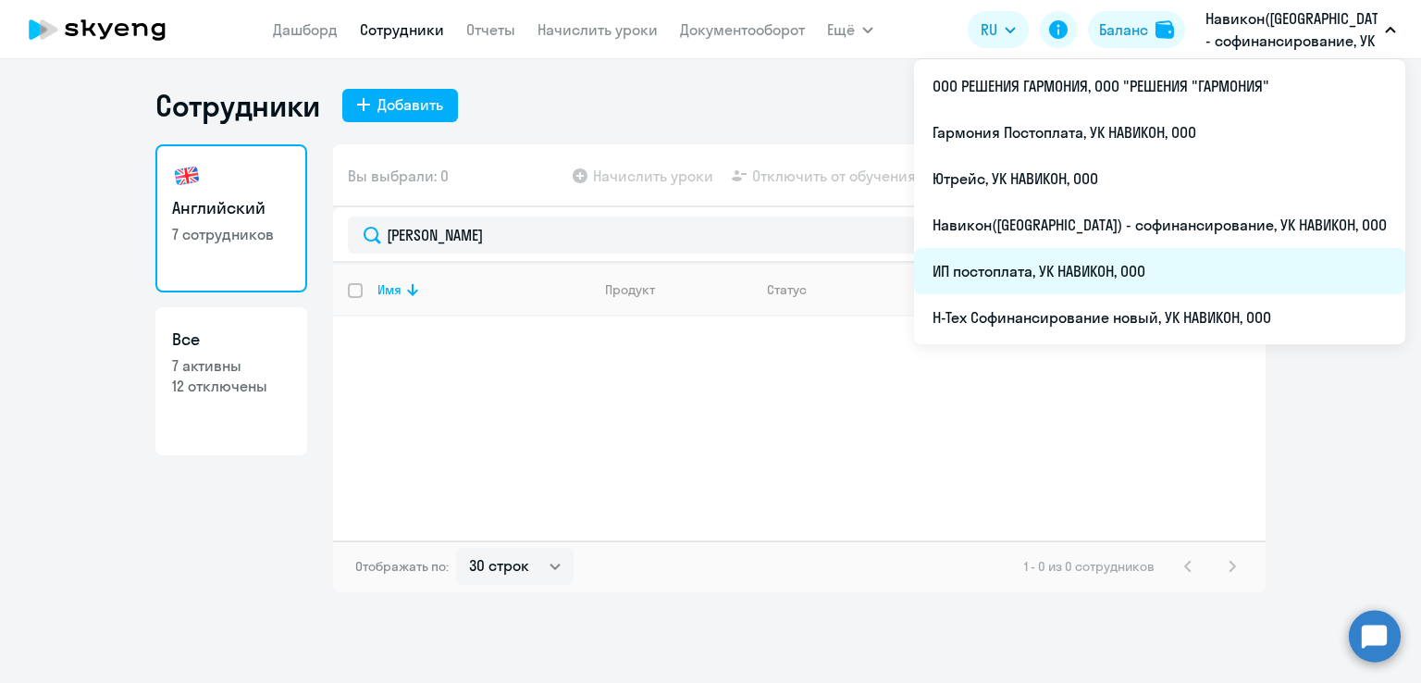
click at [1151, 259] on li "ИП постоплата, УК НАВИКОН, ООО" at bounding box center [1159, 271] width 491 height 46
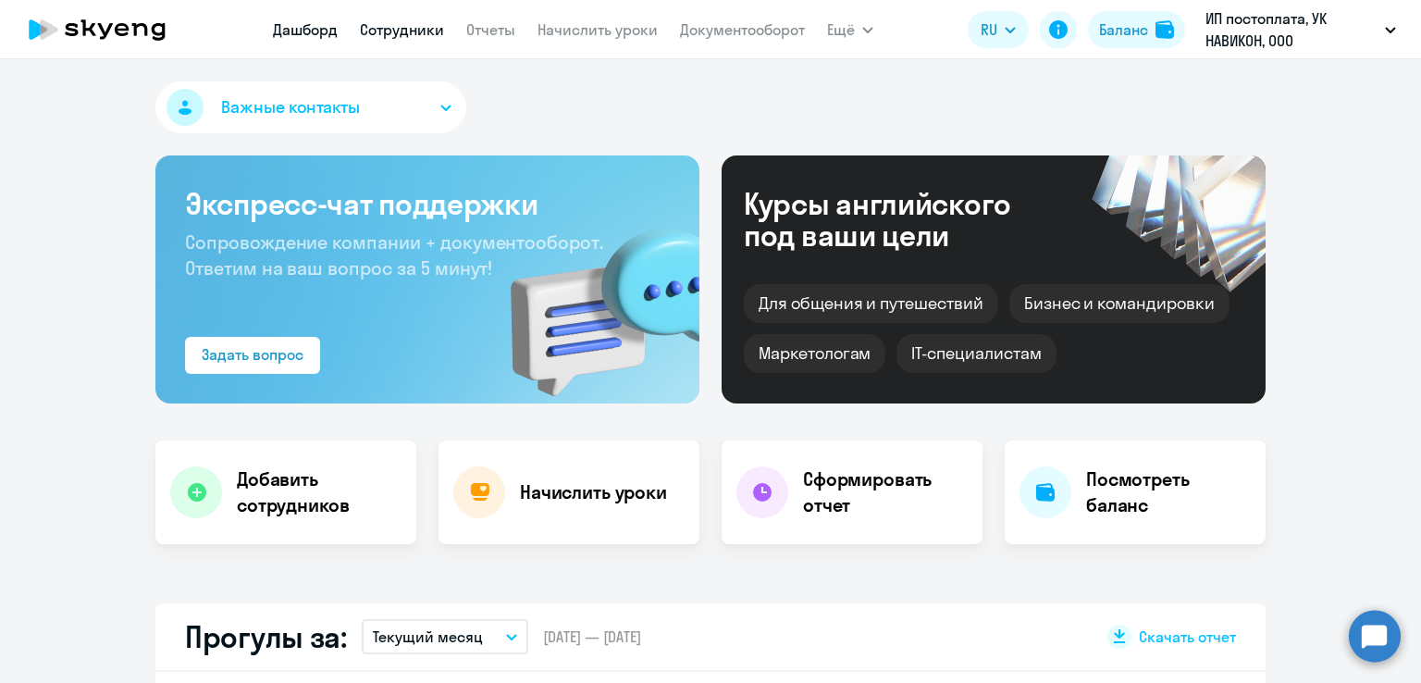
click at [391, 29] on link "Сотрудники" at bounding box center [402, 29] width 84 height 19
select select "30"
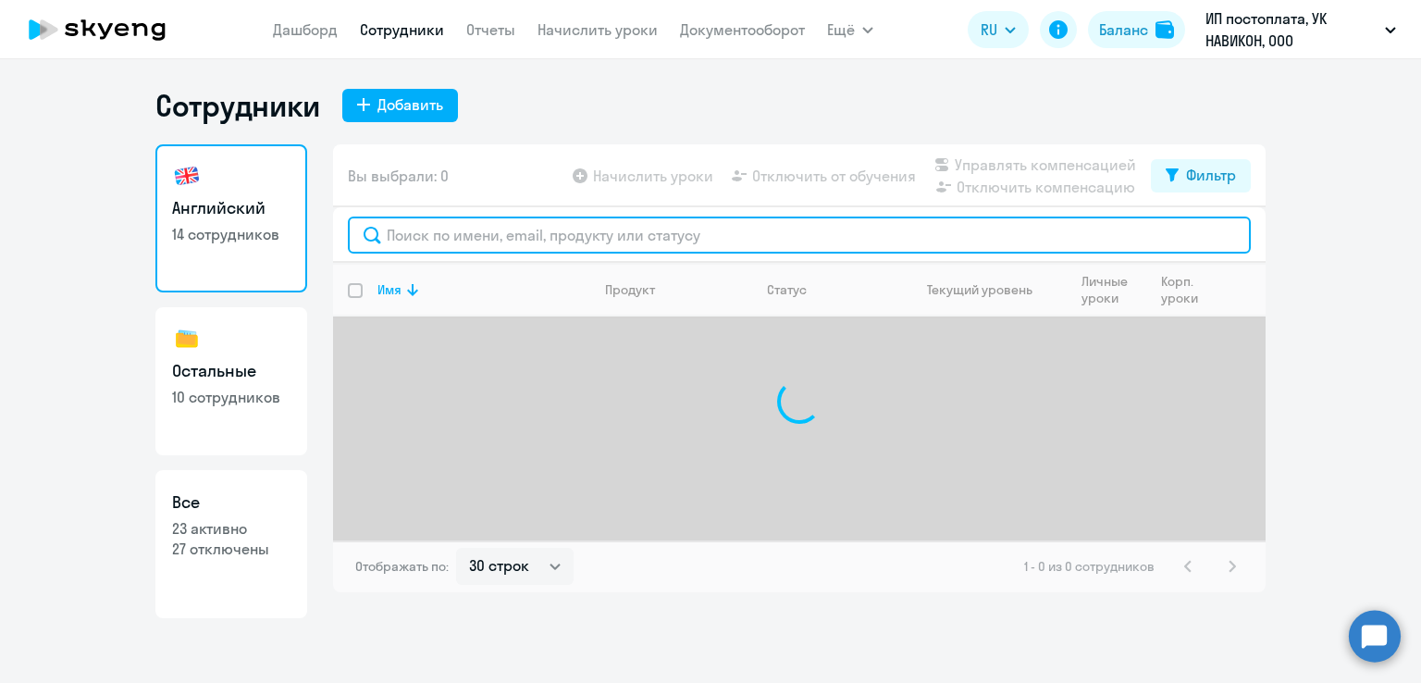
click at [509, 229] on input "text" at bounding box center [799, 235] width 903 height 37
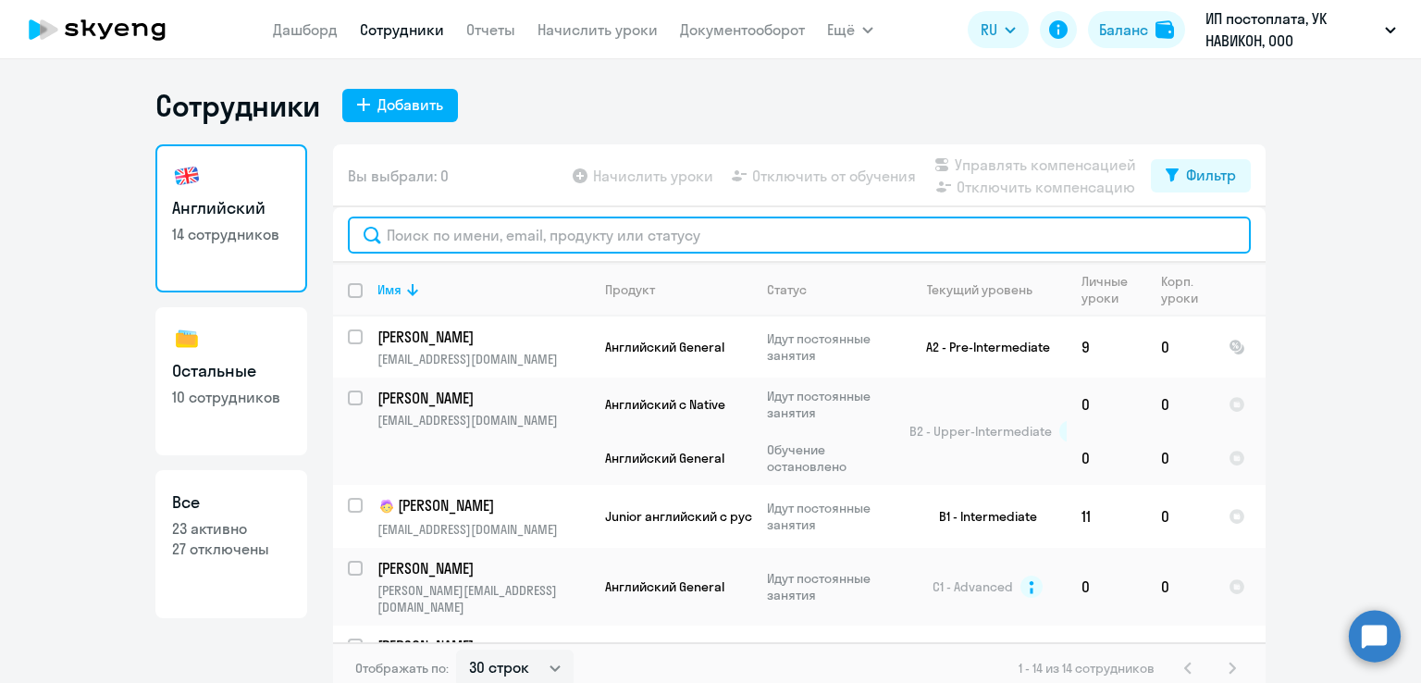
paste input "Хуснутдинова Айгуль"
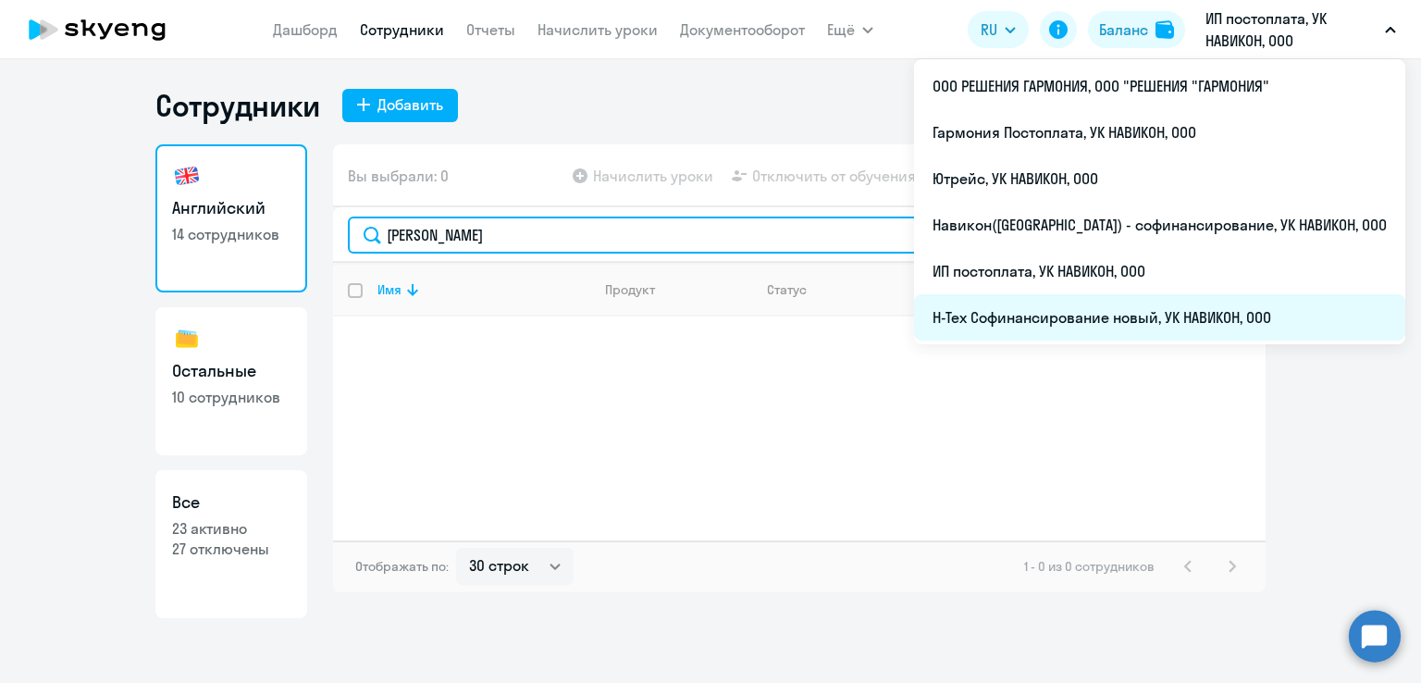
type input "Хуснутдинова Айгуль"
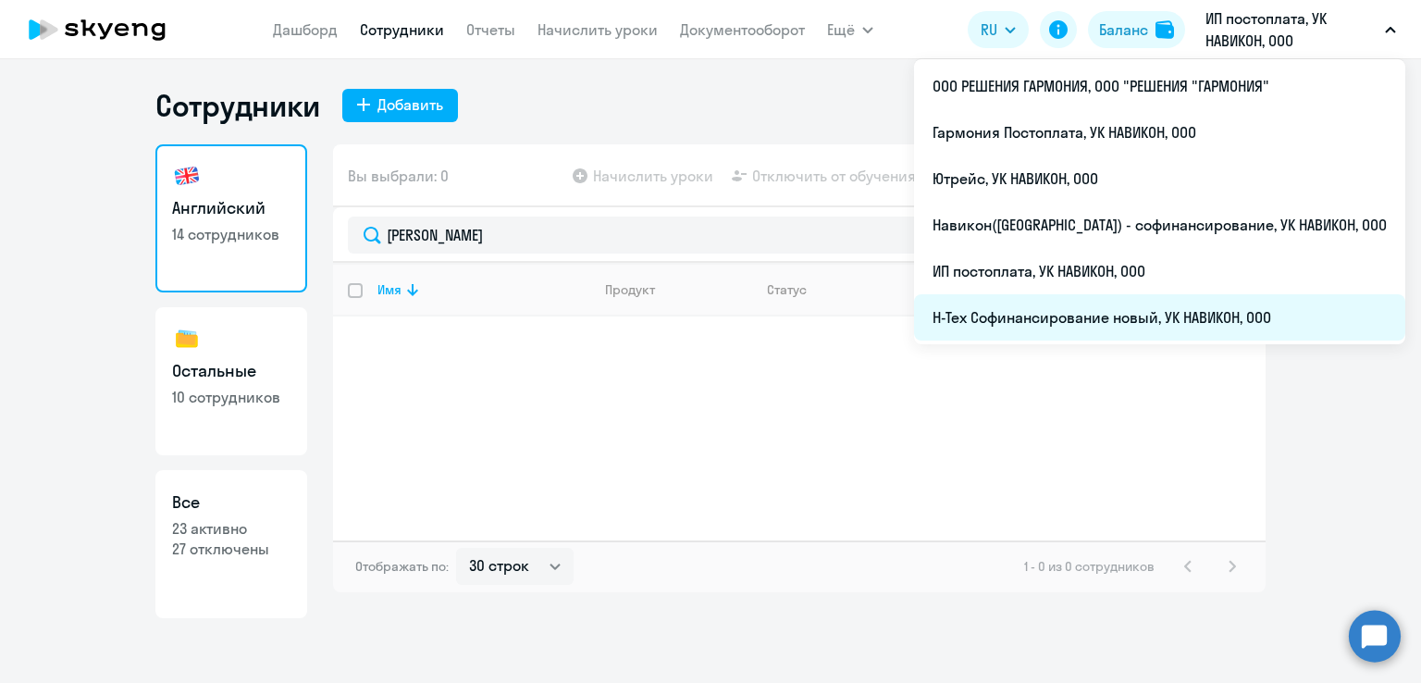
click at [1129, 311] on li "Н-Тех Софинансирование новый, УК НАВИКОН, ООО" at bounding box center [1159, 317] width 491 height 46
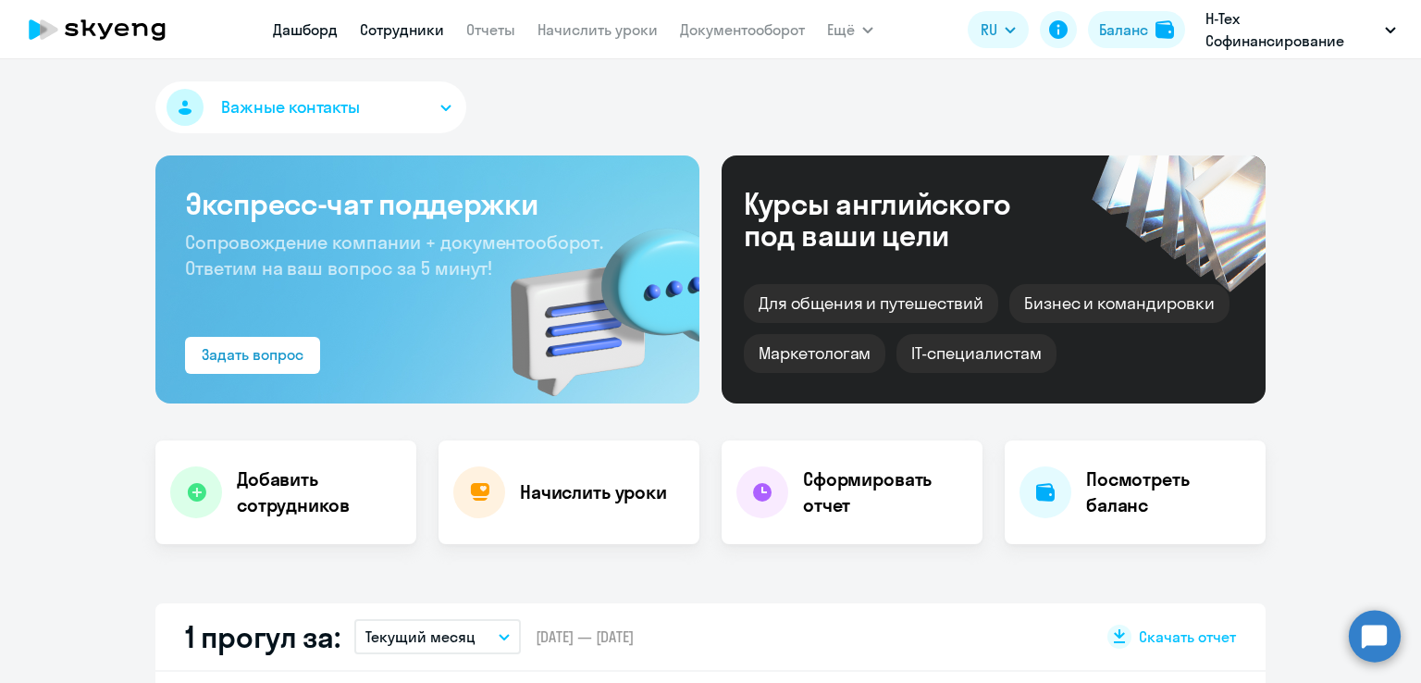
click at [400, 38] on link "Сотрудники" at bounding box center [402, 29] width 84 height 19
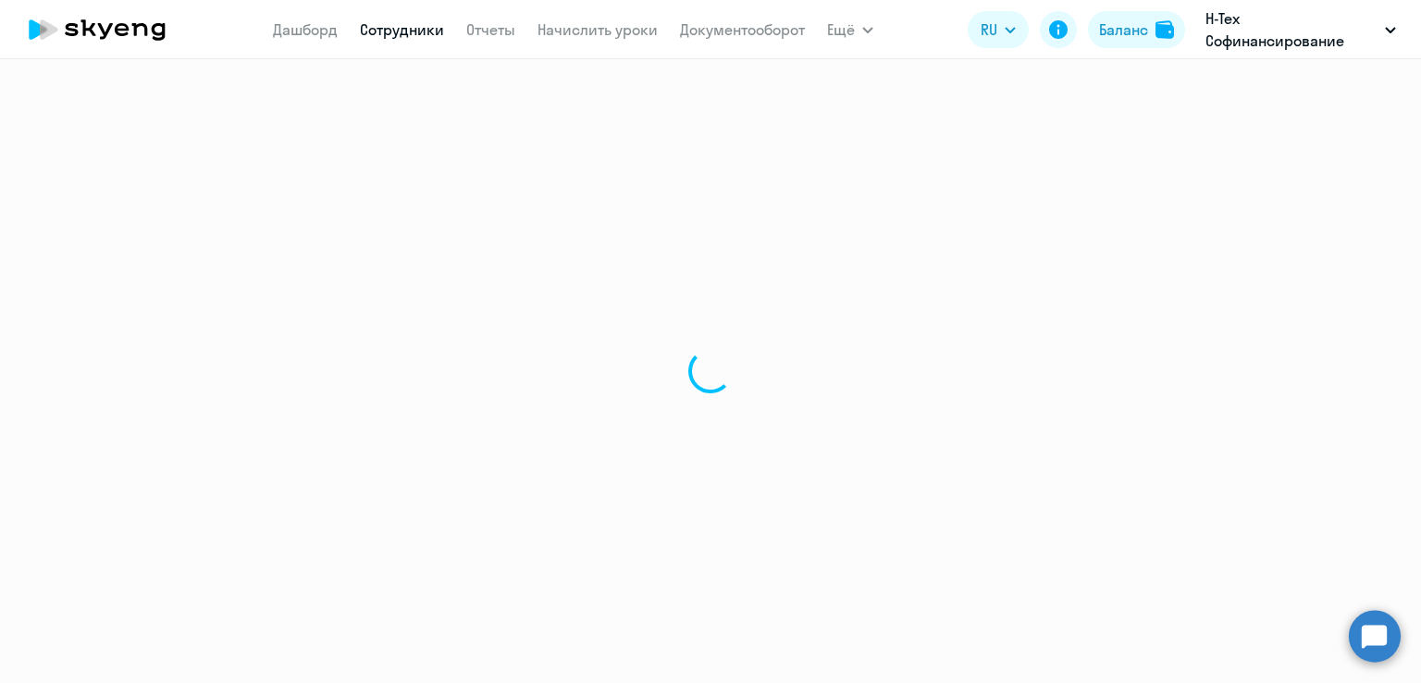
select select "30"
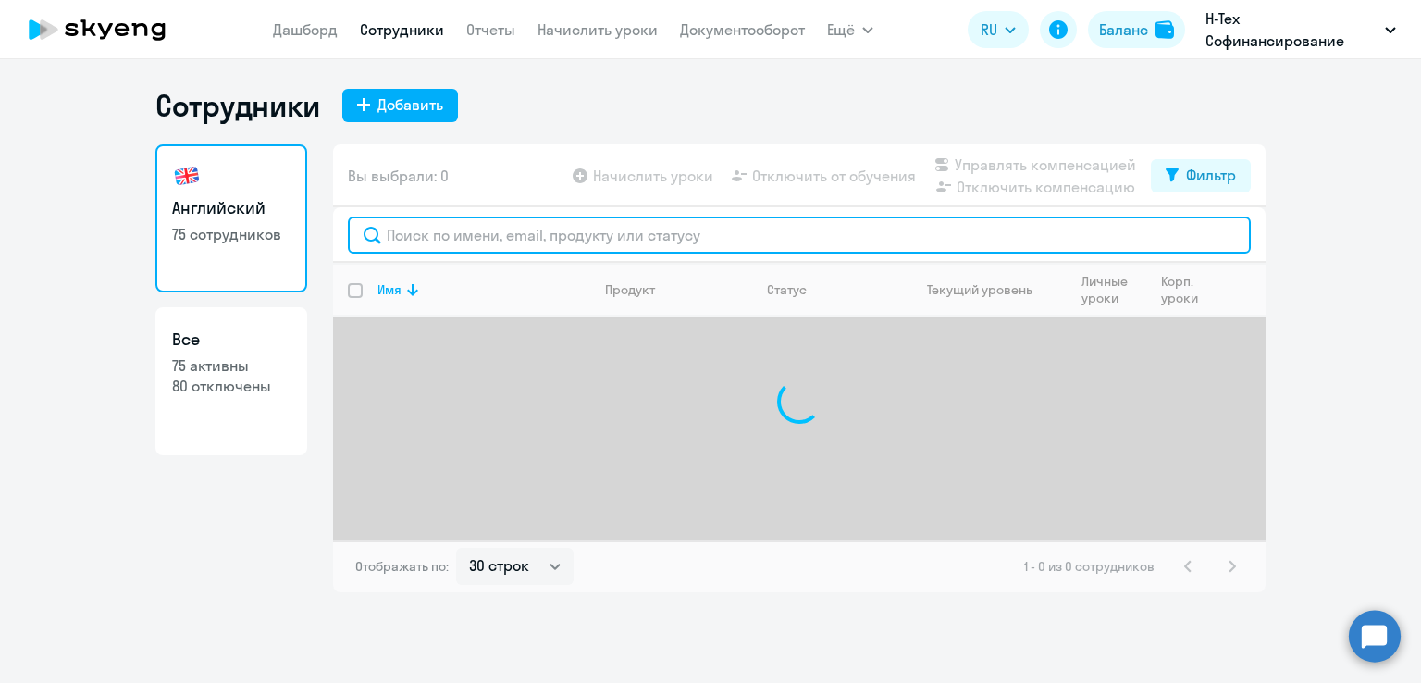
click at [566, 223] on input "text" at bounding box center [799, 235] width 903 height 37
paste input "Хуснутдинова Айгуль"
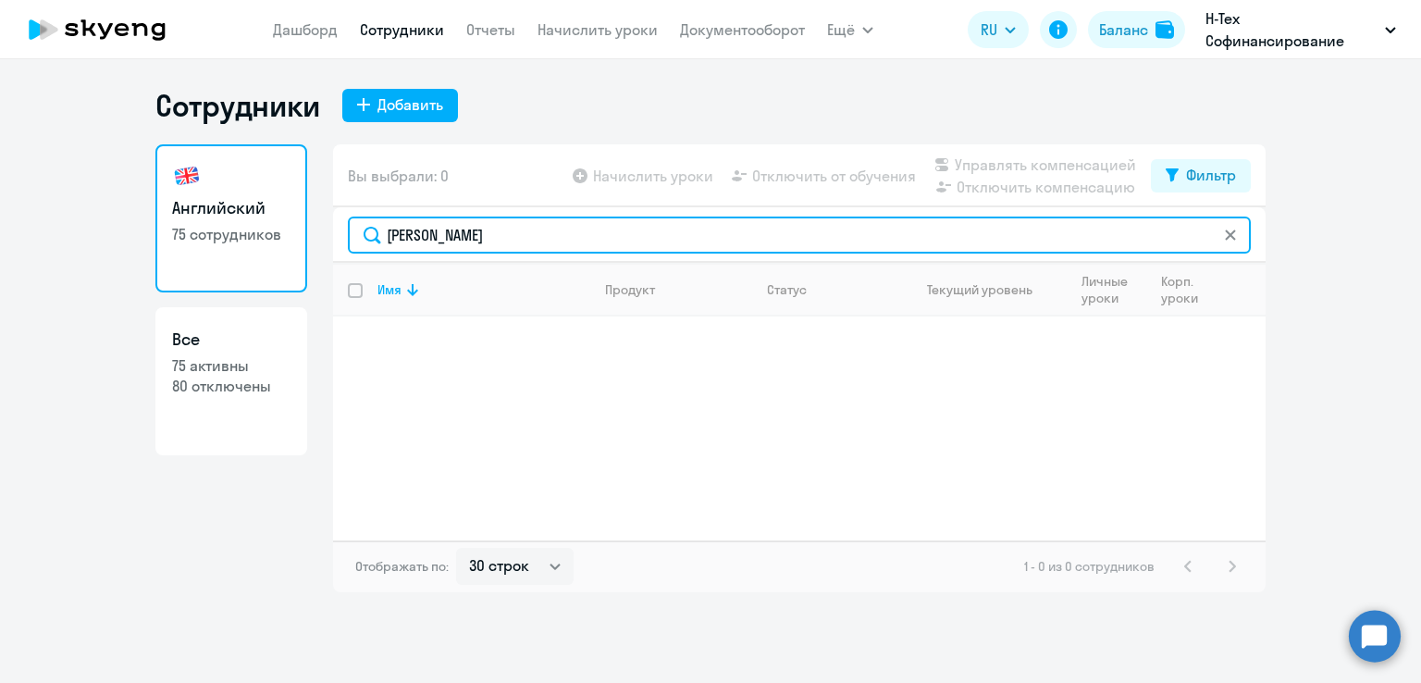
type input "Хуснутдинова Айгуль"
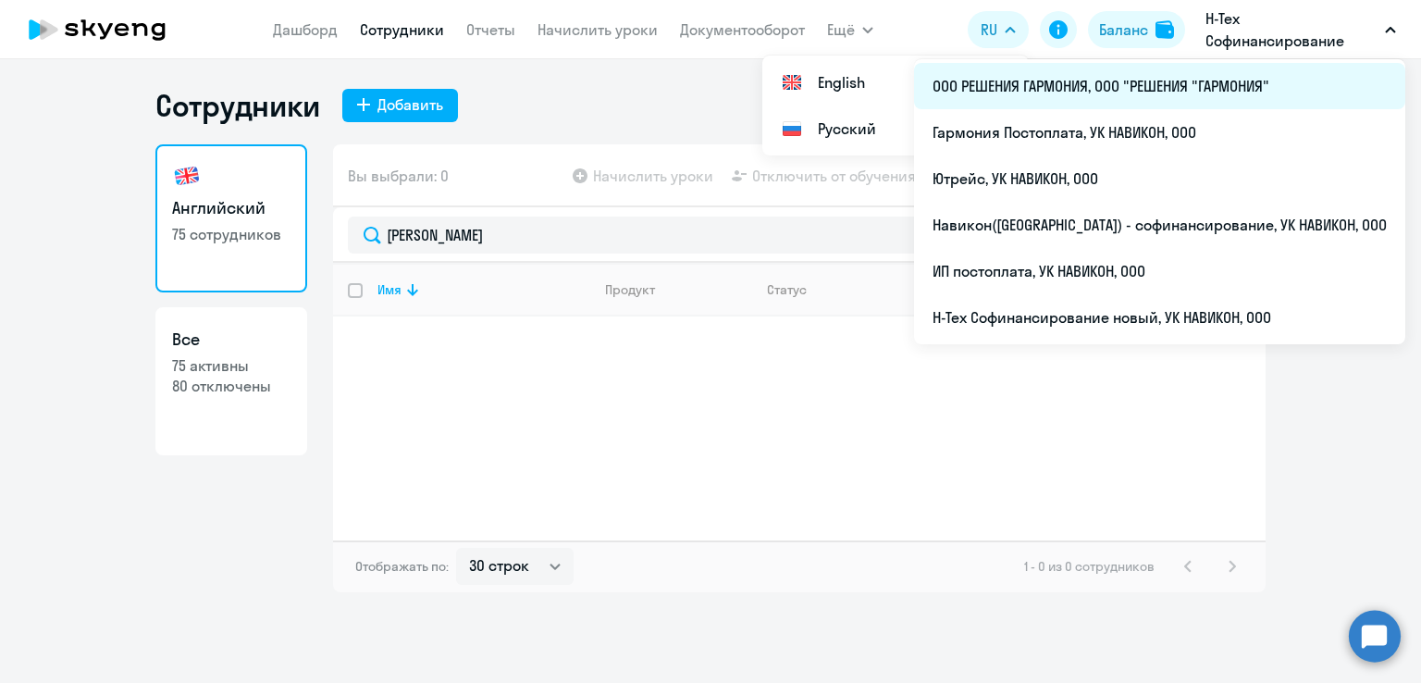
click at [1174, 99] on li "ООО РЕШЕНИЯ ГАРМОНИЯ, ООО "РЕШЕНИЯ "ГАРМОНИЯ"" at bounding box center [1159, 86] width 491 height 46
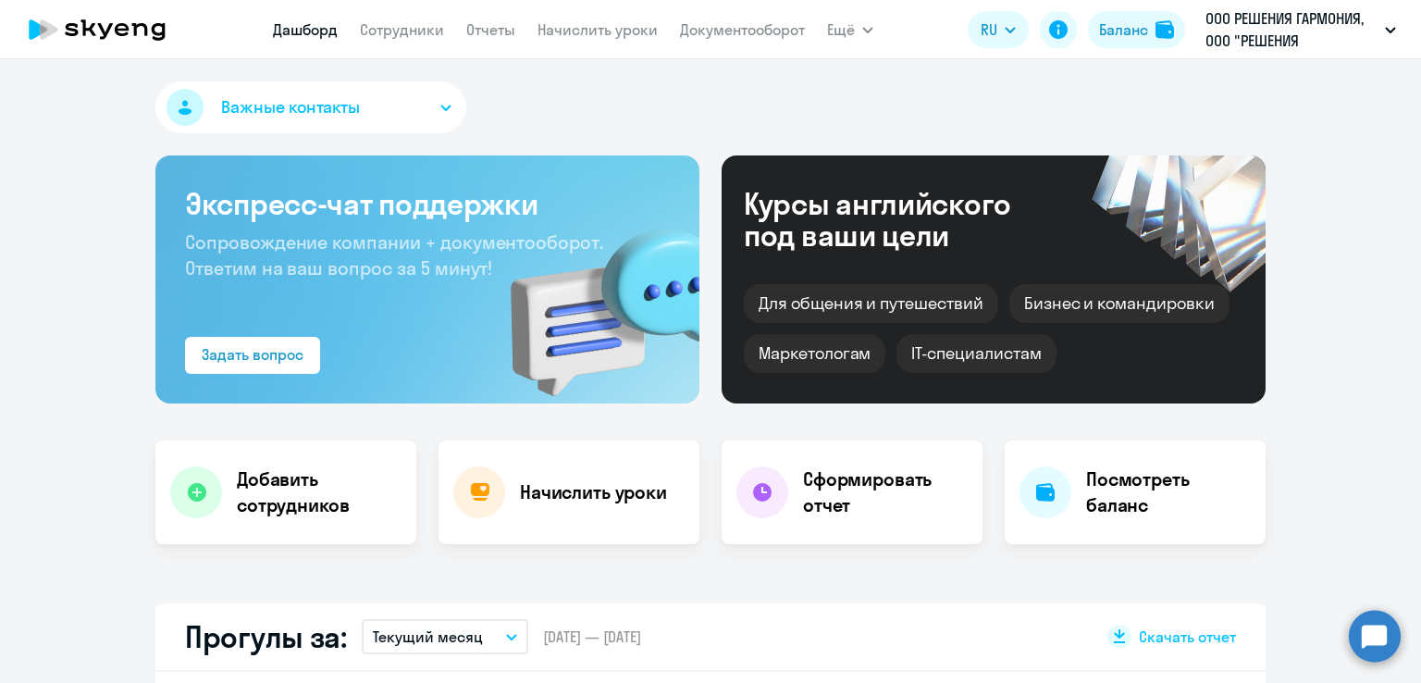
select select "30"
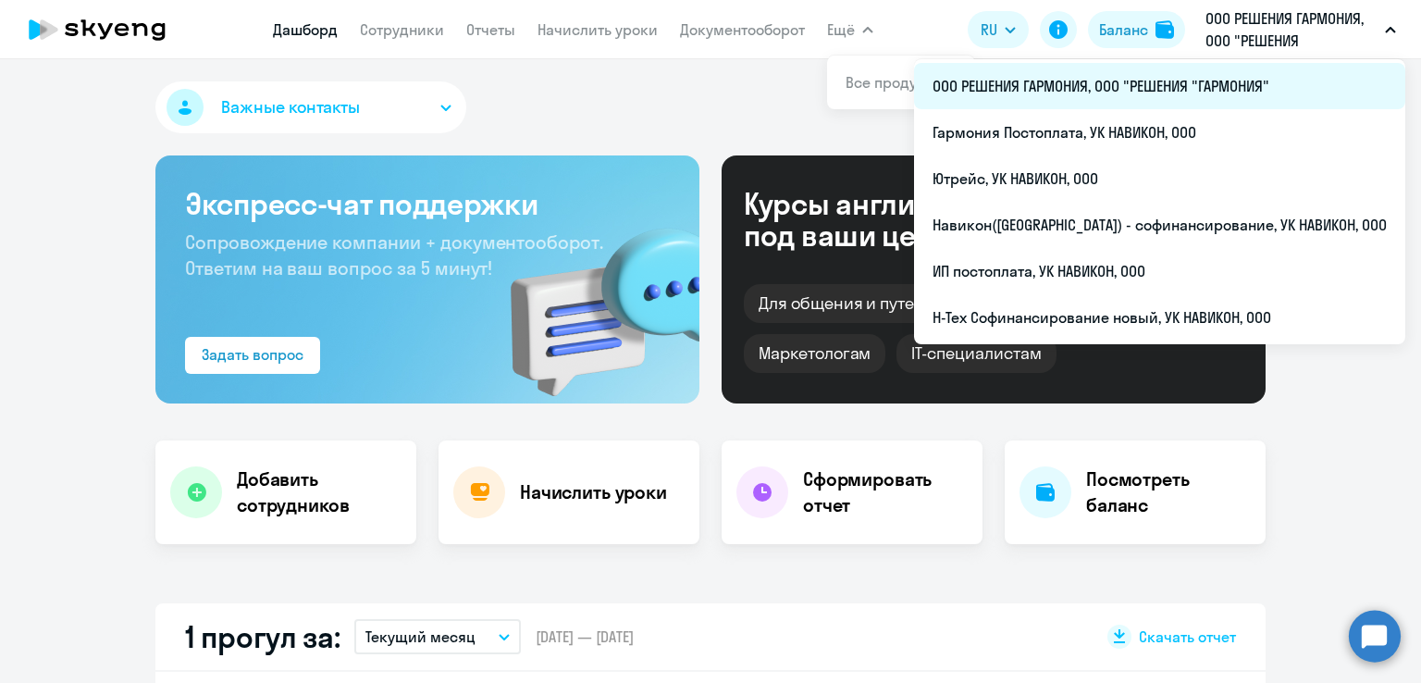
click at [1075, 90] on li "ООО РЕШЕНИЯ ГАРМОНИЯ, ООО "РЕШЕНИЯ "ГАРМОНИЯ"" at bounding box center [1159, 86] width 491 height 46
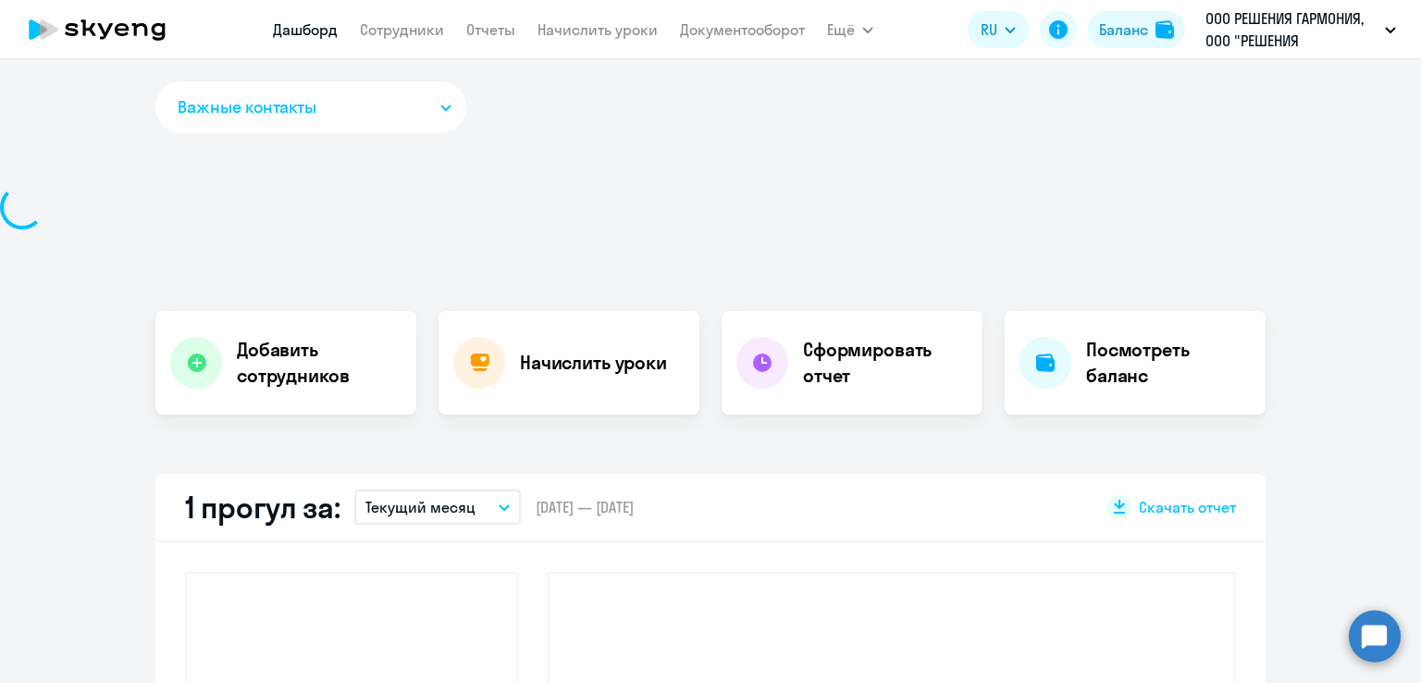
select select "30"
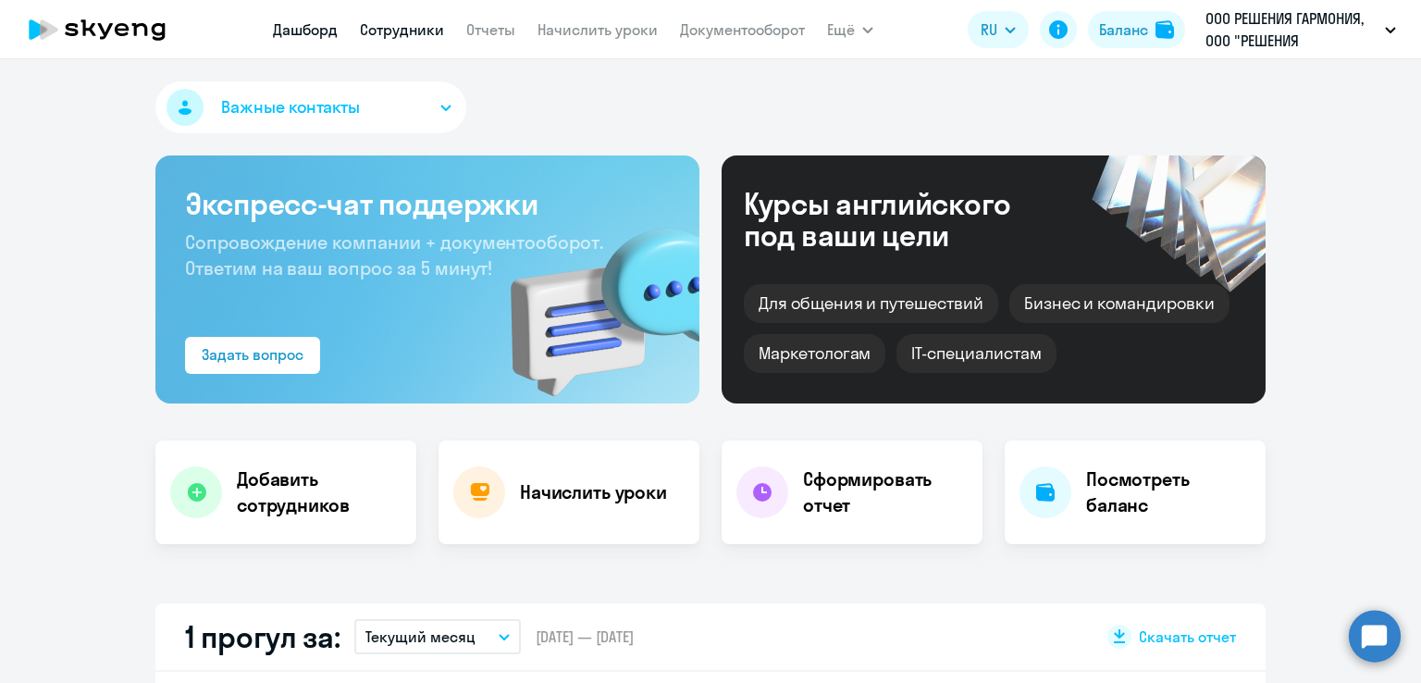
click at [410, 37] on link "Сотрудники" at bounding box center [402, 29] width 84 height 19
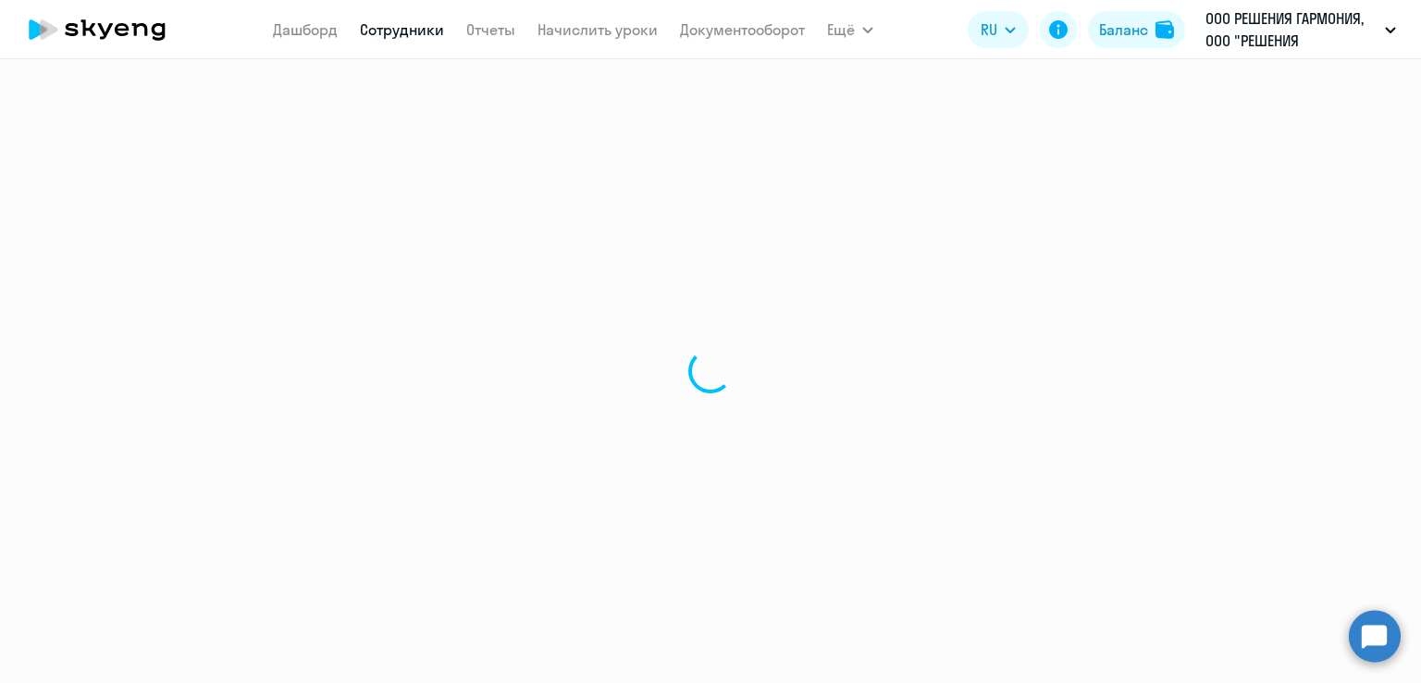
select select "30"
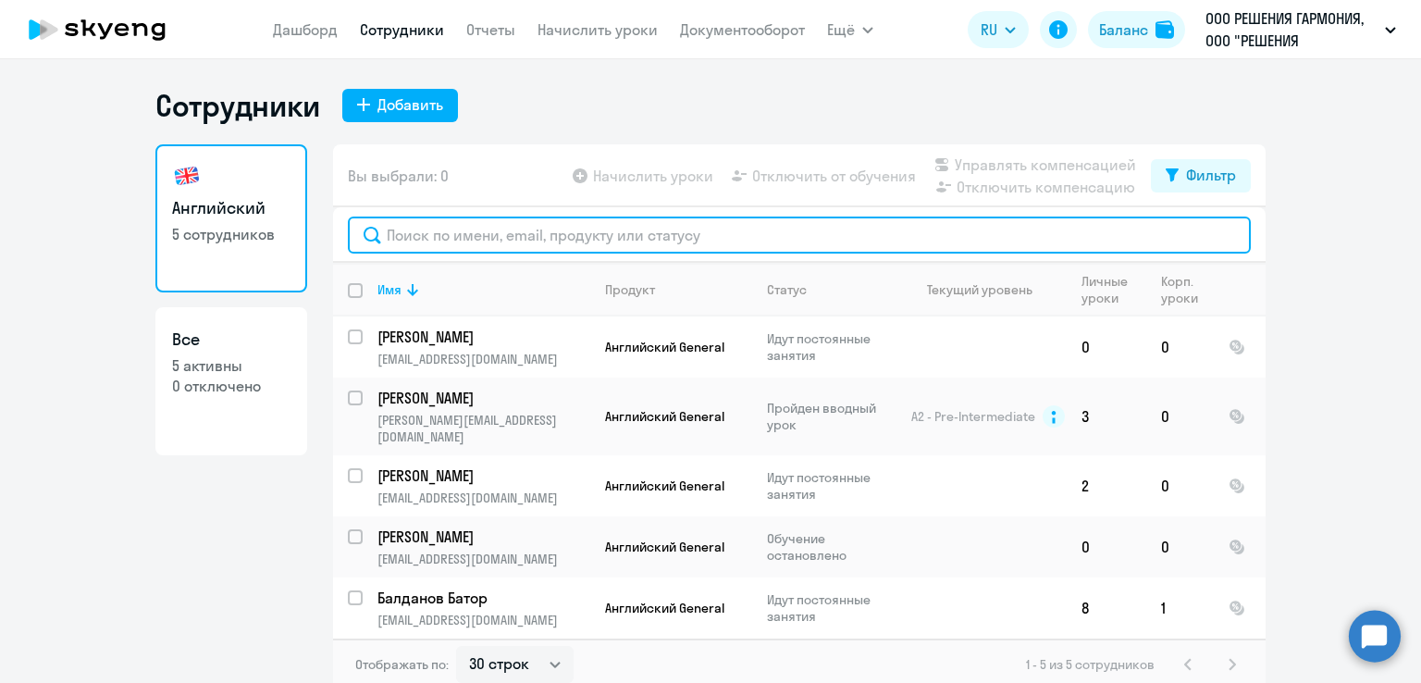
click at [440, 238] on input "text" at bounding box center [799, 235] width 903 height 37
paste input "Дудницын Илья"
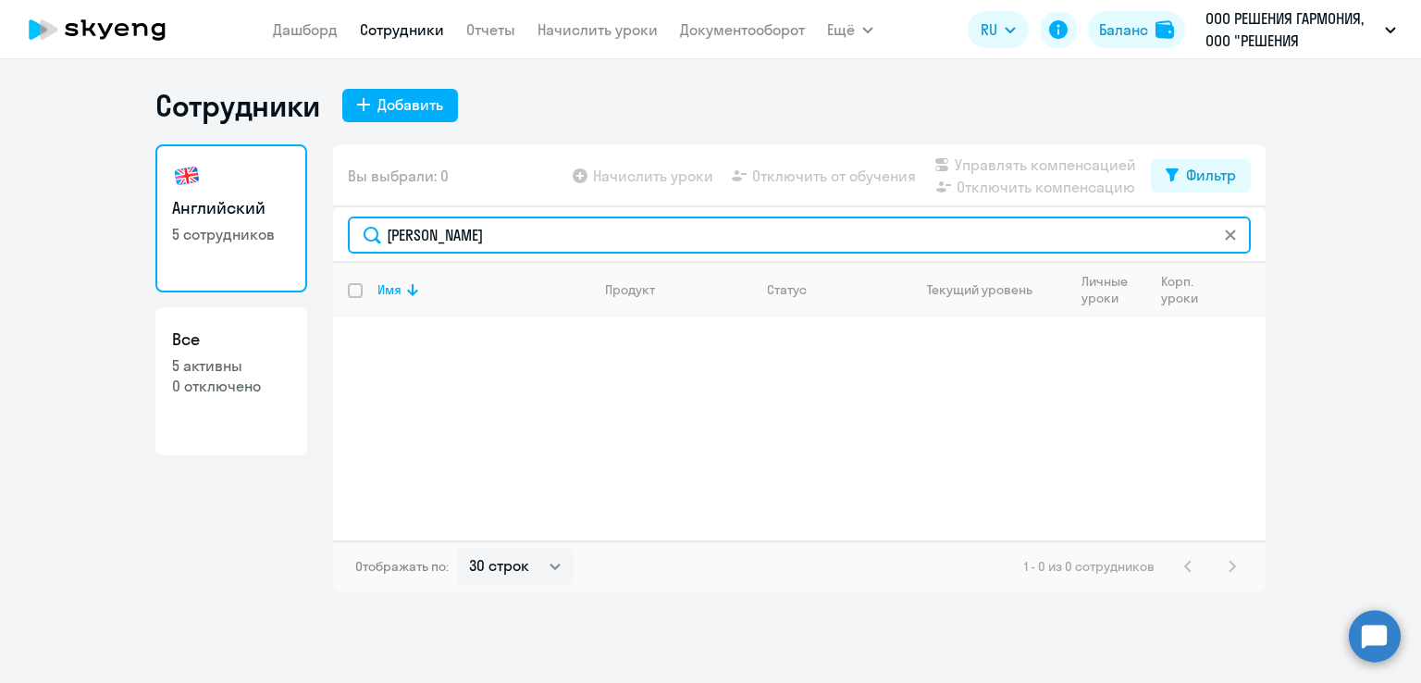
type input "Дудницын Илья"
